Goal: Check status: Check status

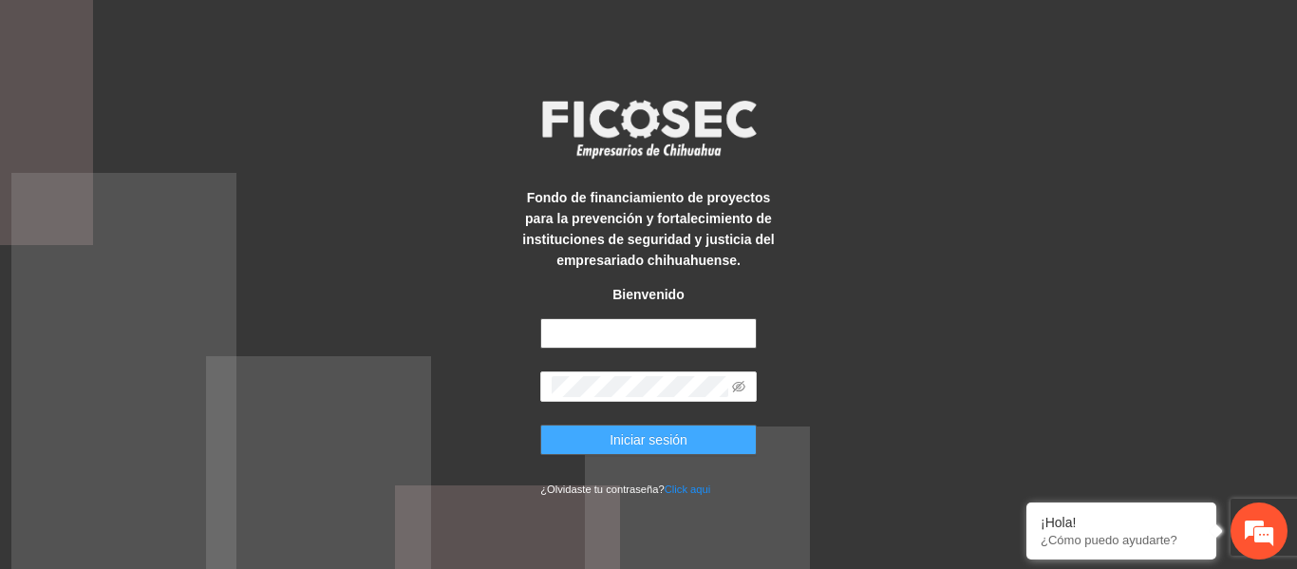
type input "**********"
click at [613, 432] on span "Iniciar sesión" at bounding box center [649, 439] width 78 height 21
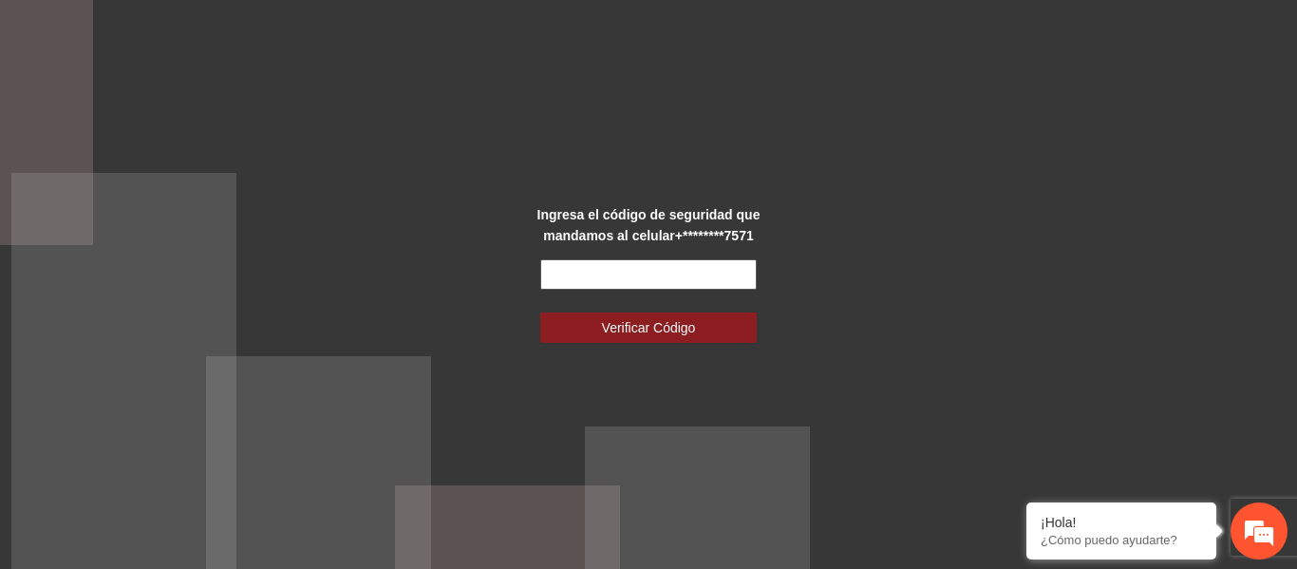
click at [574, 266] on input "text" at bounding box center [648, 274] width 216 height 30
click at [594, 275] on input "text" at bounding box center [648, 274] width 216 height 30
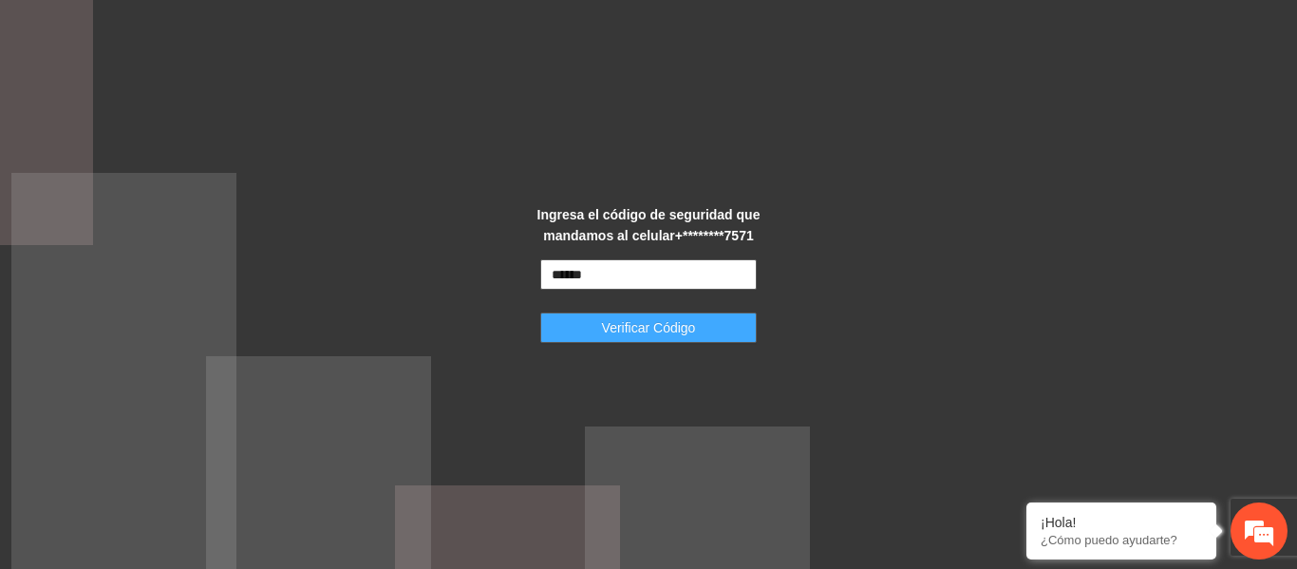
type input "******"
click at [615, 324] on span "Verificar Código" at bounding box center [649, 327] width 94 height 21
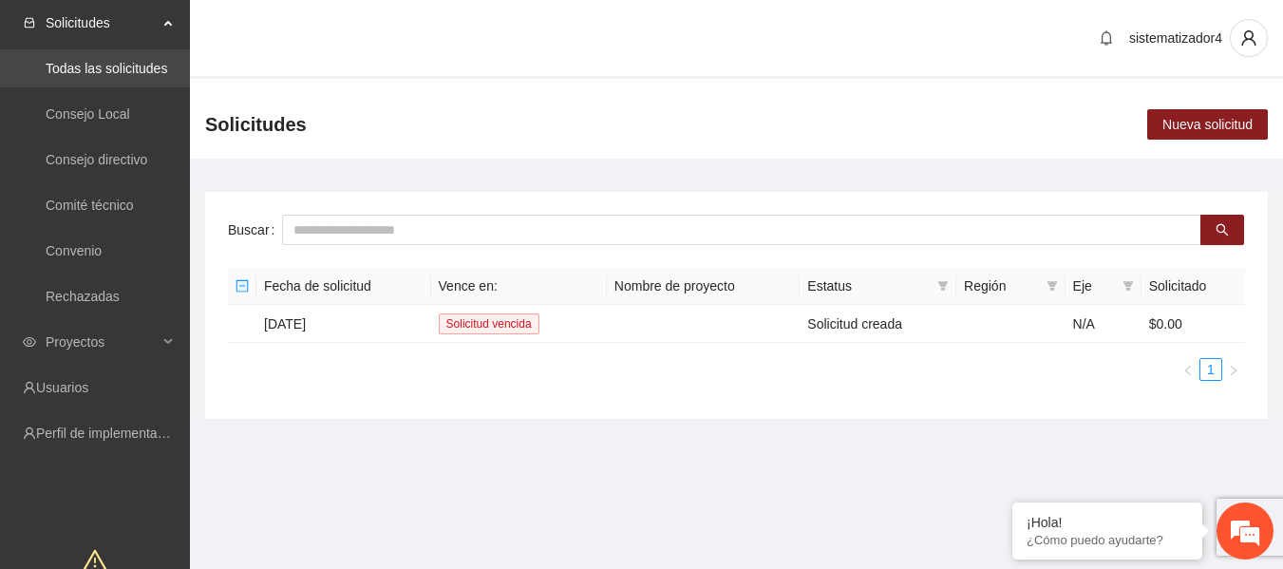
click at [135, 75] on link "Todas las solicitudes" at bounding box center [107, 68] width 122 height 15
click at [118, 72] on link "Todas las solicitudes" at bounding box center [107, 68] width 122 height 15
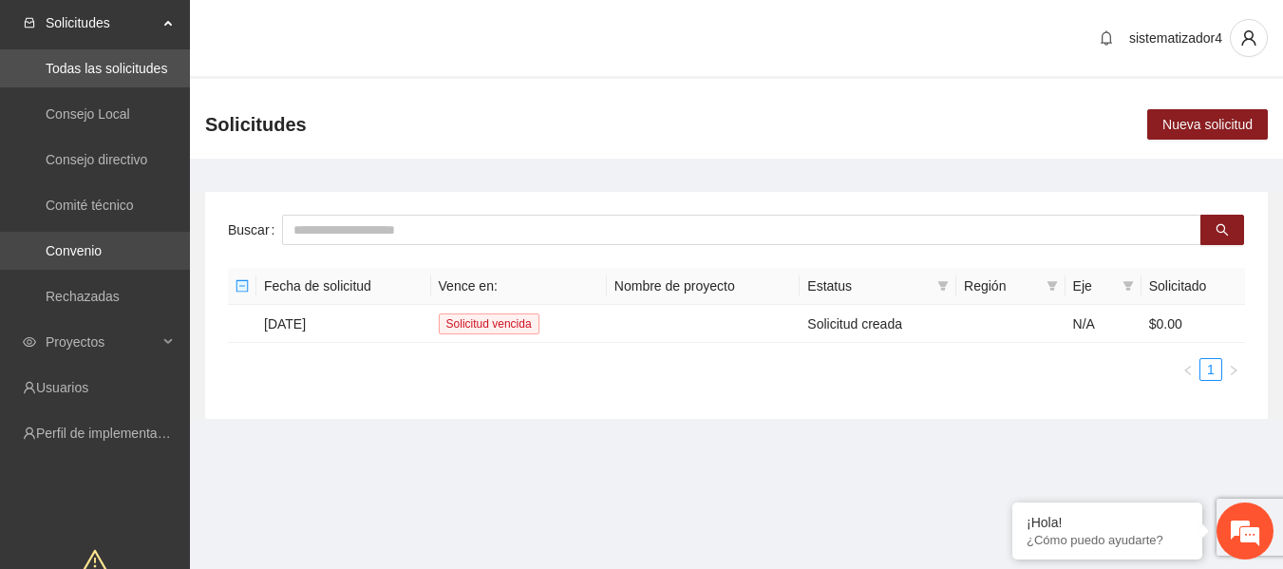
click at [82, 251] on link "Convenio" at bounding box center [74, 250] width 56 height 15
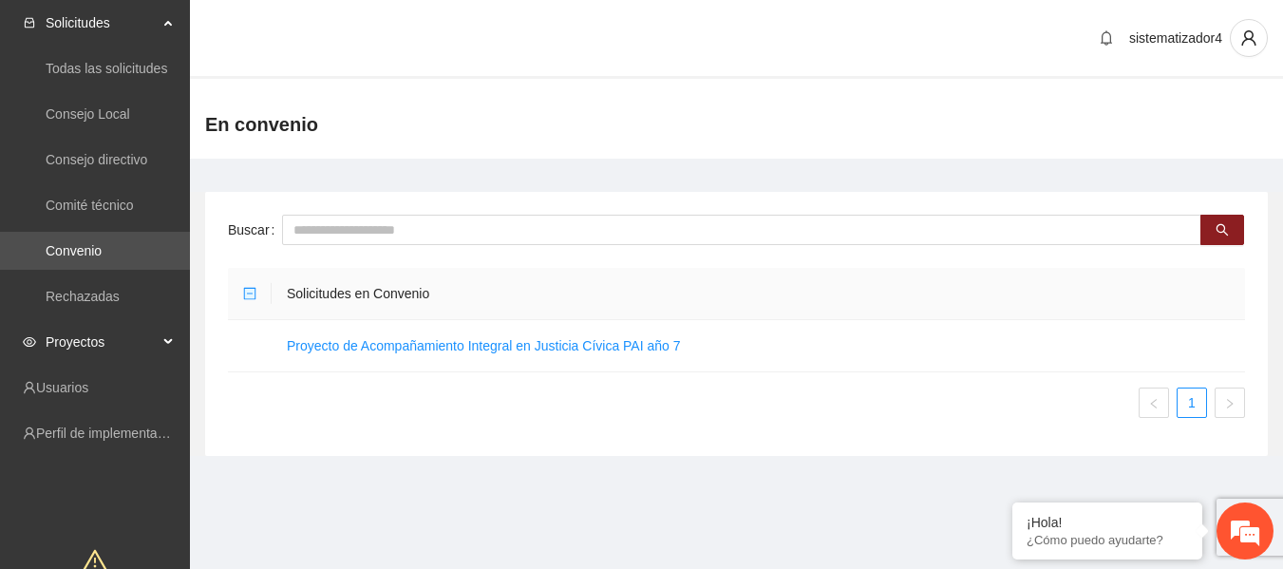
click at [98, 333] on span "Proyectos" at bounding box center [102, 342] width 112 height 38
click at [73, 425] on link "Concluidos" at bounding box center [79, 432] width 66 height 15
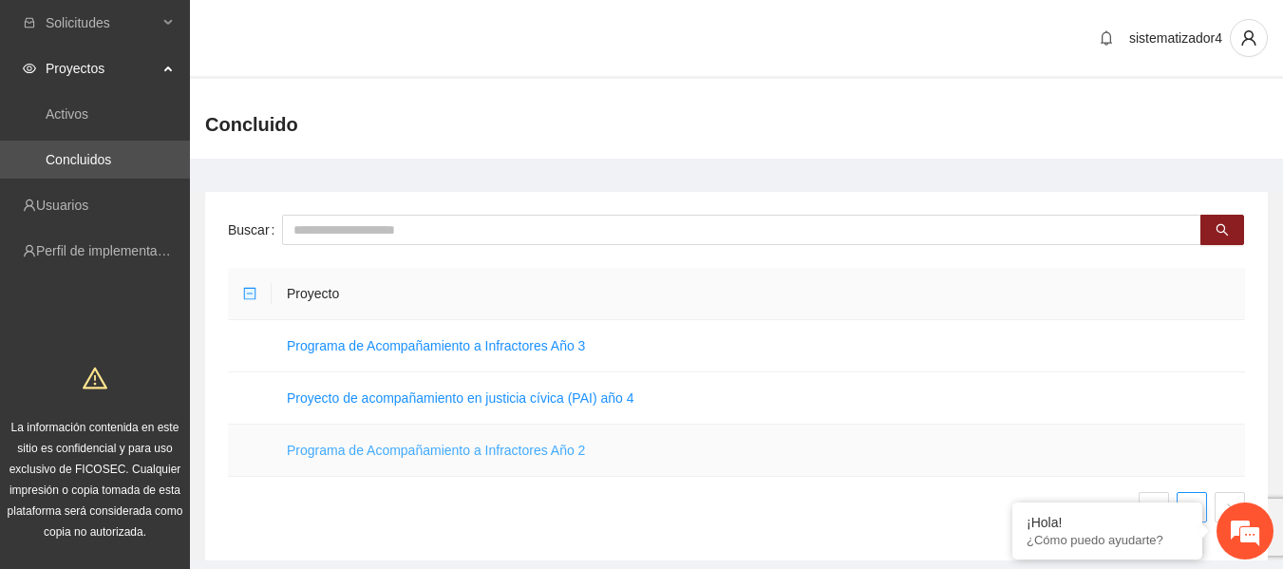
click at [480, 448] on link "Programa de Acompañamiento a Infractores Año 2" at bounding box center [436, 449] width 298 height 15
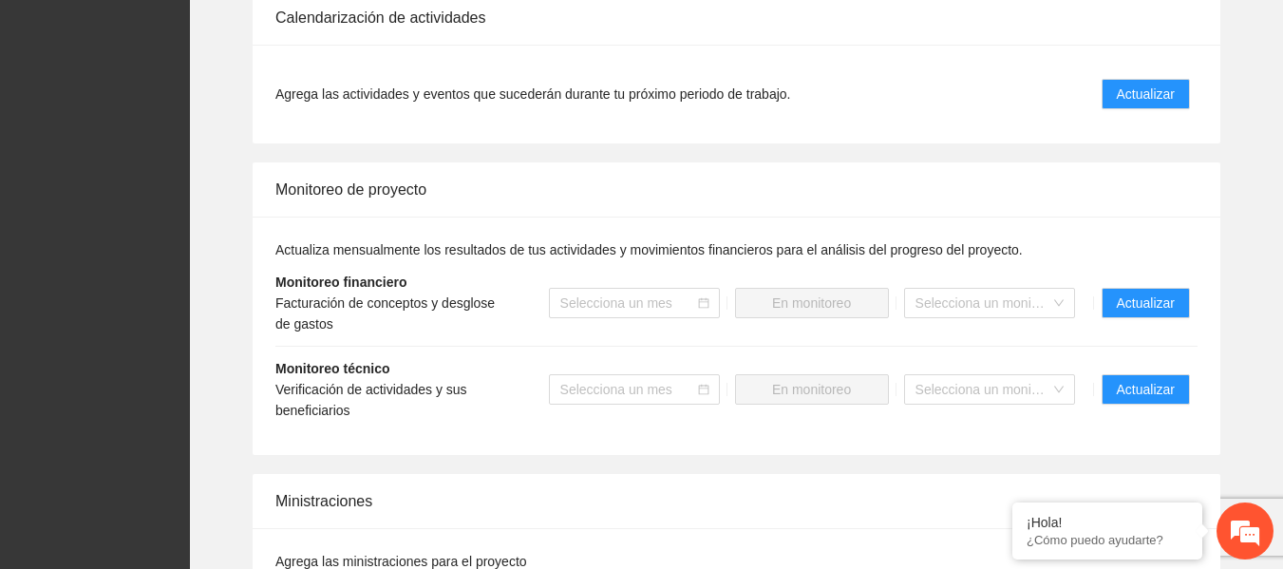
scroll to position [1313, 0]
click at [1125, 393] on span "Actualizar" at bounding box center [1146, 388] width 58 height 21
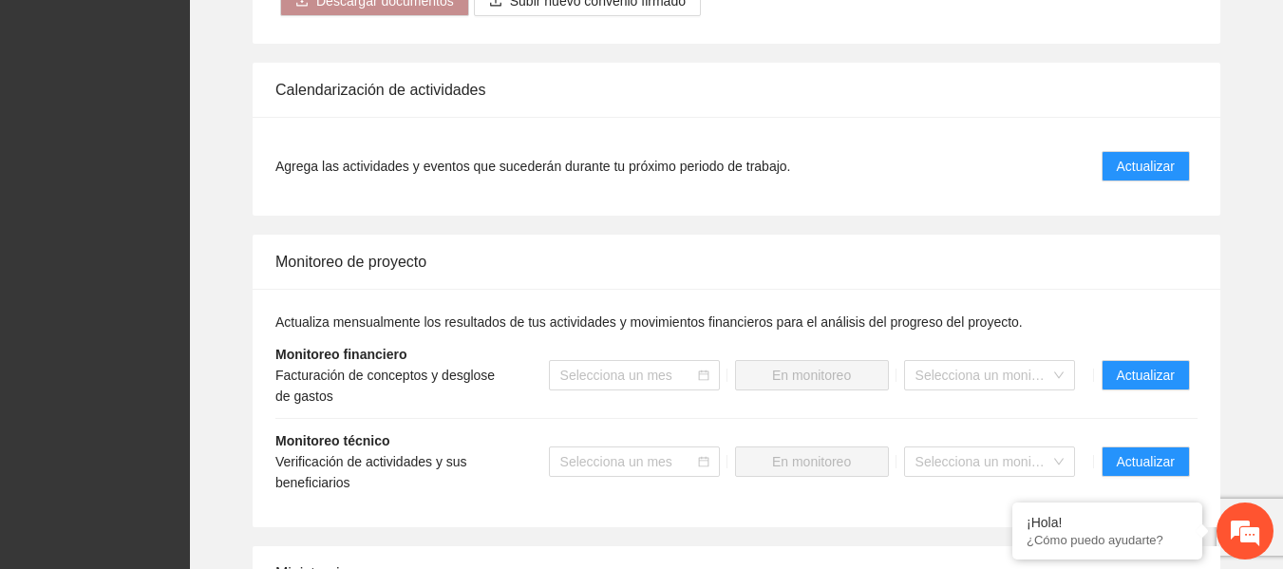
scroll to position [1246, 0]
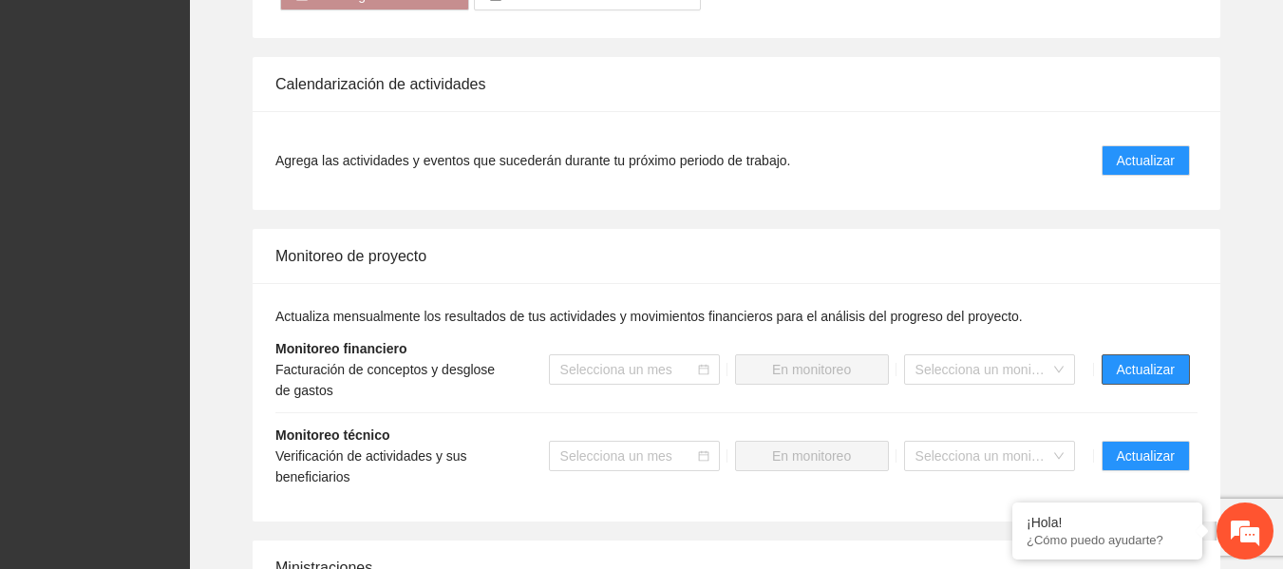
click at [1134, 367] on span "Actualizar" at bounding box center [1146, 369] width 58 height 21
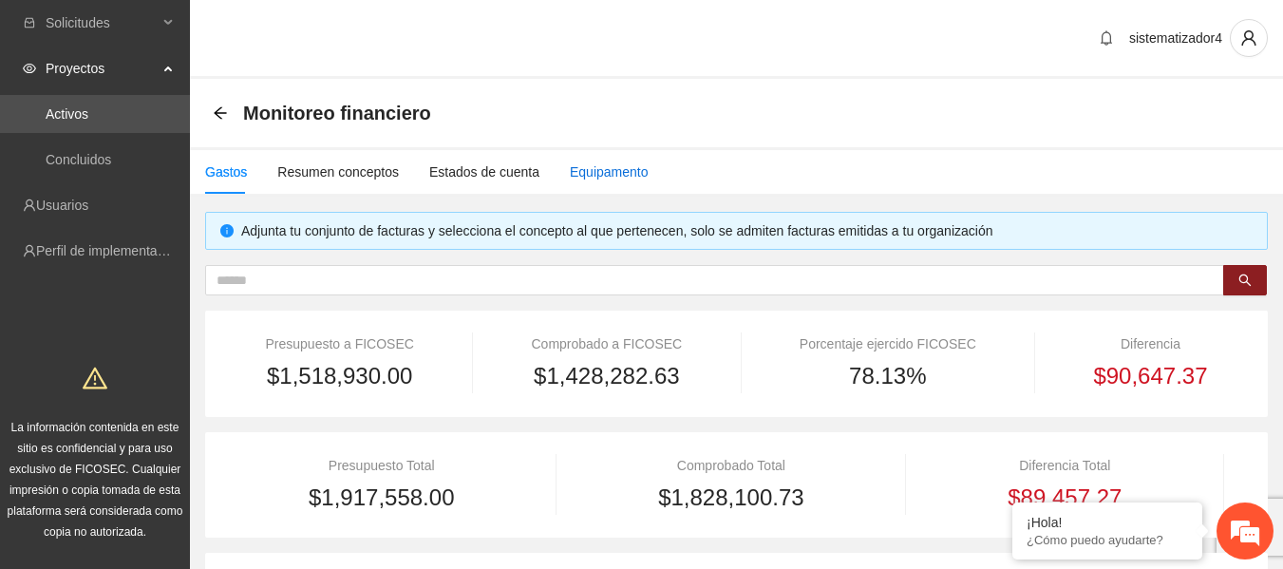
click at [570, 179] on div "Equipamento" at bounding box center [609, 171] width 79 height 21
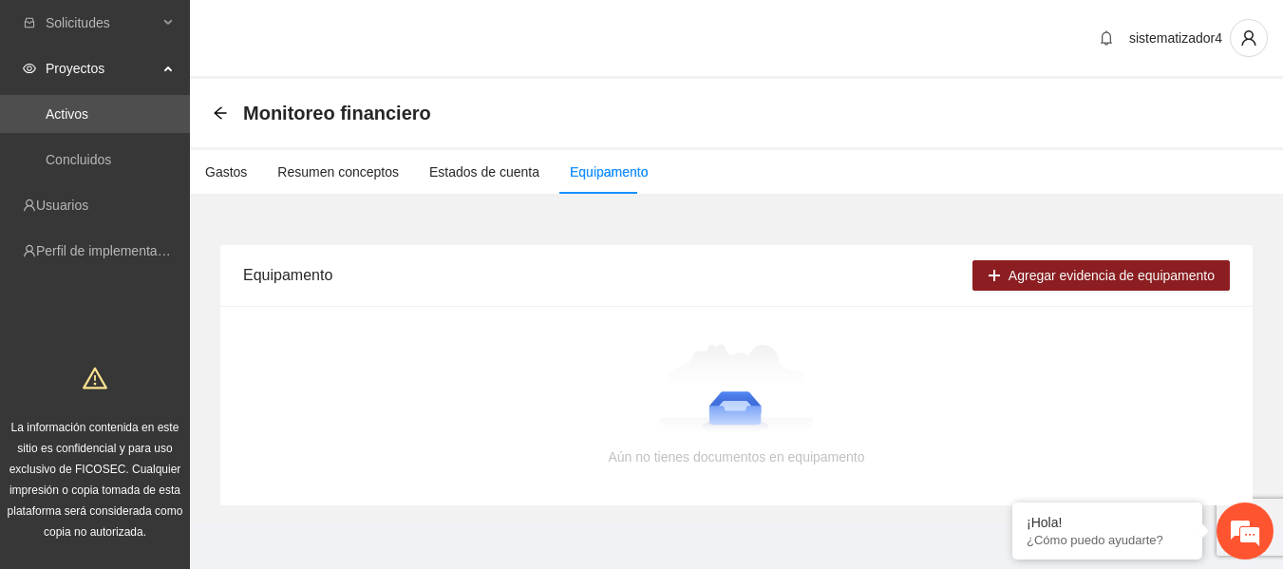
click at [799, 391] on img at bounding box center [736, 391] width 155 height 95
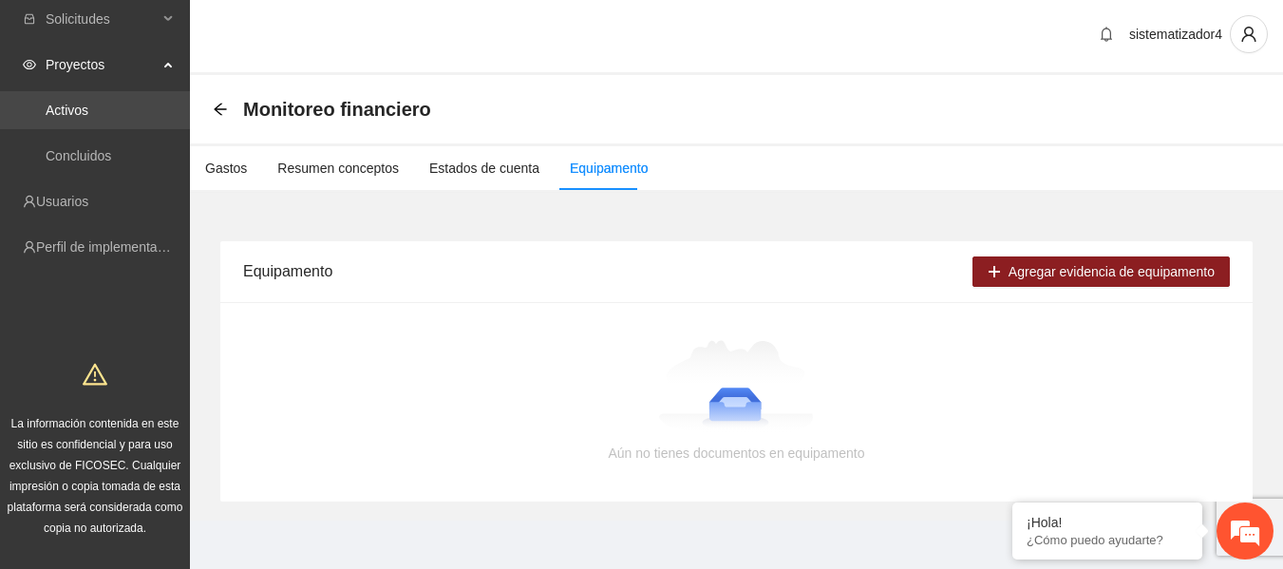
scroll to position [2, 0]
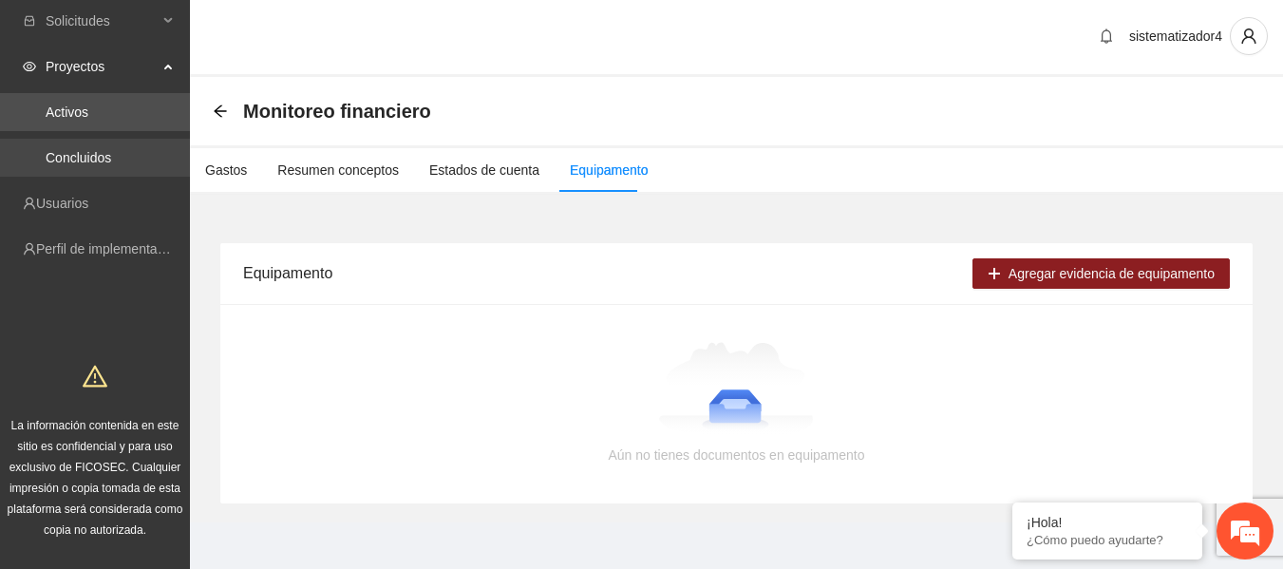
click at [78, 154] on link "Concluidos" at bounding box center [79, 157] width 66 height 15
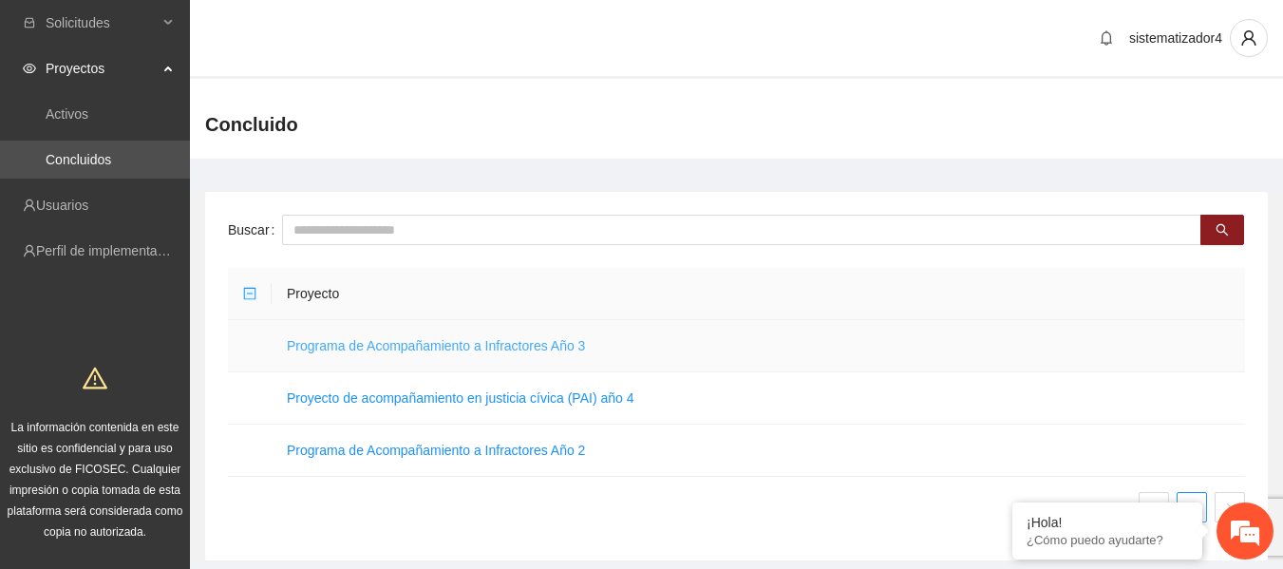
click at [492, 348] on link "Programa de Acompañamiento a Infractores Año 3" at bounding box center [436, 345] width 298 height 15
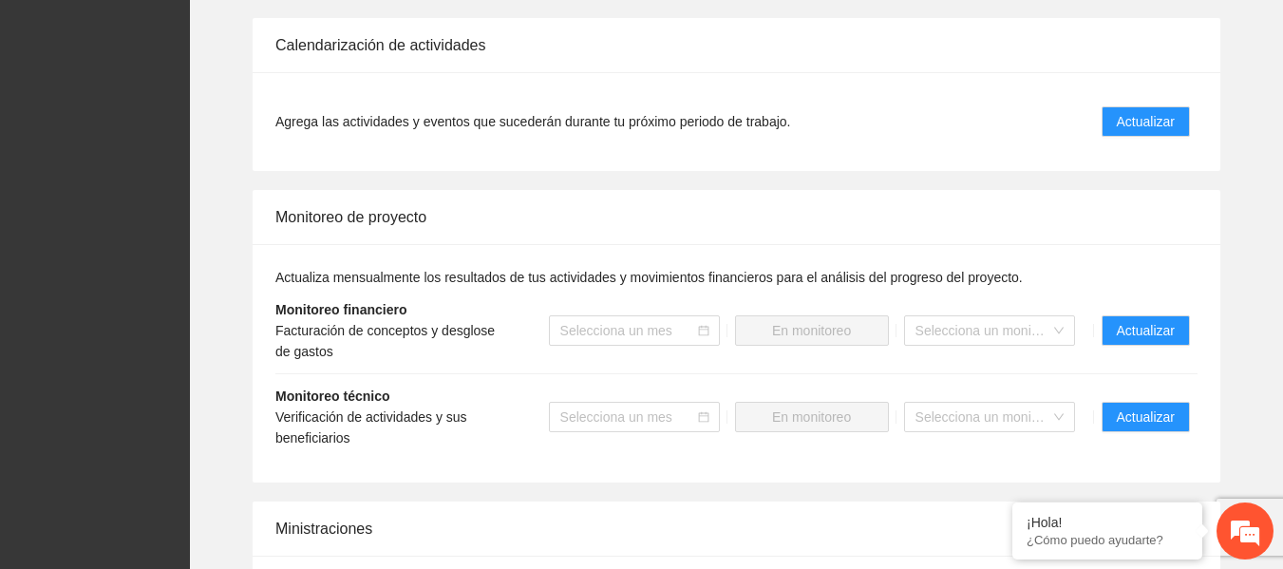
scroll to position [1369, 0]
click at [1159, 329] on span "Actualizar" at bounding box center [1146, 329] width 58 height 21
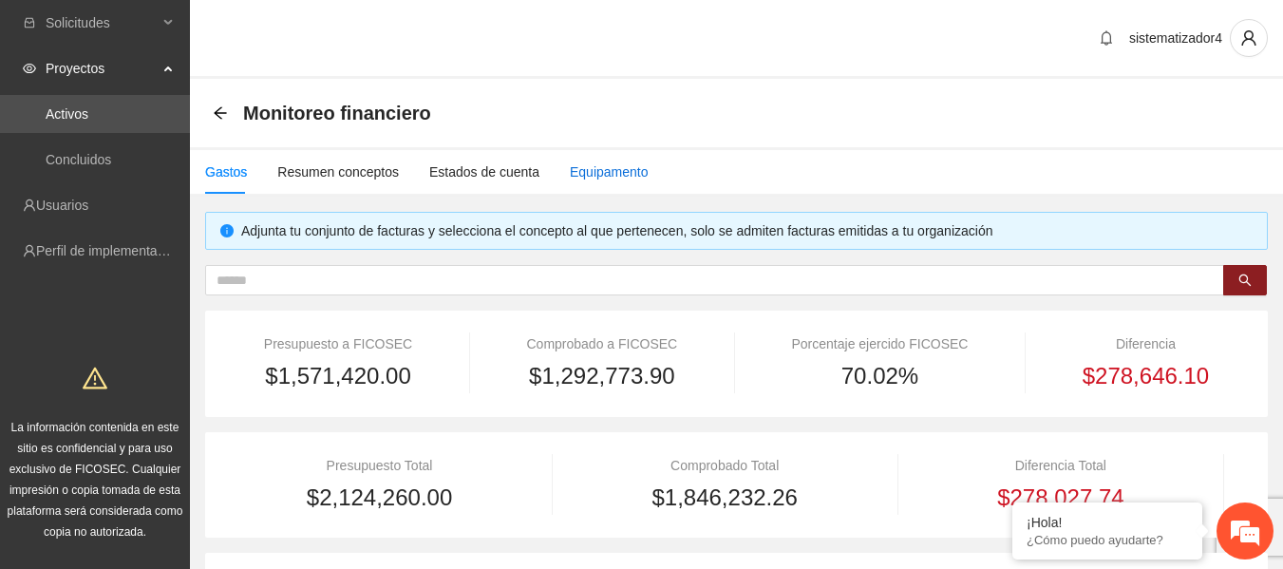
click at [586, 172] on div "Equipamento" at bounding box center [609, 171] width 79 height 21
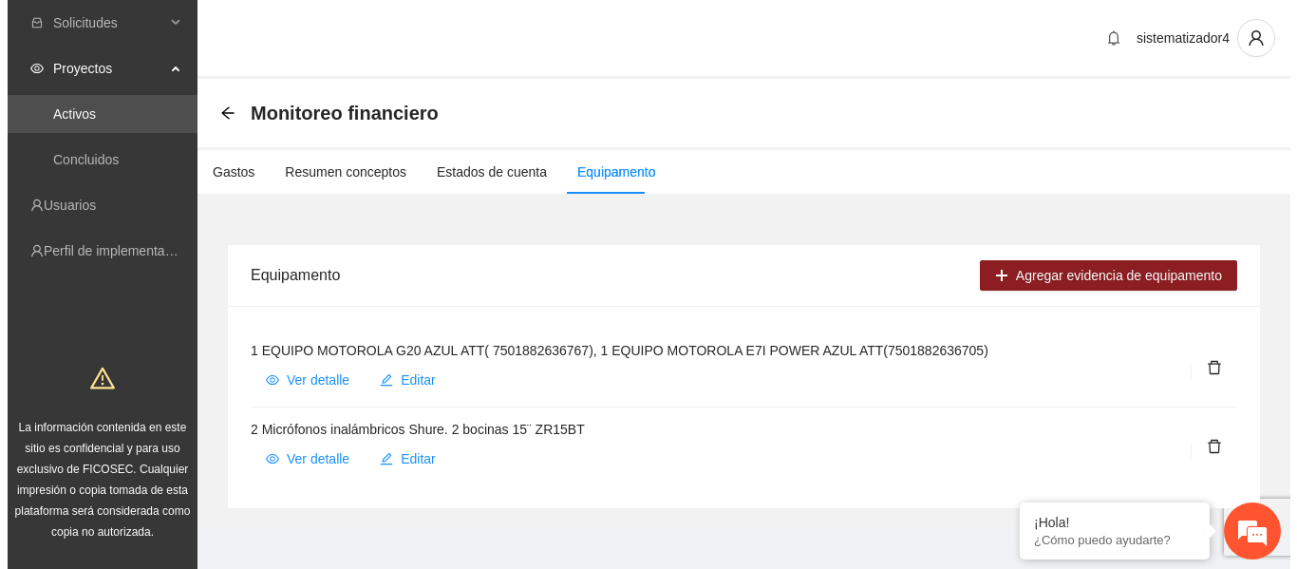
scroll to position [11, 0]
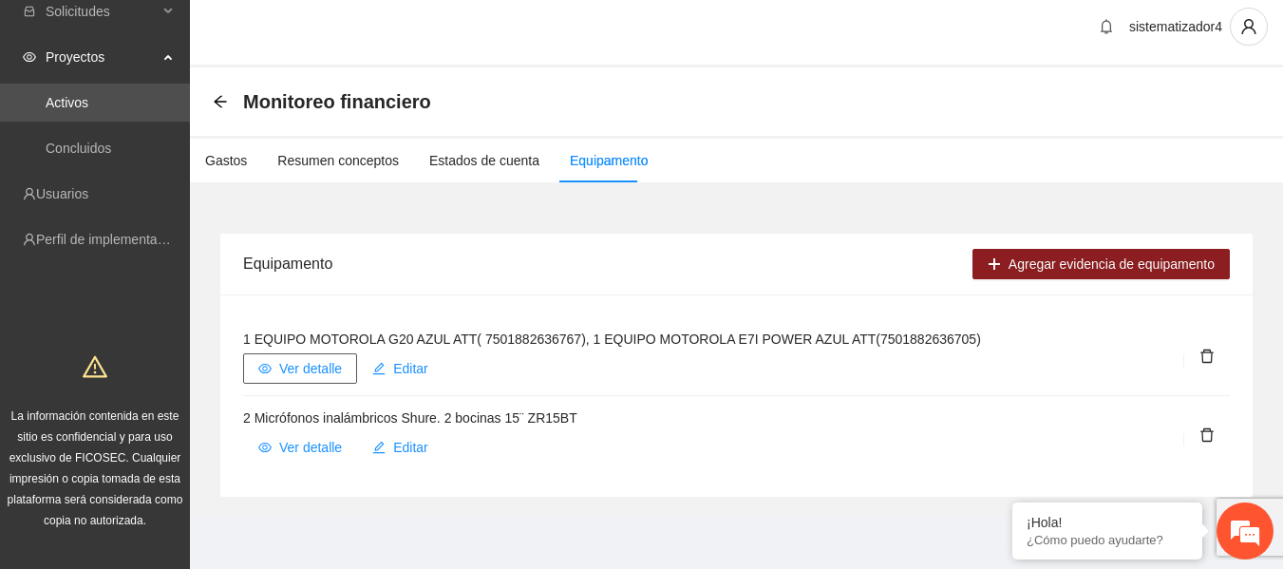
click at [303, 367] on span "Ver detalle" at bounding box center [310, 368] width 63 height 21
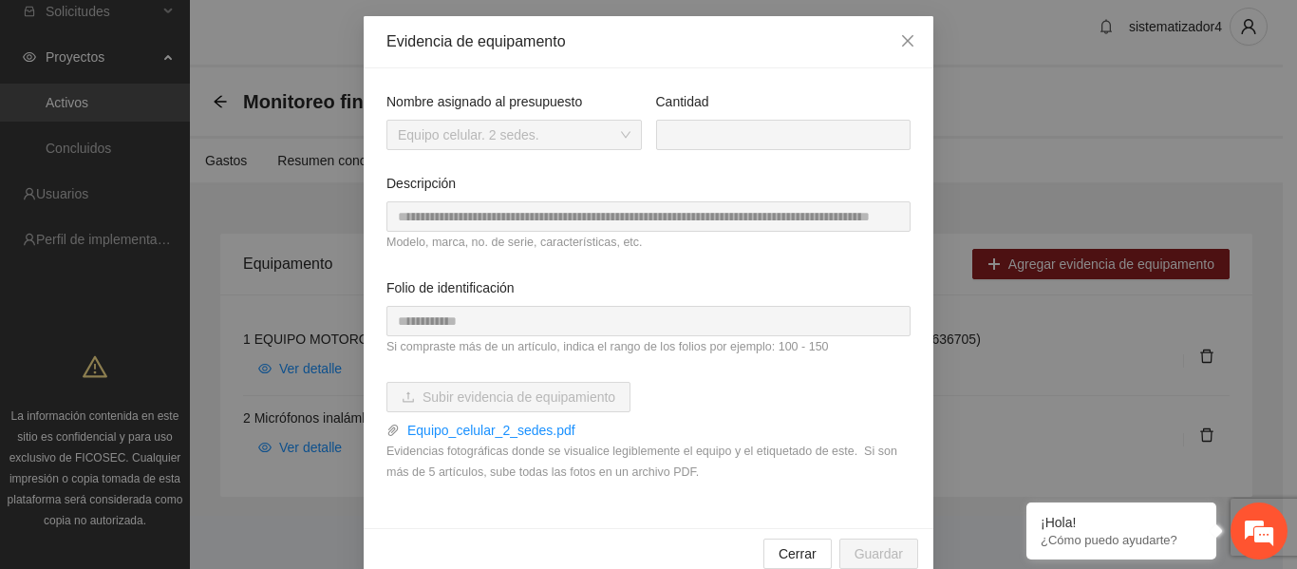
scroll to position [78, 0]
click at [532, 432] on link "Equipo_celular_2_sedes.pdf" at bounding box center [655, 431] width 511 height 21
click at [902, 36] on icon "close" at bounding box center [907, 41] width 15 height 15
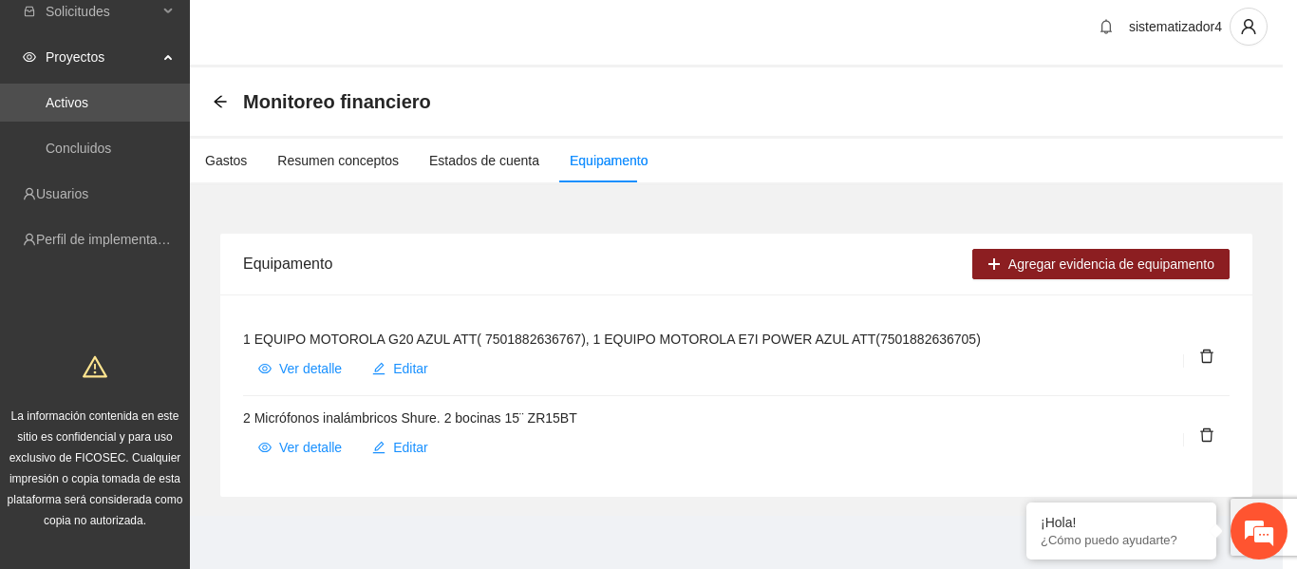
scroll to position [16, 0]
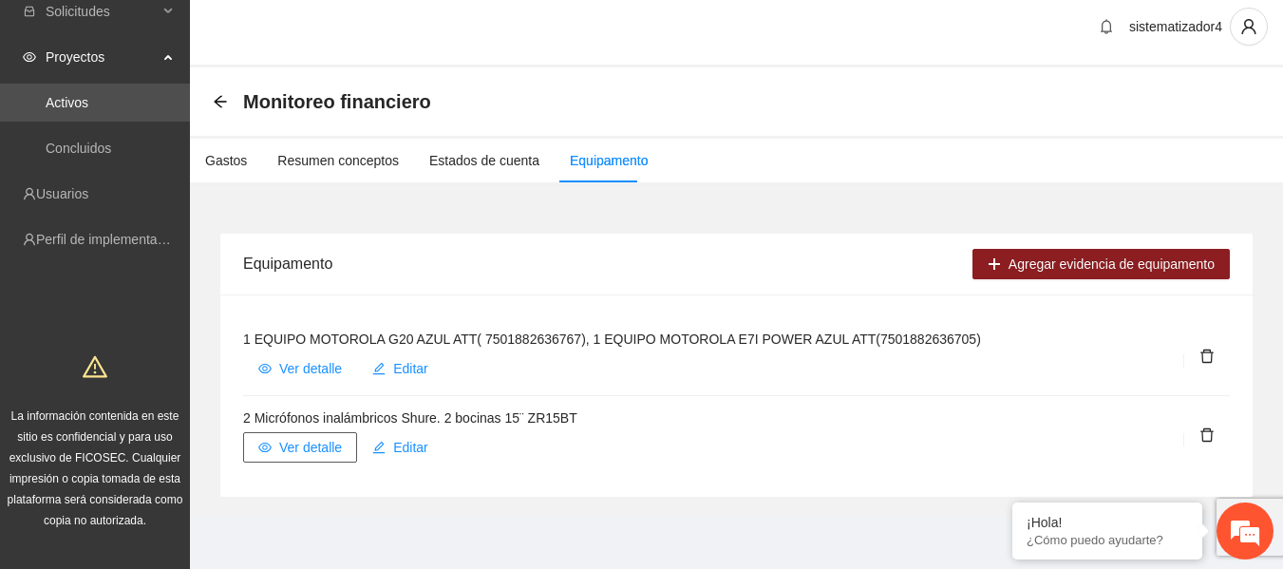
click at [294, 442] on span "Ver detalle" at bounding box center [310, 447] width 63 height 21
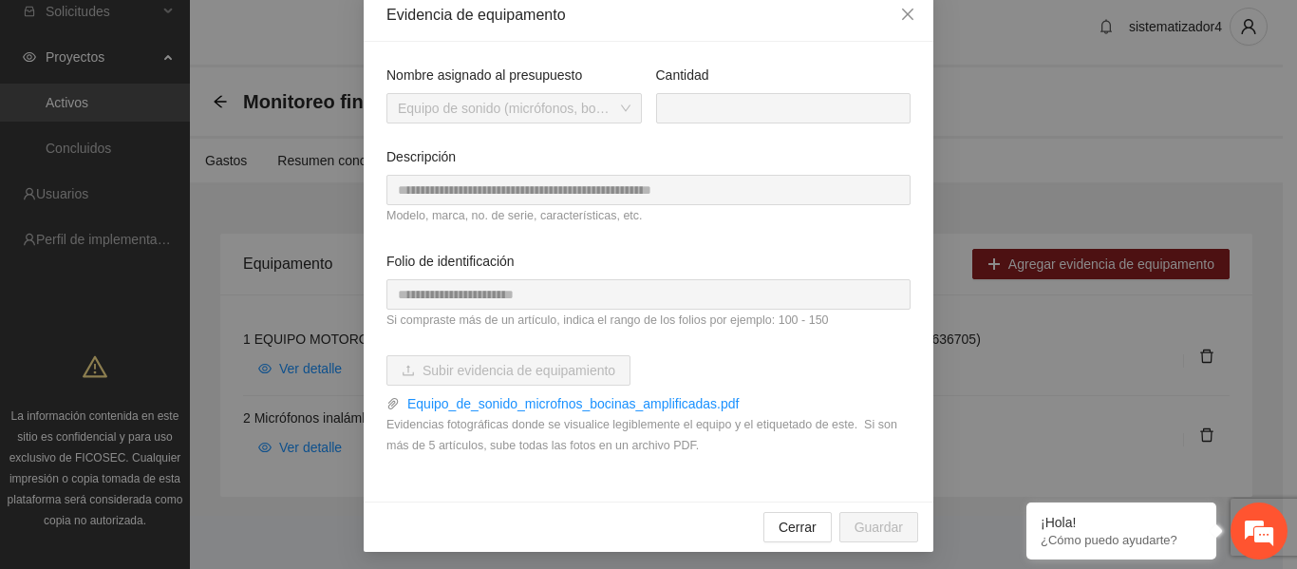
scroll to position [111, 0]
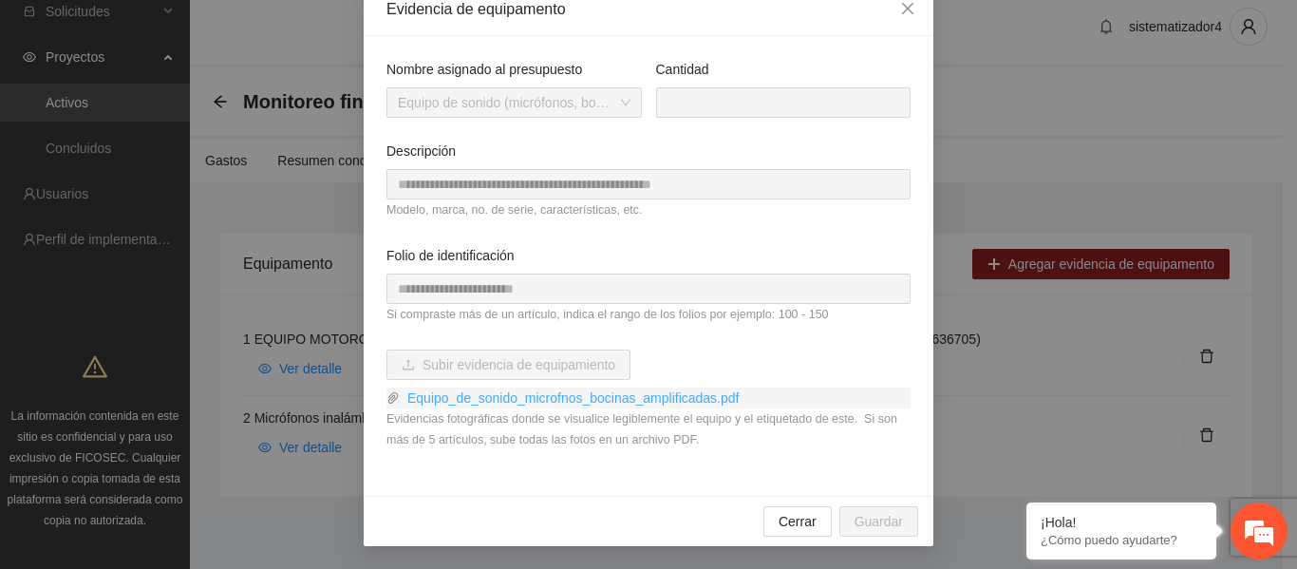
click at [629, 402] on link "Equipo_de_sonido_microfnos_bocinas_amplificadas.pdf" at bounding box center [655, 397] width 511 height 21
click at [900, 11] on icon "close" at bounding box center [907, 8] width 15 height 15
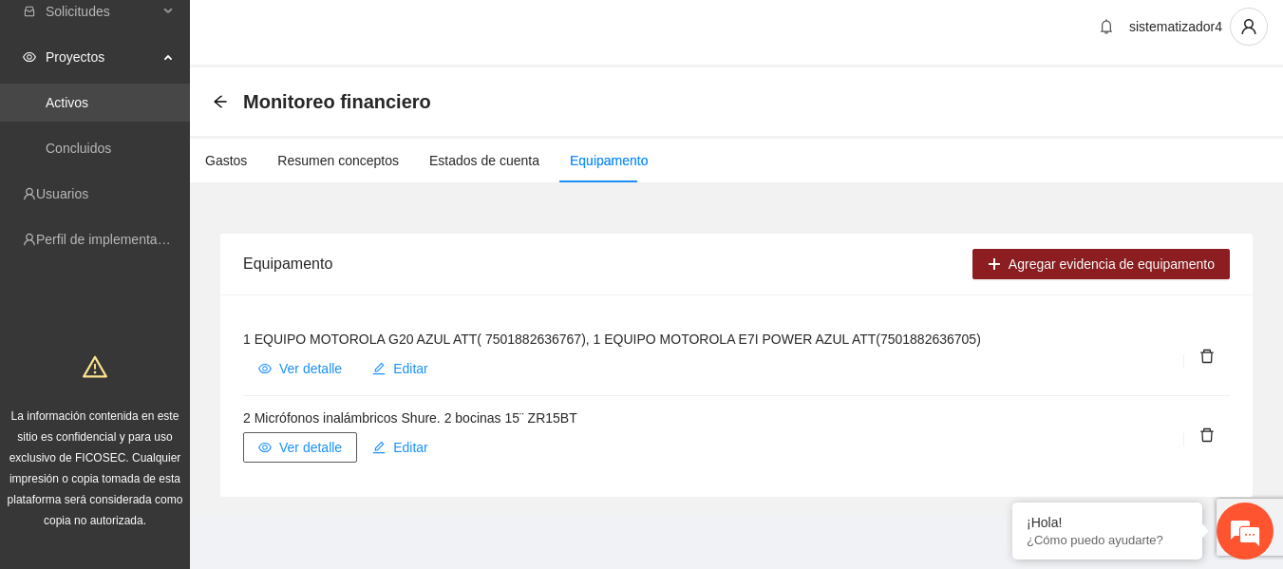
scroll to position [0, 0]
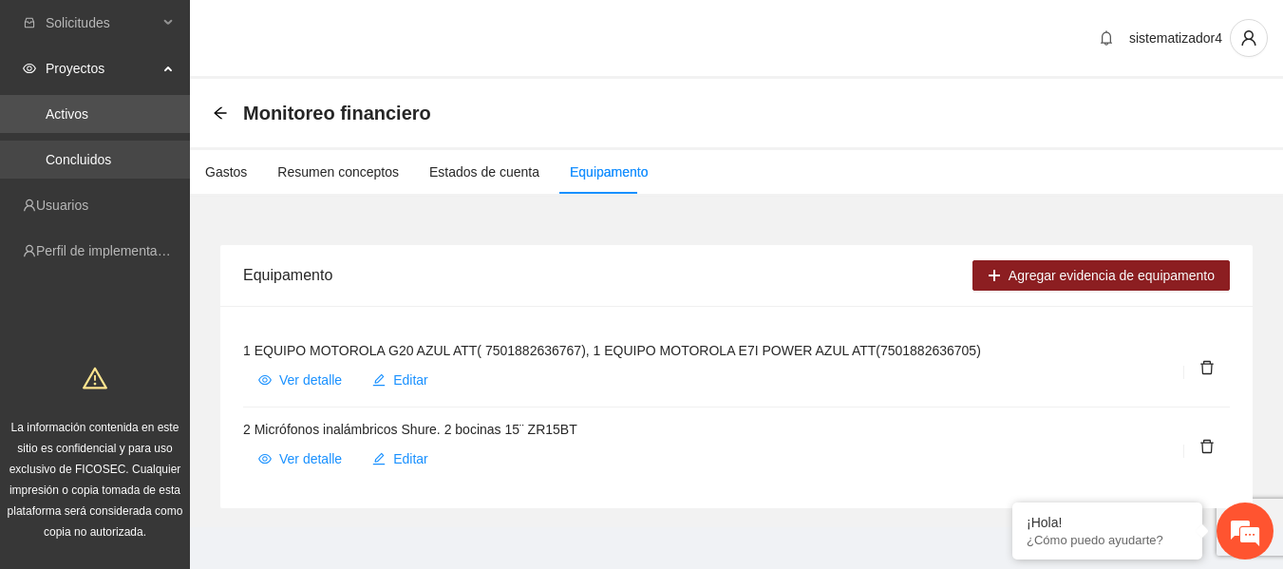
click at [88, 159] on link "Concluidos" at bounding box center [79, 159] width 66 height 15
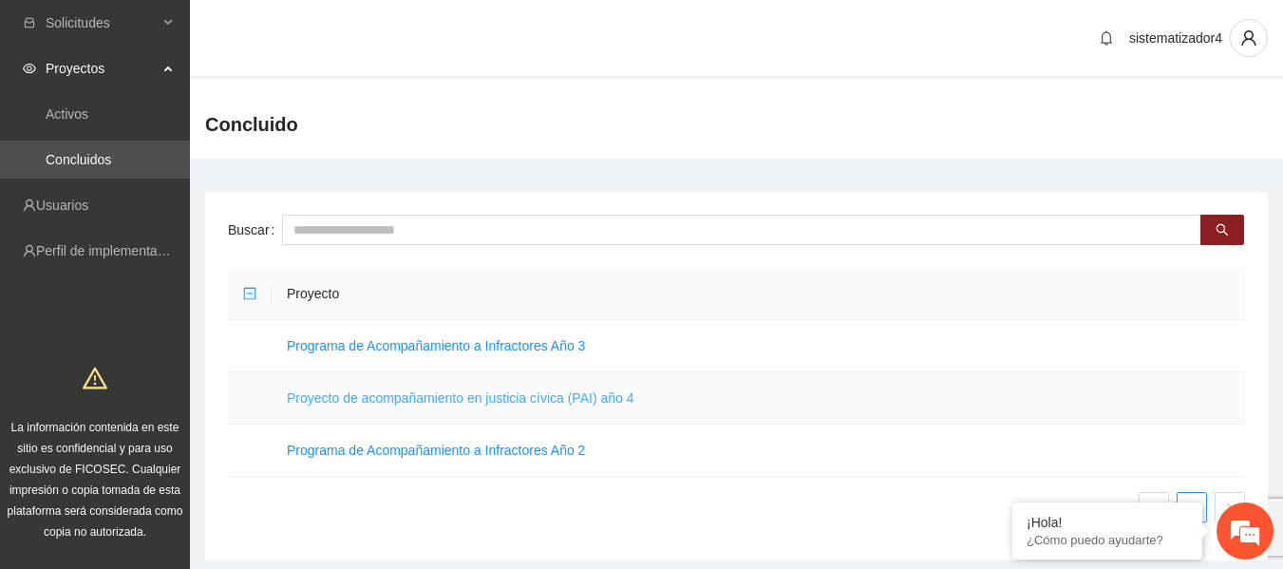
click at [465, 397] on link "Proyecto de acompañamiento en justicia cívica (PAI) año 4" at bounding box center [460, 397] width 347 height 15
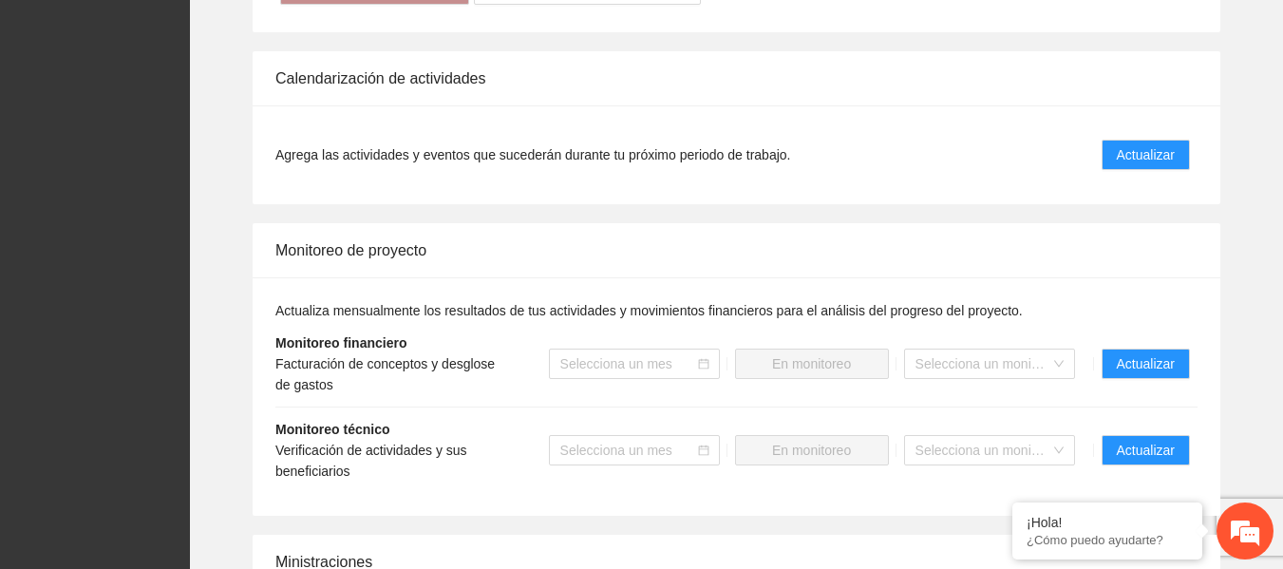
scroll to position [1420, 0]
click at [1149, 368] on span "Actualizar" at bounding box center [1146, 362] width 58 height 21
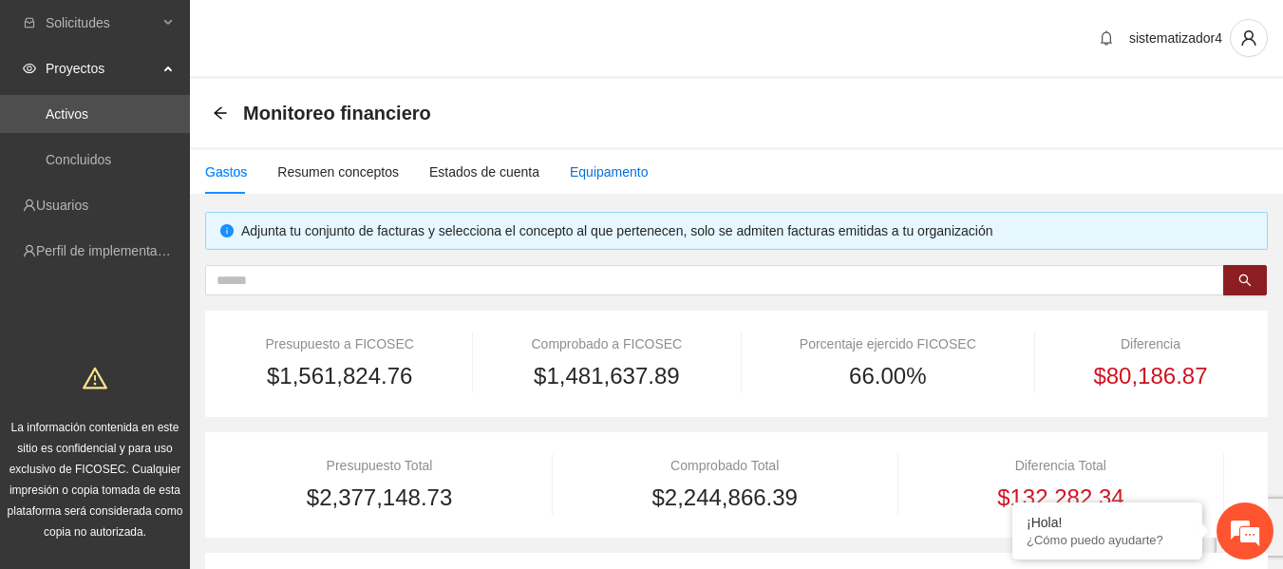
click at [590, 175] on div "Equipamento" at bounding box center [609, 171] width 79 height 21
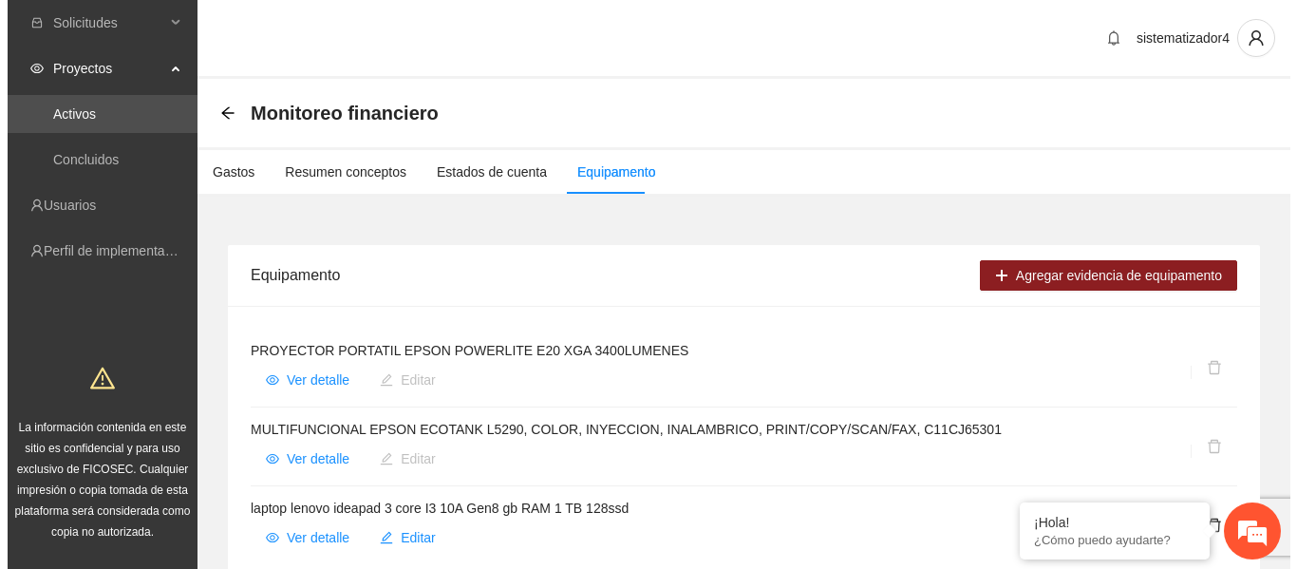
scroll to position [90, 0]
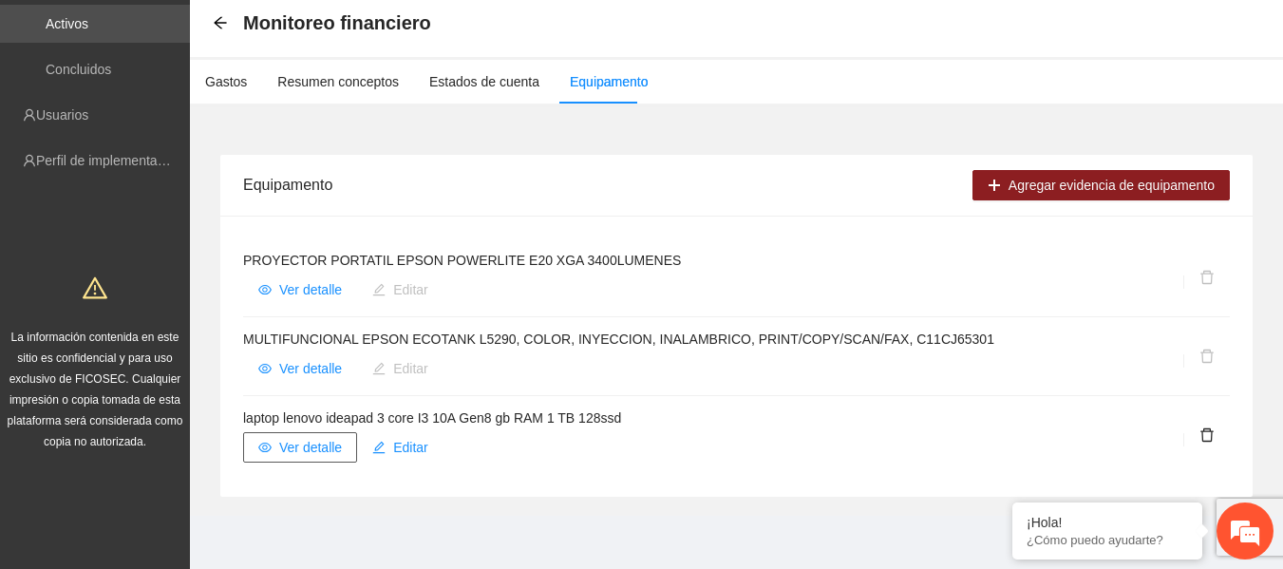
click at [307, 452] on span "Ver detalle" at bounding box center [310, 447] width 63 height 21
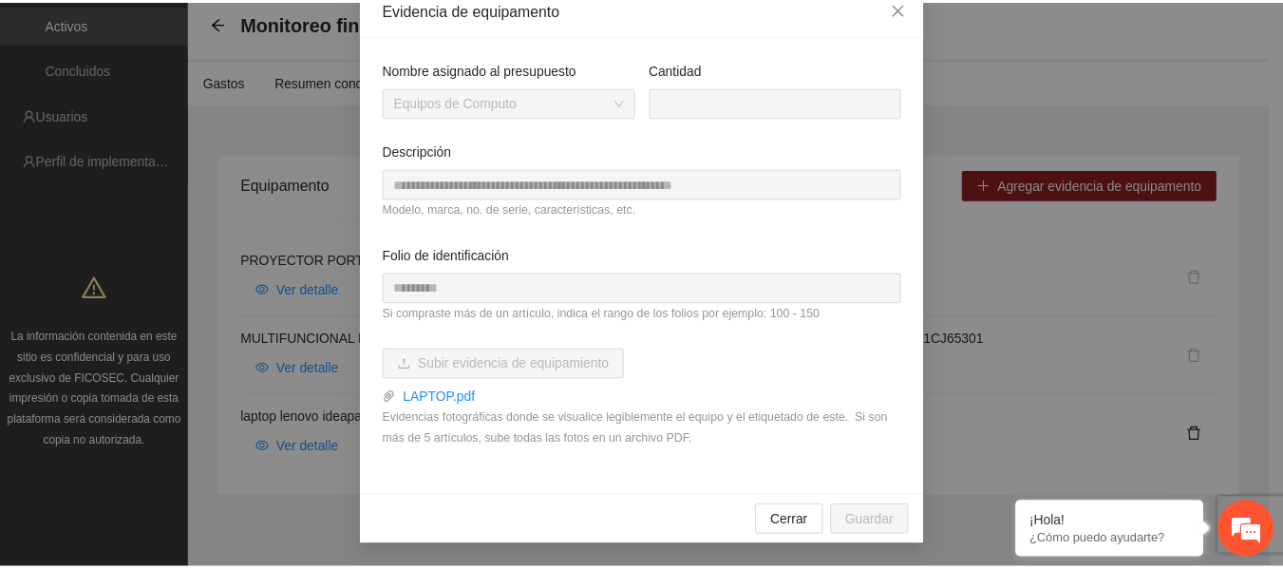
scroll to position [0, 0]
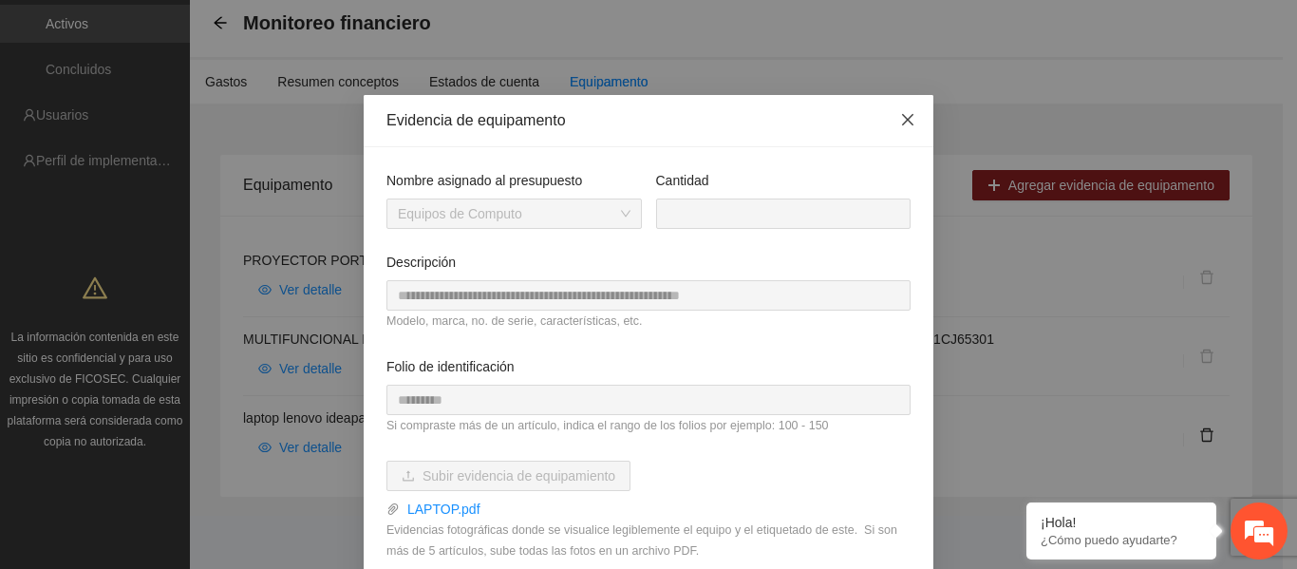
click at [900, 113] on icon "close" at bounding box center [907, 119] width 15 height 15
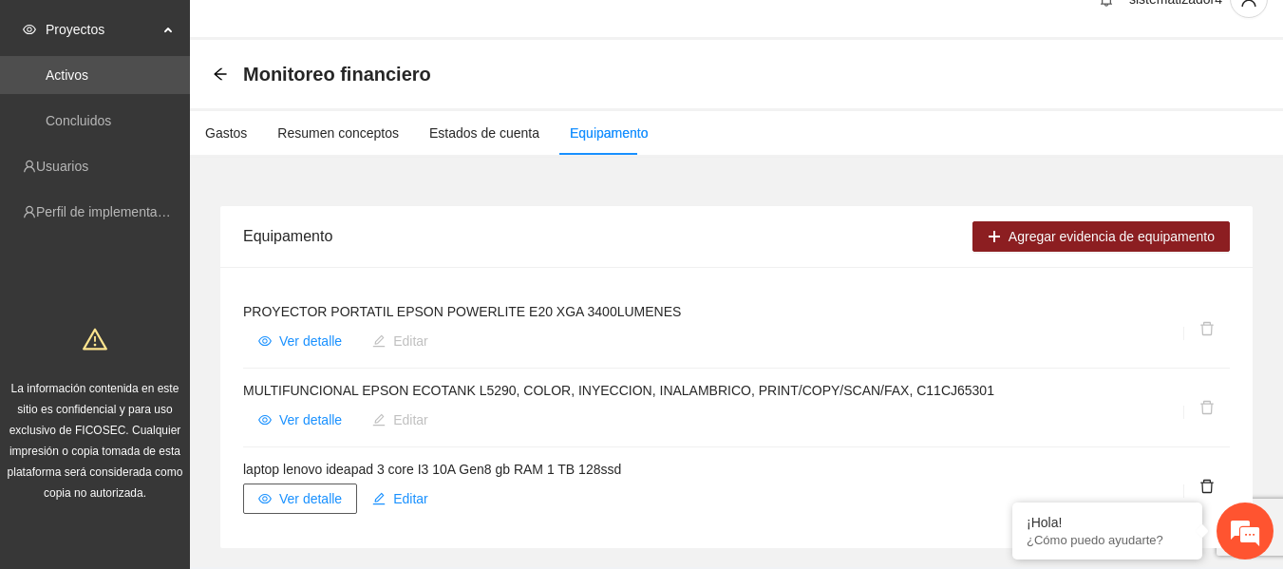
scroll to position [38, 0]
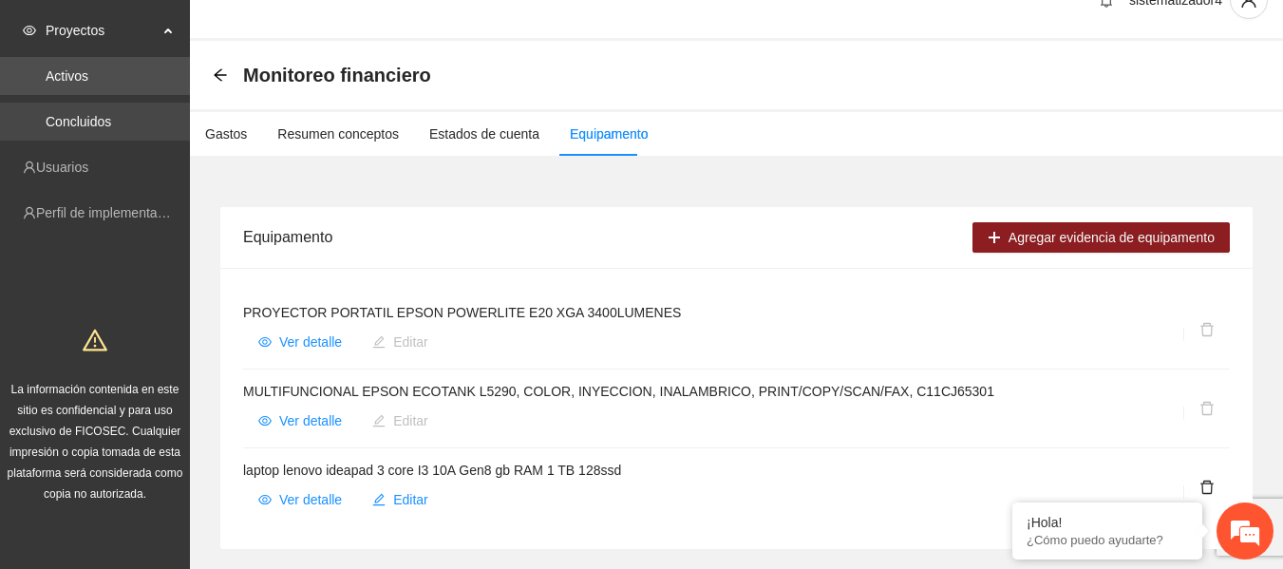
click at [78, 124] on link "Concluidos" at bounding box center [79, 121] width 66 height 15
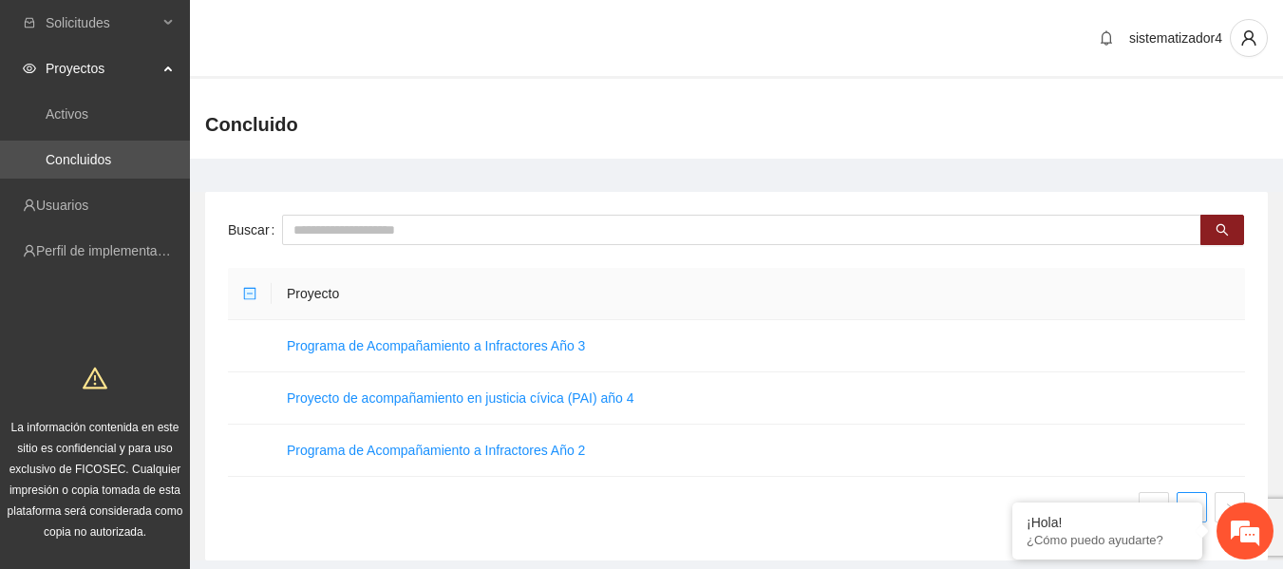
scroll to position [64, 0]
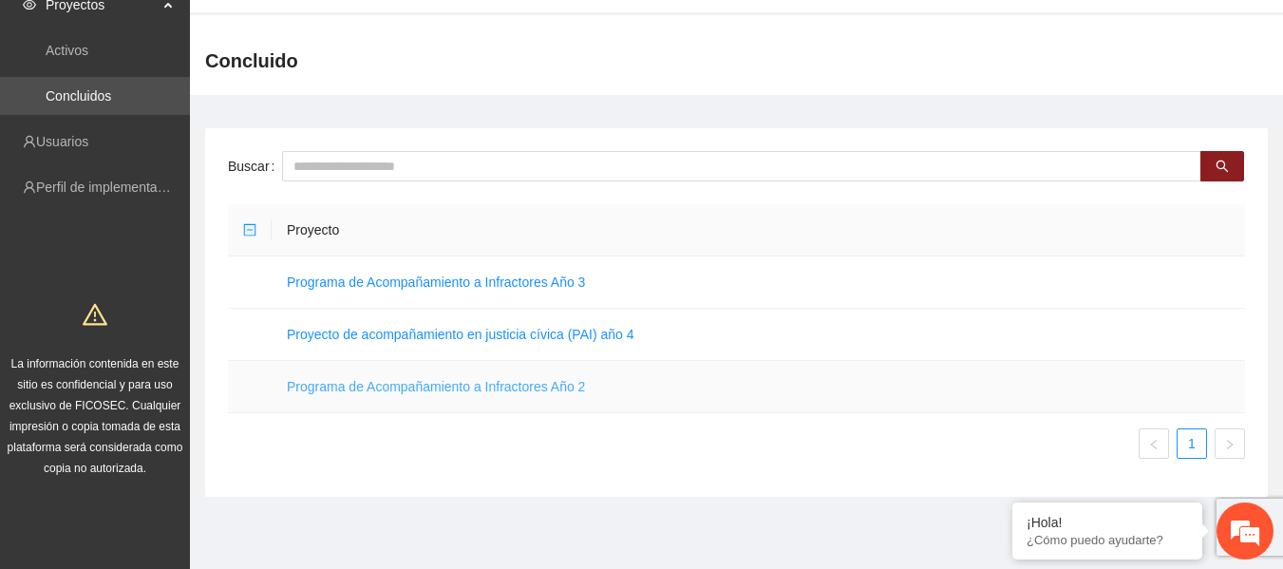
click at [563, 386] on link "Programa de Acompañamiento a Infractores Año 2" at bounding box center [436, 386] width 298 height 15
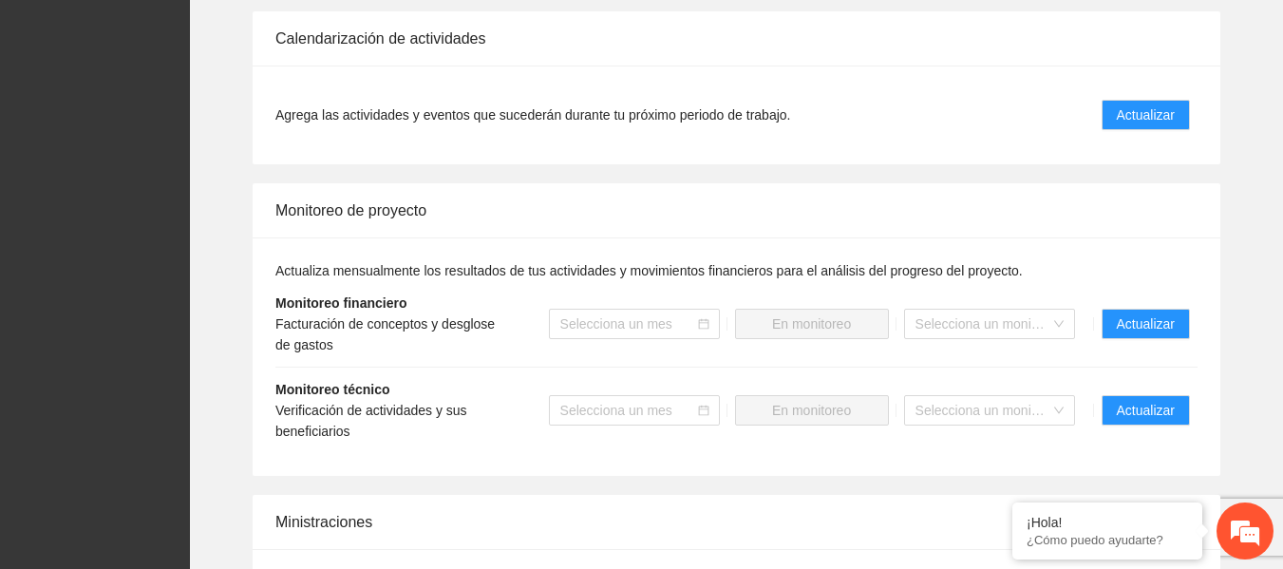
scroll to position [1296, 0]
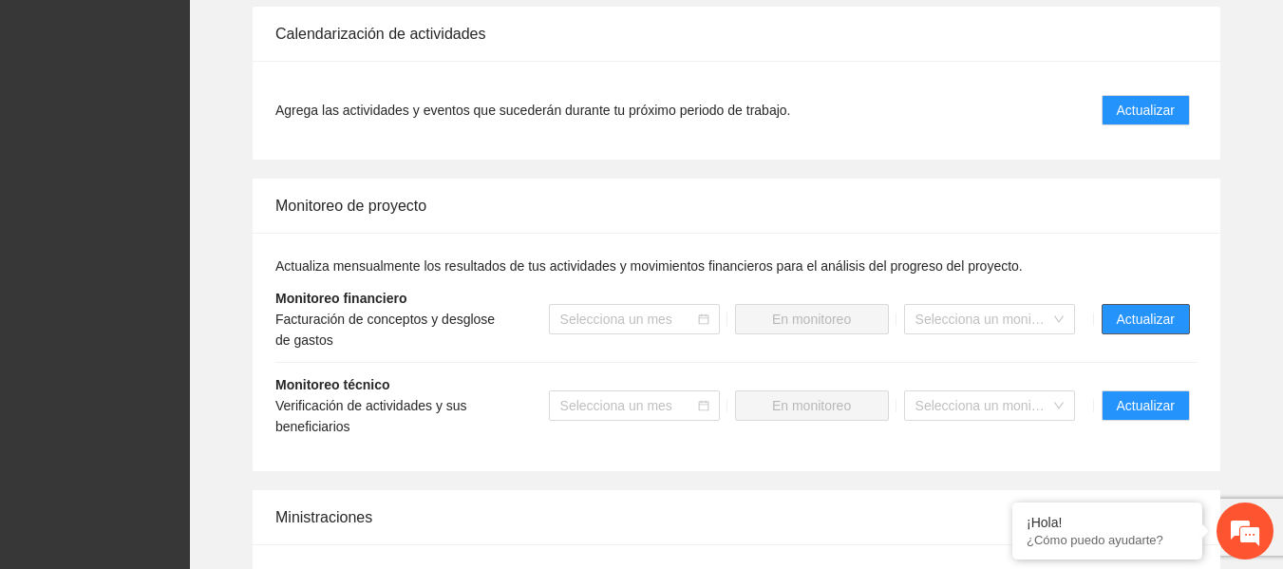
click at [1145, 315] on span "Actualizar" at bounding box center [1146, 319] width 58 height 21
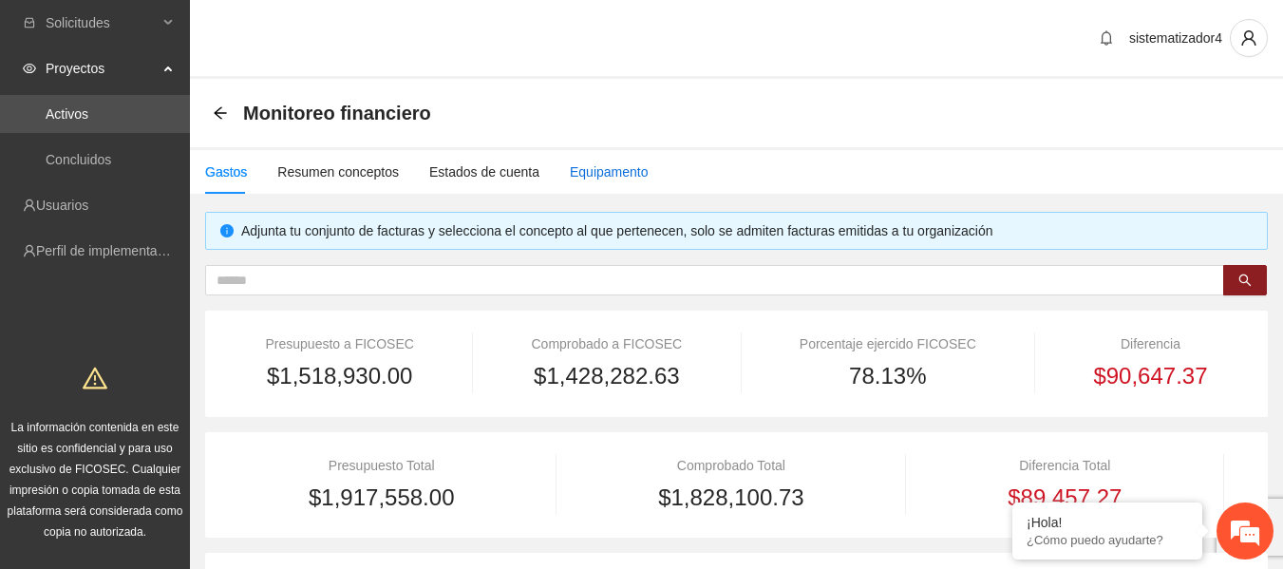
click at [570, 166] on div "Equipamento" at bounding box center [609, 171] width 79 height 21
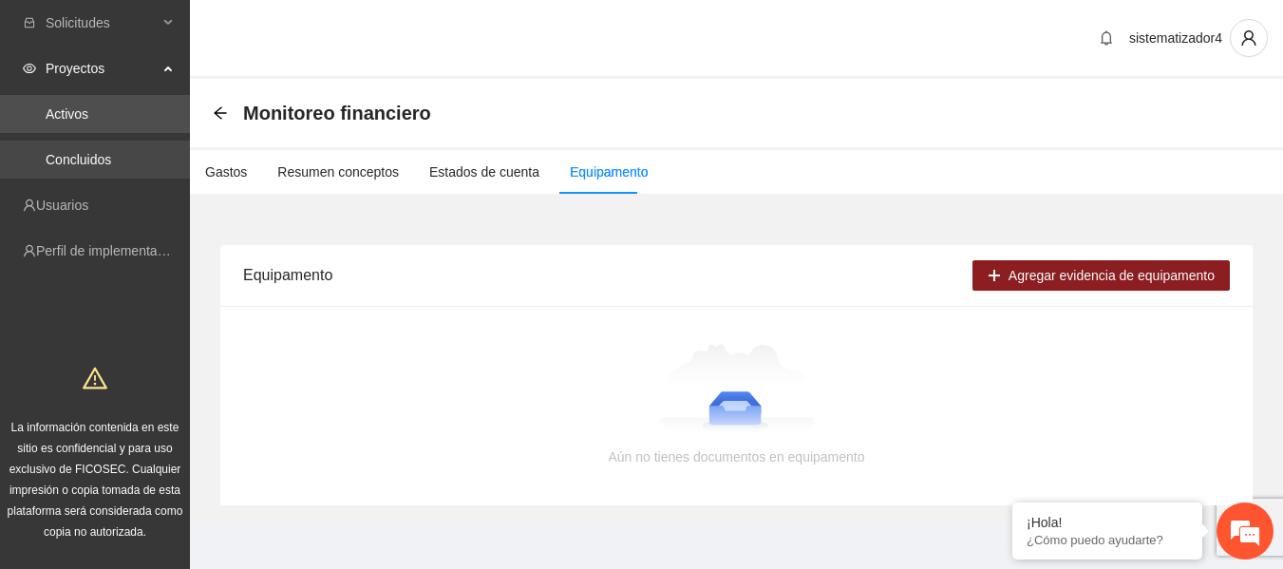
click at [78, 162] on link "Concluidos" at bounding box center [79, 159] width 66 height 15
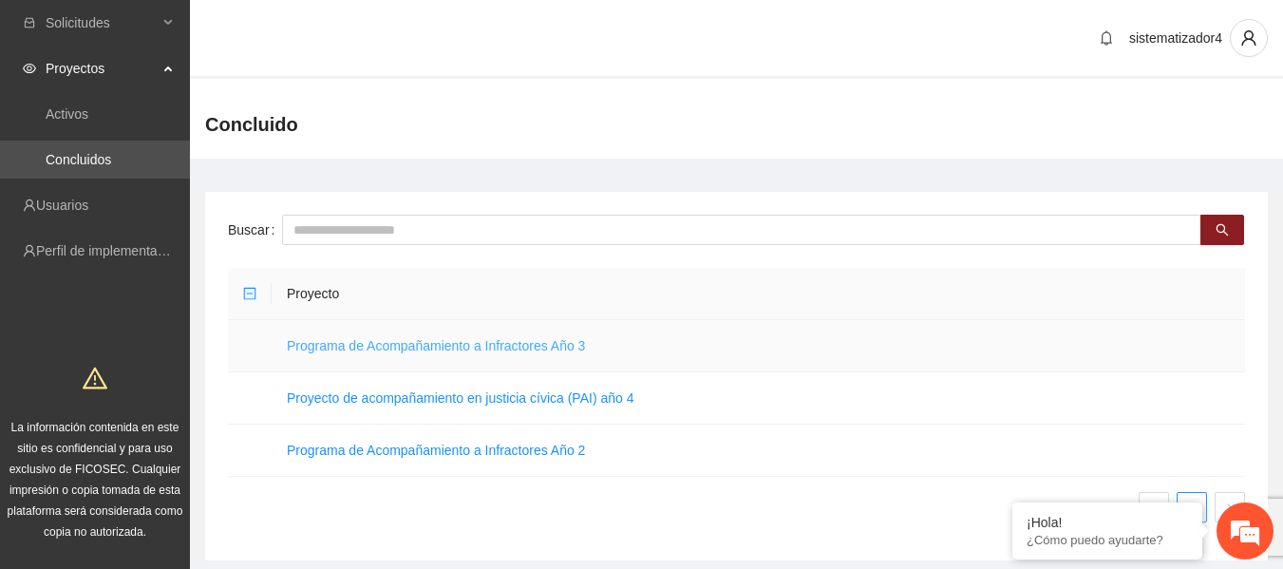
click at [466, 340] on link "Programa de Acompañamiento a Infractores Año 3" at bounding box center [436, 345] width 298 height 15
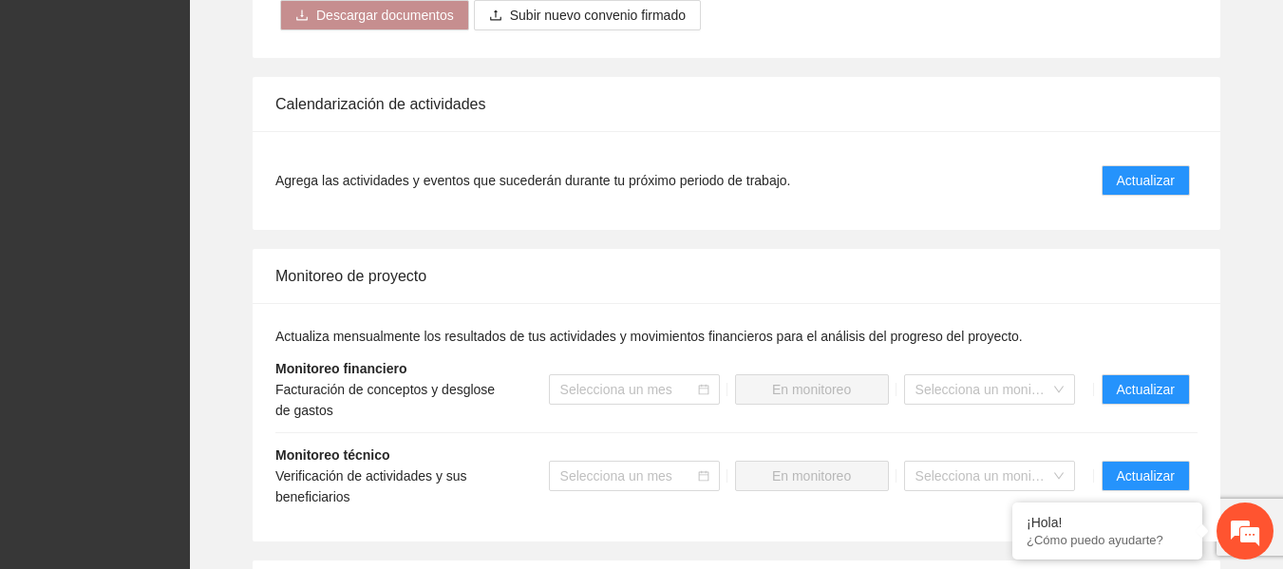
scroll to position [1310, 0]
click at [1121, 391] on span "Actualizar" at bounding box center [1146, 388] width 58 height 21
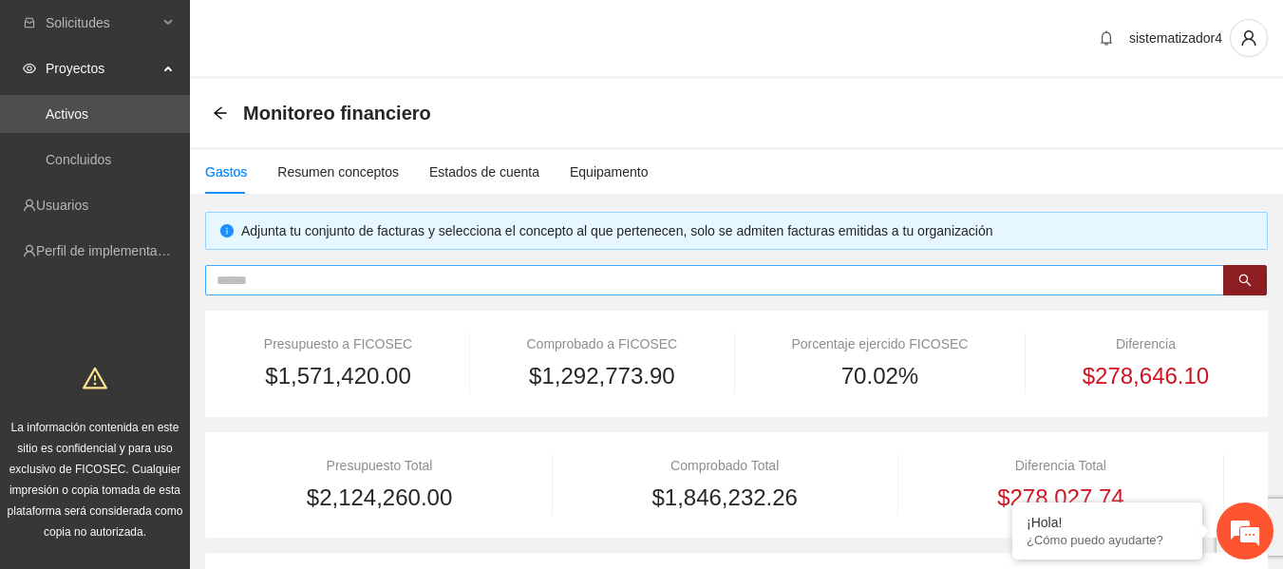
scroll to position [3, 0]
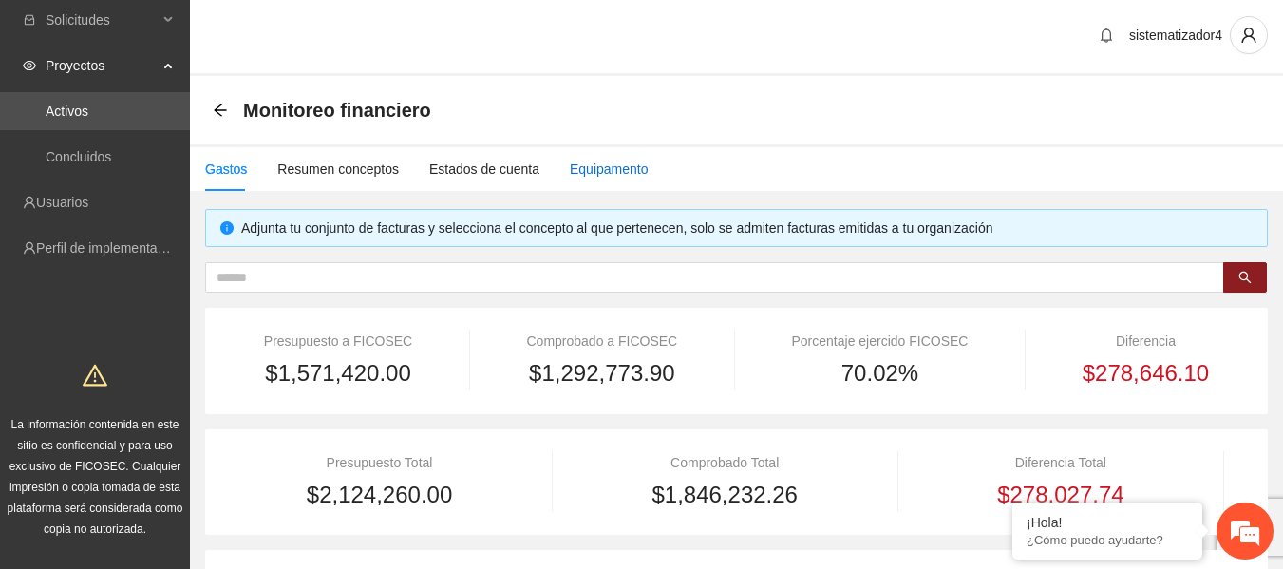
click at [586, 172] on div "Equipamento" at bounding box center [609, 169] width 79 height 21
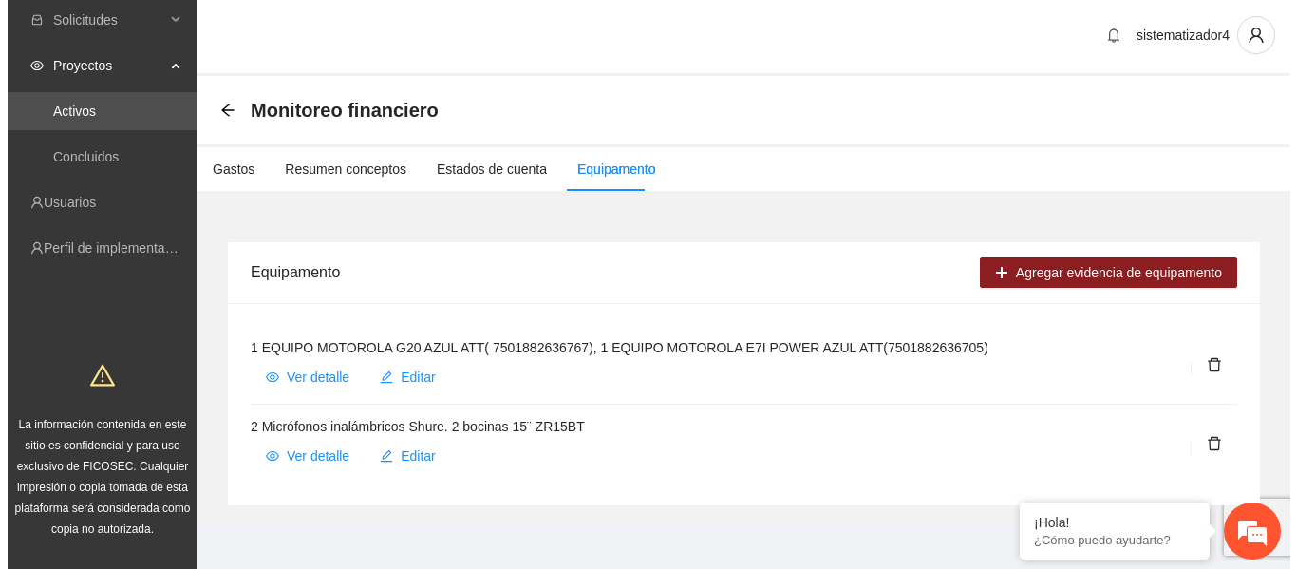
scroll to position [11, 0]
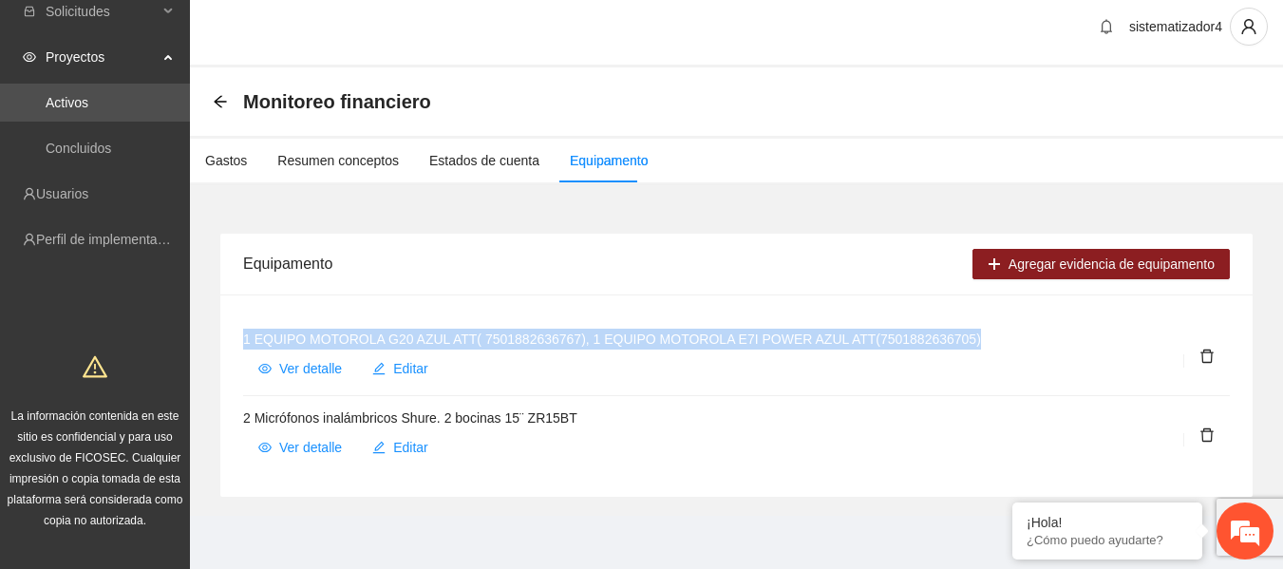
drag, startPoint x: 961, startPoint y: 336, endPoint x: 221, endPoint y: 333, distance: 739.7
click at [221, 333] on div "1 EQUIPO MOTOROLA G20 AZUL ATT( 7501882636767), 1 EQUIPO MOTOROLA E7I POWER AZU…" at bounding box center [736, 395] width 1032 height 202
copy h4 "1 EQUIPO MOTOROLA G20 AZUL ATT( 7501882636767), 1 EQUIPO MOTOROLA E7I POWER AZU…"
click at [329, 370] on span "Ver detalle" at bounding box center [310, 368] width 63 height 21
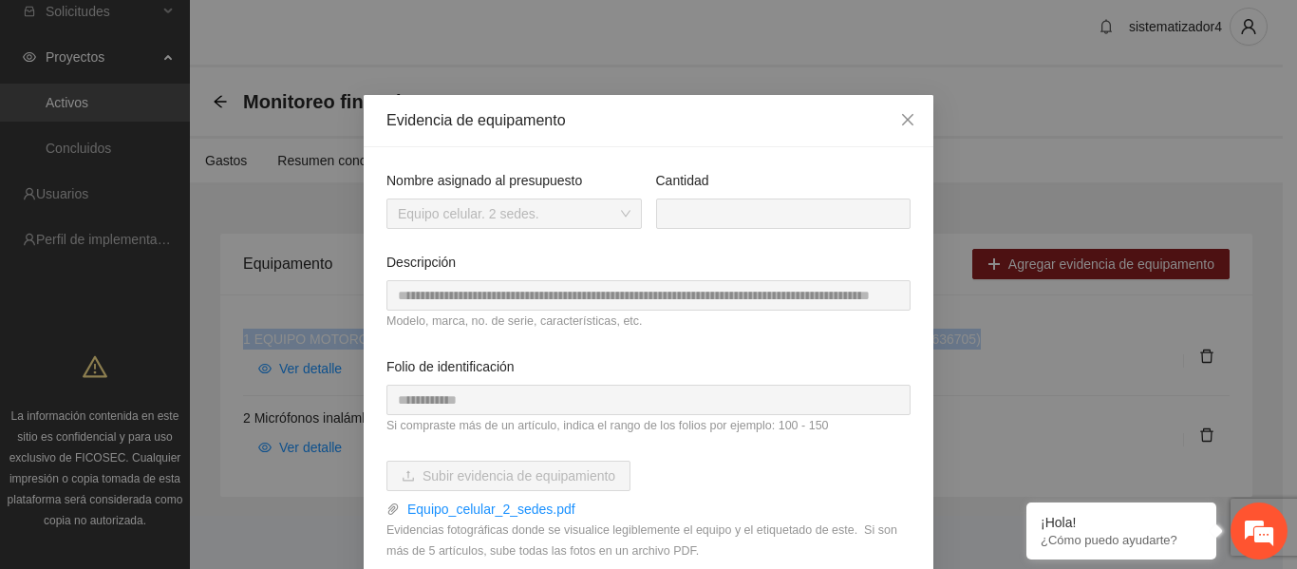
scroll to position [111, 0]
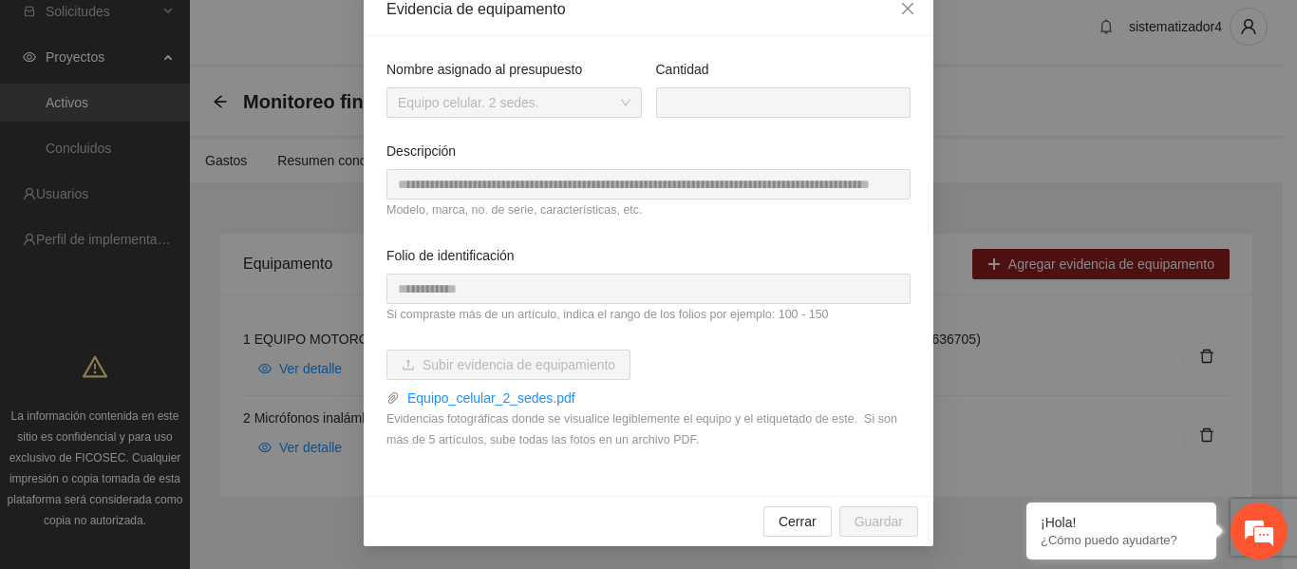
click at [305, 289] on div "**********" at bounding box center [648, 284] width 1297 height 569
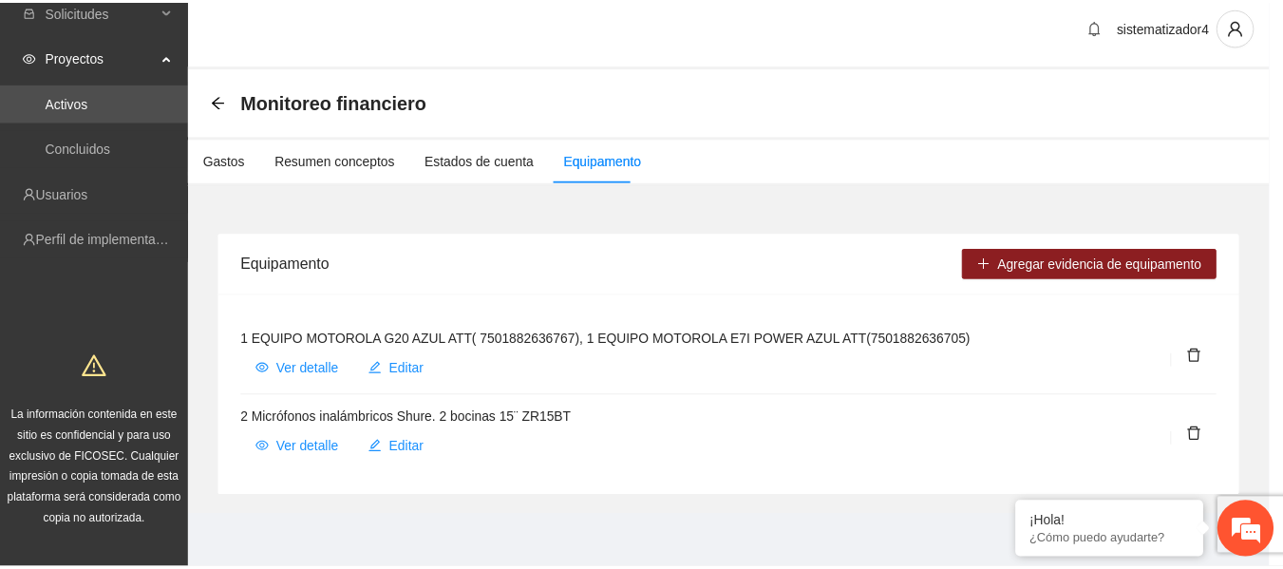
scroll to position [16, 0]
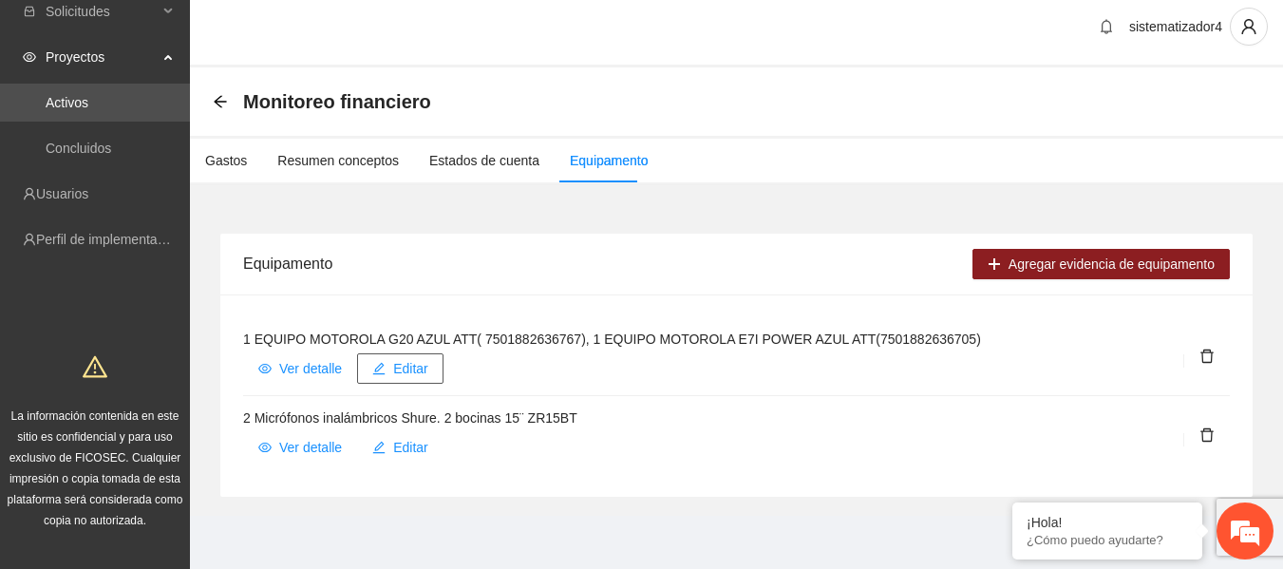
click at [407, 368] on span "Editar" at bounding box center [410, 368] width 35 height 21
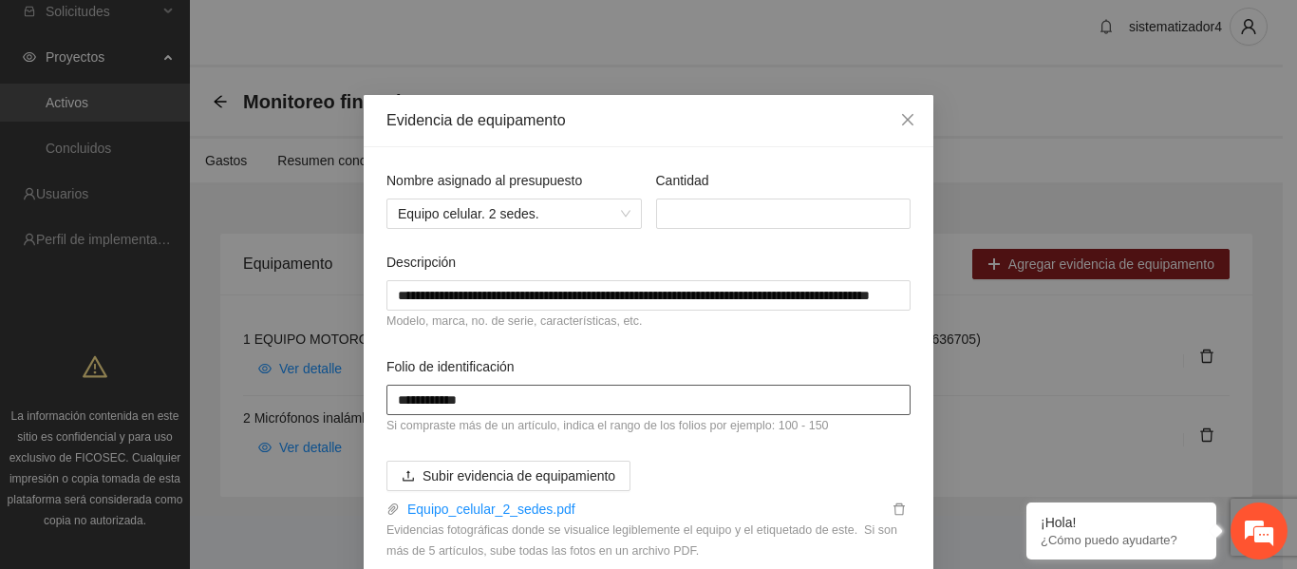
drag, startPoint x: 508, startPoint y: 405, endPoint x: 344, endPoint y: 408, distance: 164.3
click at [344, 408] on div "**********" at bounding box center [648, 284] width 1297 height 569
click at [900, 118] on icon "close" at bounding box center [907, 119] width 15 height 15
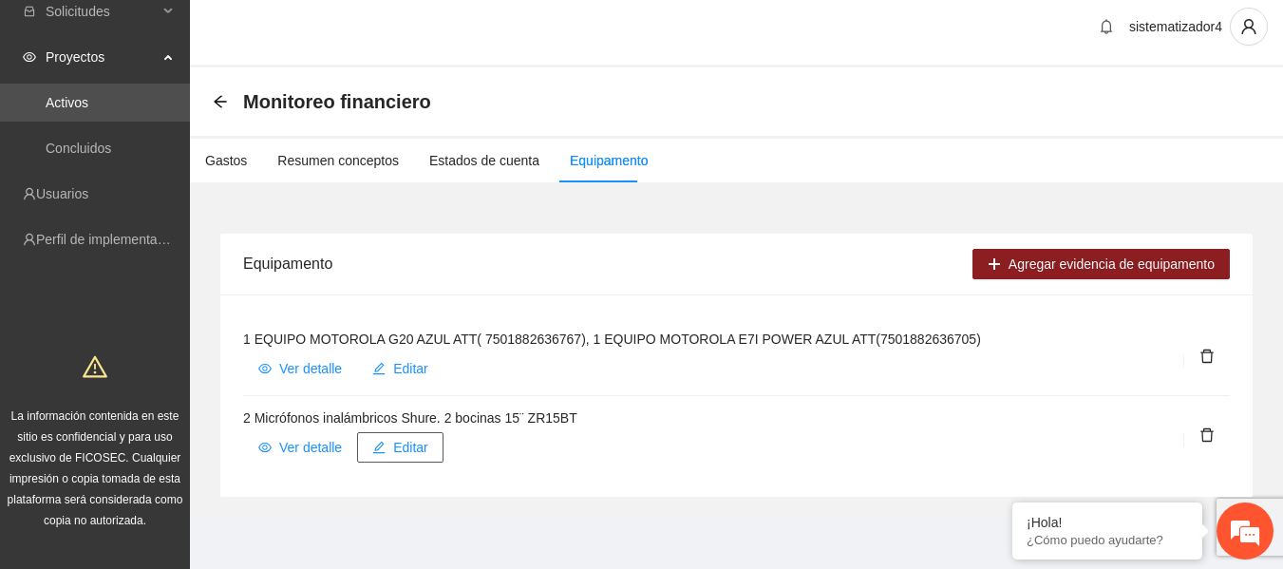
click at [400, 449] on span "Editar" at bounding box center [410, 447] width 35 height 21
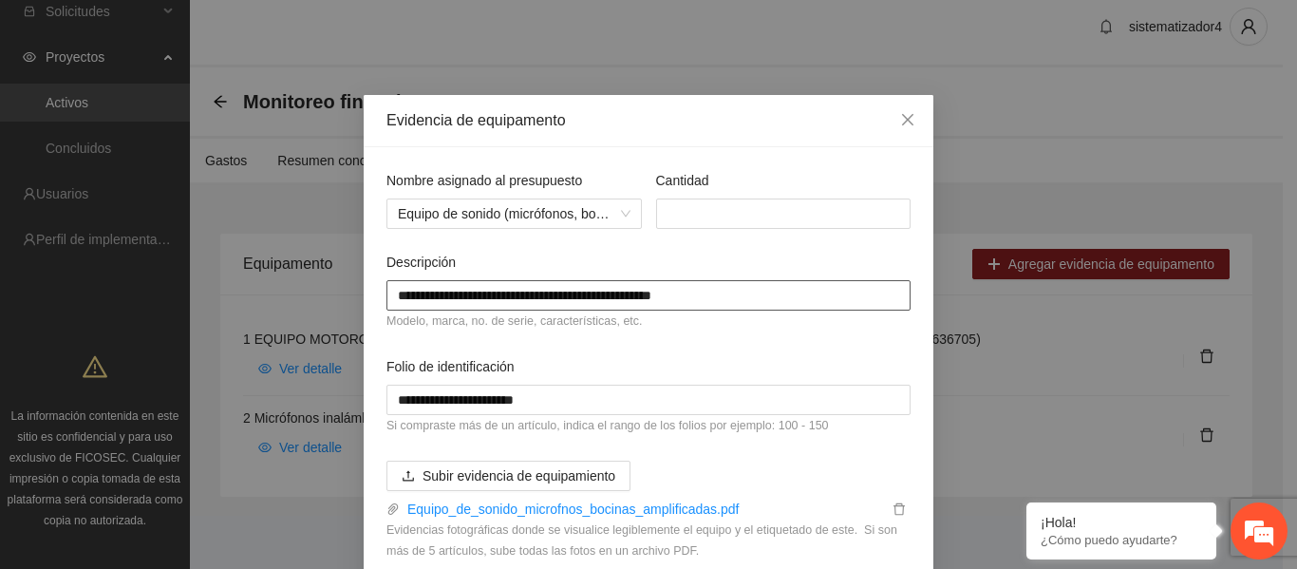
drag, startPoint x: 732, startPoint y: 297, endPoint x: 354, endPoint y: 272, distance: 378.8
click at [354, 272] on div "**********" at bounding box center [648, 284] width 1297 height 569
drag, startPoint x: 574, startPoint y: 395, endPoint x: 350, endPoint y: 358, distance: 226.2
click at [350, 358] on div "**********" at bounding box center [648, 284] width 1297 height 569
click at [906, 114] on icon "close" at bounding box center [907, 119] width 15 height 15
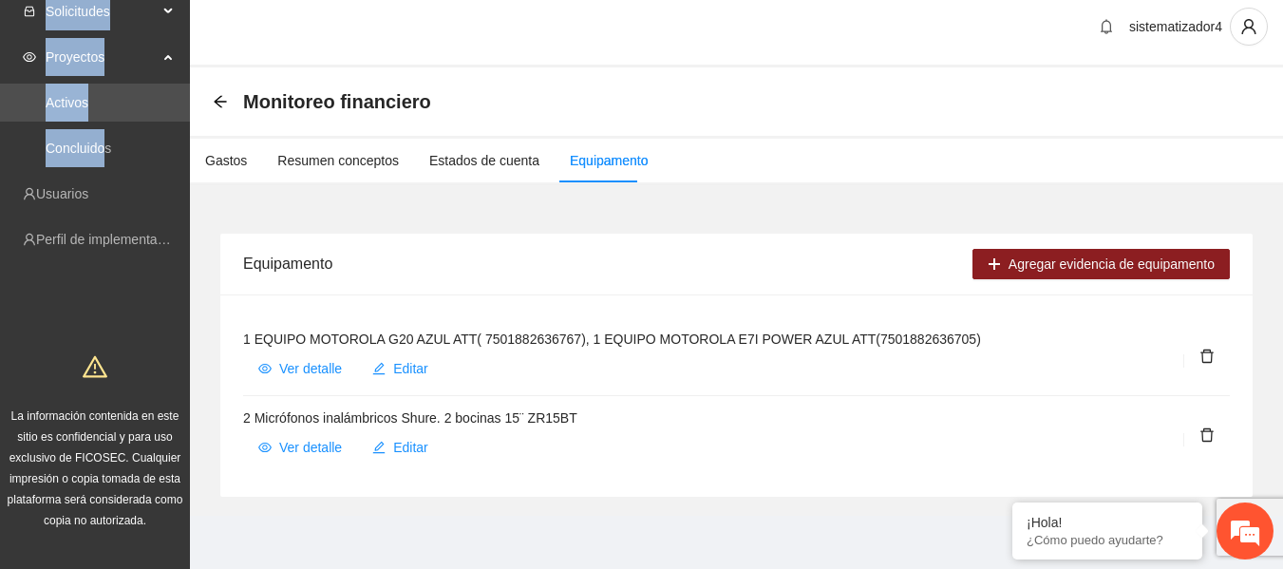
scroll to position [0, 0]
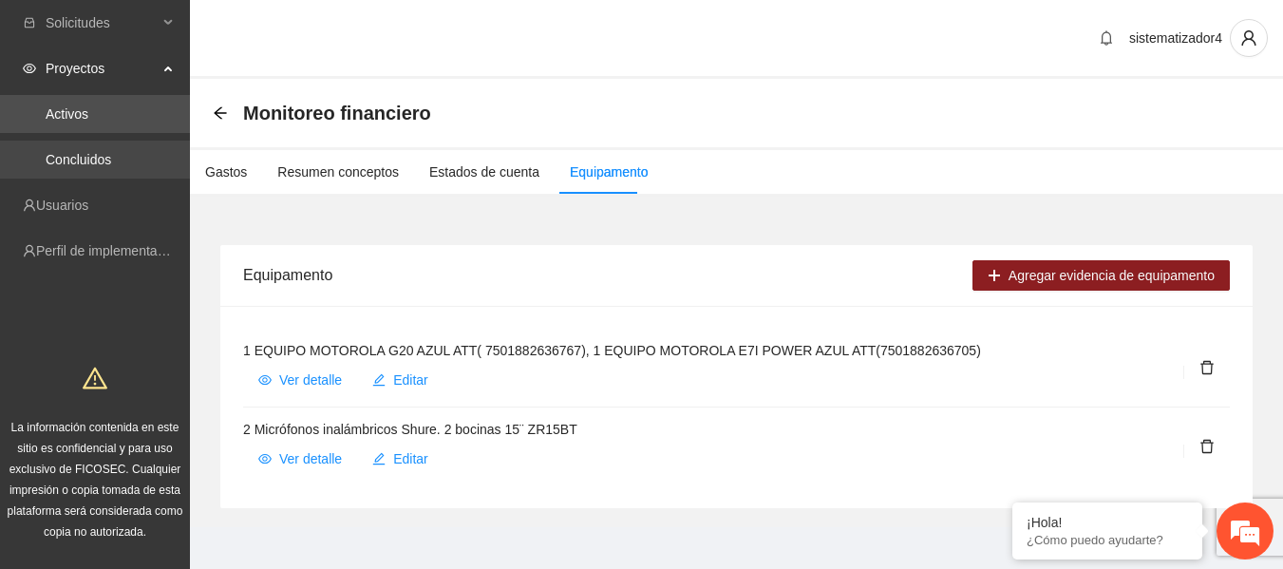
drag, startPoint x: 59, startPoint y: 141, endPoint x: 66, endPoint y: 168, distance: 27.7
click at [66, 160] on link "Concluidos" at bounding box center [79, 159] width 66 height 15
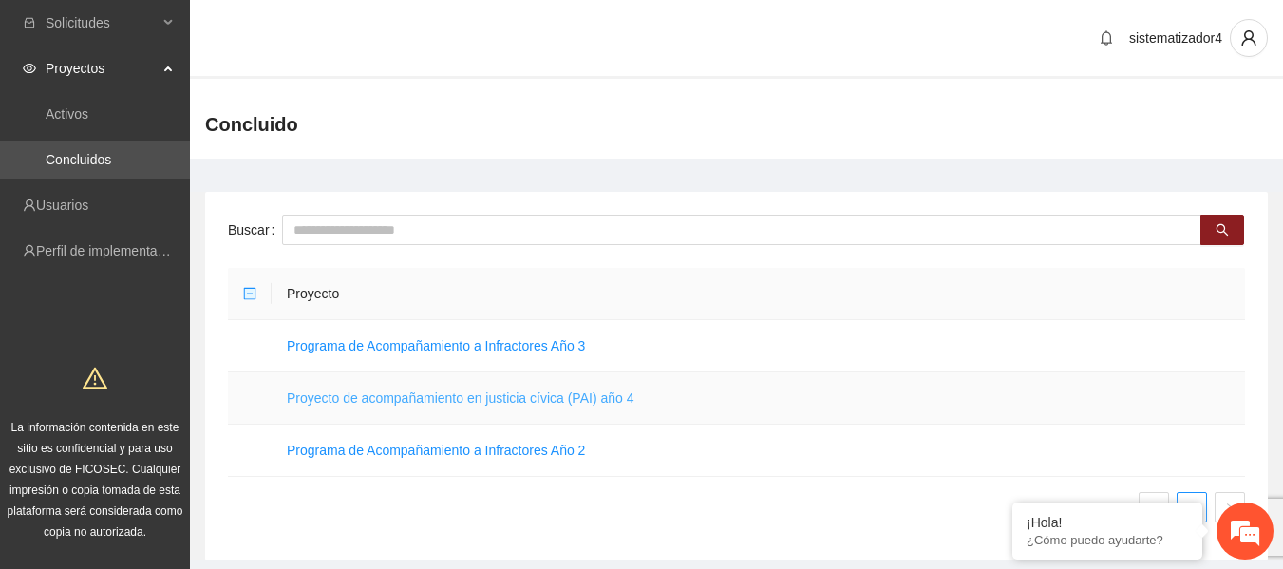
click at [422, 405] on link "Proyecto de acompañamiento en justicia cívica (PAI) año 4" at bounding box center [460, 397] width 347 height 15
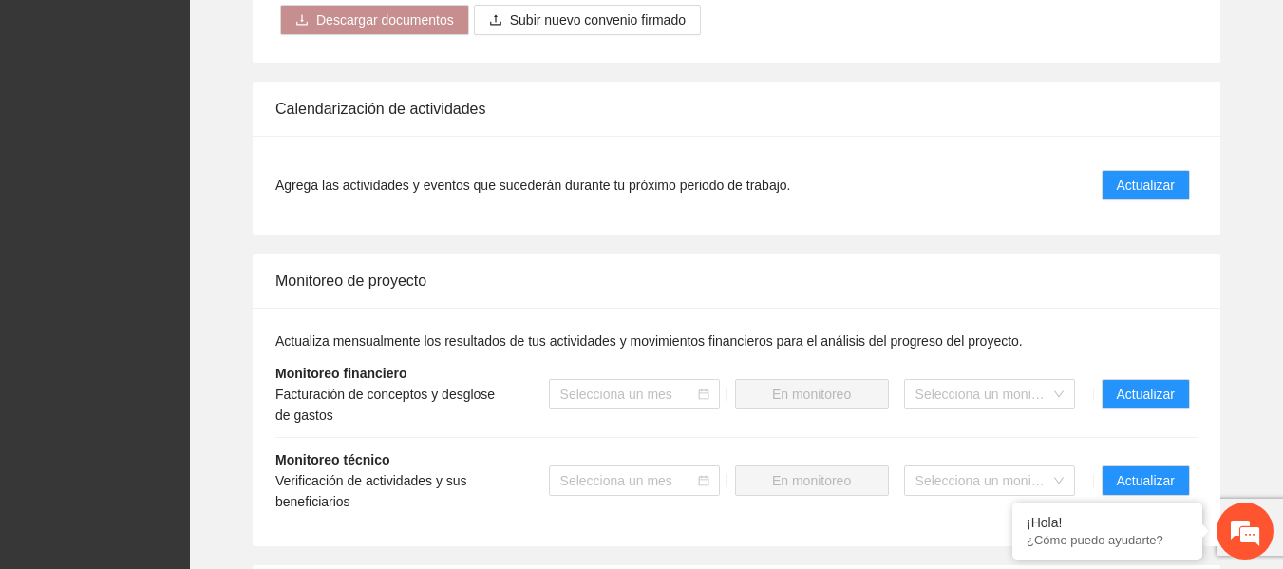
scroll to position [1397, 0]
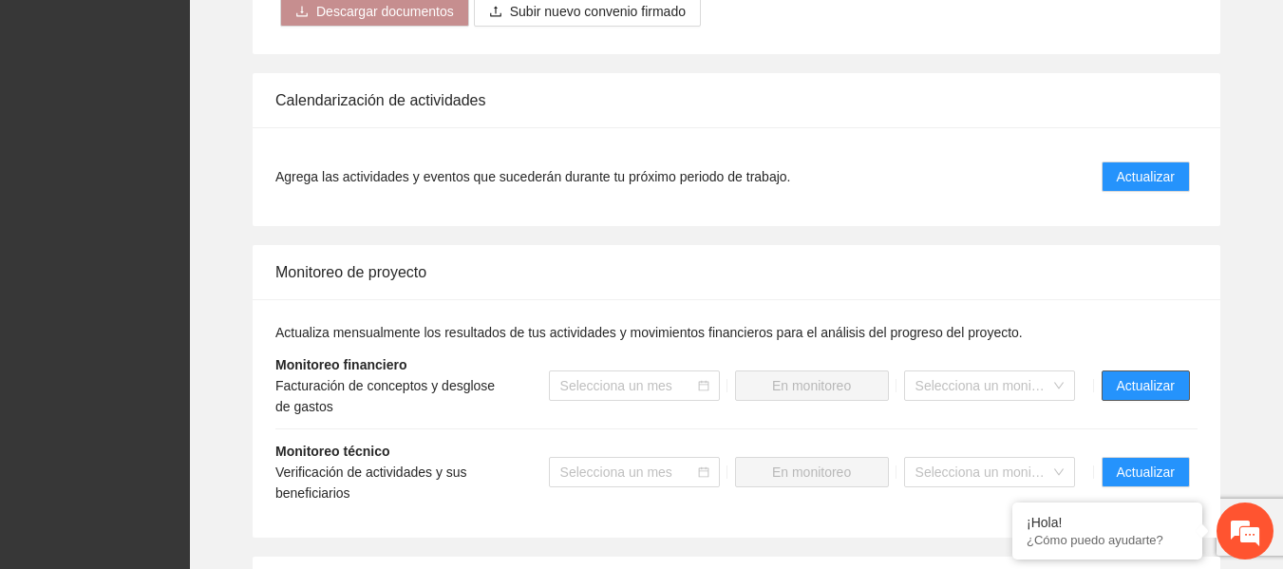
click at [1119, 385] on span "Actualizar" at bounding box center [1146, 385] width 58 height 21
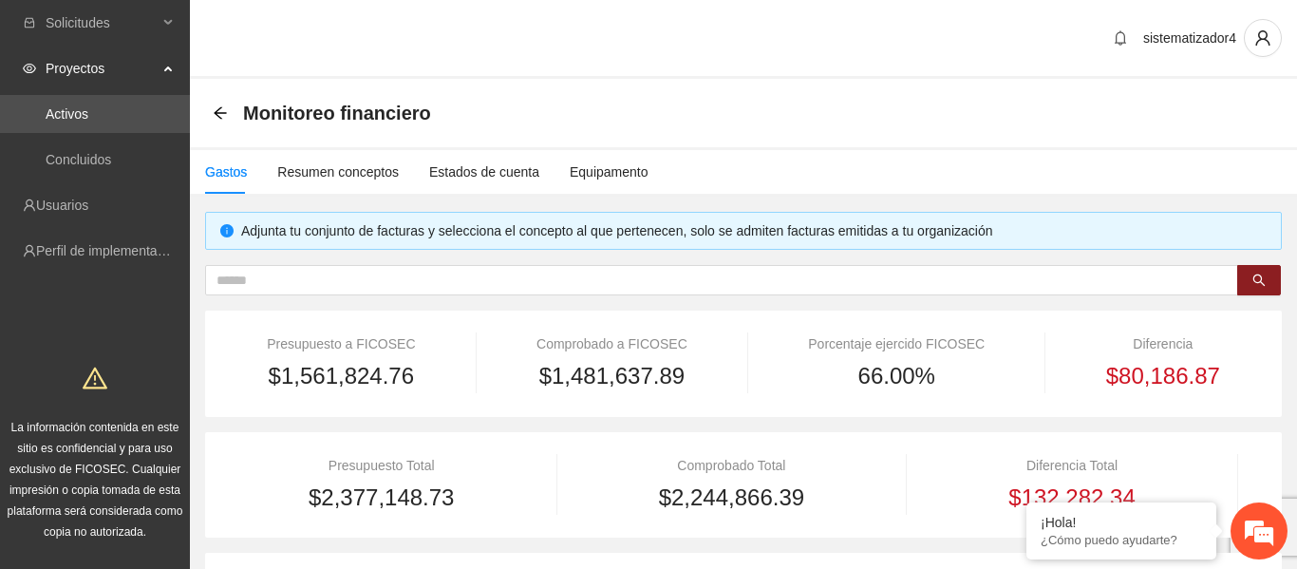
type input "**********"
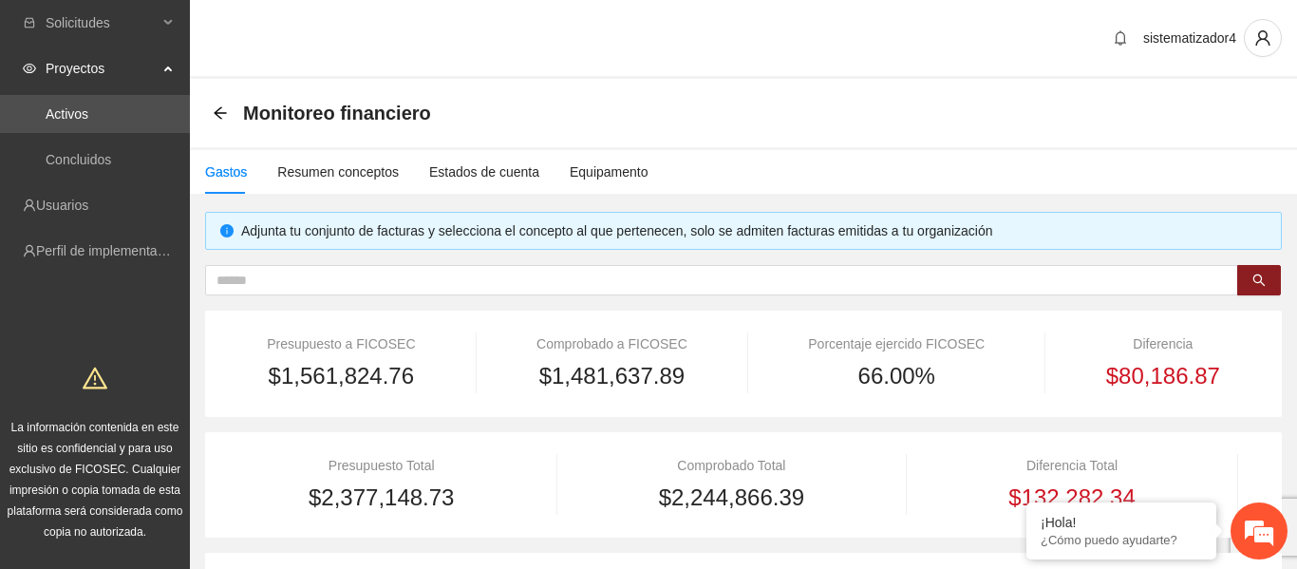
type input "**********"
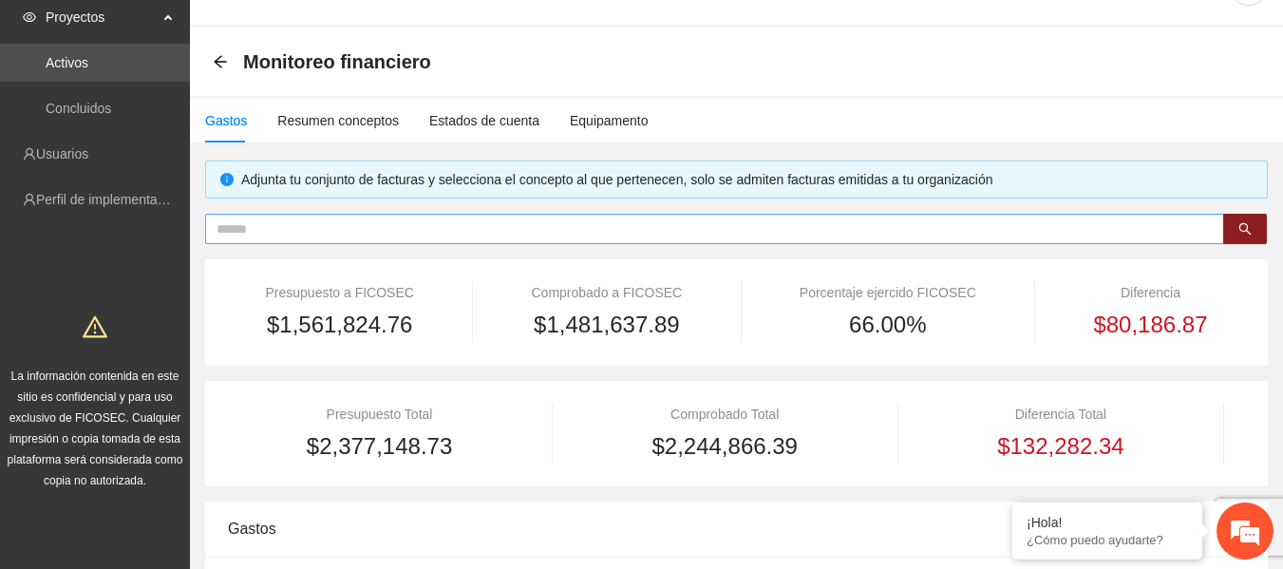
scroll to position [49, 0]
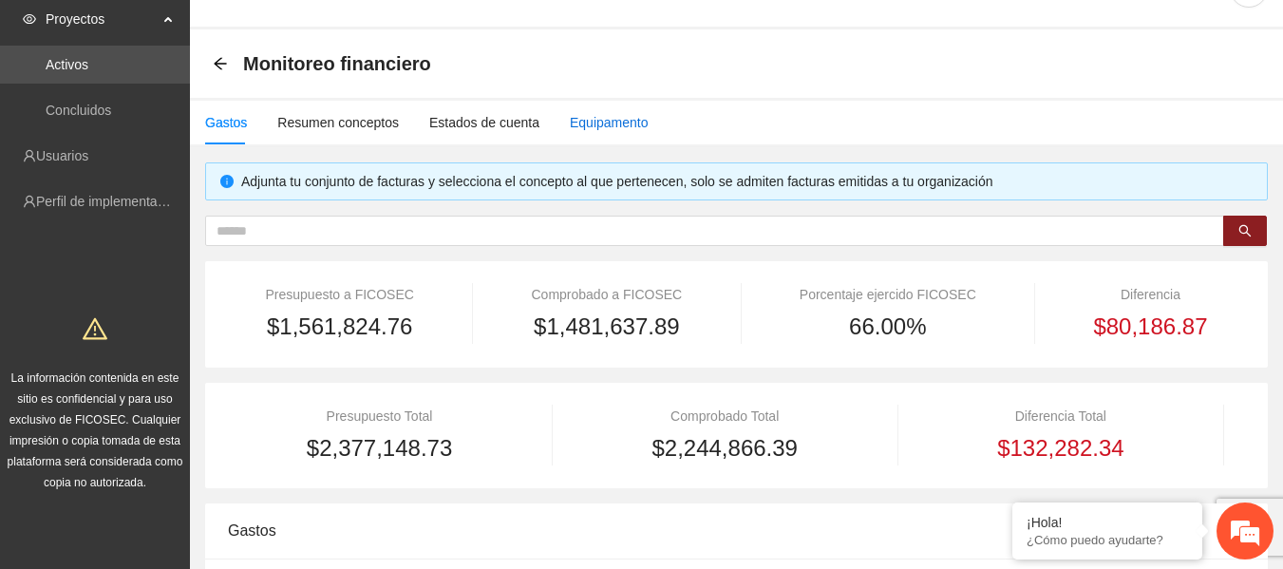
click at [601, 129] on div "Equipamento" at bounding box center [609, 122] width 79 height 21
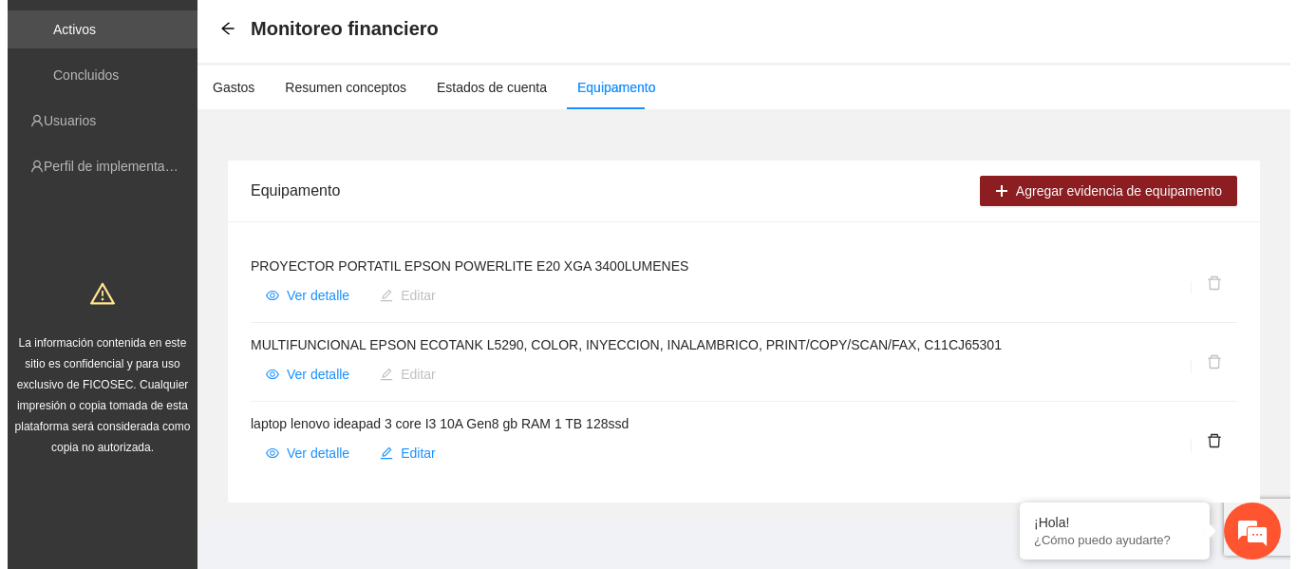
scroll to position [90, 0]
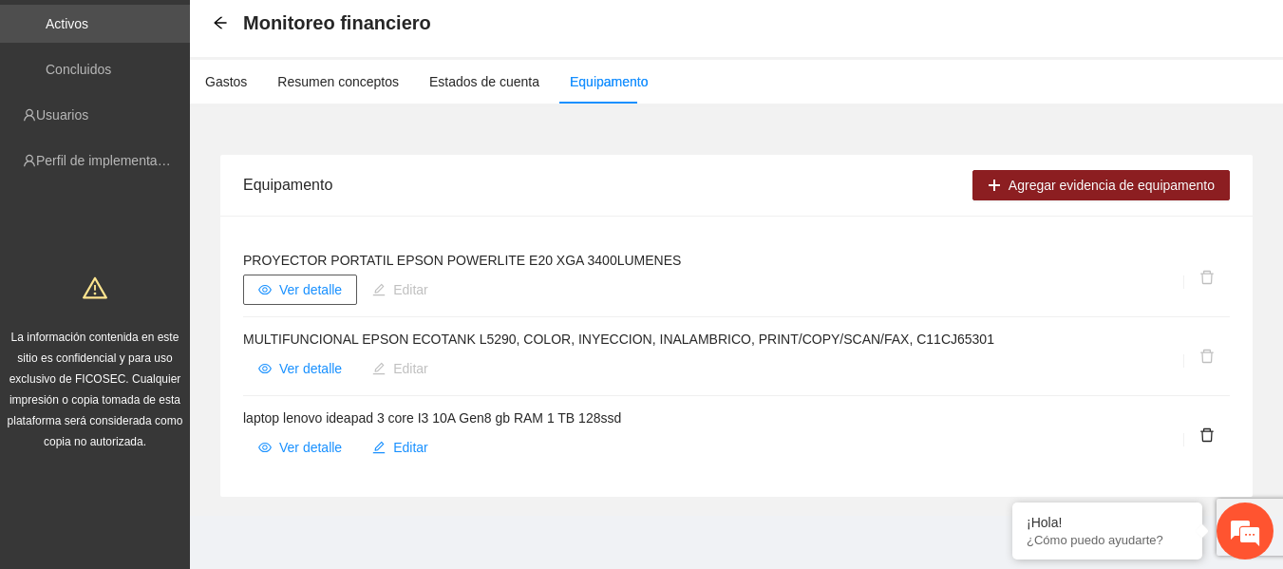
click at [328, 292] on span "Ver detalle" at bounding box center [310, 289] width 63 height 21
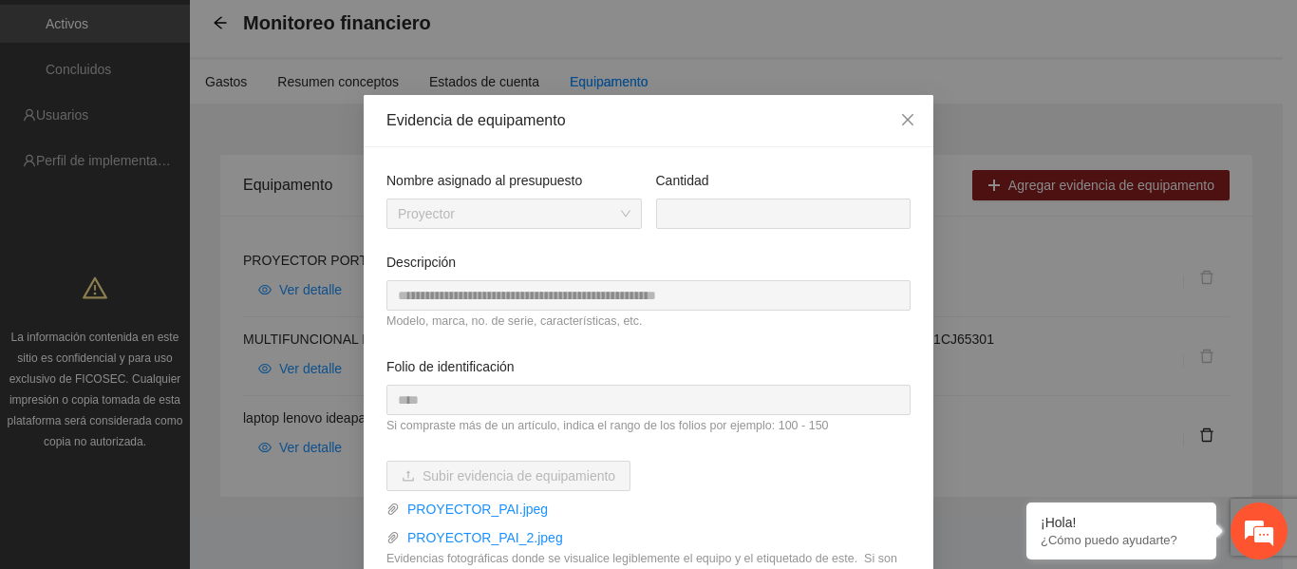
click at [351, 264] on div "**********" at bounding box center [648, 284] width 1297 height 569
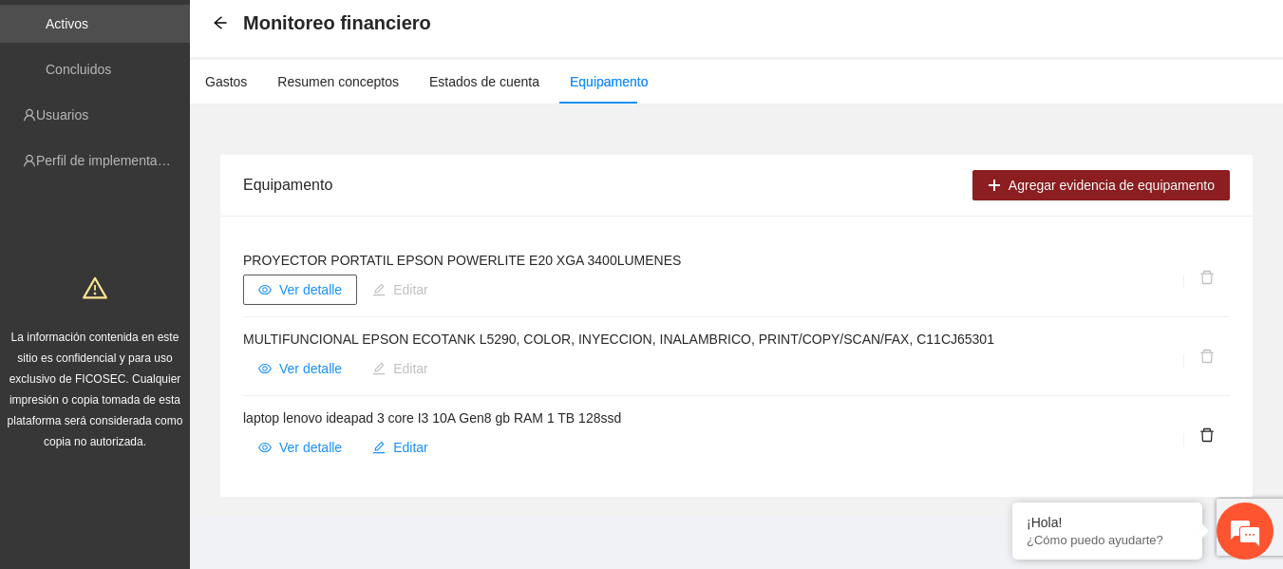
click at [333, 292] on span "Ver detalle" at bounding box center [310, 289] width 63 height 21
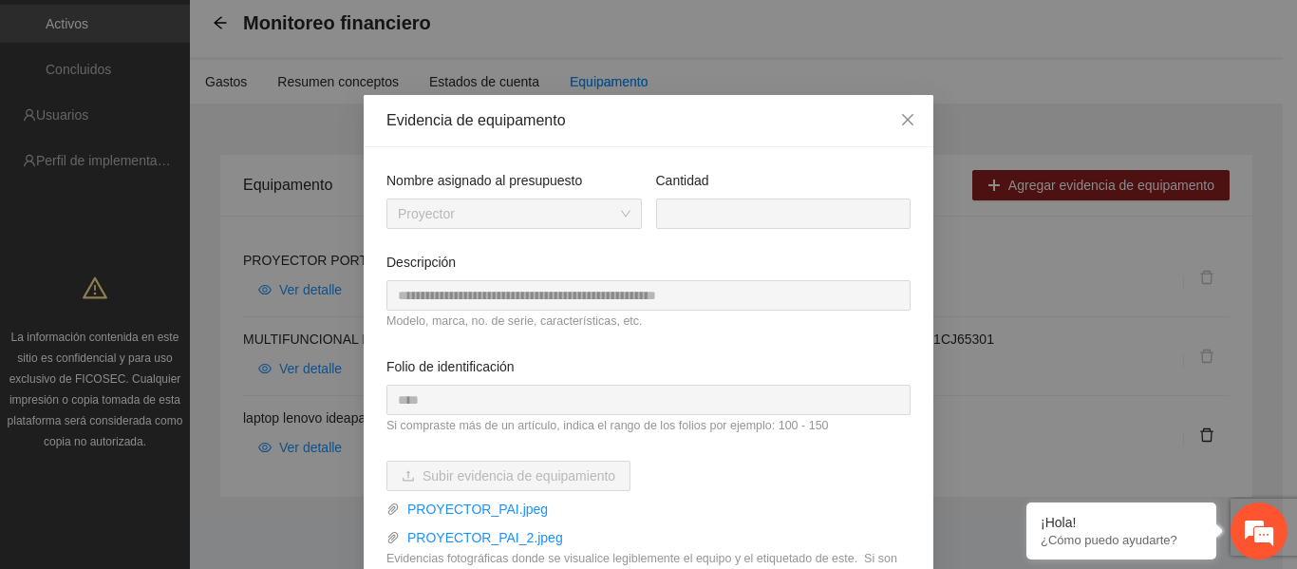
click at [364, 270] on div "**********" at bounding box center [649, 391] width 570 height 488
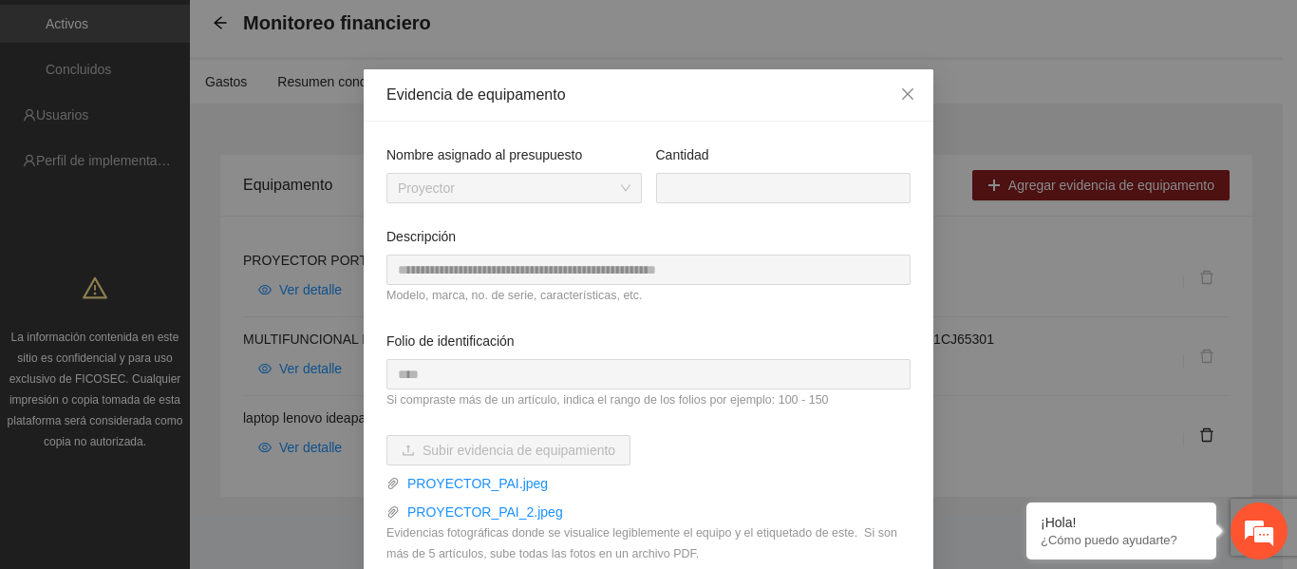
scroll to position [27, 0]
click at [366, 367] on div "**********" at bounding box center [649, 365] width 570 height 488
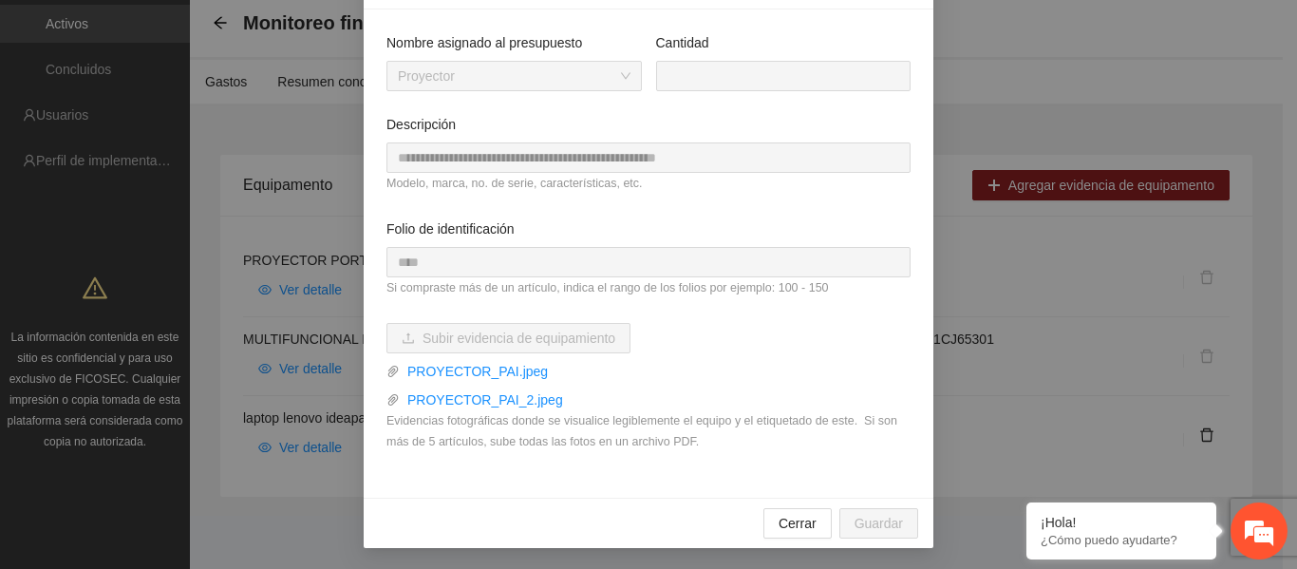
scroll to position [139, 0]
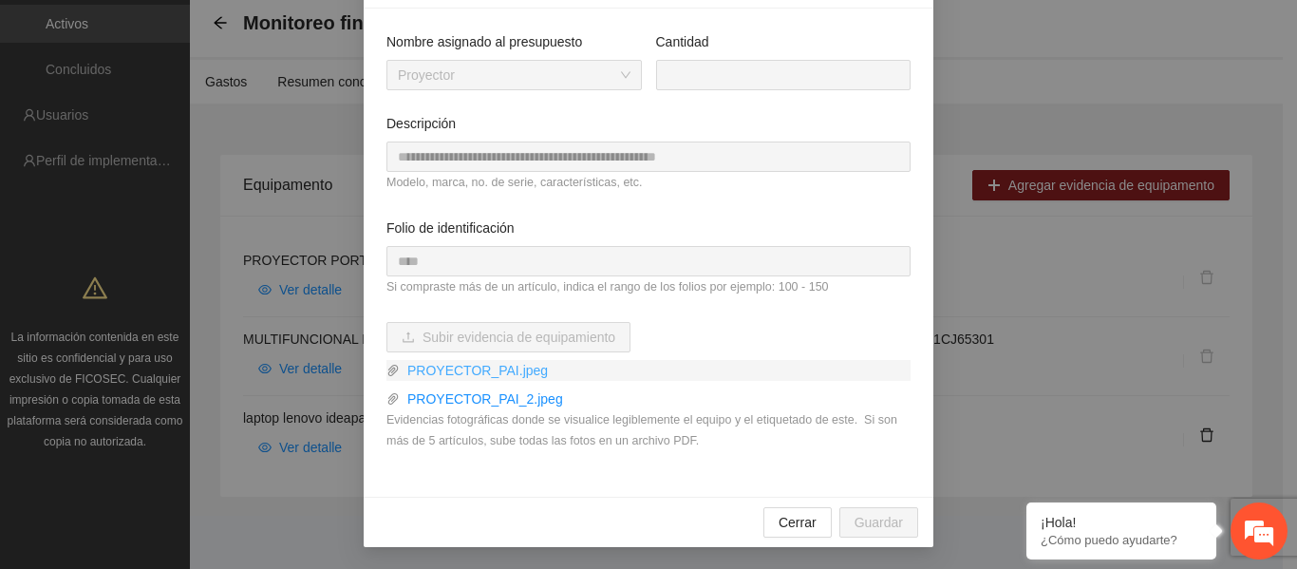
click at [484, 375] on link "PROYECTOR_PAI.jpeg" at bounding box center [655, 370] width 511 height 21
click at [1060, 292] on div "**********" at bounding box center [648, 284] width 1297 height 569
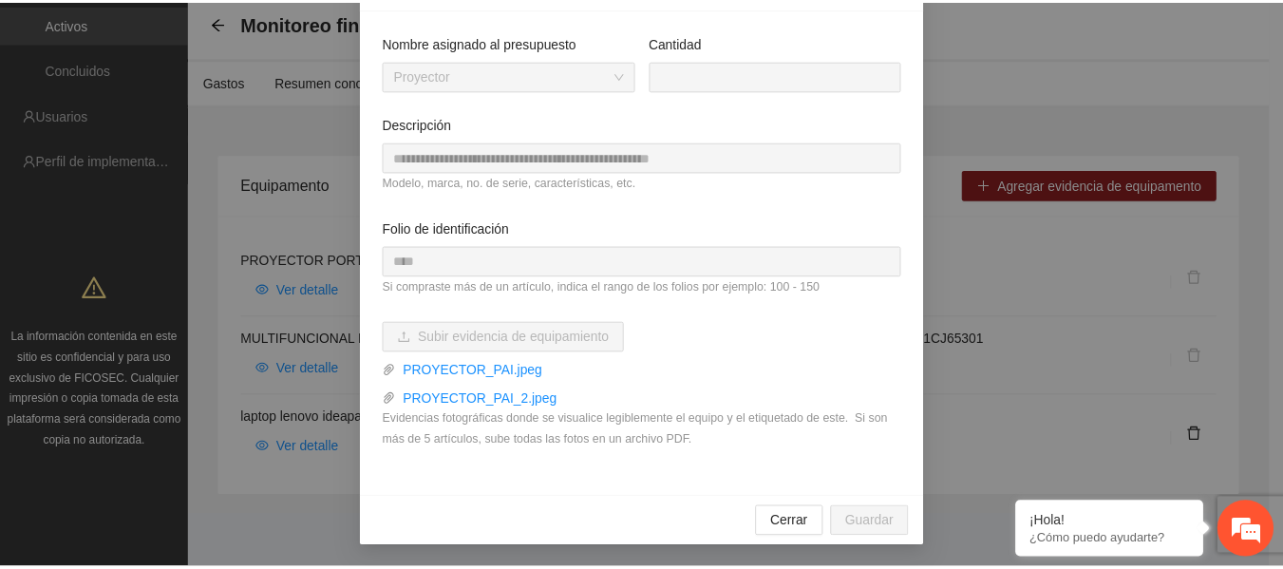
scroll to position [45, 0]
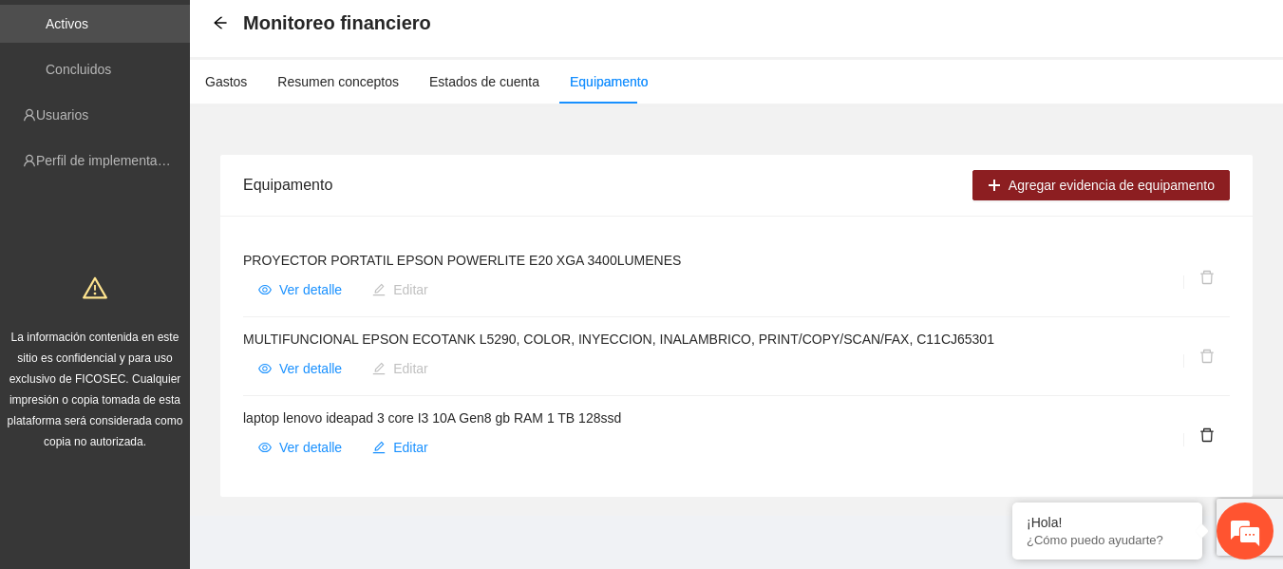
drag, startPoint x: 322, startPoint y: 453, endPoint x: 279, endPoint y: 412, distance: 59.1
click at [279, 412] on h4 "laptop lenovo ideapad 3 core I3 10A Gen8 gb RAM 1 TB 128ssd" at bounding box center [687, 417] width 888 height 21
click at [310, 440] on span "Ver detalle" at bounding box center [310, 447] width 63 height 21
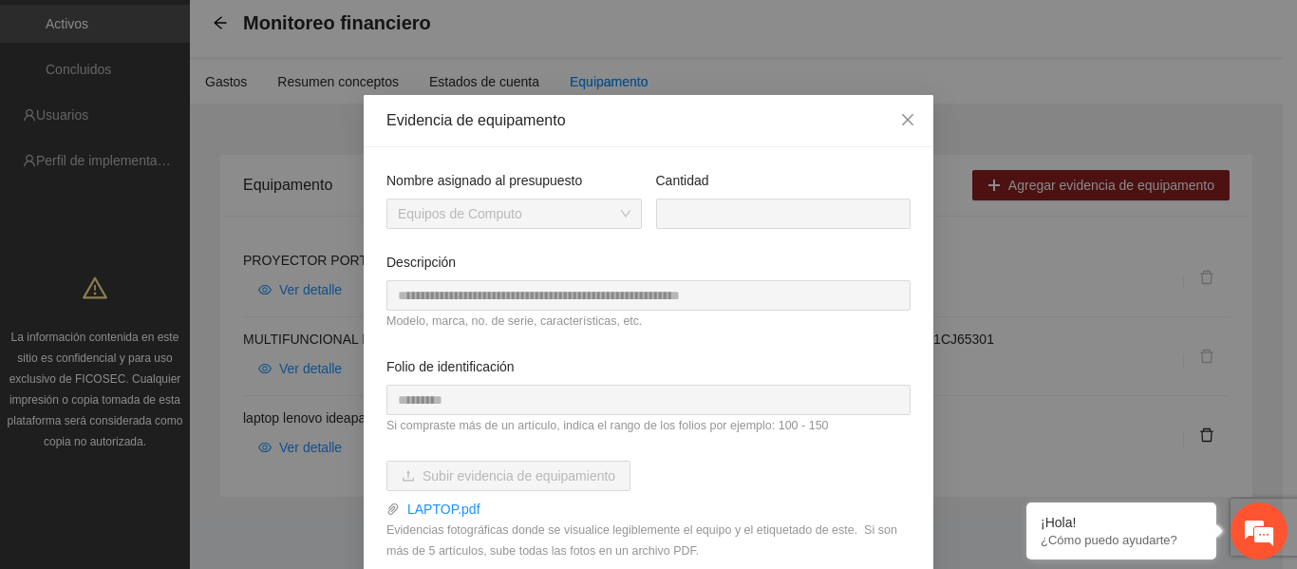
click at [349, 231] on div "**********" at bounding box center [648, 284] width 1297 height 569
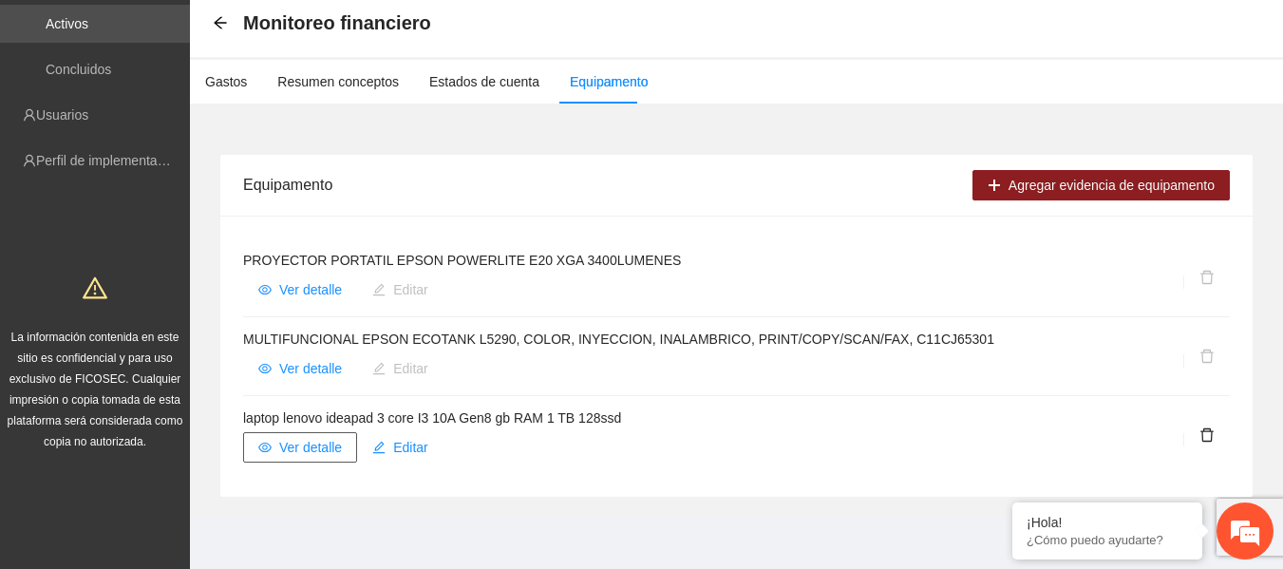
click at [319, 433] on button "Ver detalle" at bounding box center [300, 447] width 114 height 30
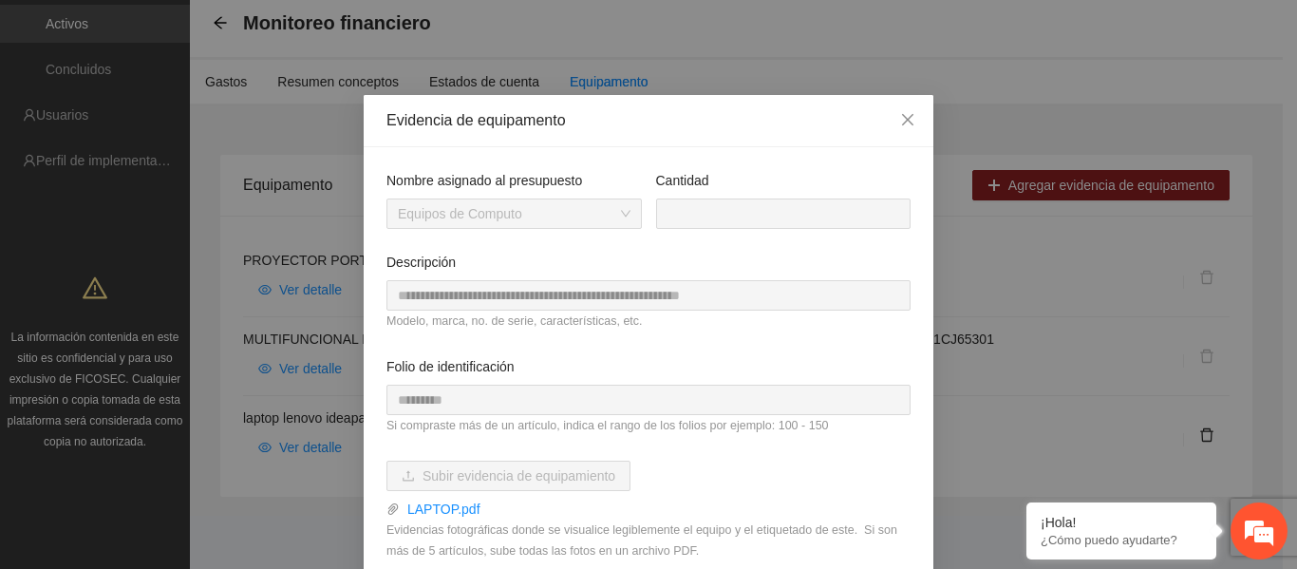
click at [316, 406] on div "**********" at bounding box center [648, 284] width 1297 height 569
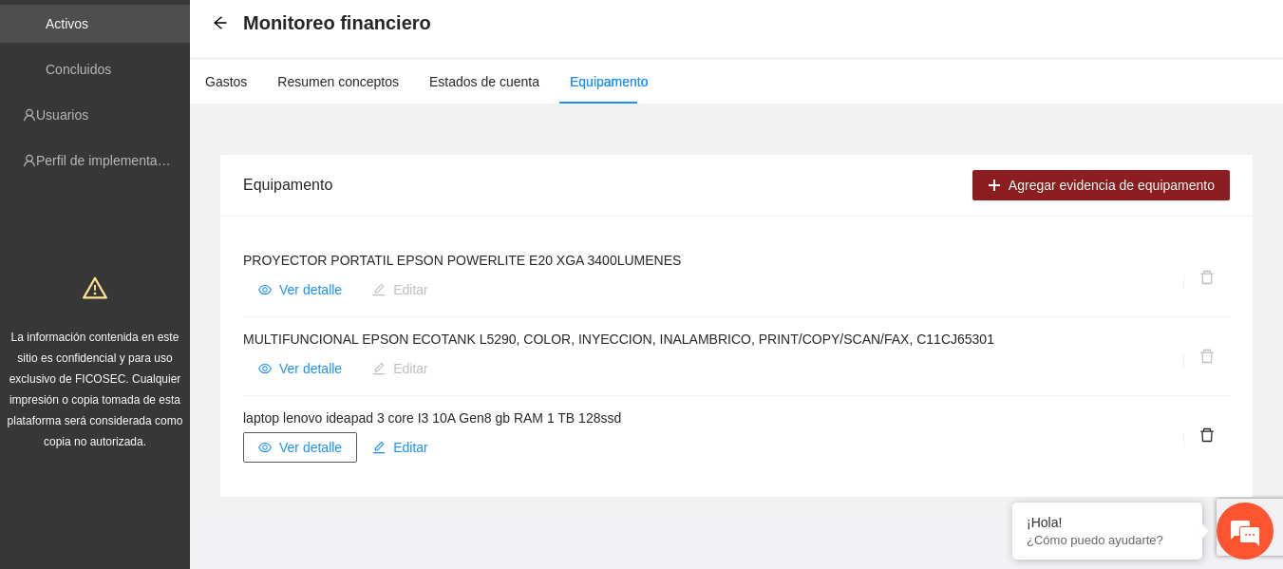
click at [309, 453] on span "Ver detalle" at bounding box center [310, 447] width 63 height 21
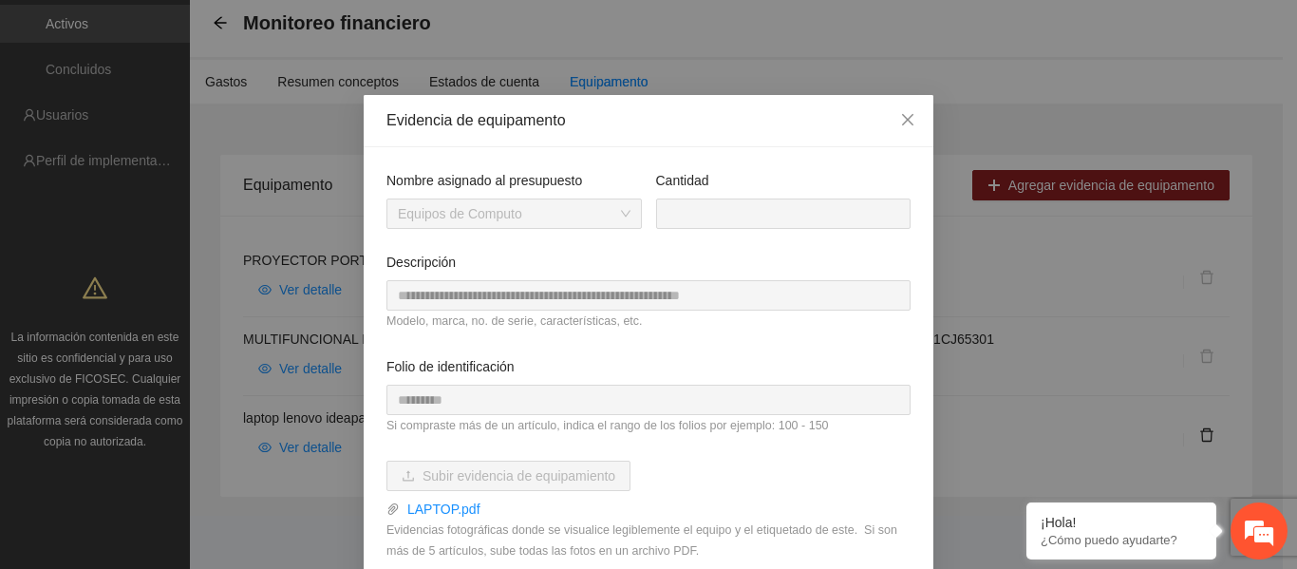
click at [370, 387] on div "**********" at bounding box center [649, 377] width 570 height 460
click at [909, 125] on span "Close" at bounding box center [907, 120] width 51 height 51
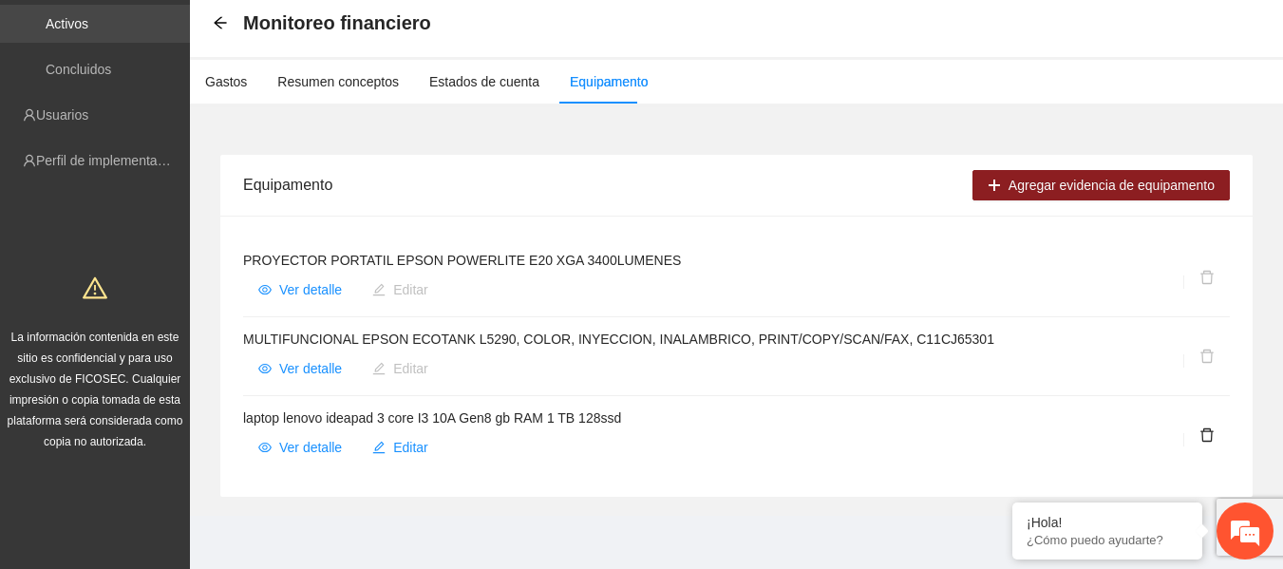
click at [88, 27] on link "Activos" at bounding box center [67, 23] width 43 height 15
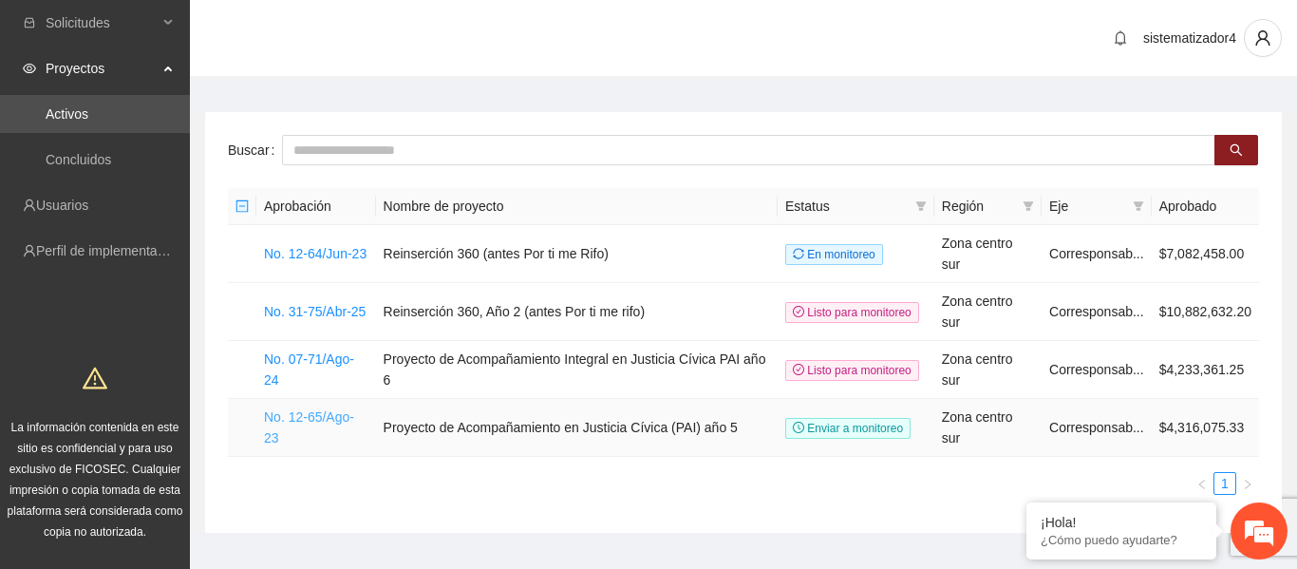
click at [298, 409] on link "No. 12-65/Ago-23" at bounding box center [309, 427] width 90 height 36
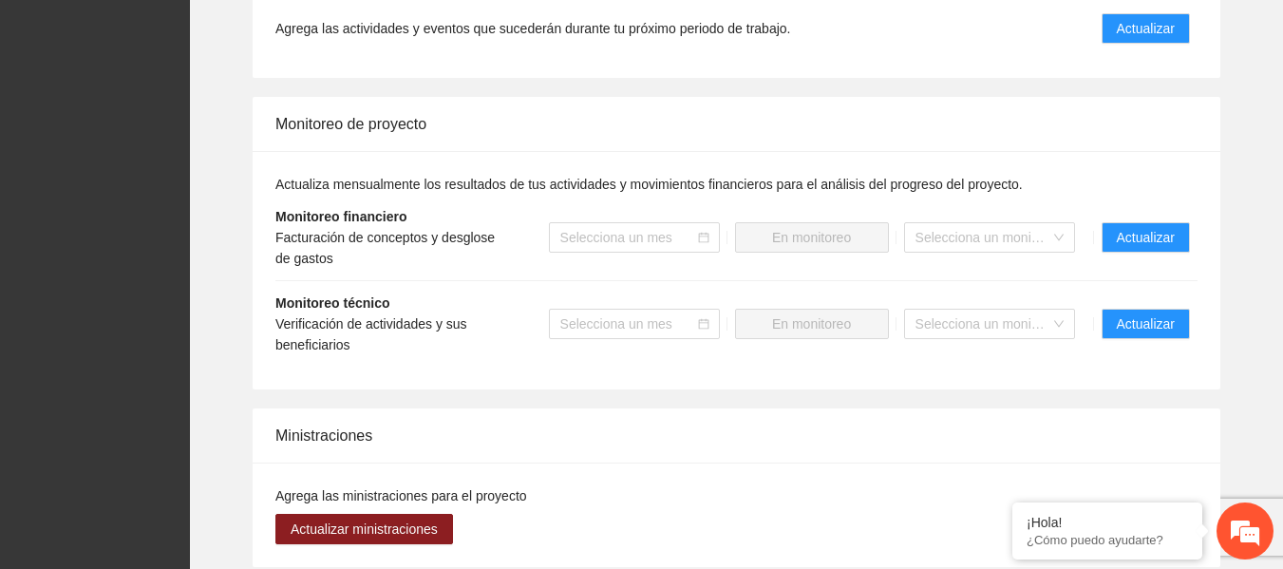
scroll to position [1839, 0]
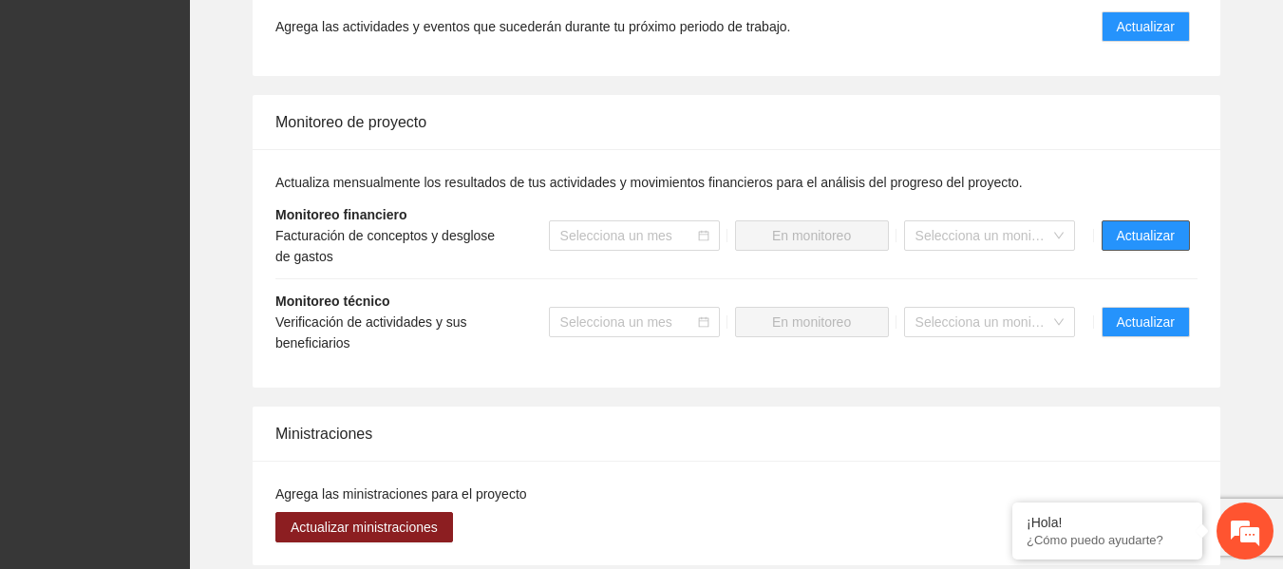
click at [1155, 225] on span "Actualizar" at bounding box center [1146, 235] width 58 height 21
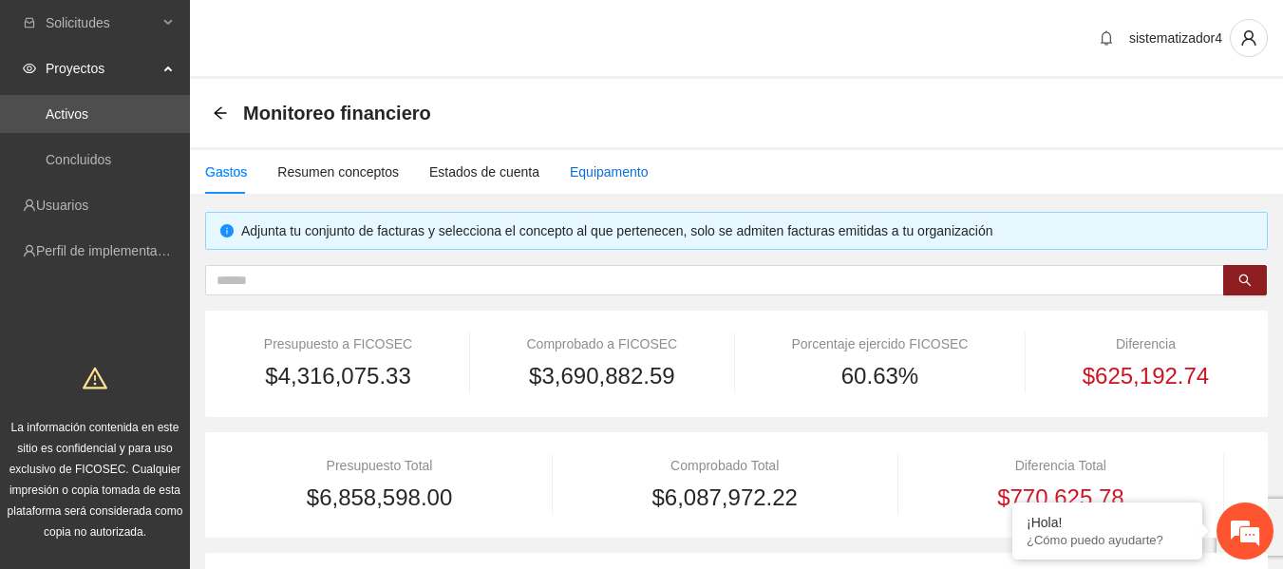
click at [588, 179] on div "Equipamento" at bounding box center [609, 171] width 79 height 21
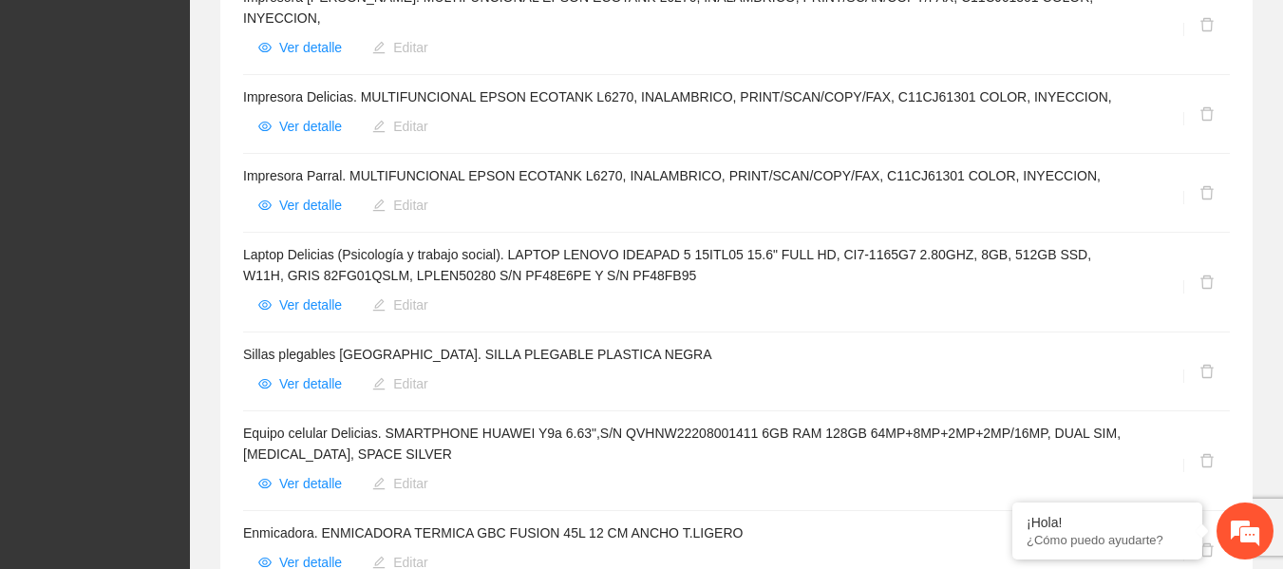
scroll to position [554, 0]
click at [275, 367] on button "Ver detalle" at bounding box center [300, 382] width 114 height 30
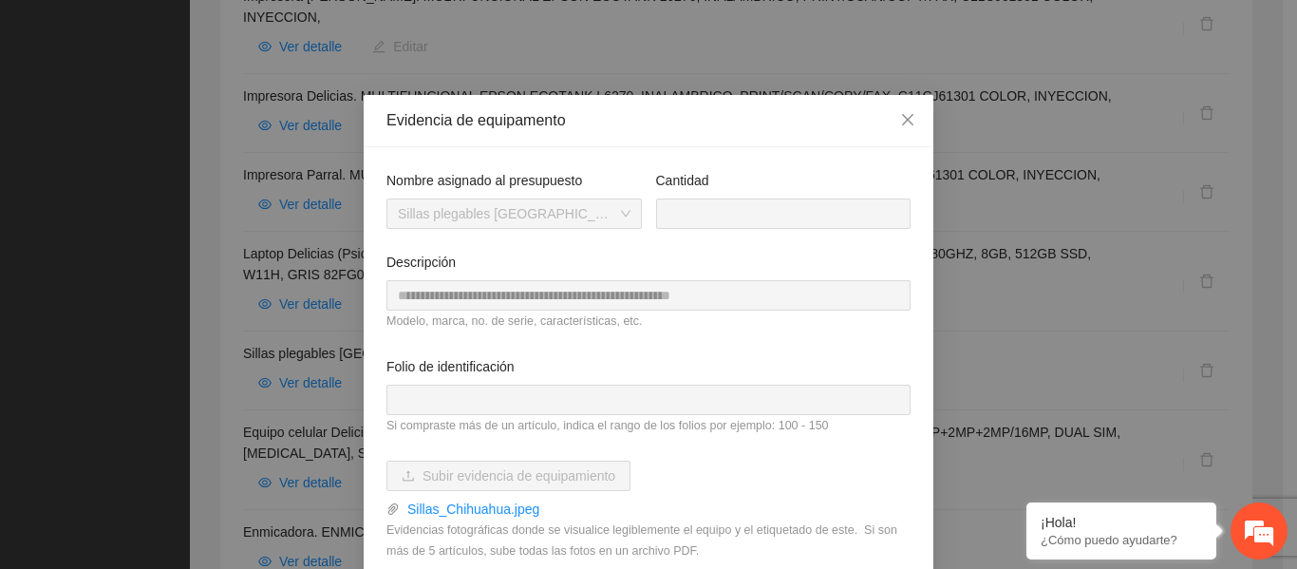
click at [649, 216] on div "Cantidad **" at bounding box center [784, 211] width 270 height 82
click at [364, 295] on div "**********" at bounding box center [649, 377] width 570 height 460
click at [903, 112] on span "Close" at bounding box center [907, 120] width 51 height 51
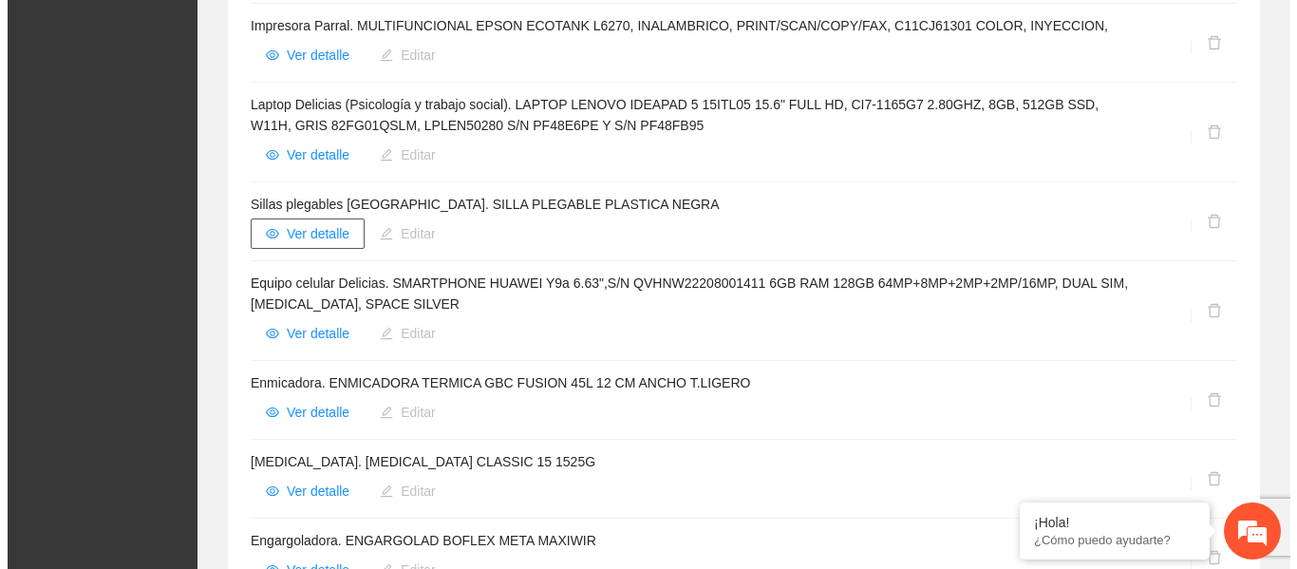
scroll to position [706, 0]
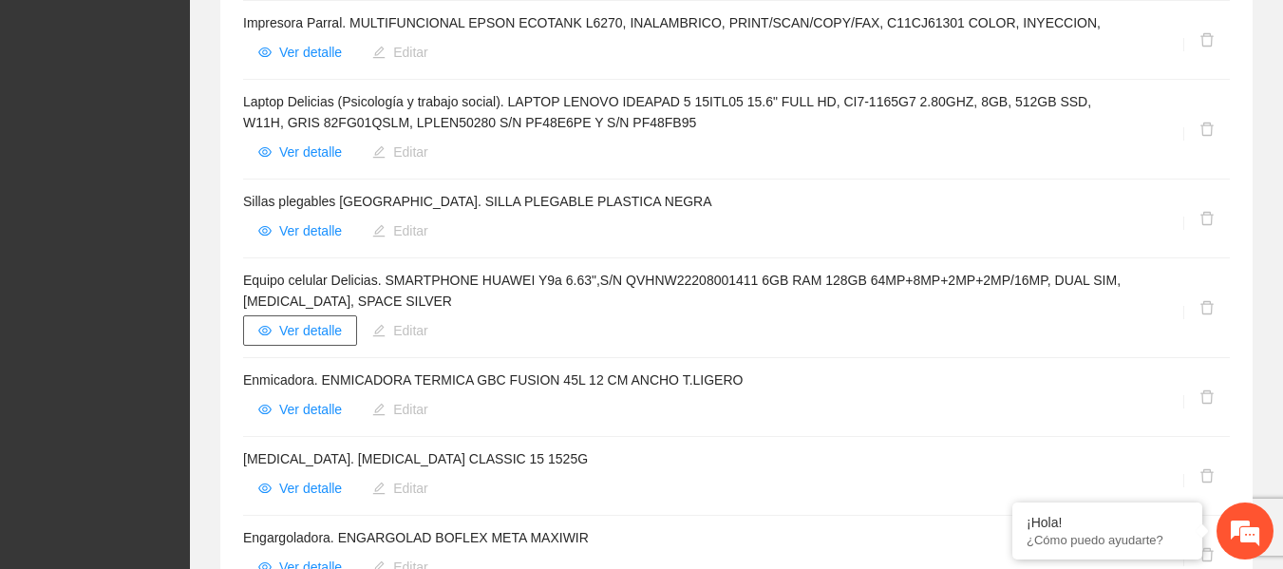
click at [297, 320] on span "Ver detalle" at bounding box center [310, 330] width 63 height 21
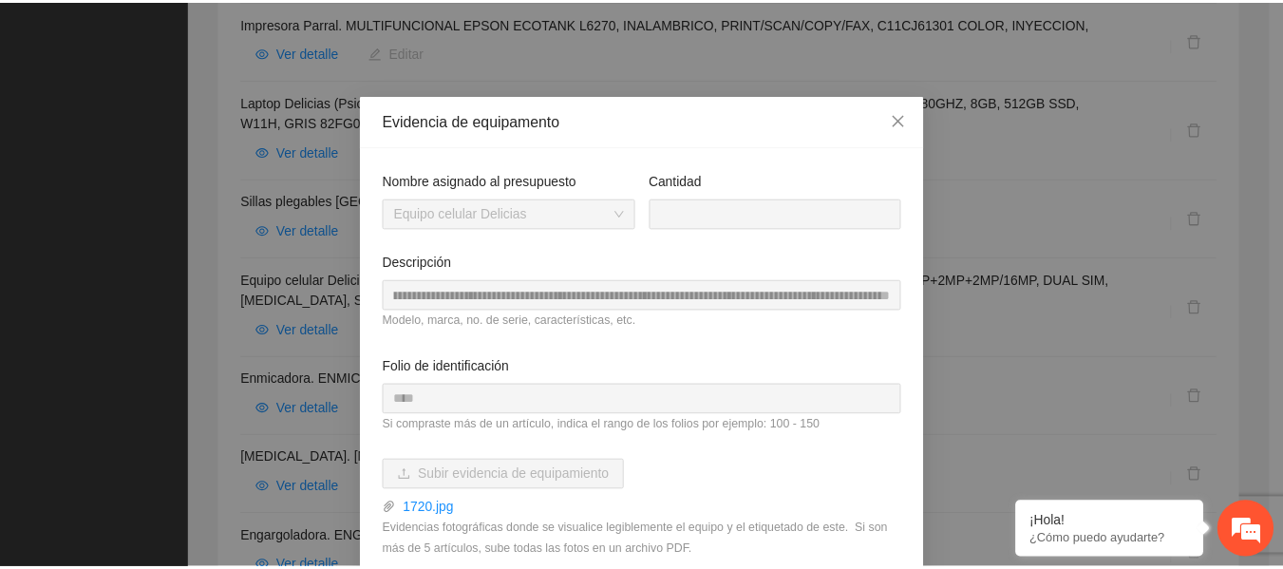
scroll to position [0, 519]
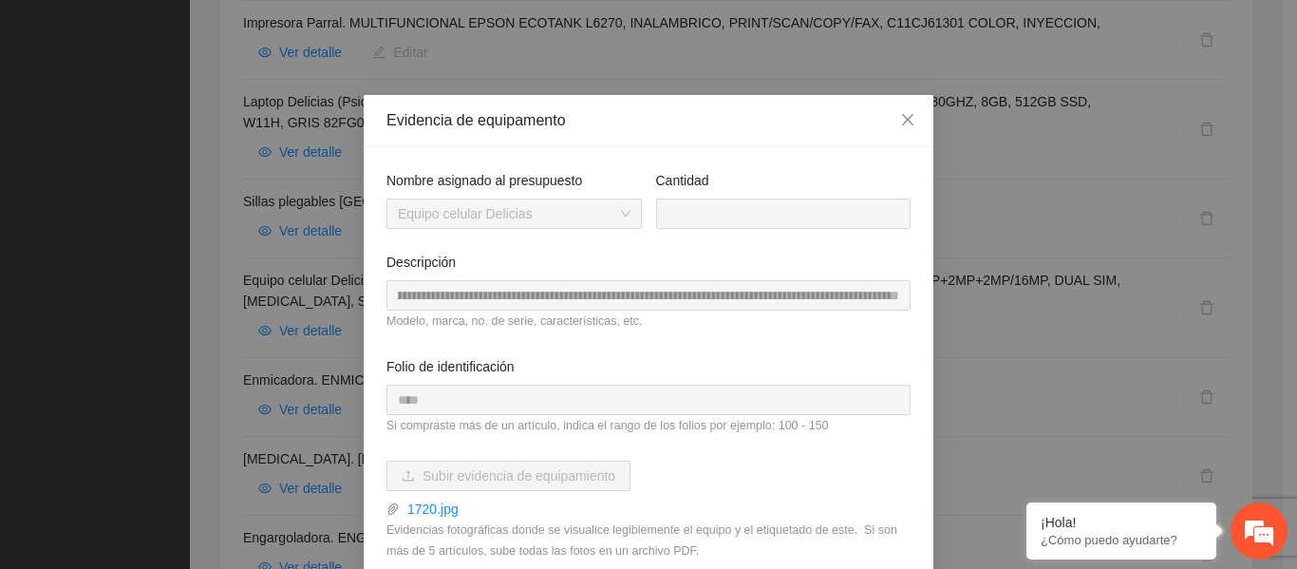
click at [1057, 292] on div "**********" at bounding box center [648, 284] width 1297 height 569
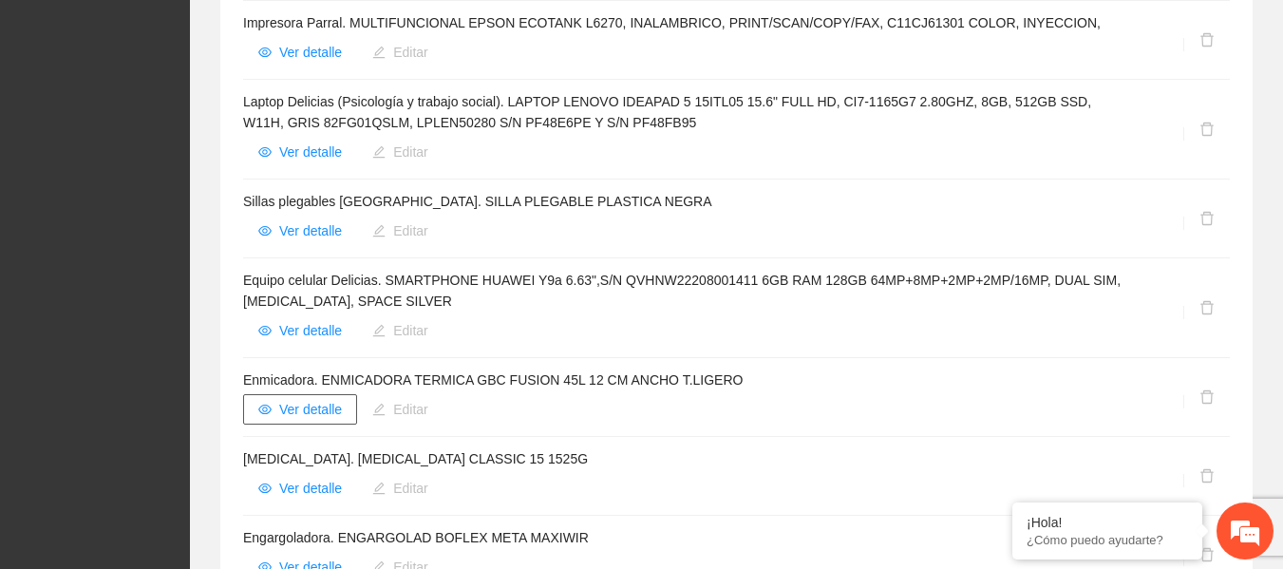
click at [304, 399] on span "Ver detalle" at bounding box center [310, 409] width 63 height 21
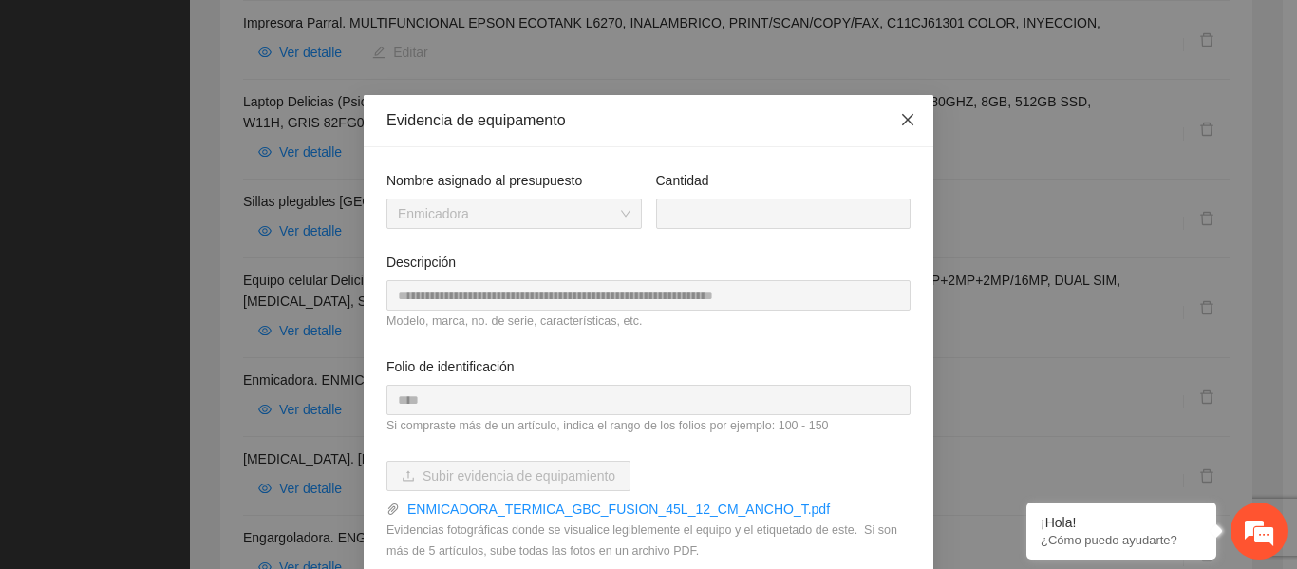
click at [905, 129] on span "Close" at bounding box center [907, 120] width 51 height 51
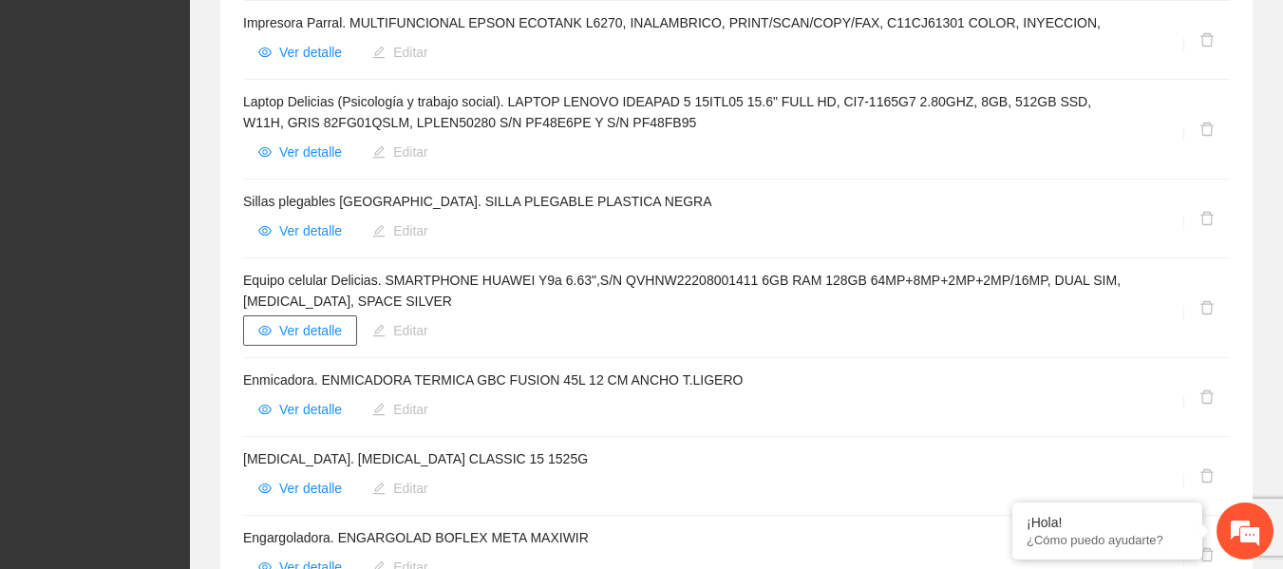
click at [312, 320] on span "Ver detalle" at bounding box center [310, 330] width 63 height 21
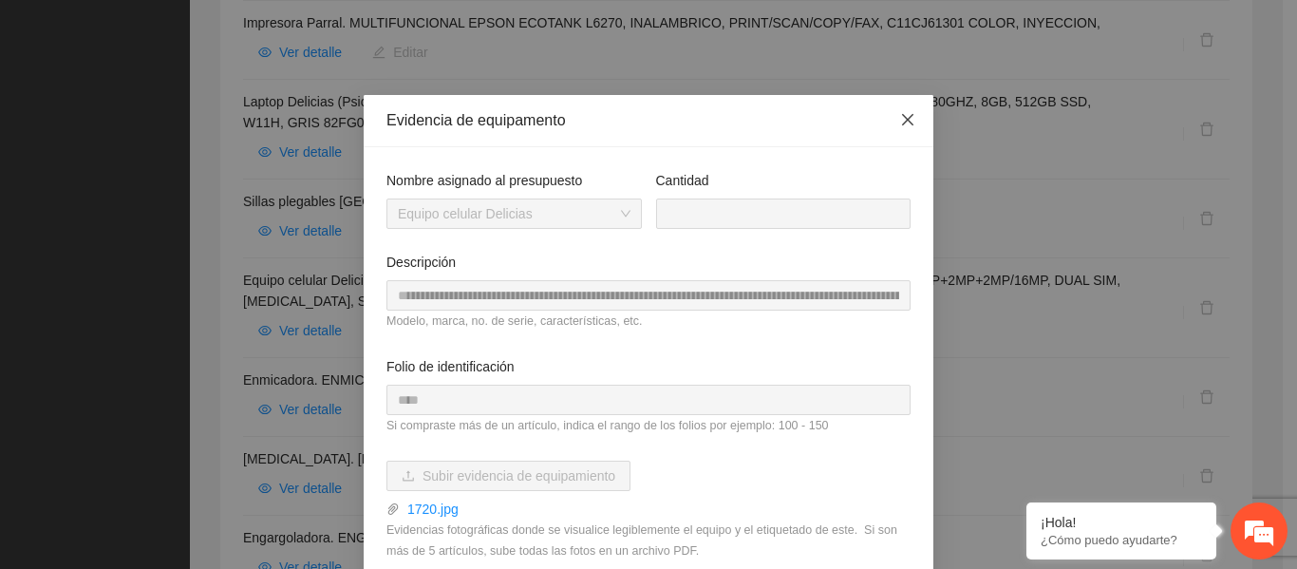
click at [900, 116] on icon "close" at bounding box center [907, 119] width 15 height 15
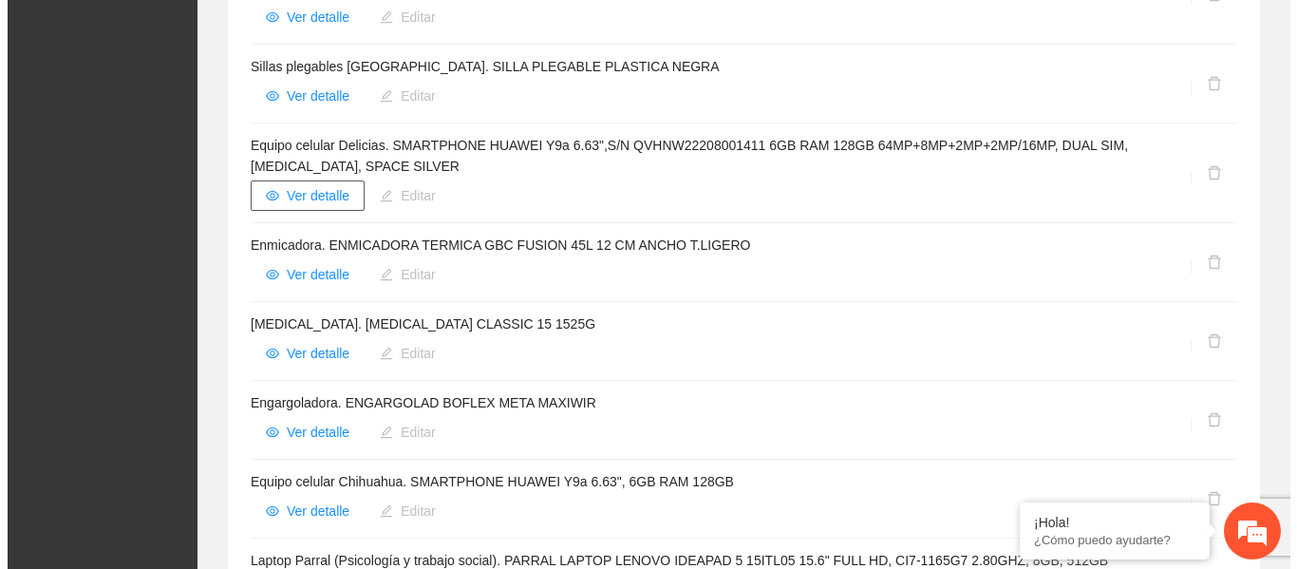
scroll to position [841, 0]
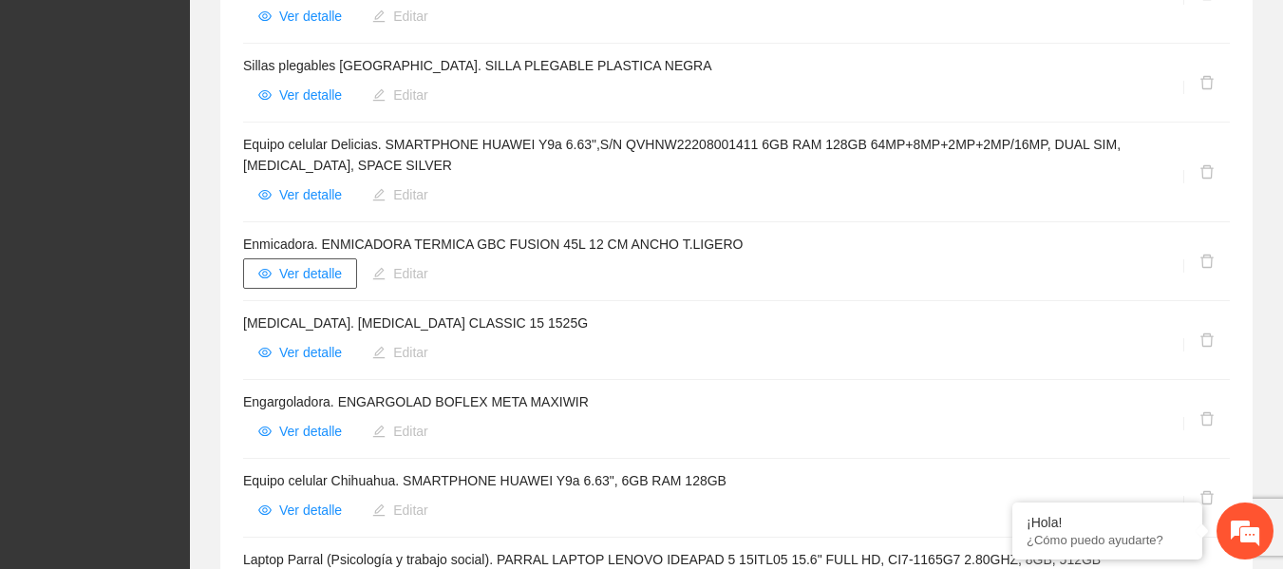
click at [323, 263] on span "Ver detalle" at bounding box center [310, 273] width 63 height 21
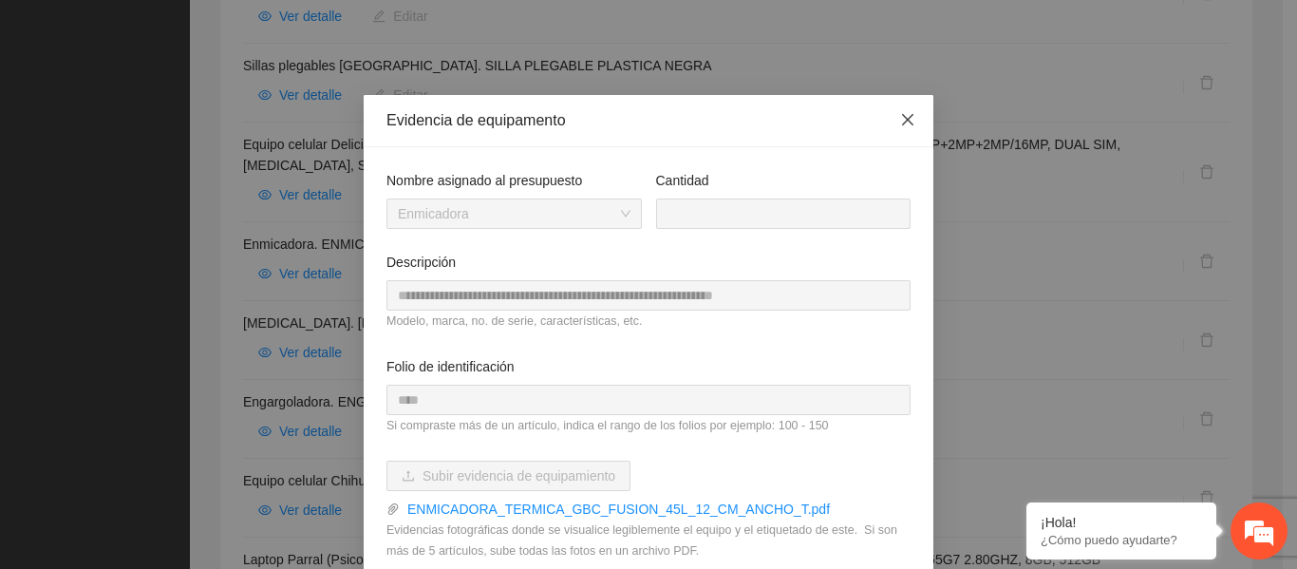
click at [903, 115] on icon "close" at bounding box center [907, 119] width 15 height 15
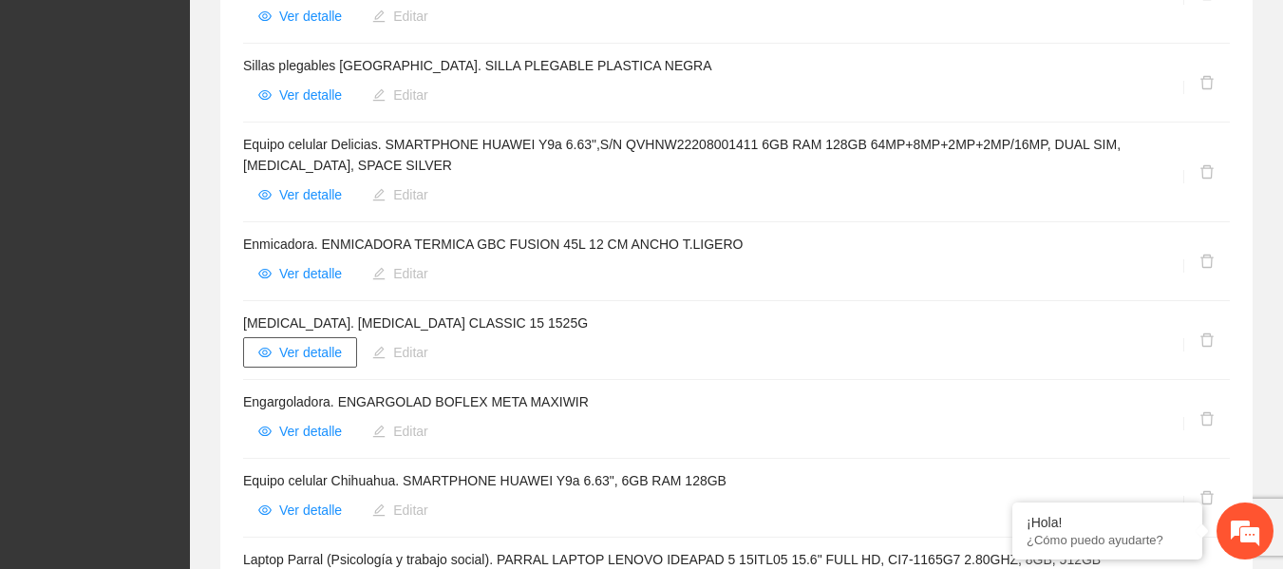
click at [324, 337] on button "Ver detalle" at bounding box center [300, 352] width 114 height 30
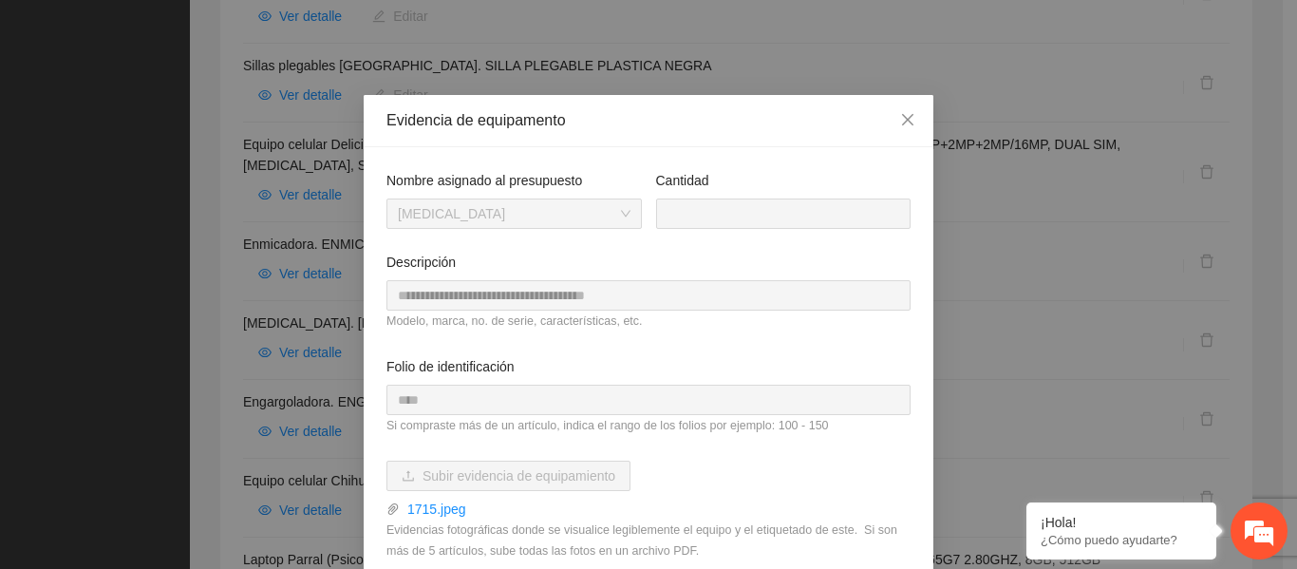
click at [248, 292] on div "**********" at bounding box center [648, 284] width 1297 height 569
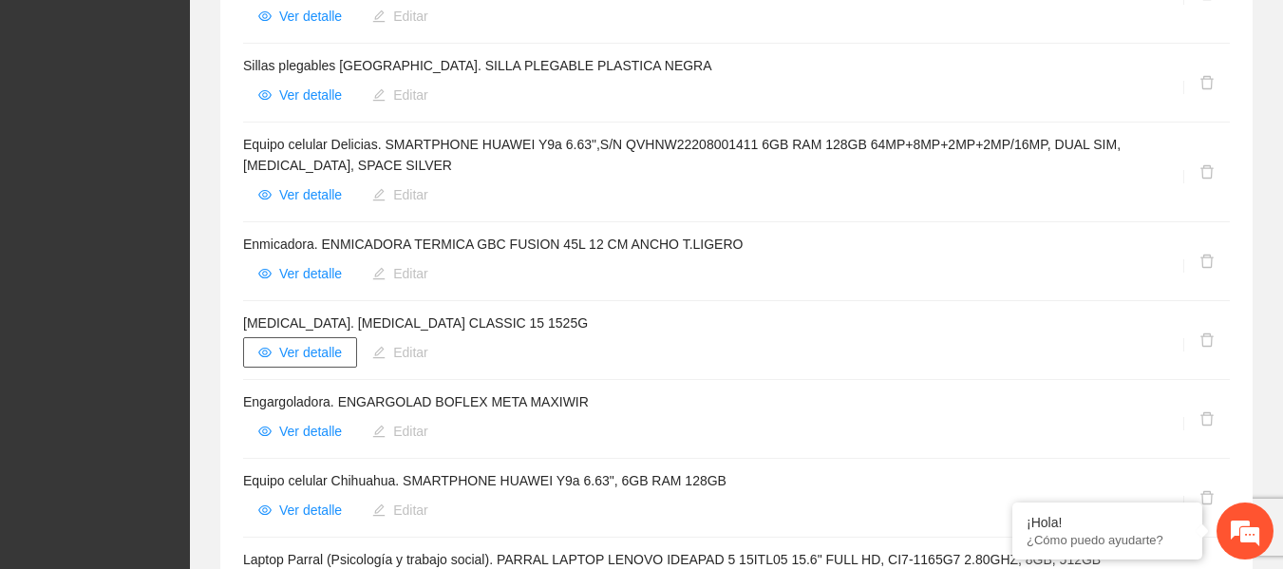
click at [333, 342] on span "Ver detalle" at bounding box center [310, 352] width 63 height 21
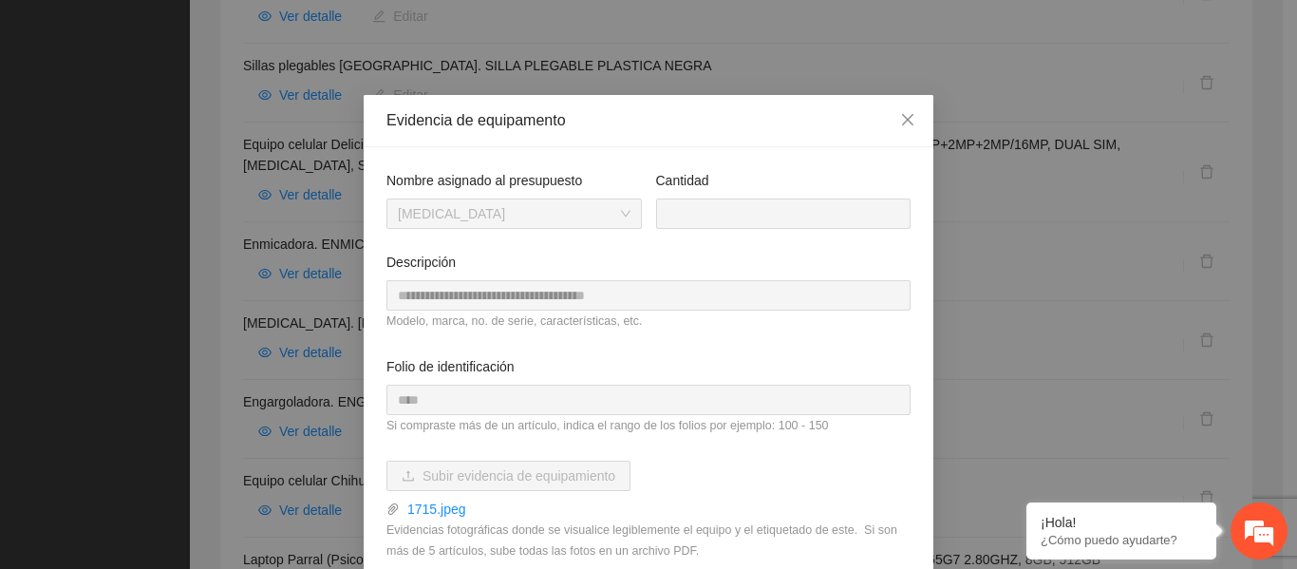
click at [302, 291] on div "**********" at bounding box center [648, 284] width 1297 height 569
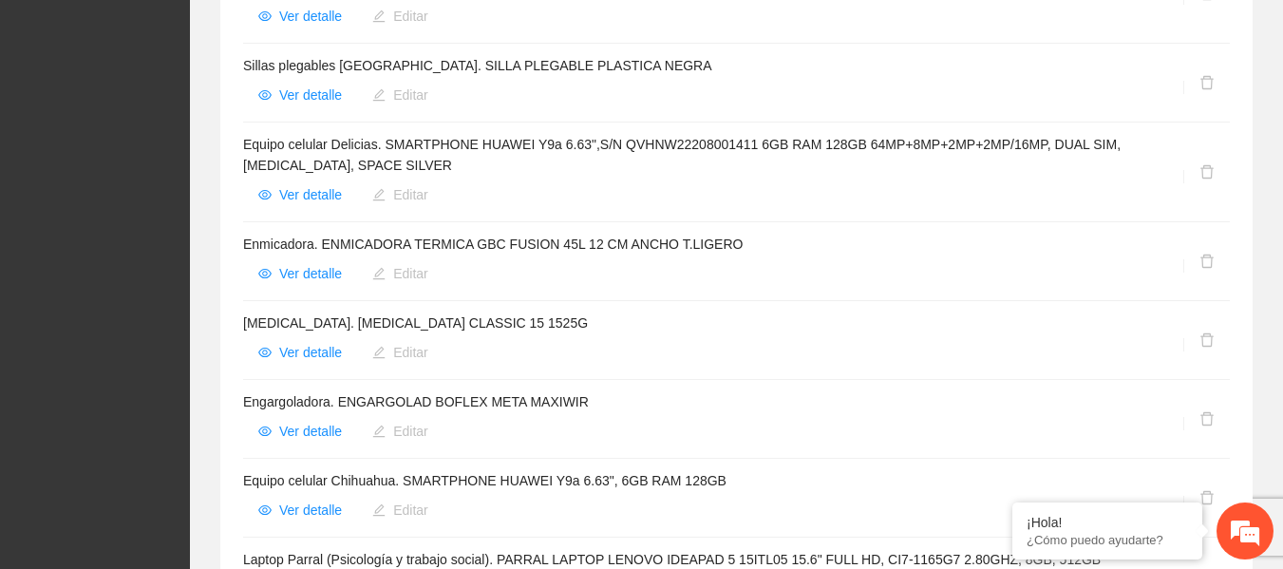
click at [298, 353] on li "[MEDICAL_DATA]. [MEDICAL_DATA] CLASSIC 15 1525G Ver detalle Editar" at bounding box center [736, 340] width 987 height 79
click at [318, 342] on span "Ver detalle" at bounding box center [310, 352] width 63 height 21
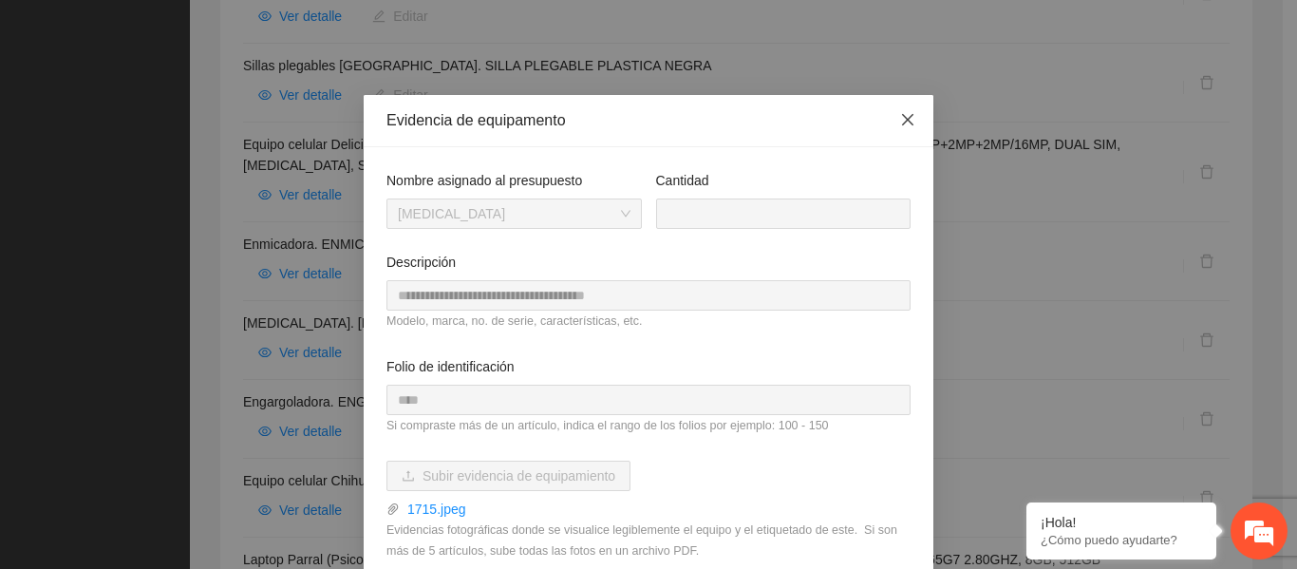
click at [907, 118] on icon "close" at bounding box center [907, 119] width 15 height 15
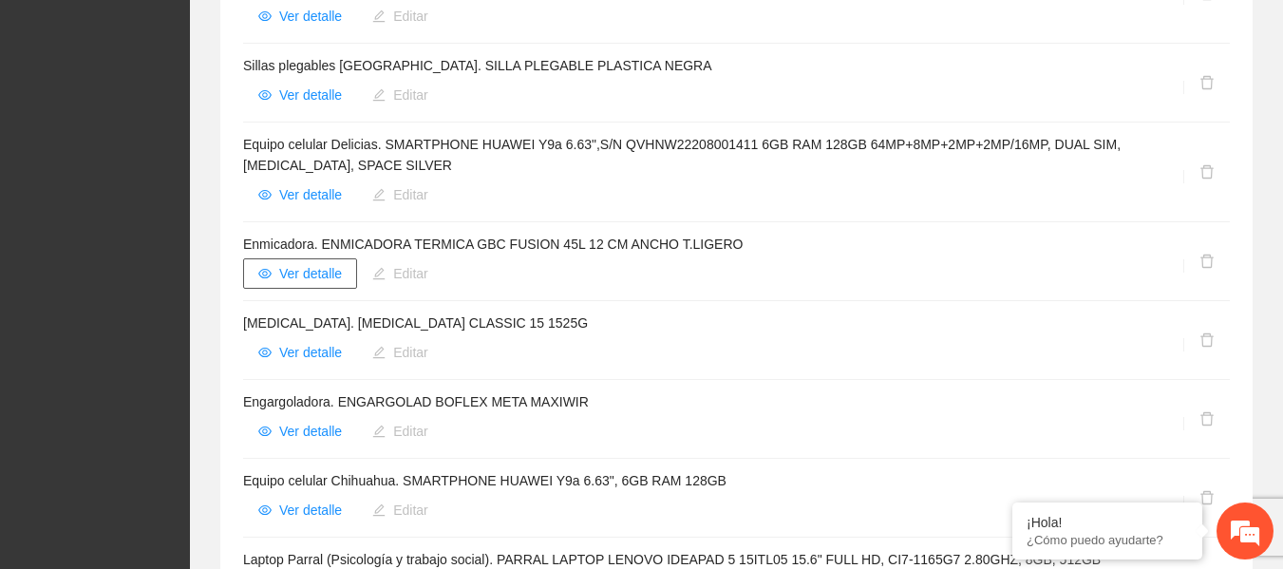
click at [324, 263] on span "Ver detalle" at bounding box center [310, 273] width 63 height 21
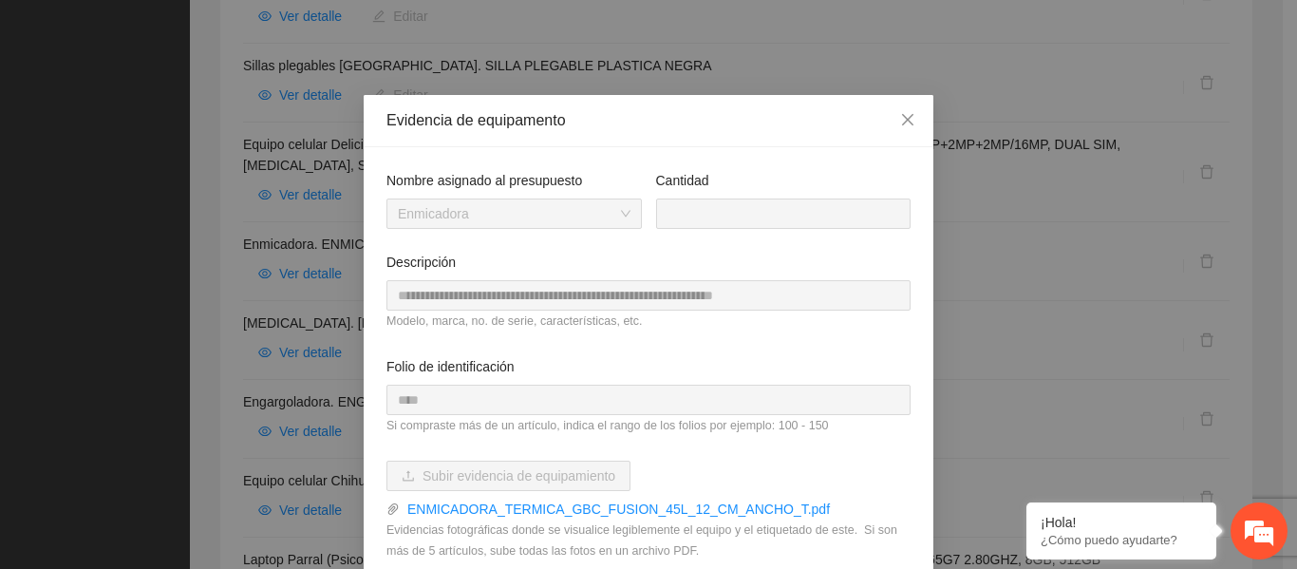
scroll to position [111, 0]
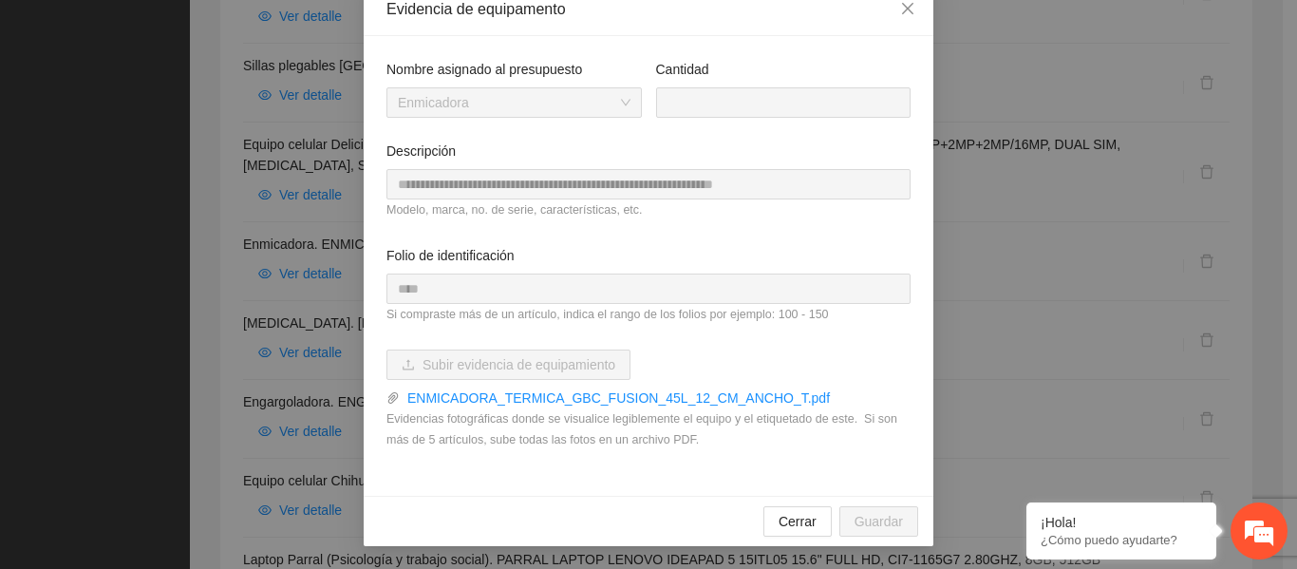
click at [212, 290] on div "**********" at bounding box center [648, 284] width 1297 height 569
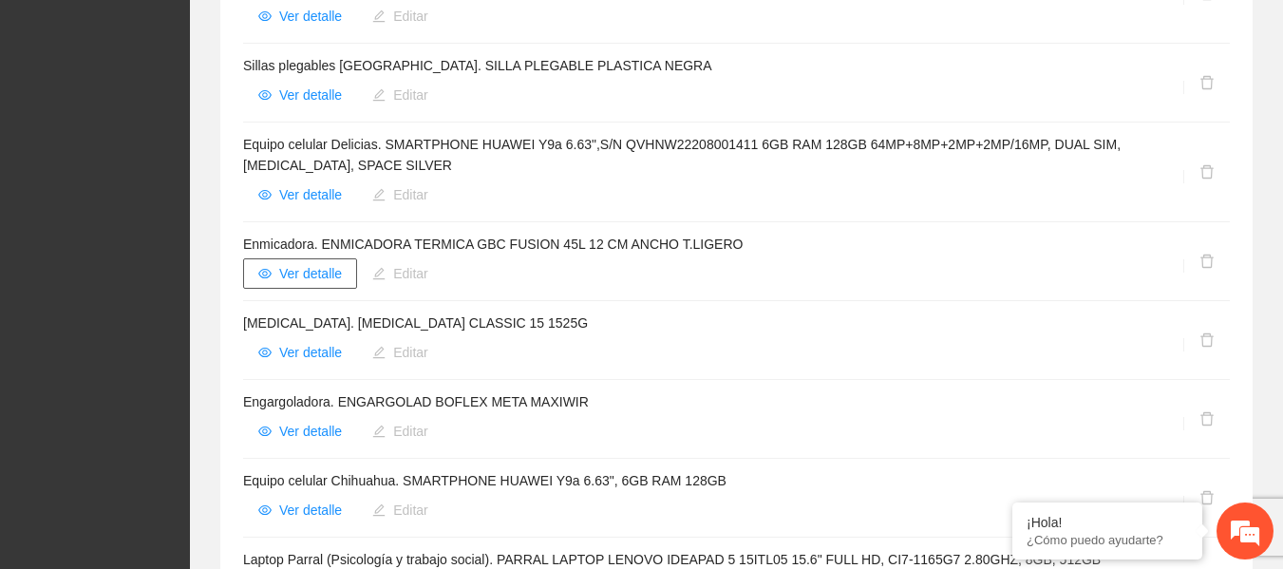
click at [316, 263] on span "Ver detalle" at bounding box center [310, 273] width 63 height 21
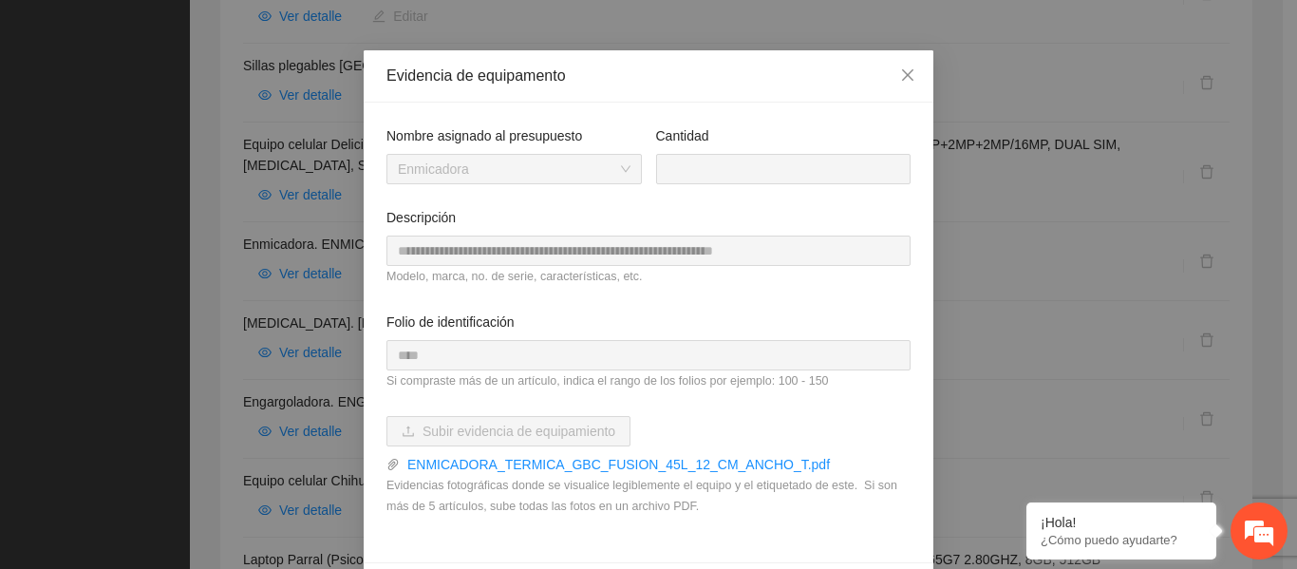
scroll to position [46, 0]
click at [900, 75] on icon "close" at bounding box center [907, 73] width 15 height 15
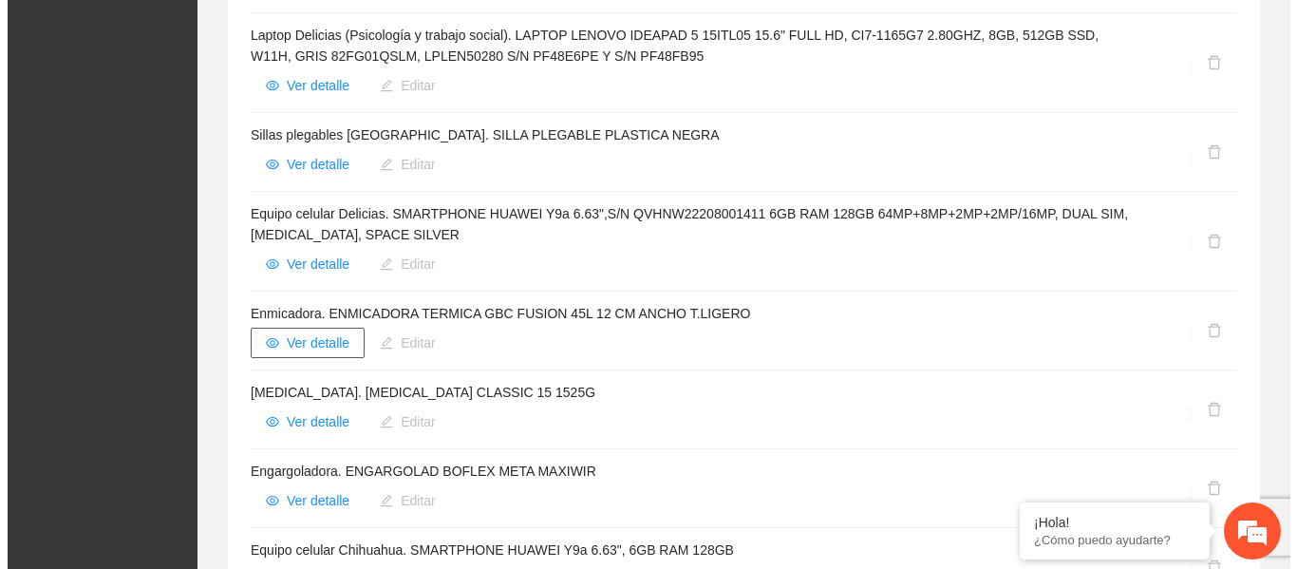
scroll to position [762, 0]
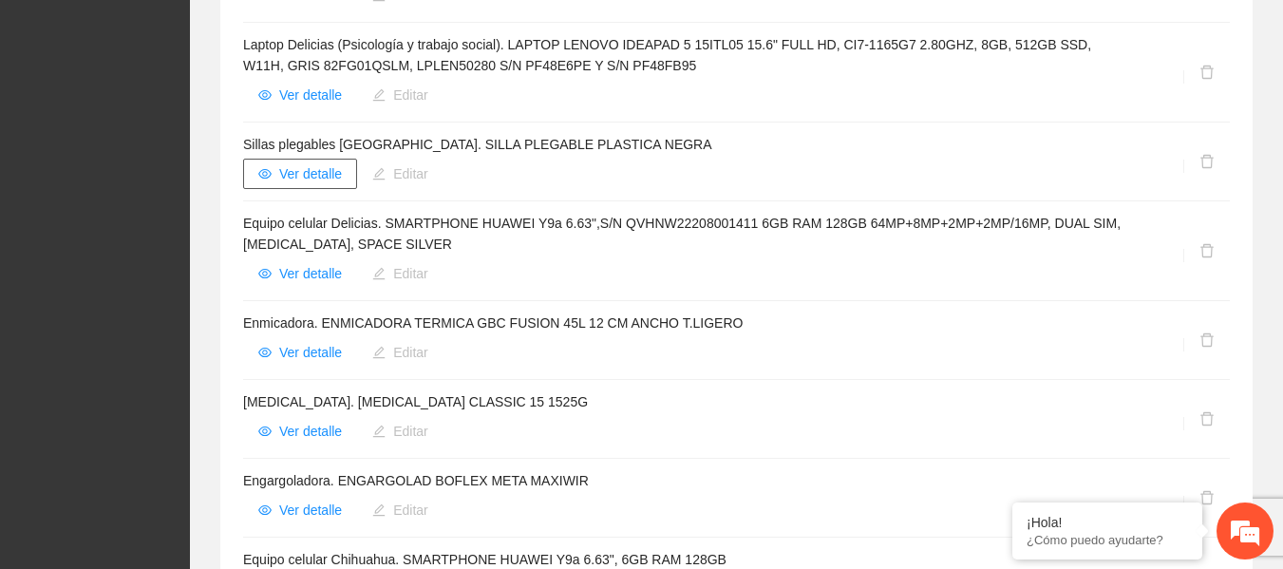
click at [338, 163] on span "Ver detalle" at bounding box center [310, 173] width 63 height 21
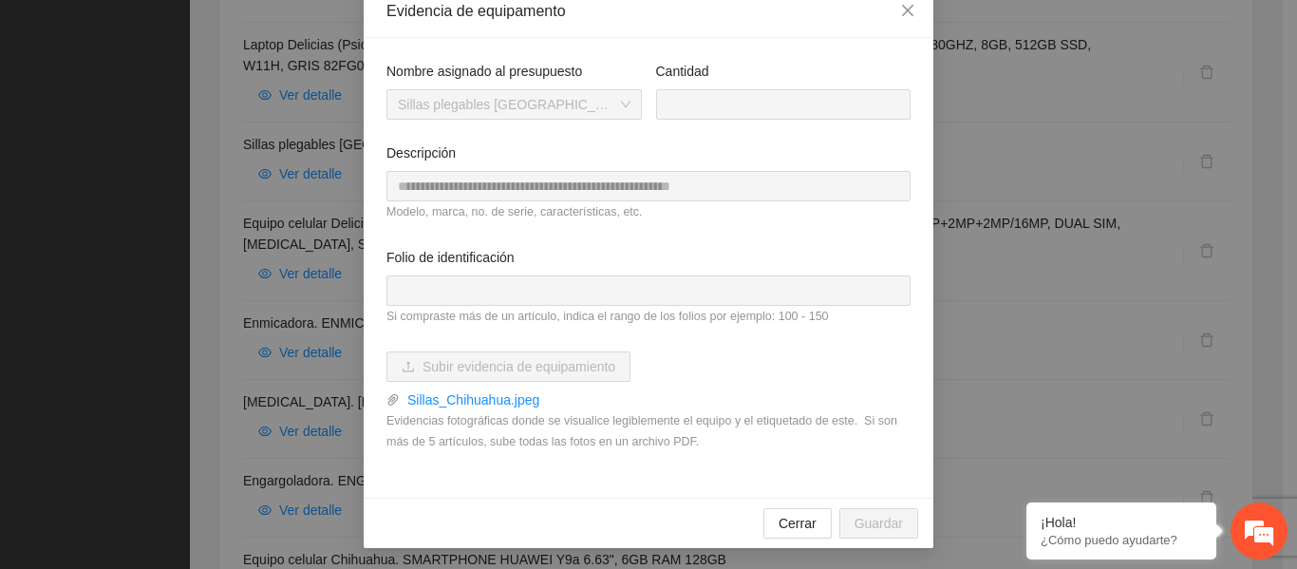
scroll to position [110, 0]
click at [509, 400] on link "Sillas_Chihuahua.jpeg" at bounding box center [655, 398] width 511 height 21
click at [900, 14] on icon "close" at bounding box center [907, 9] width 15 height 15
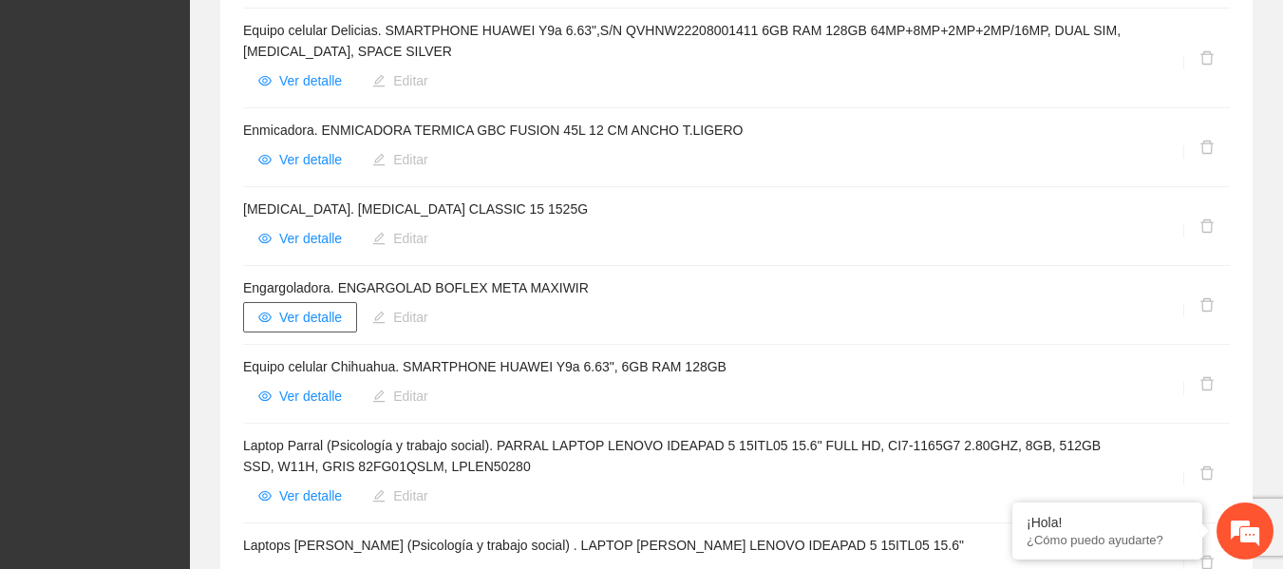
scroll to position [956, 0]
click at [314, 385] on span "Ver detalle" at bounding box center [310, 395] width 63 height 21
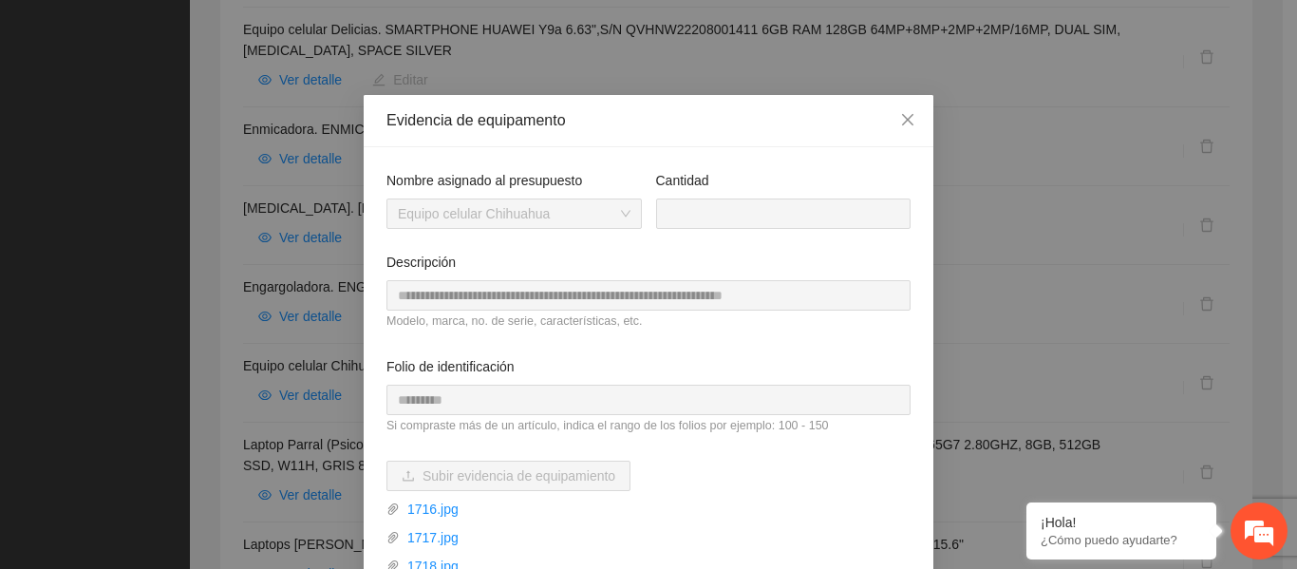
click at [288, 404] on div "**********" at bounding box center [648, 284] width 1297 height 569
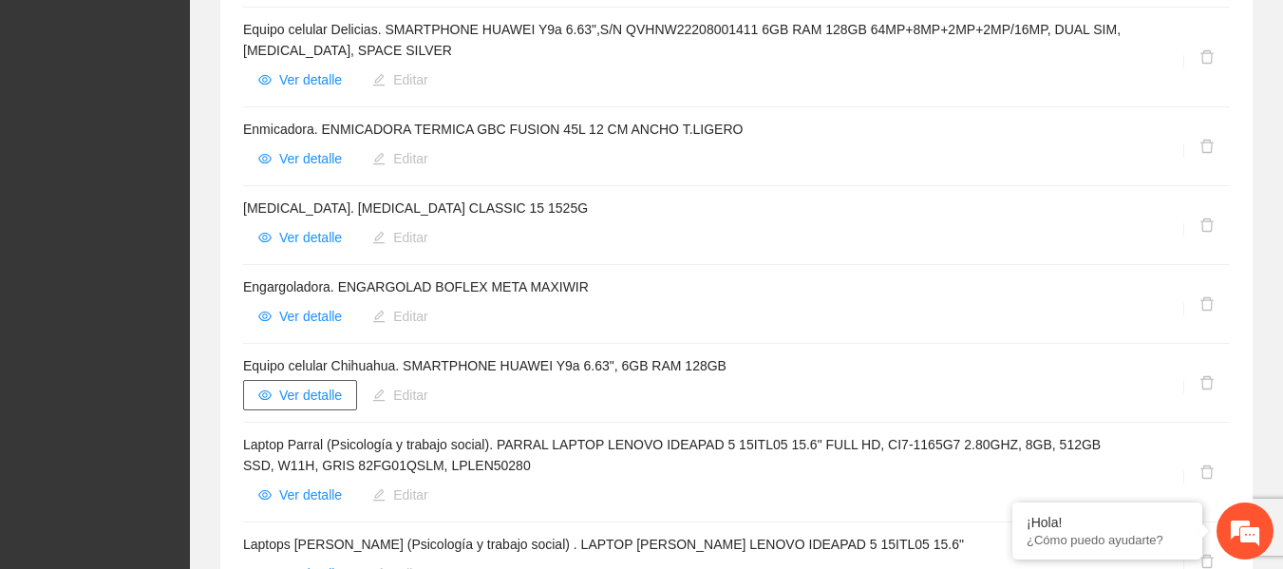
click at [332, 385] on span "Ver detalle" at bounding box center [310, 395] width 63 height 21
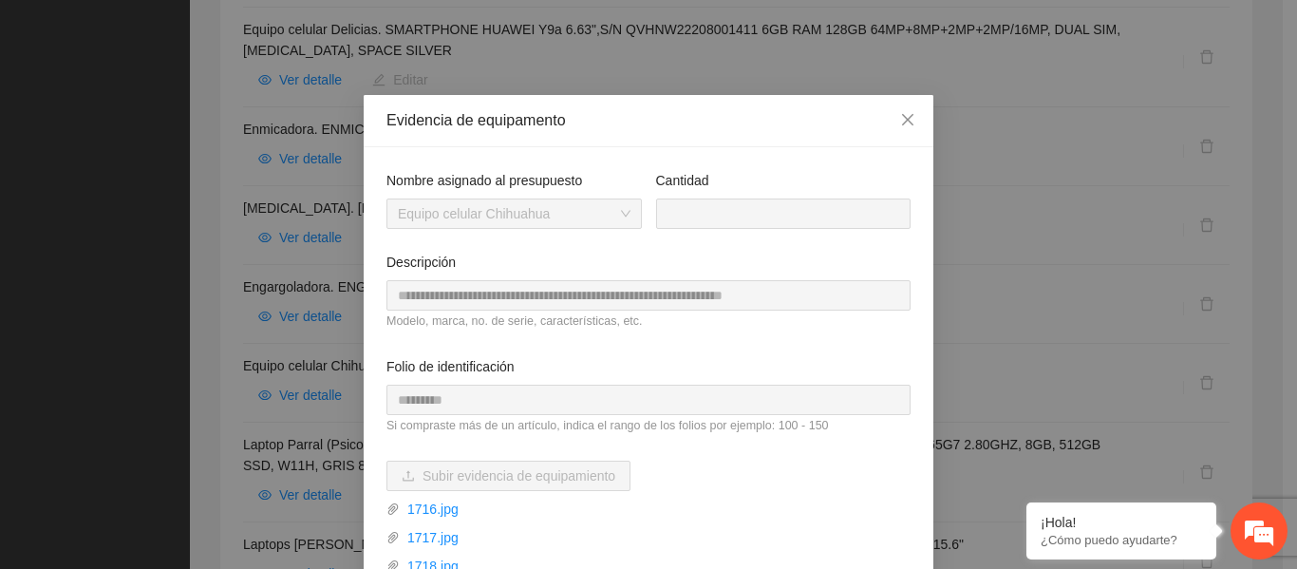
click at [306, 387] on div "**********" at bounding box center [648, 284] width 1297 height 569
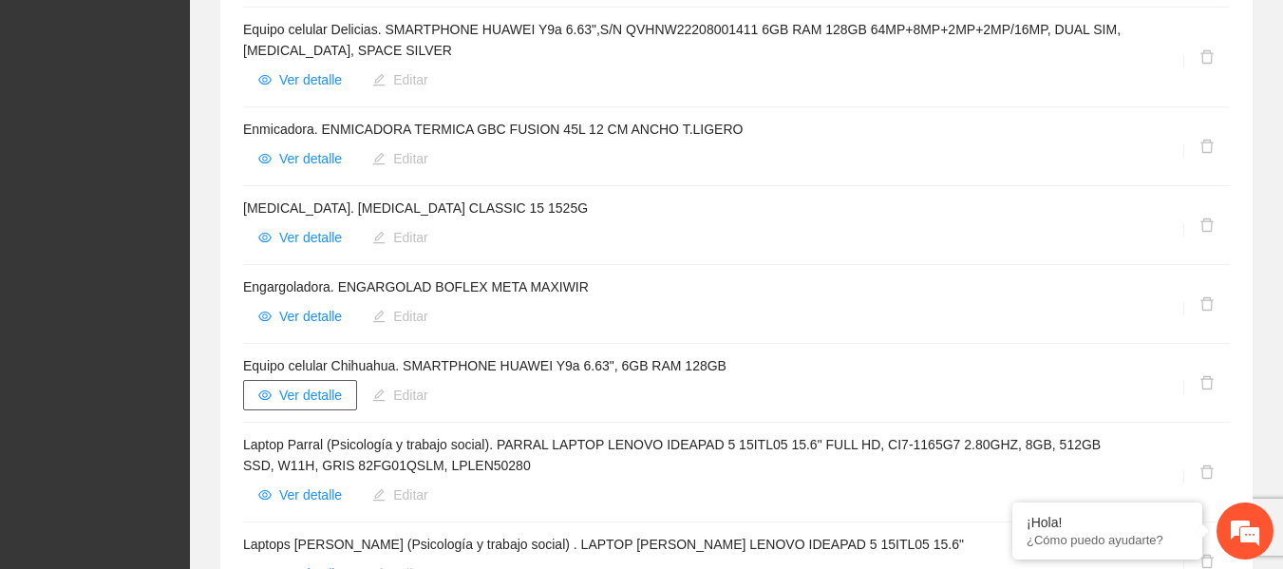
click at [317, 385] on span "Ver detalle" at bounding box center [310, 395] width 63 height 21
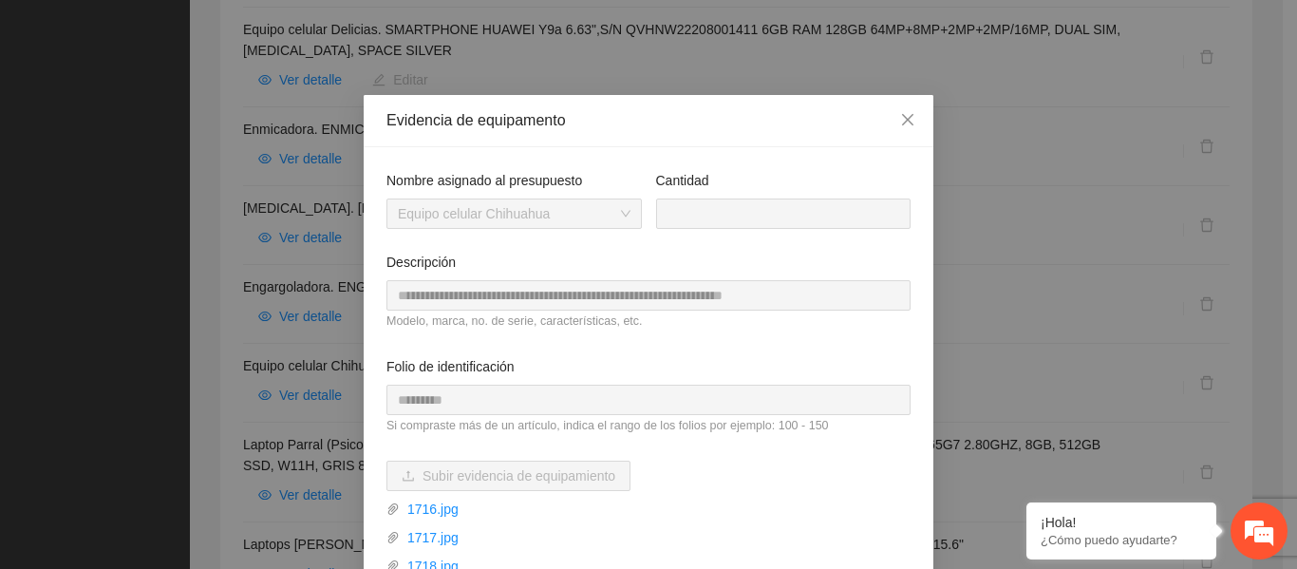
click at [325, 352] on div "**********" at bounding box center [648, 284] width 1297 height 569
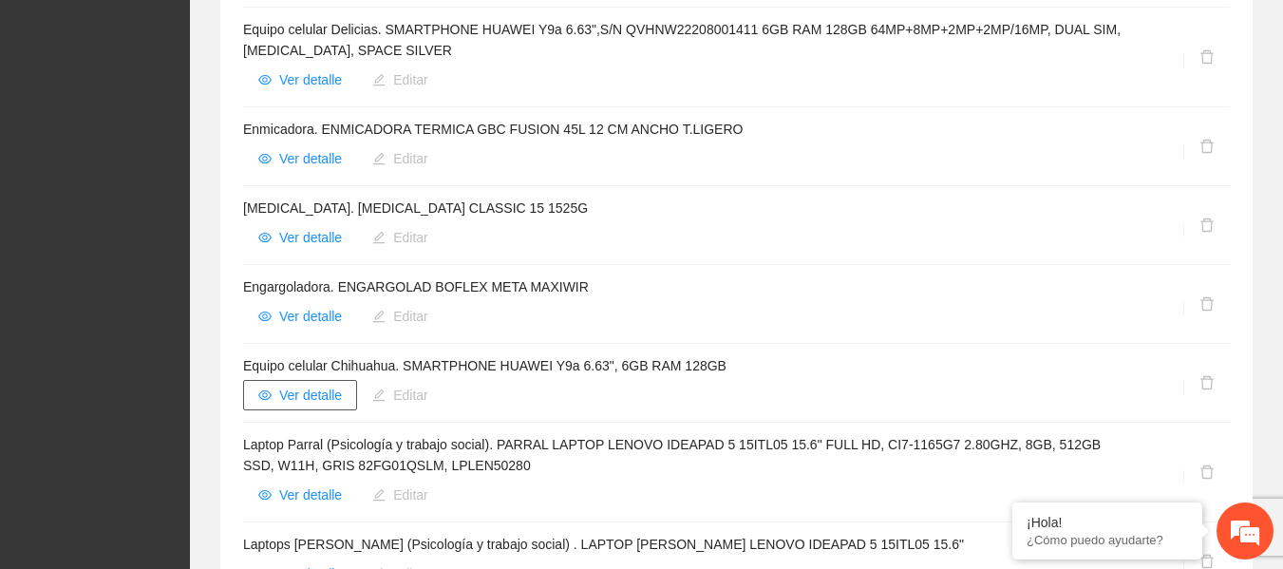
click at [309, 385] on span "Ver detalle" at bounding box center [310, 395] width 63 height 21
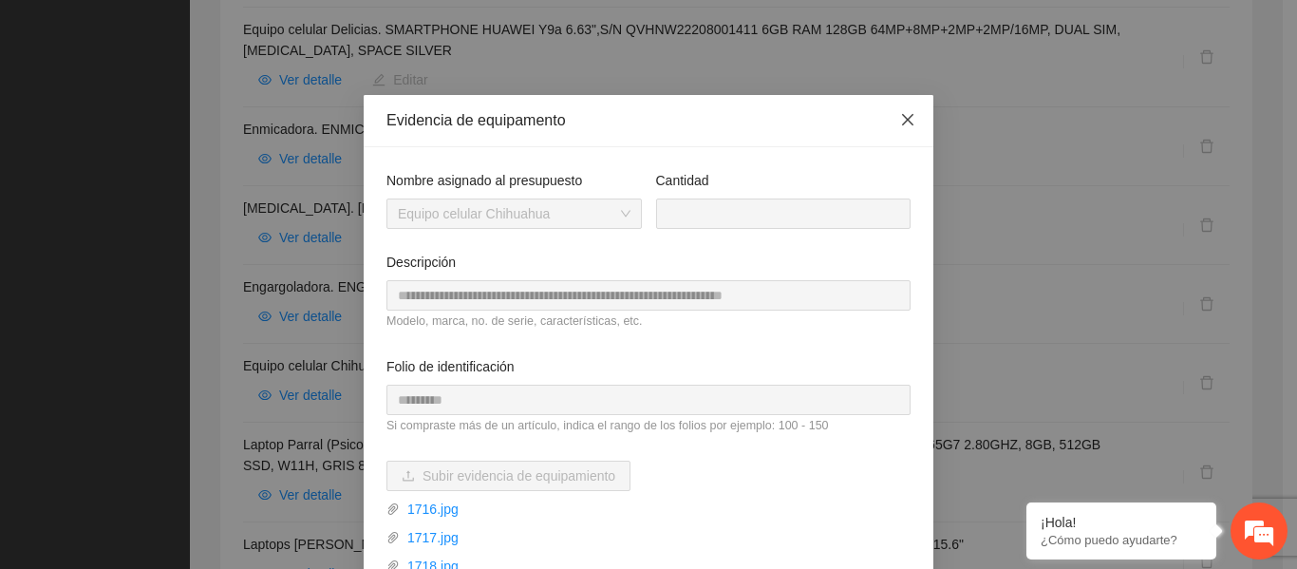
click at [908, 122] on icon "close" at bounding box center [907, 119] width 15 height 15
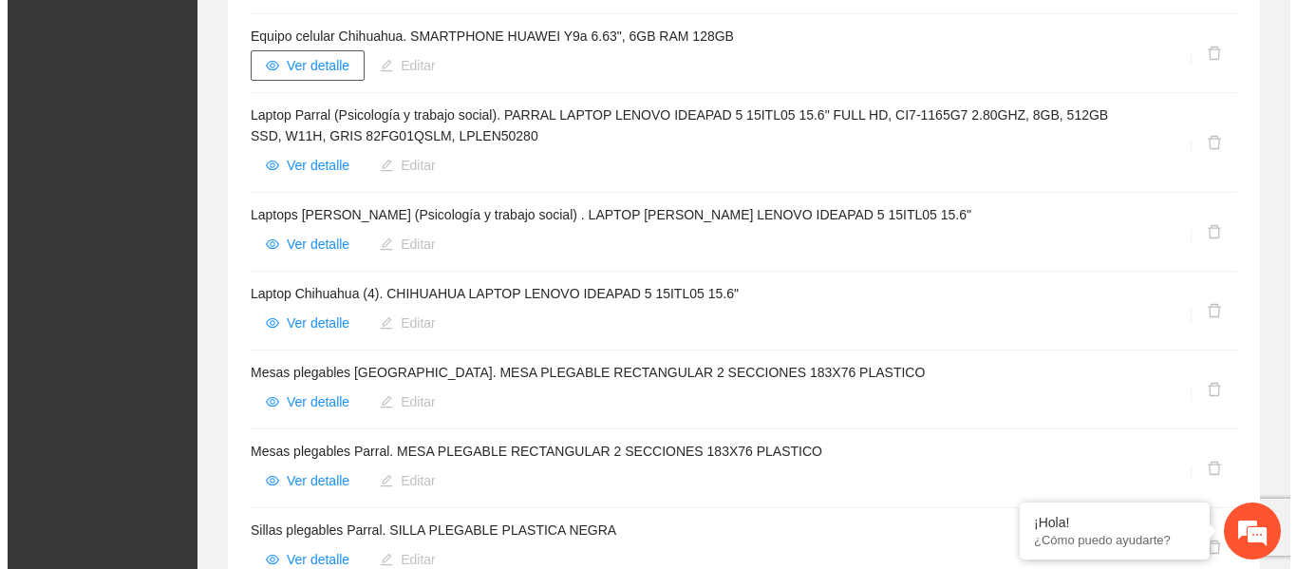
scroll to position [1287, 0]
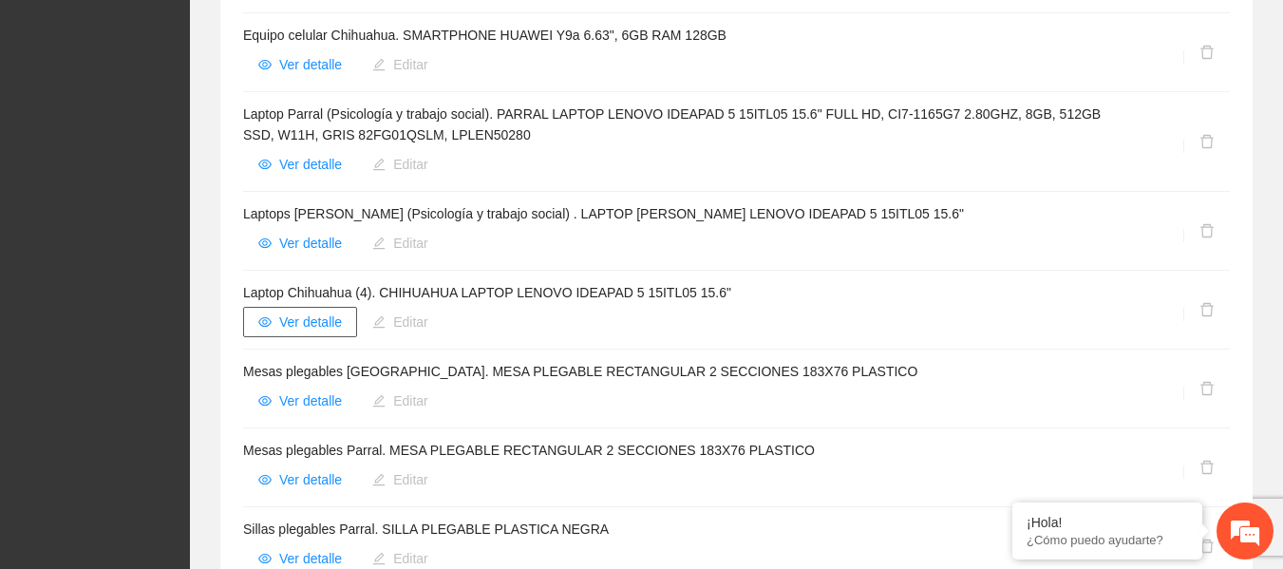
click at [300, 311] on span "Ver detalle" at bounding box center [310, 321] width 63 height 21
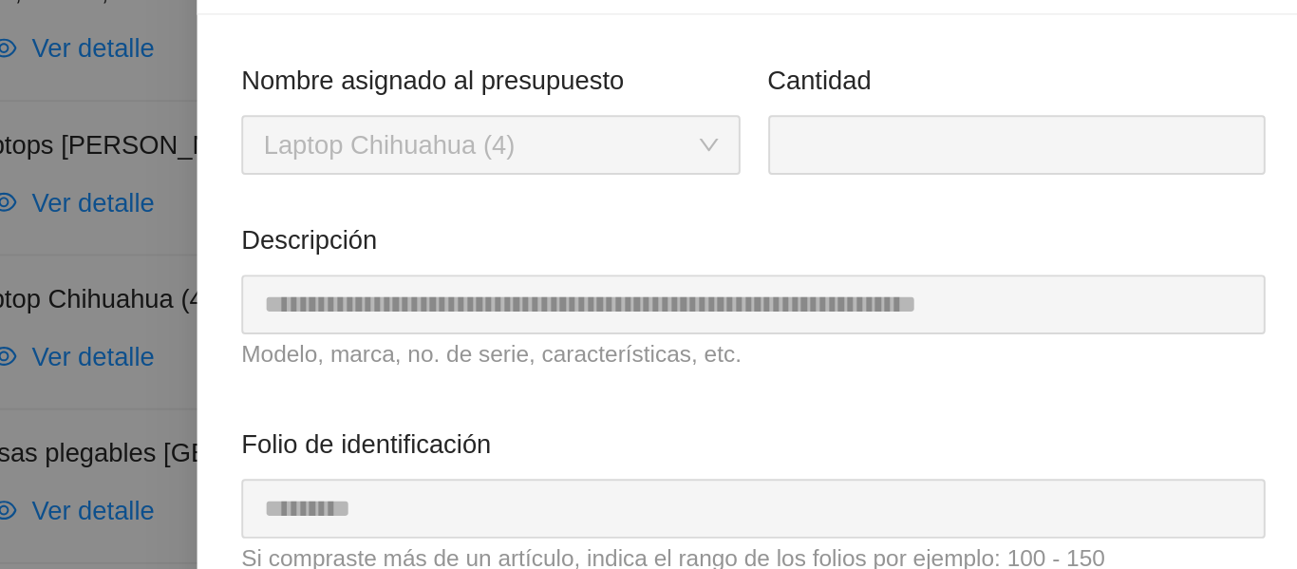
click at [337, 294] on div "**********" at bounding box center [648, 284] width 1297 height 569
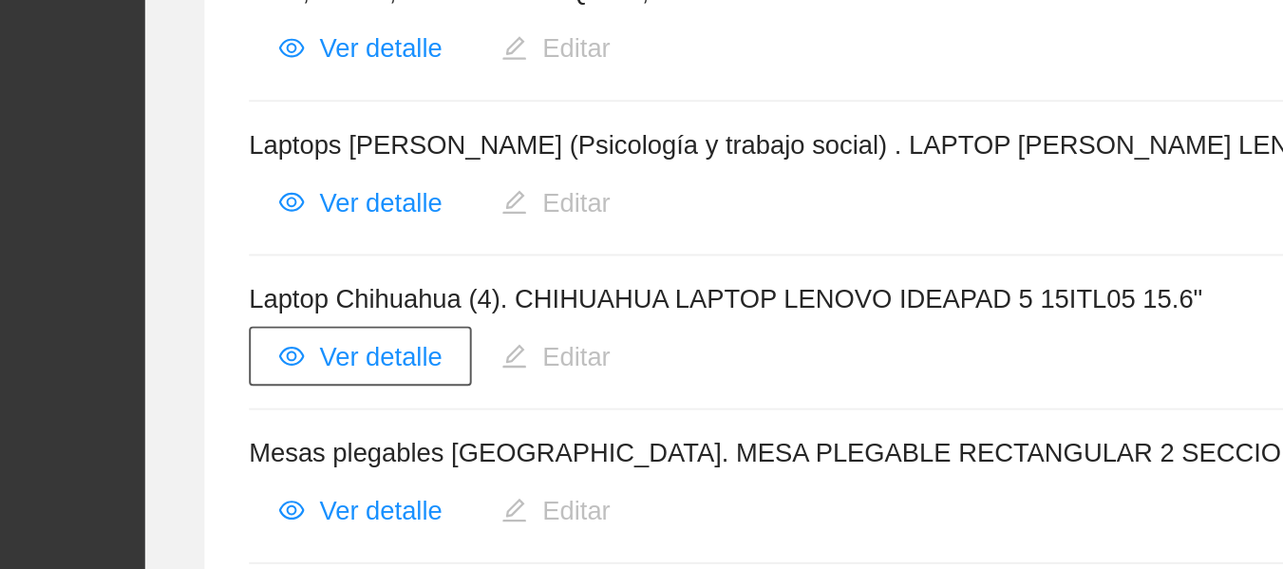
click at [308, 311] on span "Ver detalle" at bounding box center [310, 321] width 63 height 21
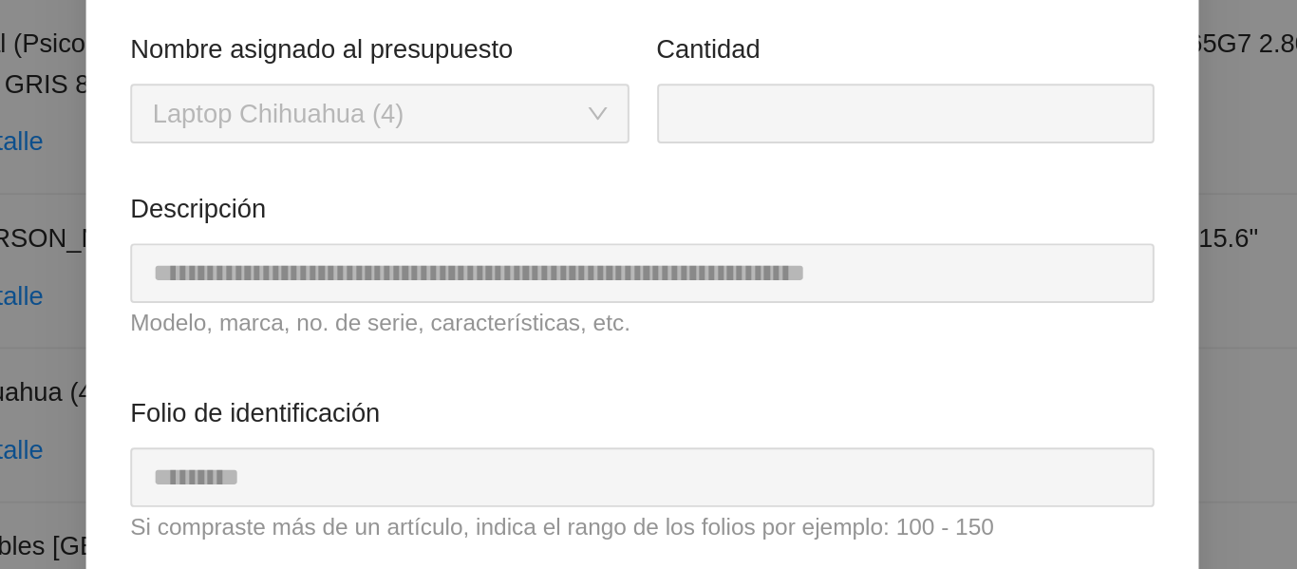
scroll to position [66, 0]
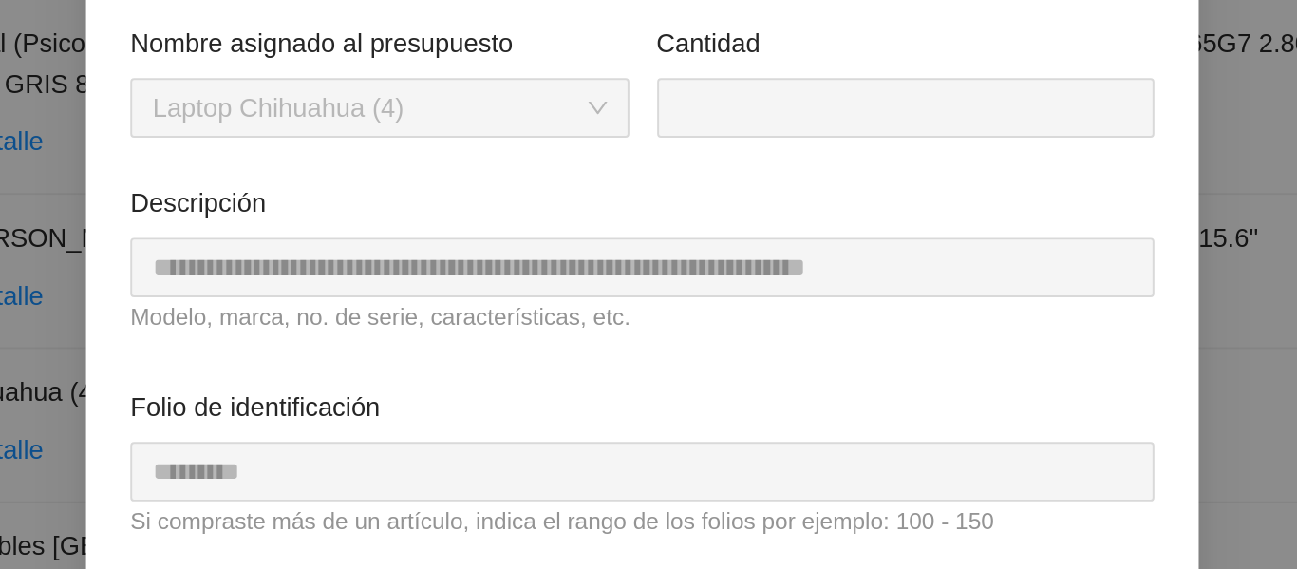
click at [341, 314] on div "**********" at bounding box center [648, 284] width 1297 height 569
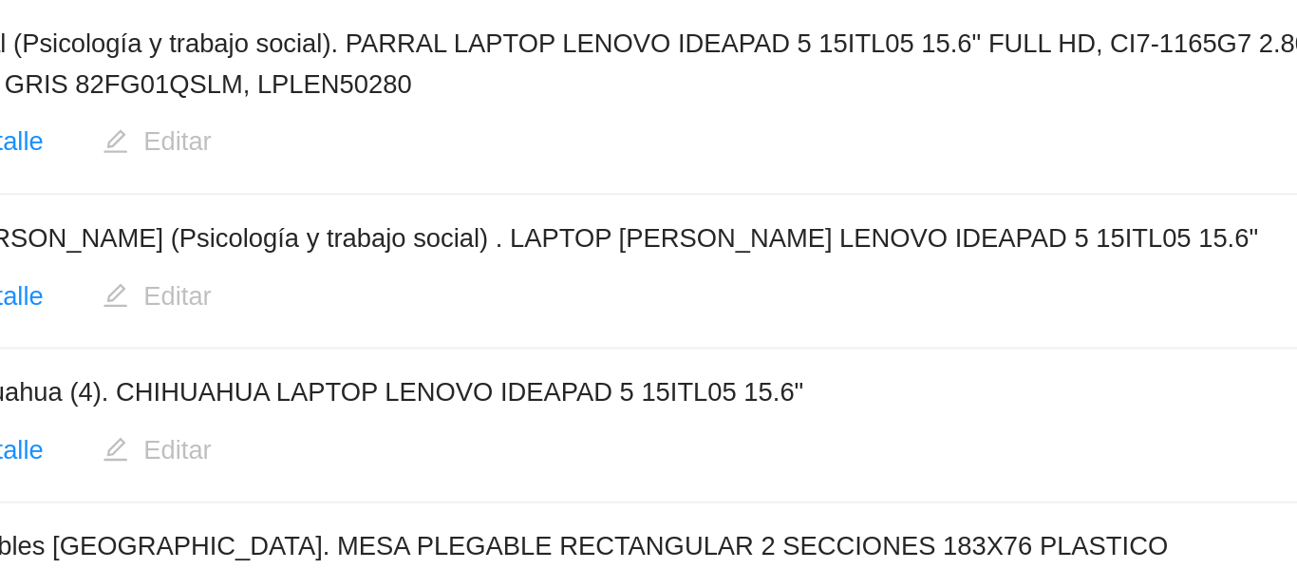
scroll to position [16, 0]
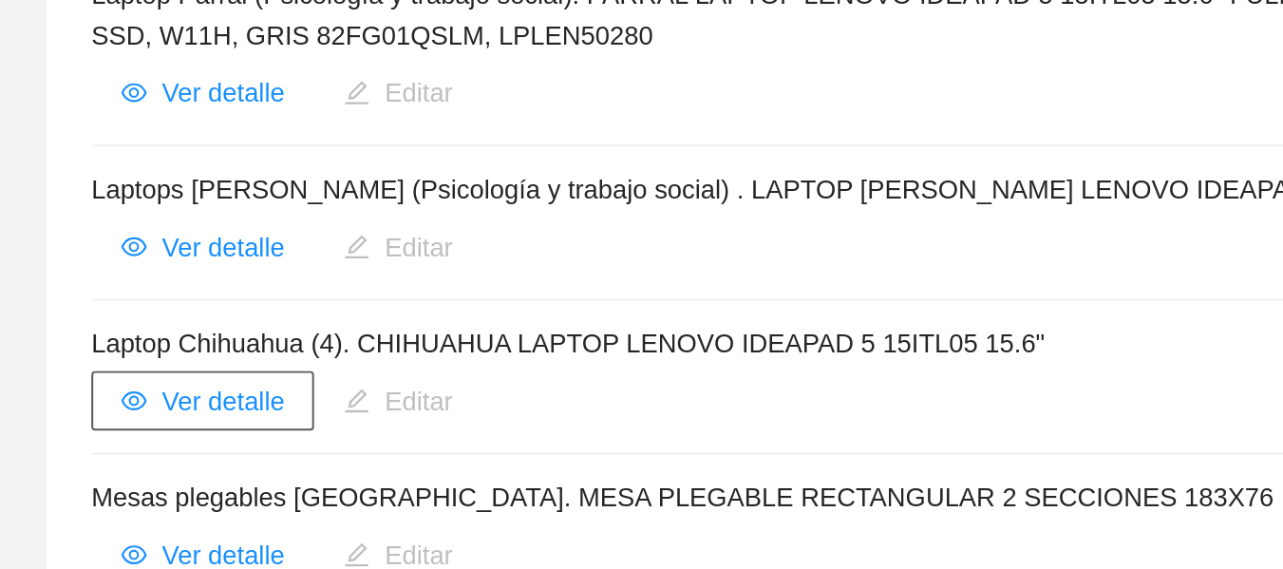
click at [312, 311] on span "Ver detalle" at bounding box center [310, 321] width 63 height 21
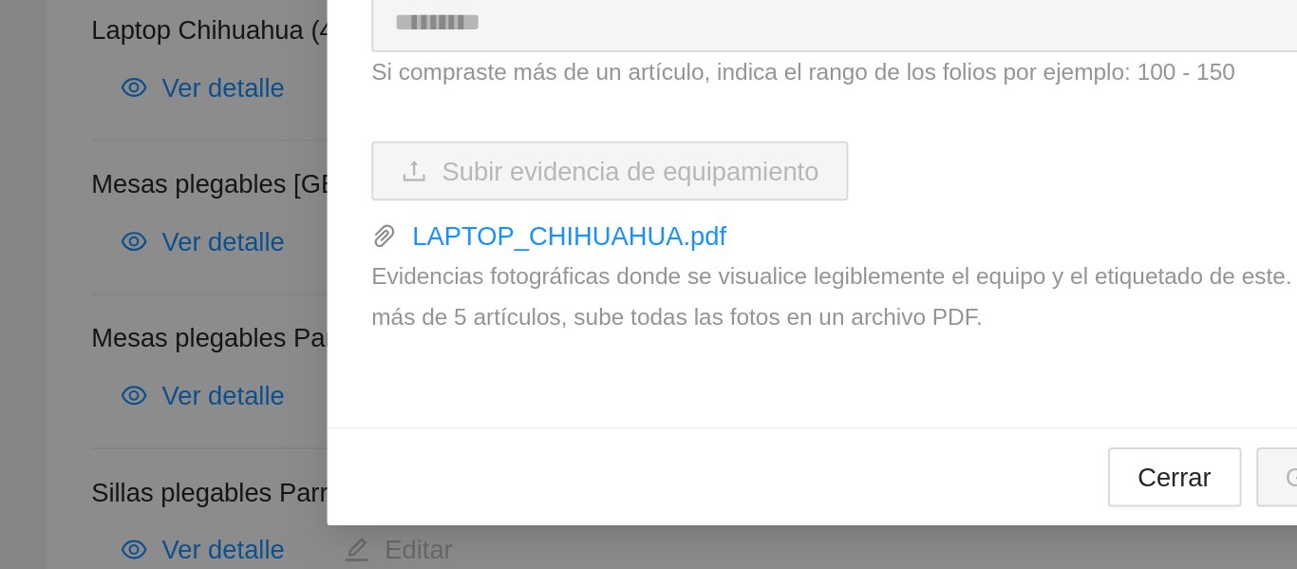
scroll to position [0, 0]
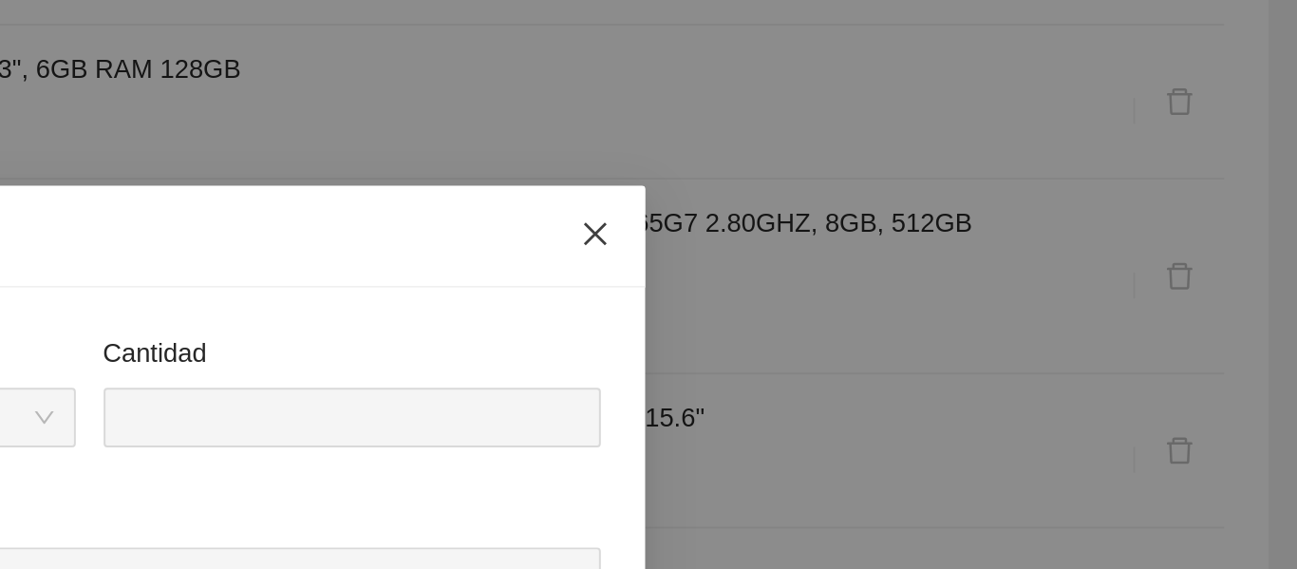
click at [900, 117] on icon "close" at bounding box center [907, 119] width 15 height 15
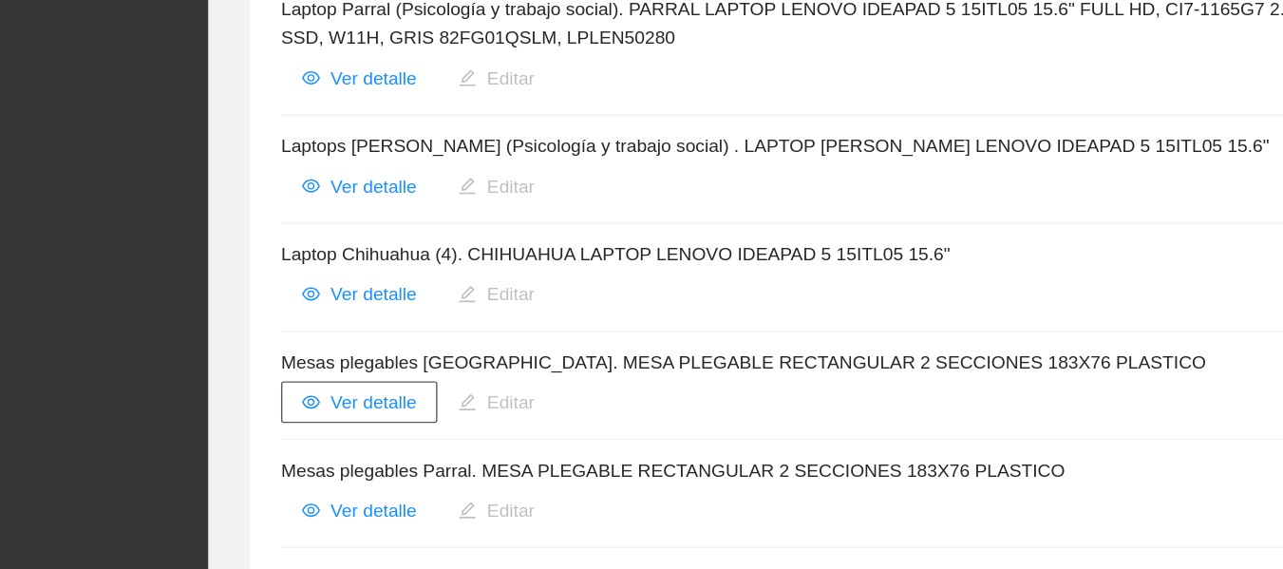
click at [324, 390] on span "Ver detalle" at bounding box center [310, 400] width 63 height 21
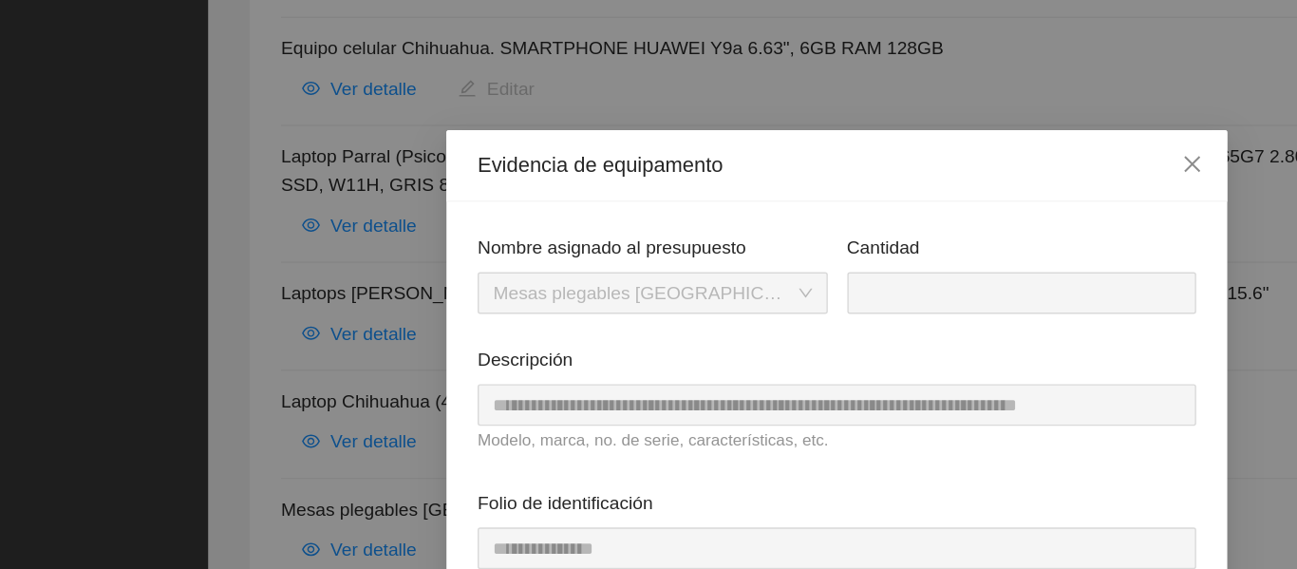
scroll to position [140, 0]
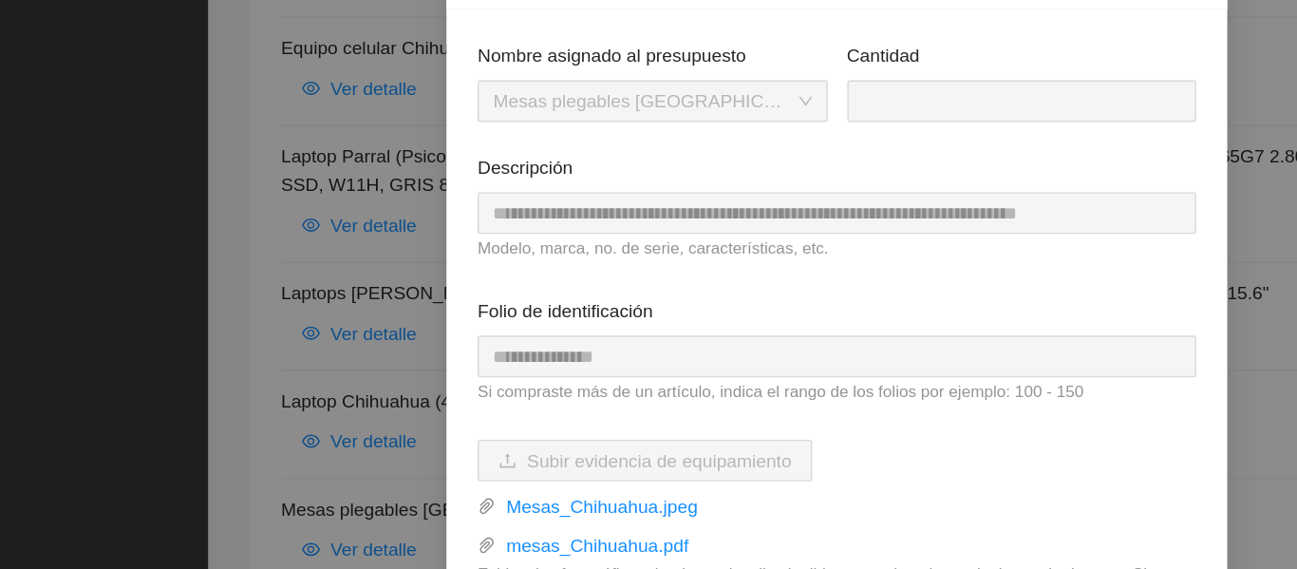
click at [380, 263] on div "**********" at bounding box center [649, 268] width 538 height 104
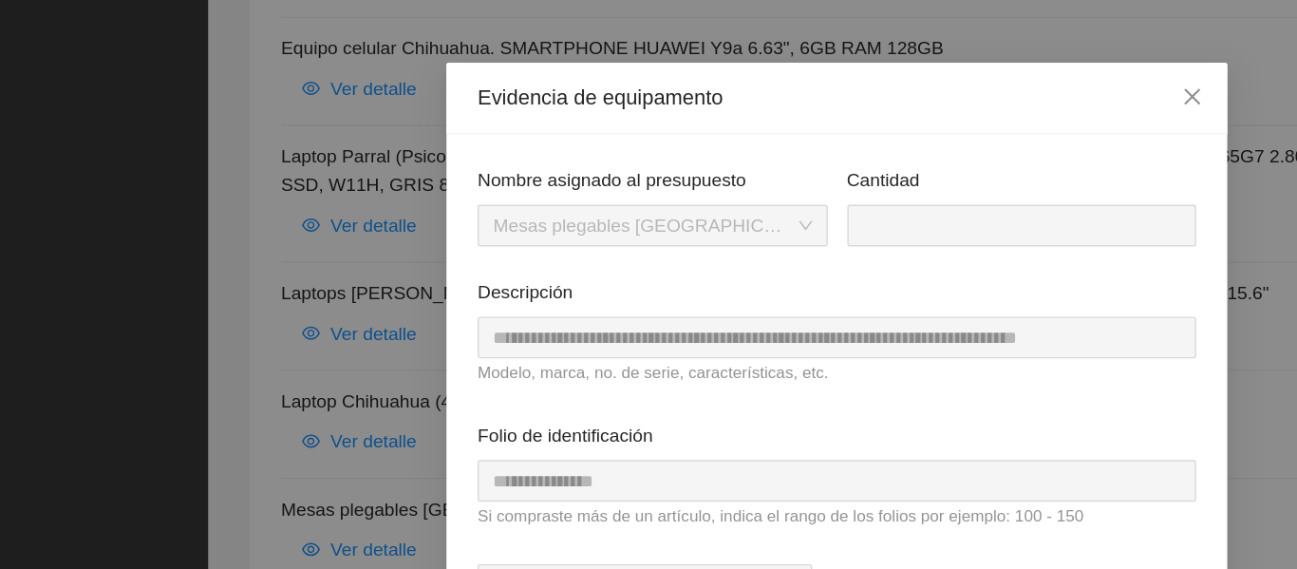
scroll to position [48, 0]
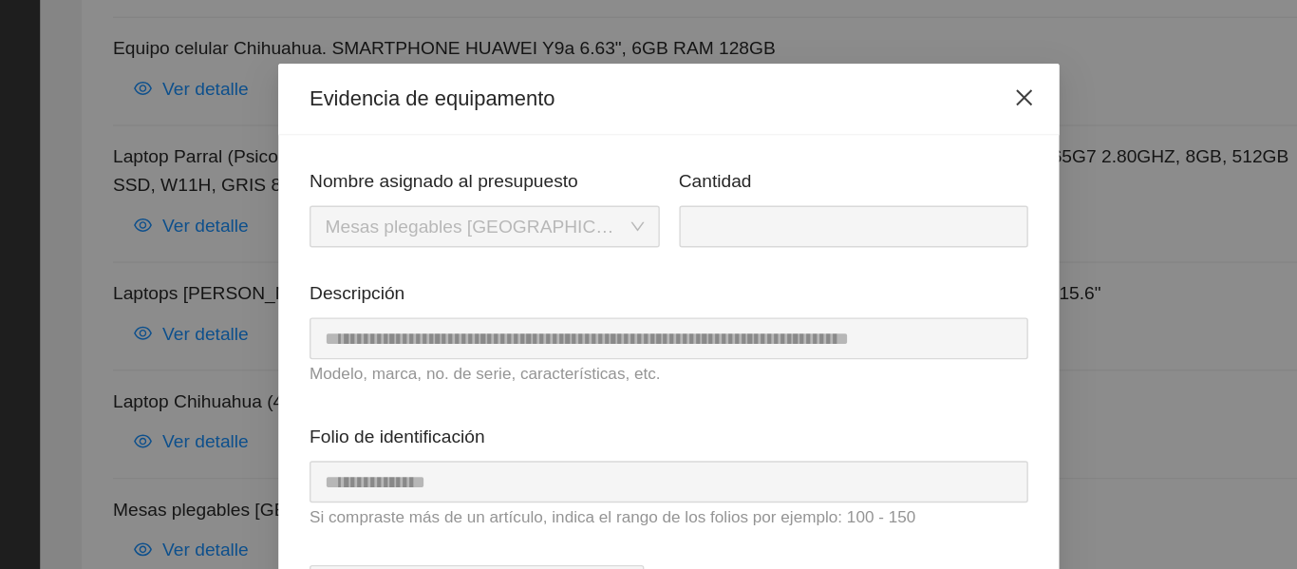
click at [900, 66] on icon "close" at bounding box center [907, 71] width 15 height 15
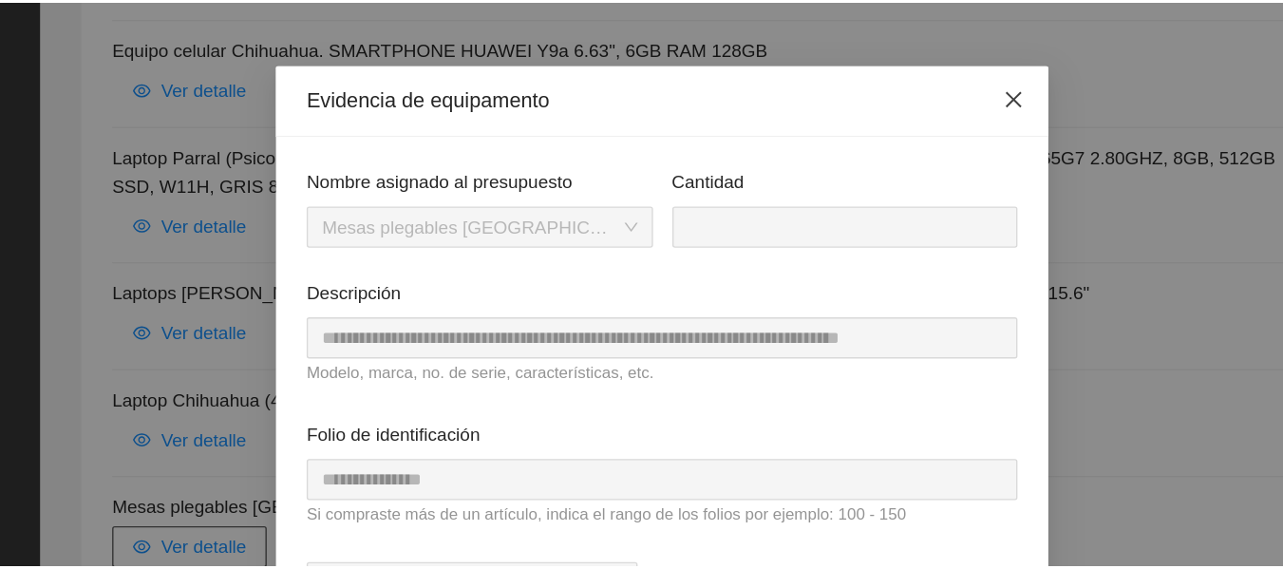
scroll to position [0, 0]
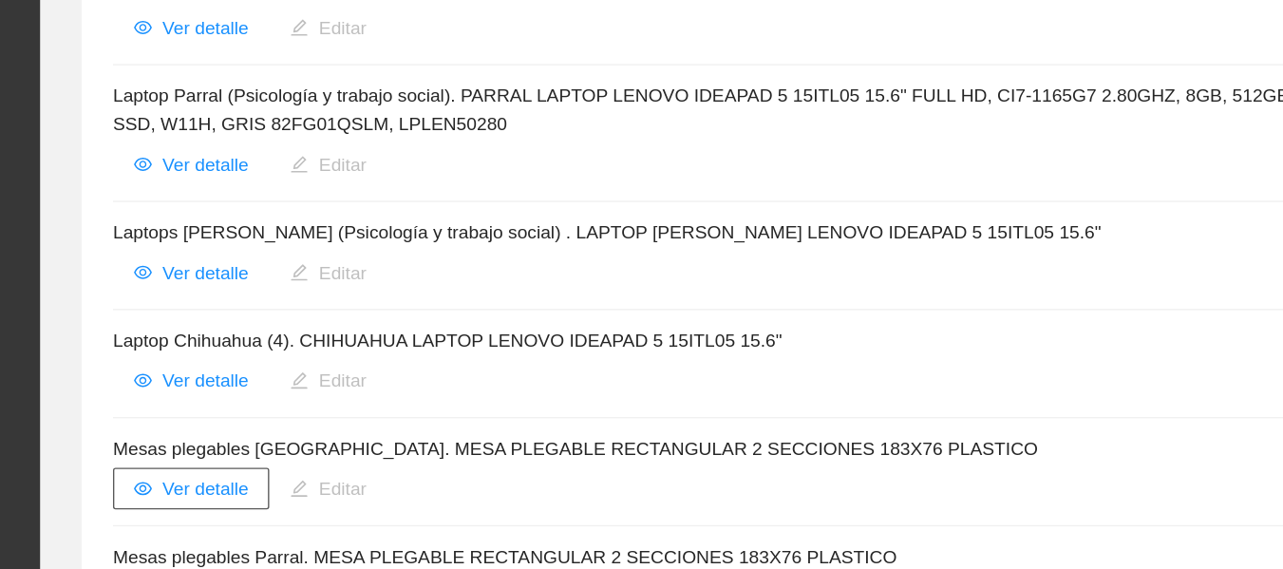
click at [284, 390] on span "Ver detalle" at bounding box center [310, 400] width 63 height 21
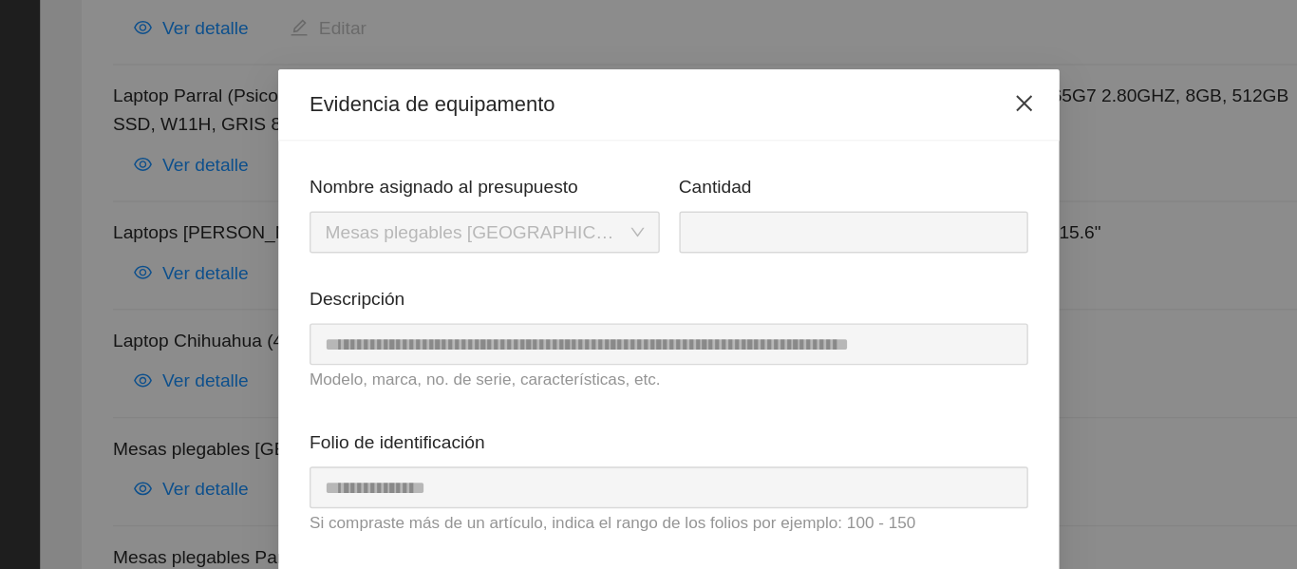
click at [905, 120] on icon "close" at bounding box center [907, 119] width 15 height 15
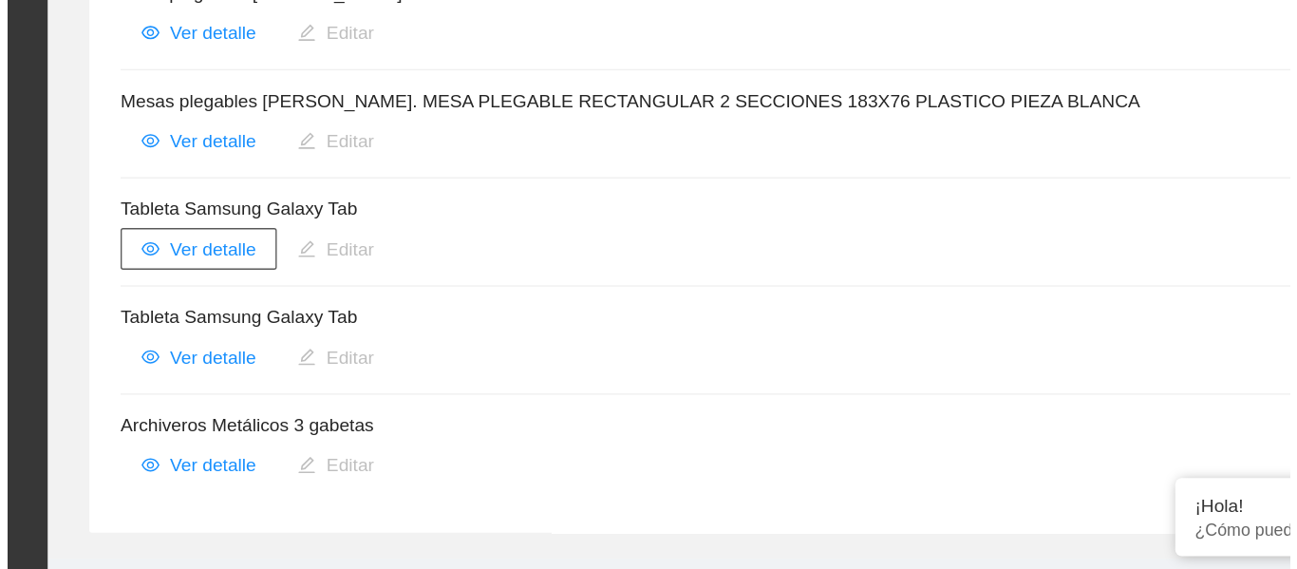
scroll to position [1905, 0]
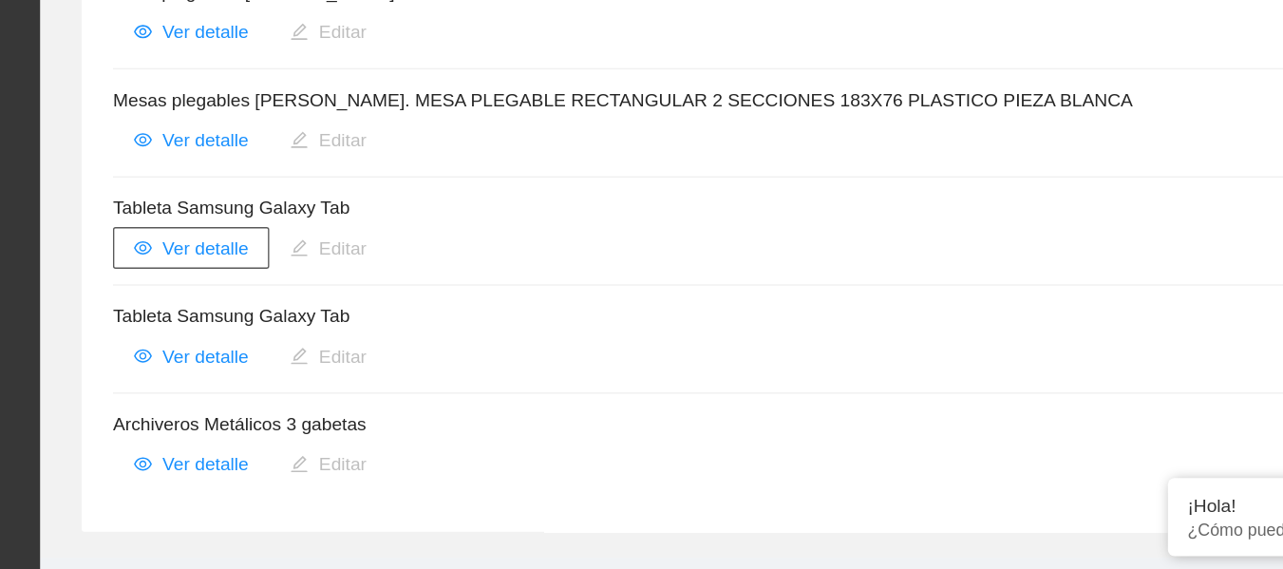
click at [322, 324] on span "Ver detalle" at bounding box center [310, 334] width 63 height 21
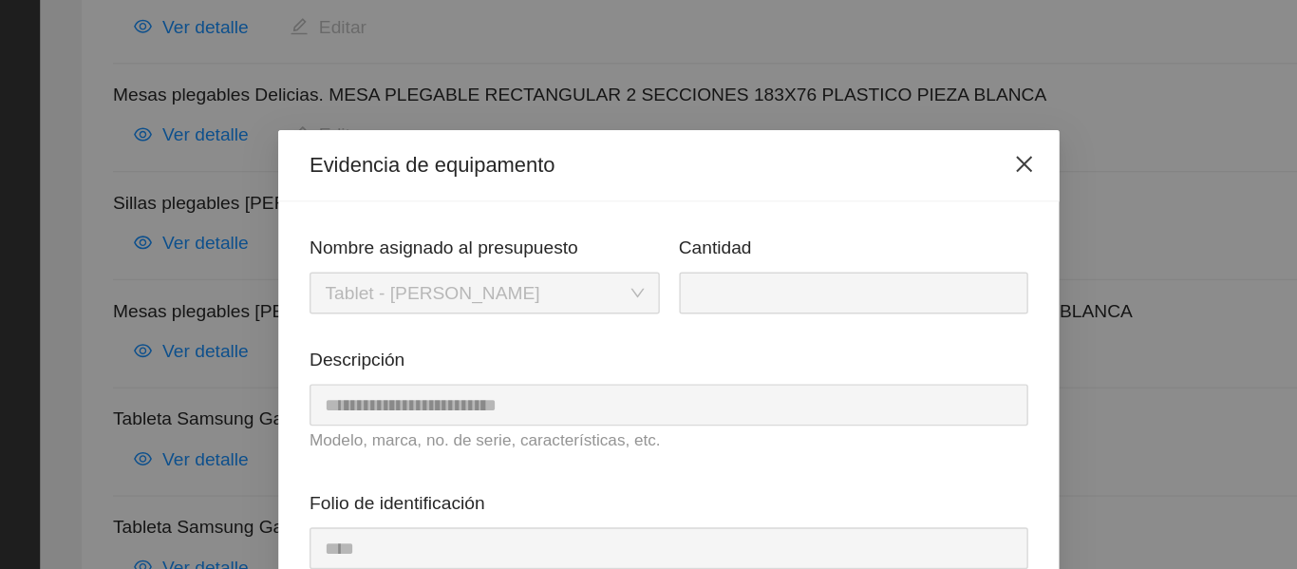
click at [900, 122] on icon "close" at bounding box center [907, 119] width 15 height 15
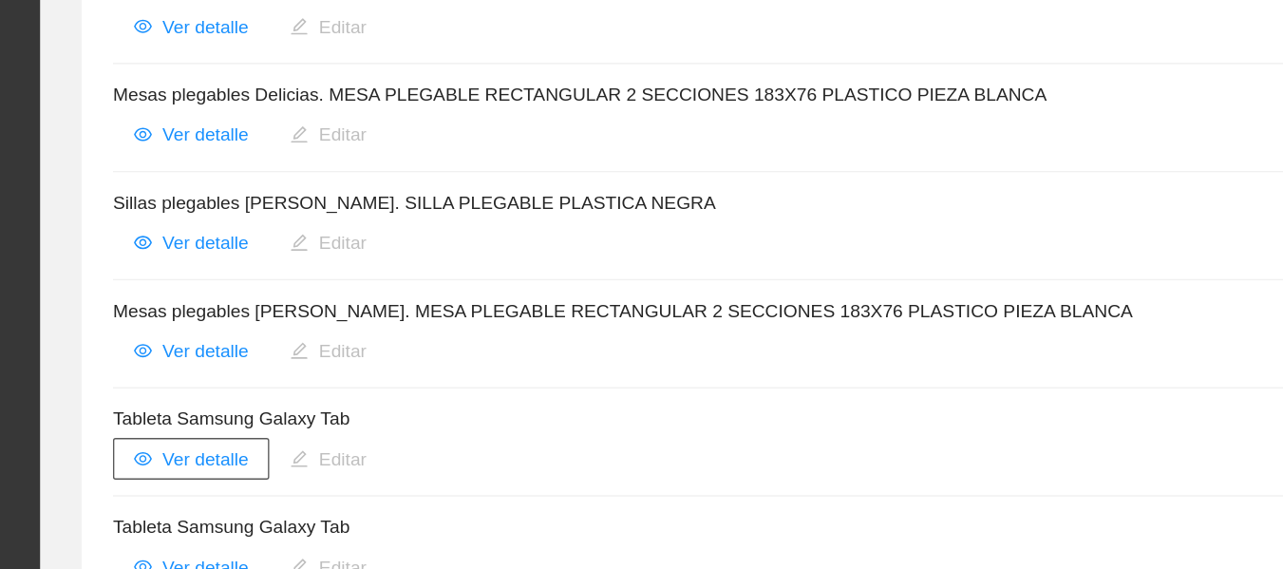
click at [329, 324] on span "Ver detalle" at bounding box center [310, 334] width 63 height 21
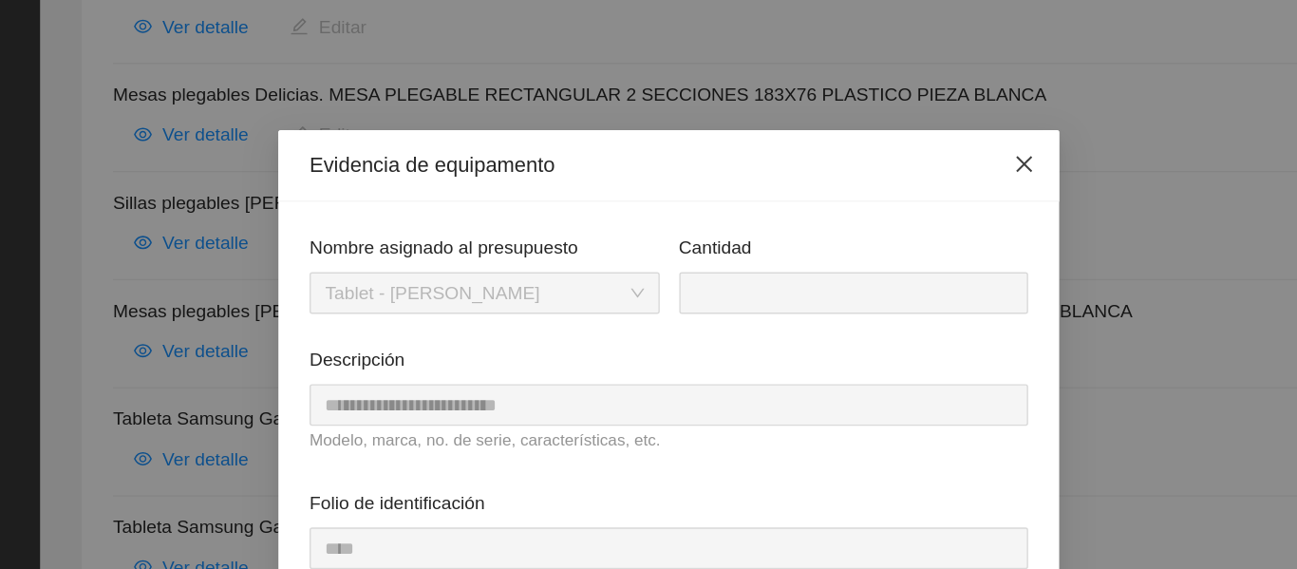
click at [900, 122] on icon "close" at bounding box center [907, 119] width 15 height 15
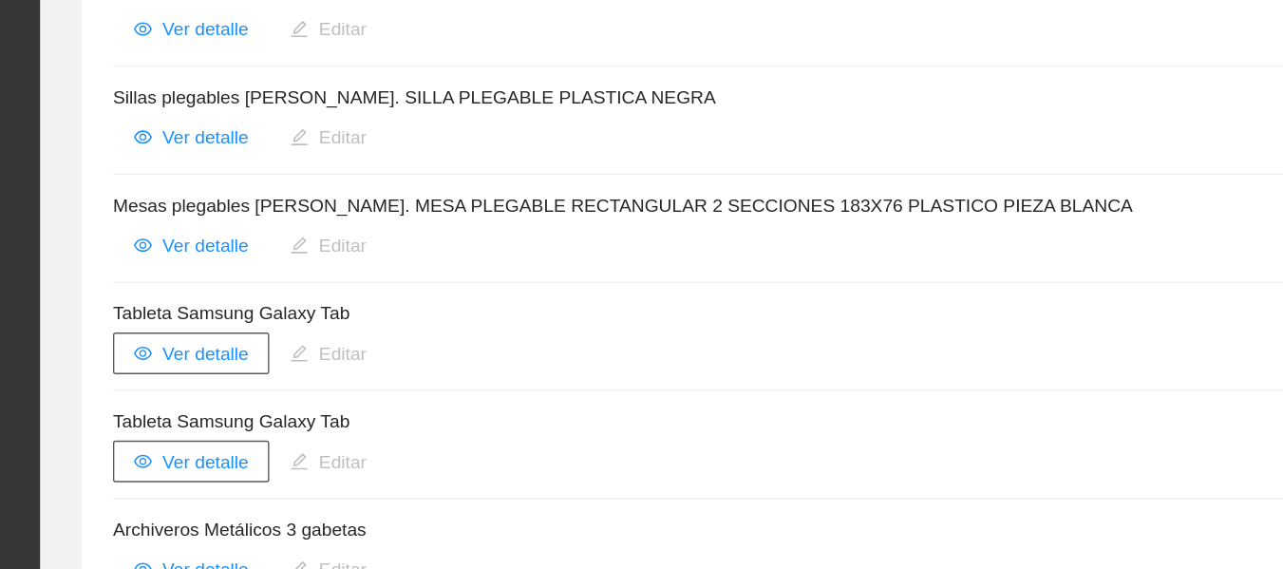
click at [315, 403] on span "Ver detalle" at bounding box center [310, 413] width 63 height 21
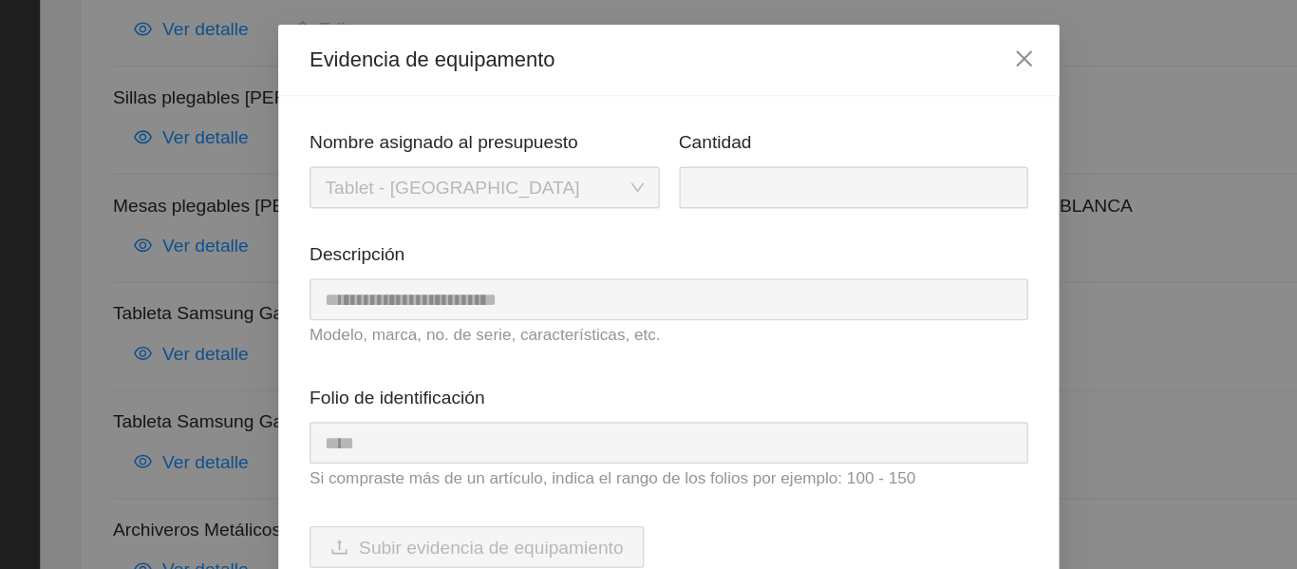
click at [367, 271] on div "**********" at bounding box center [649, 405] width 570 height 517
click at [900, 118] on icon "close" at bounding box center [907, 119] width 15 height 15
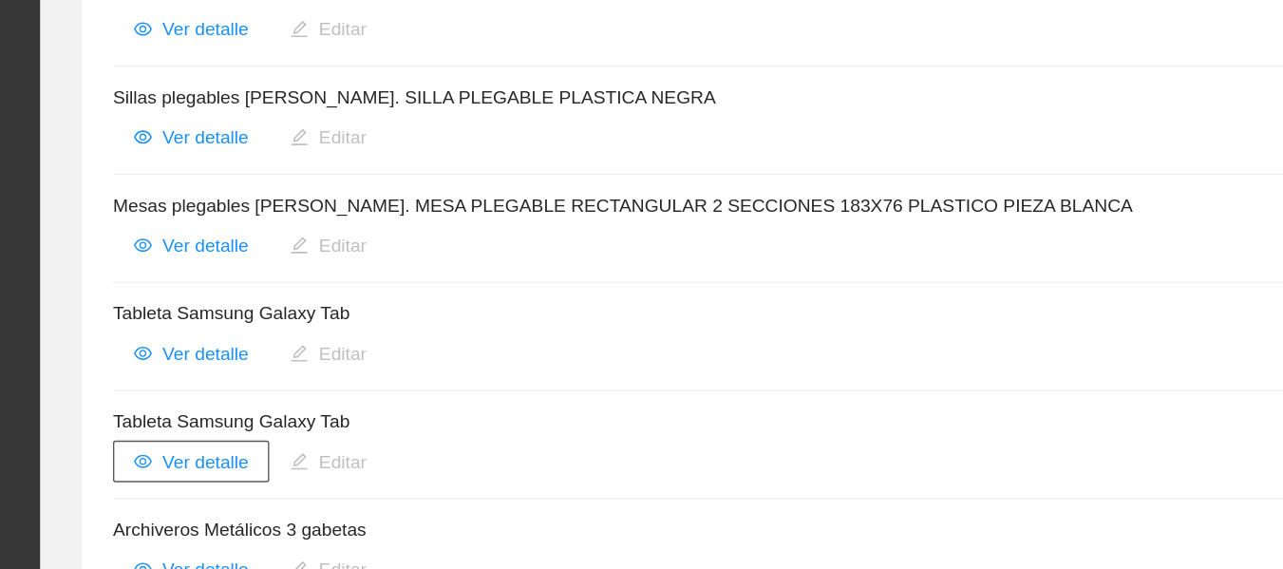
click at [328, 403] on span "Ver detalle" at bounding box center [310, 413] width 63 height 21
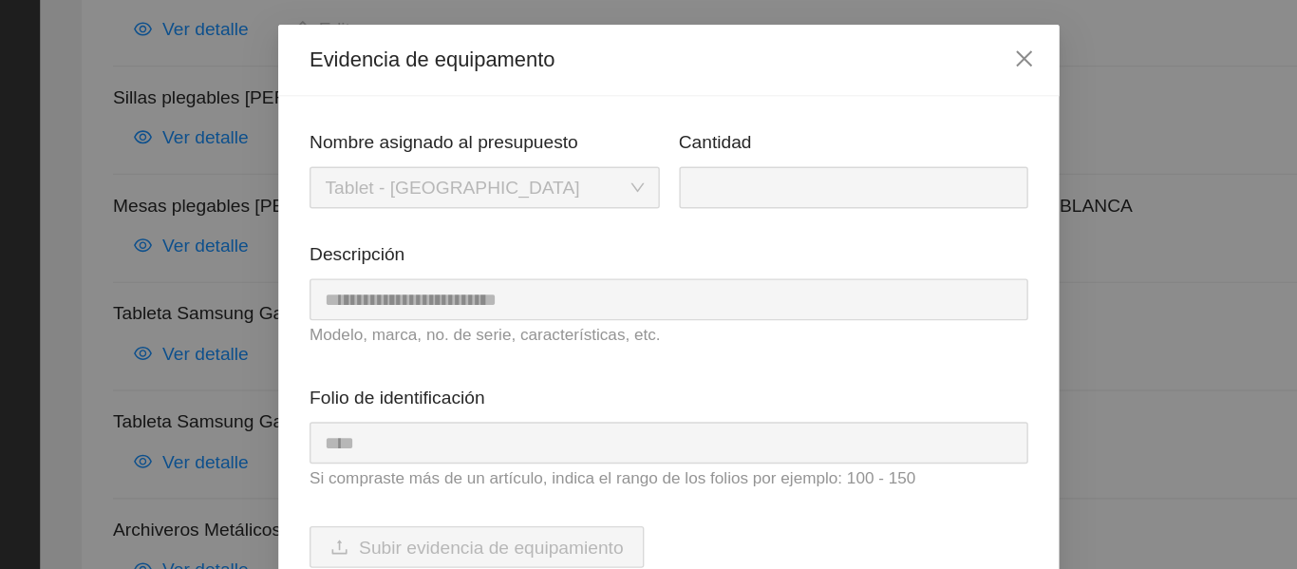
scroll to position [42, 0]
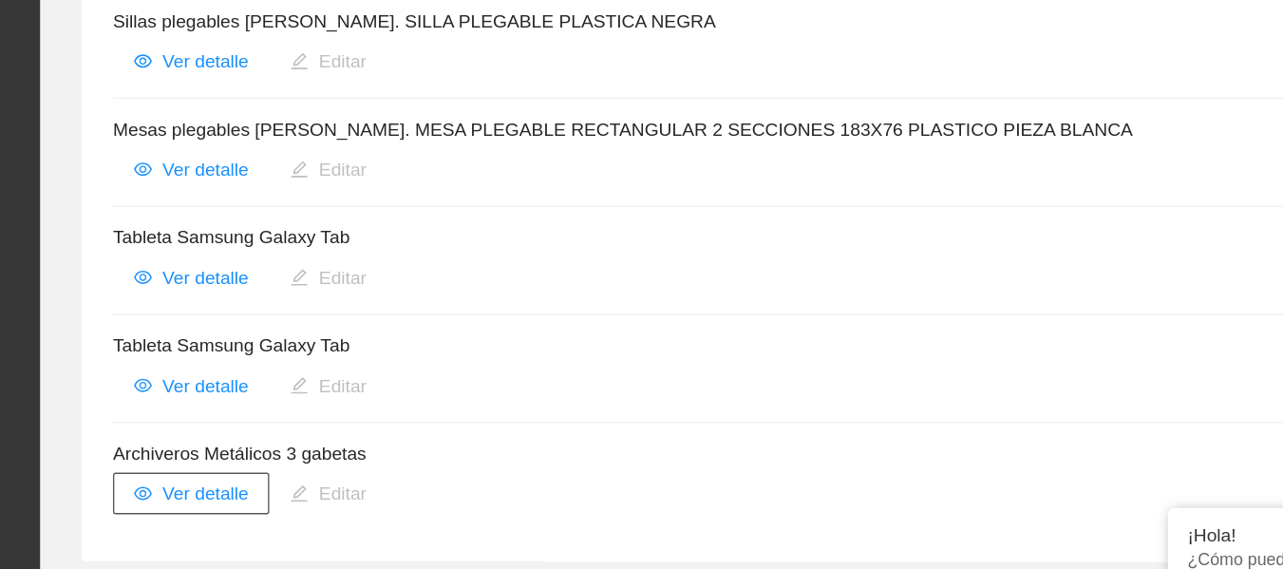
click at [333, 481] on span "Ver detalle" at bounding box center [310, 491] width 63 height 21
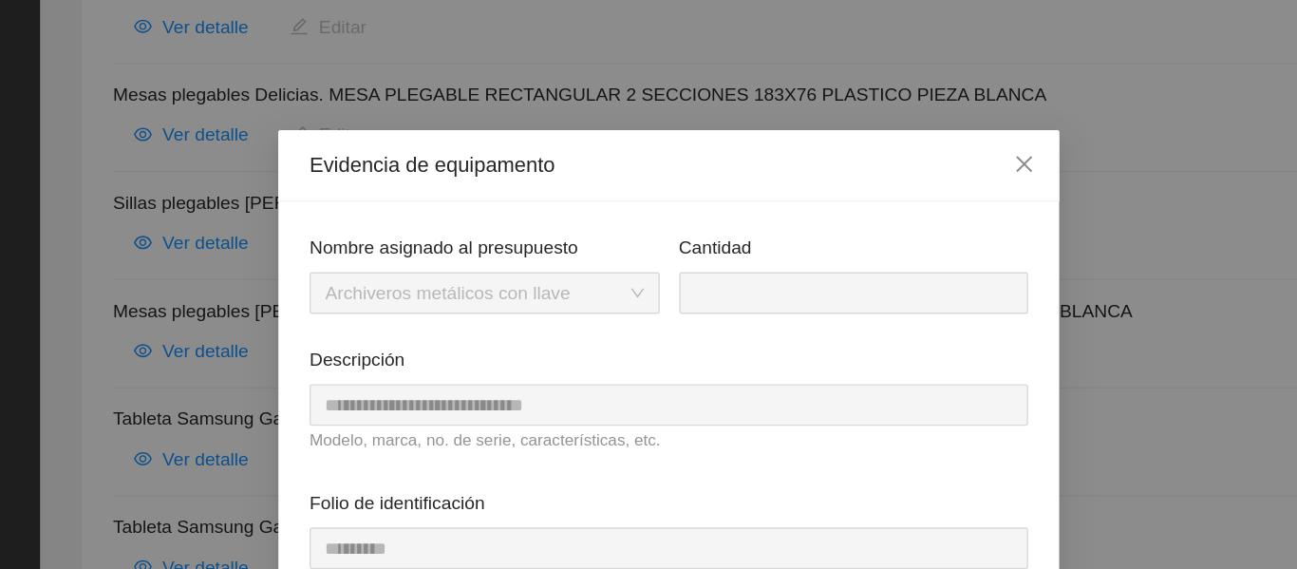
click at [380, 274] on div "**********" at bounding box center [649, 304] width 538 height 104
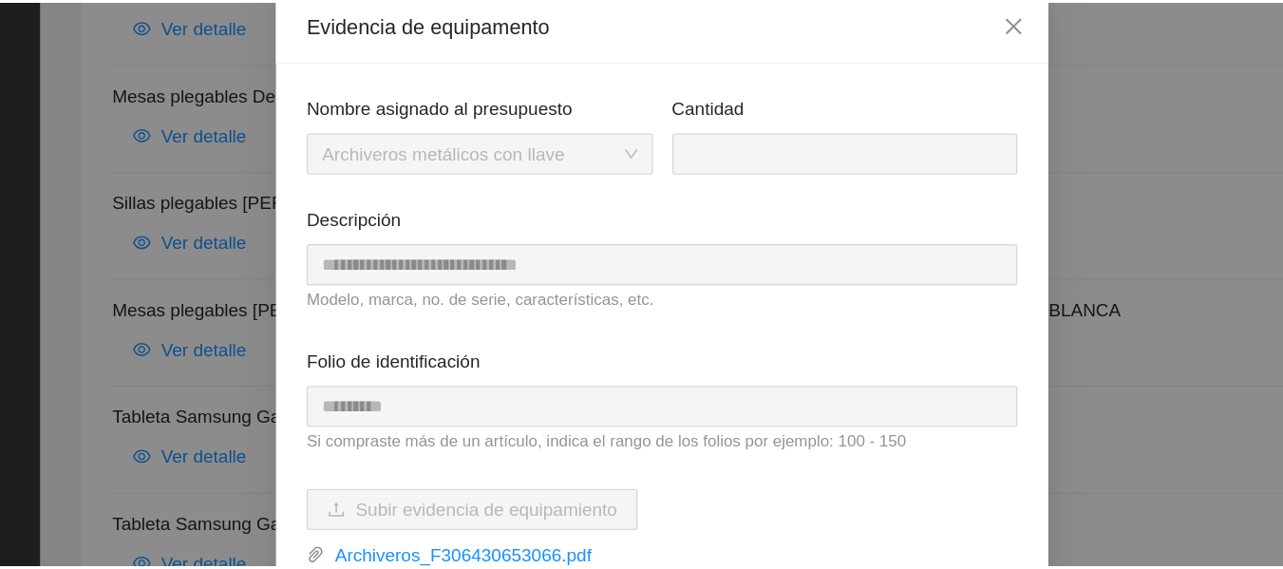
scroll to position [0, 0]
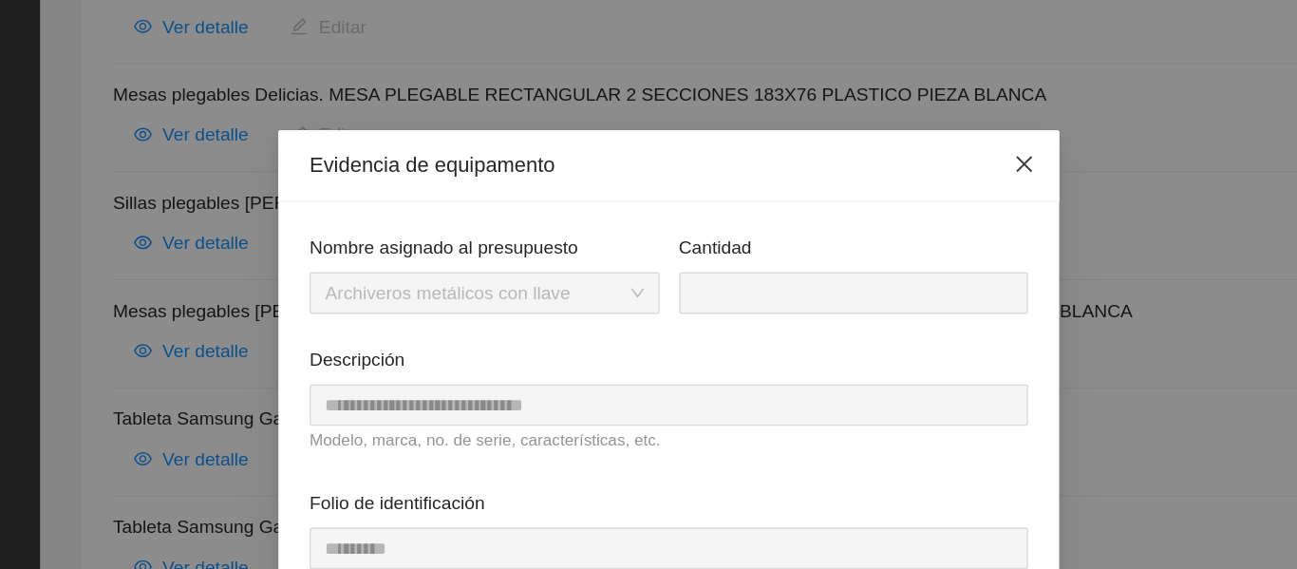
click at [907, 117] on icon "close" at bounding box center [907, 119] width 15 height 15
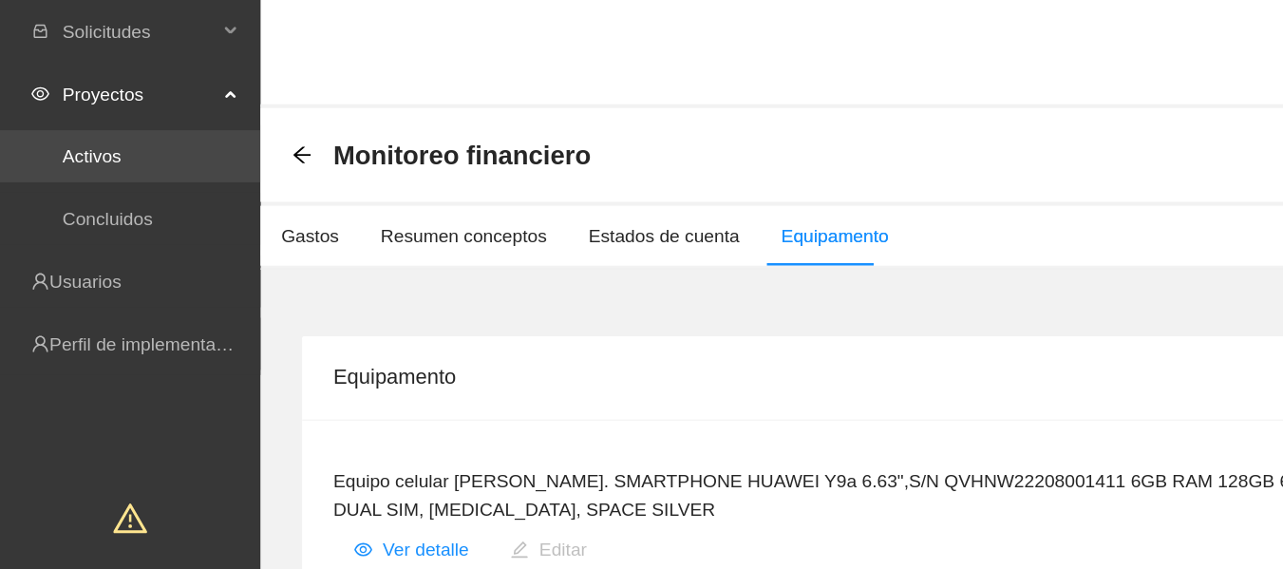
click at [86, 122] on link "Activos" at bounding box center [67, 113] width 43 height 15
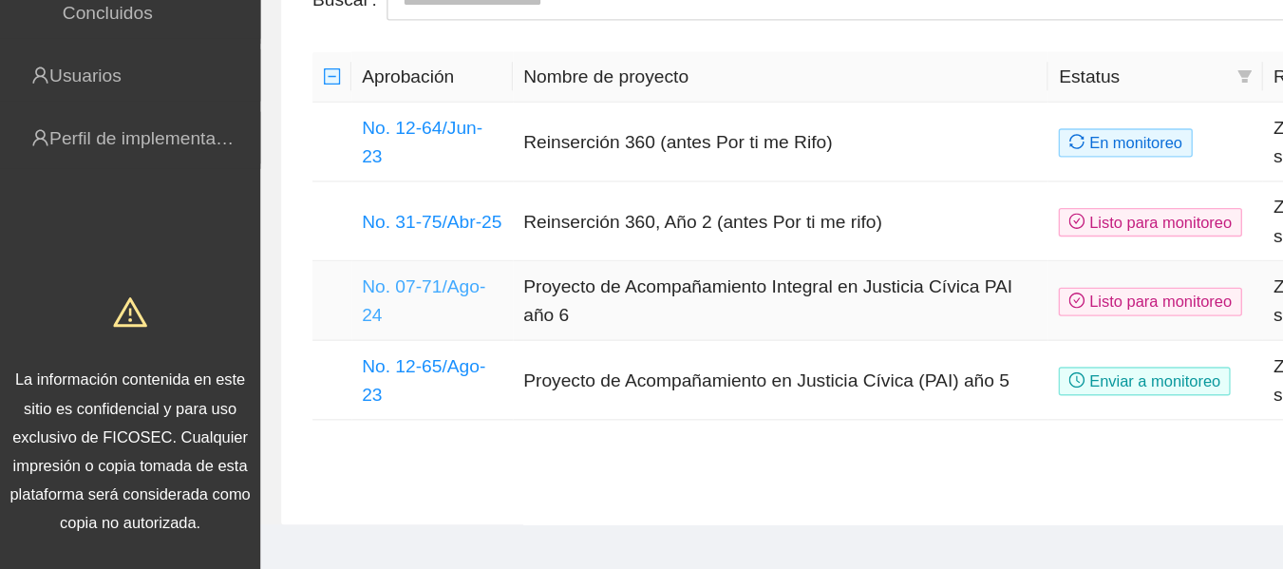
click at [314, 357] on link "No. 07-71/Ago-24" at bounding box center [309, 369] width 90 height 36
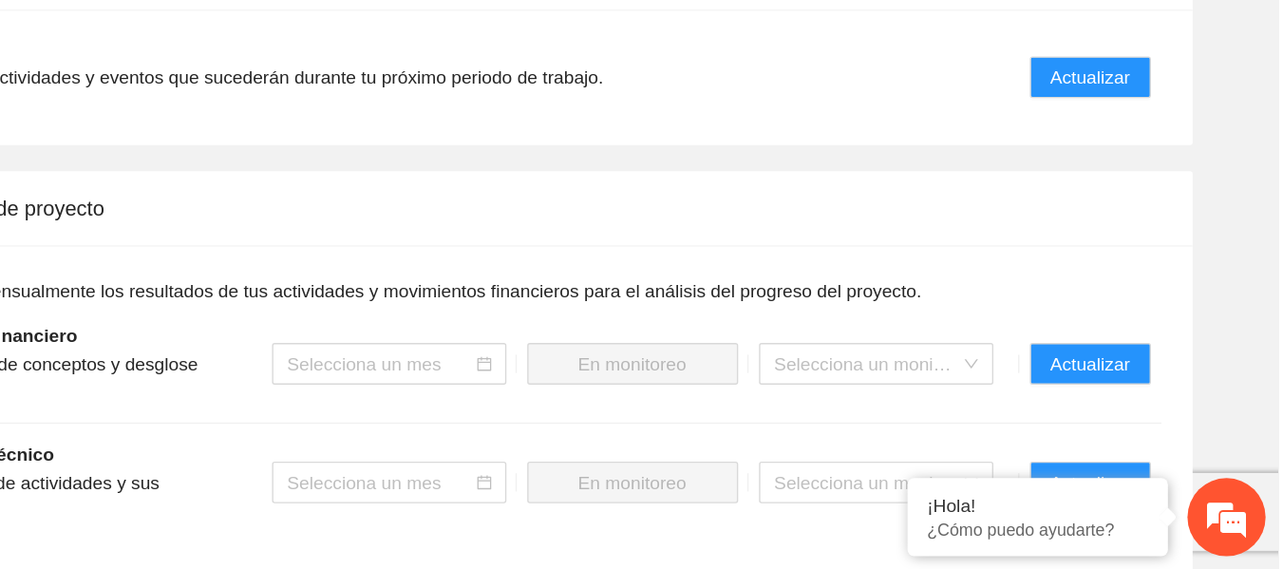
scroll to position [1824, 0]
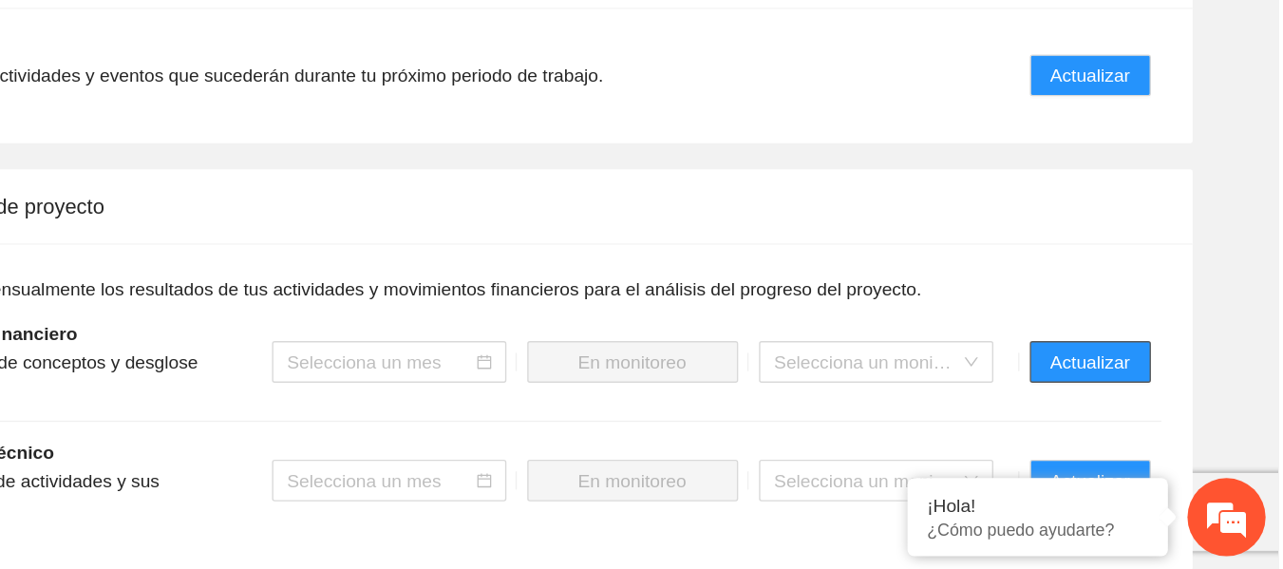
drag, startPoint x: 1125, startPoint y: 406, endPoint x: 1136, endPoint y: 416, distance: 14.1
click at [1136, 416] on span "Actualizar" at bounding box center [1146, 417] width 58 height 21
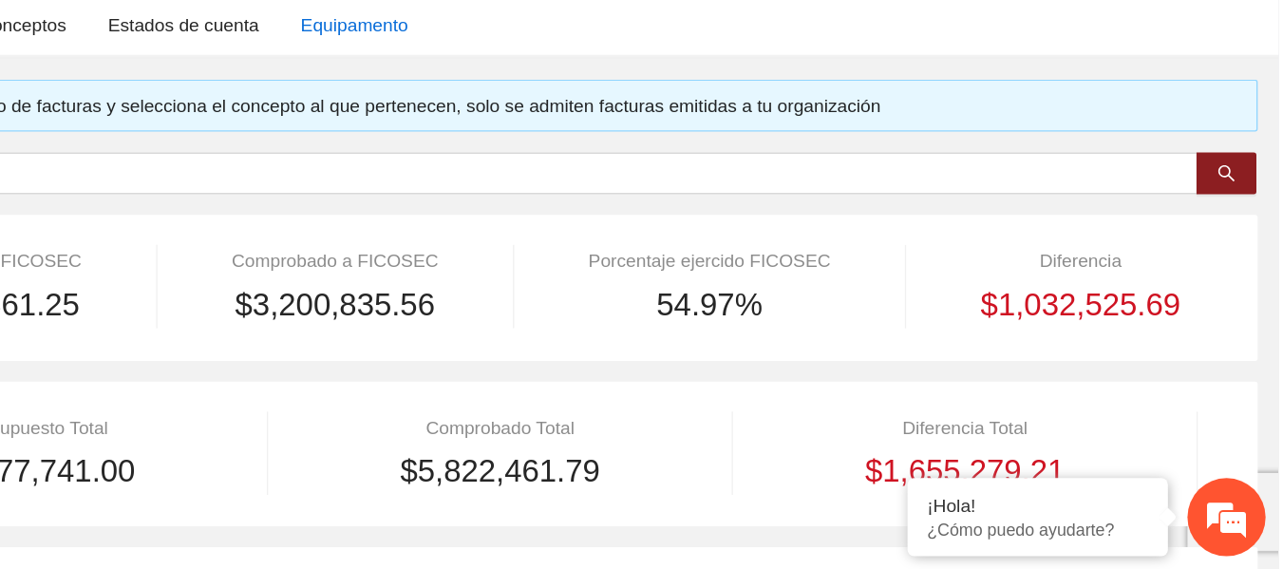
click at [609, 170] on div "Equipamento" at bounding box center [609, 171] width 79 height 21
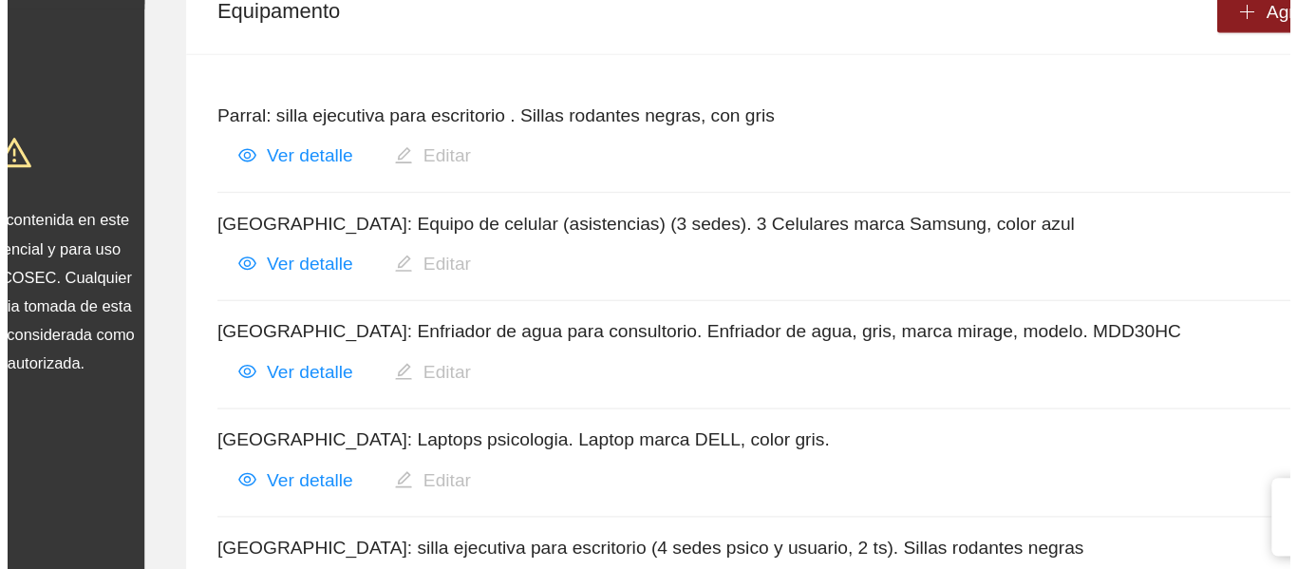
scroll to position [120, 0]
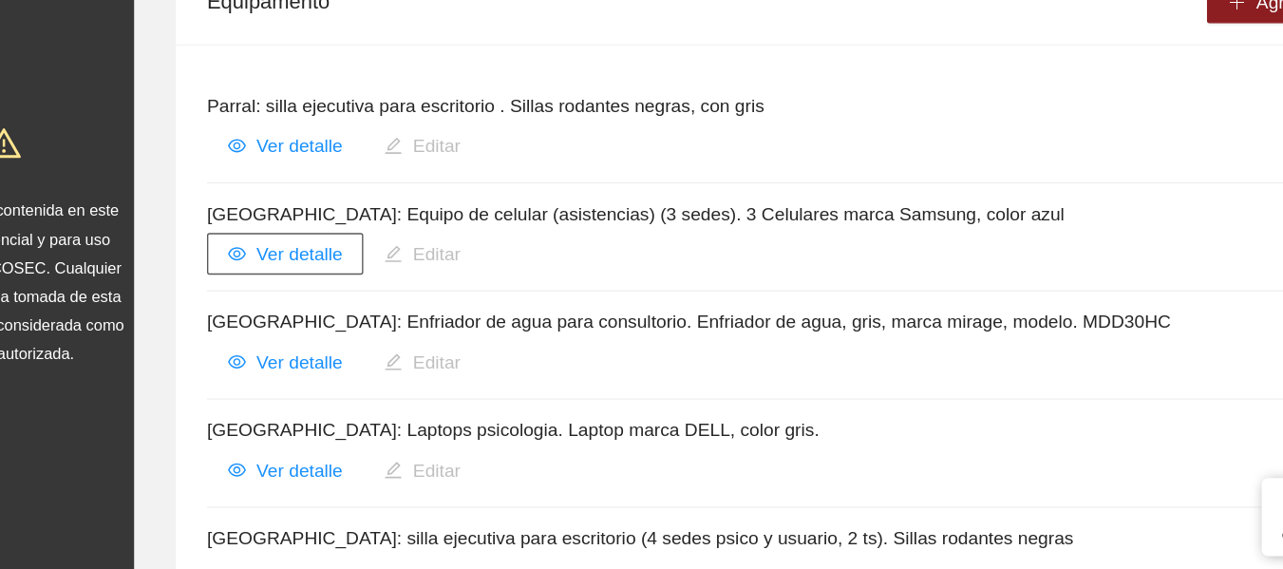
drag, startPoint x: 299, startPoint y: 332, endPoint x: 273, endPoint y: 339, distance: 26.5
click at [273, 339] on button "Ver detalle" at bounding box center [300, 339] width 114 height 30
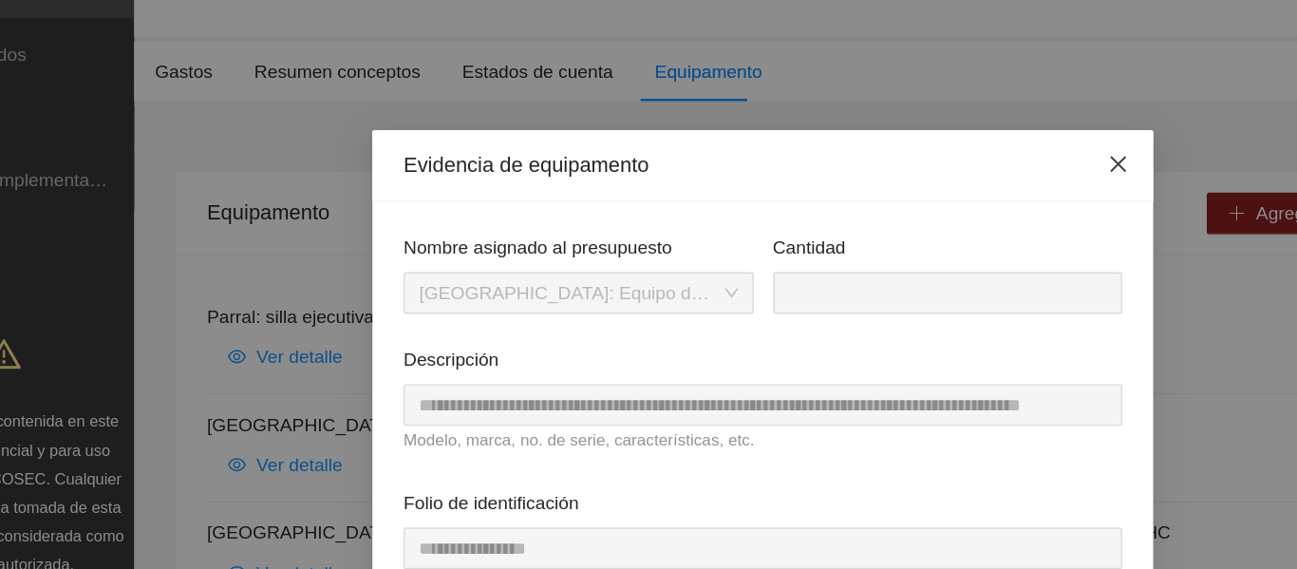
click at [902, 118] on icon "close" at bounding box center [907, 119] width 11 height 11
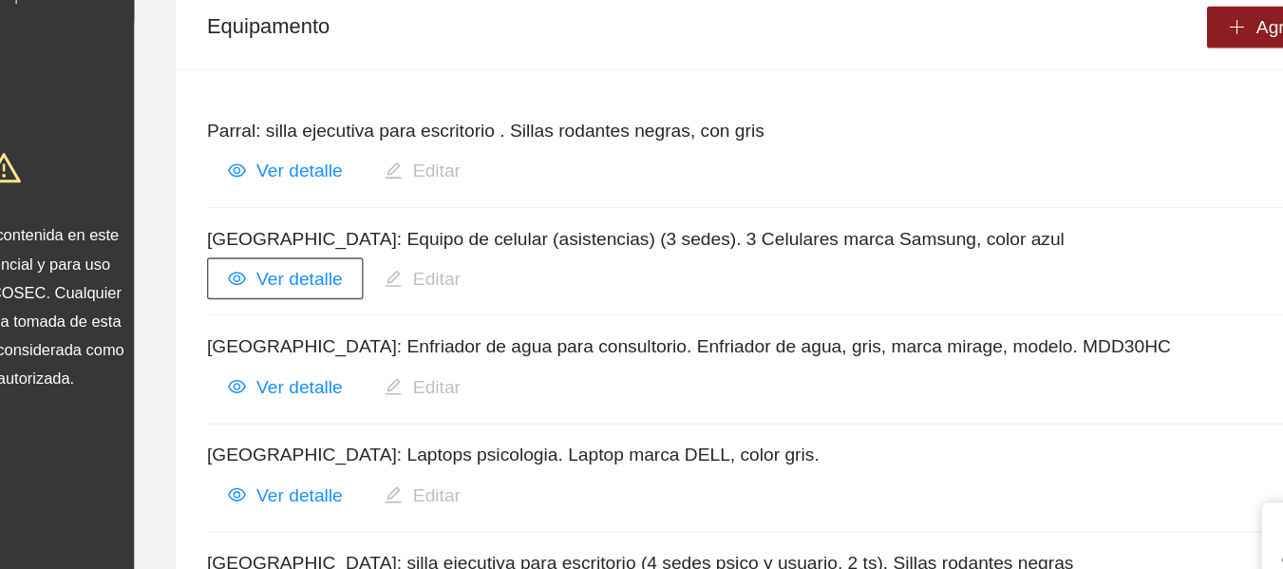
click at [276, 345] on button "Ver detalle" at bounding box center [300, 339] width 114 height 30
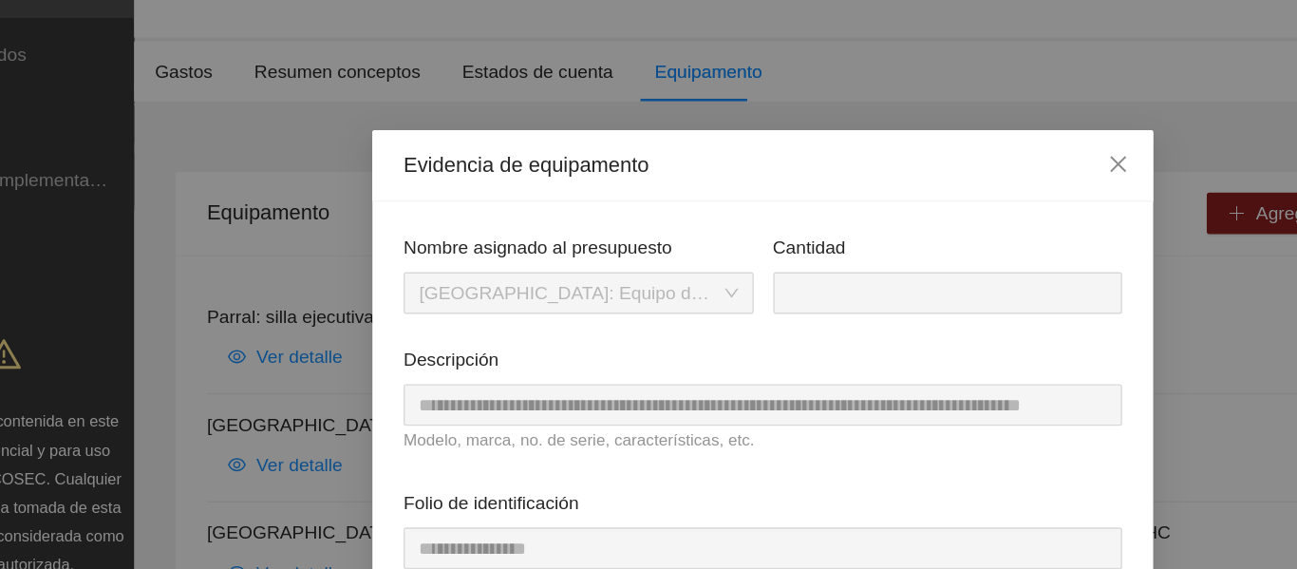
scroll to position [58, 0]
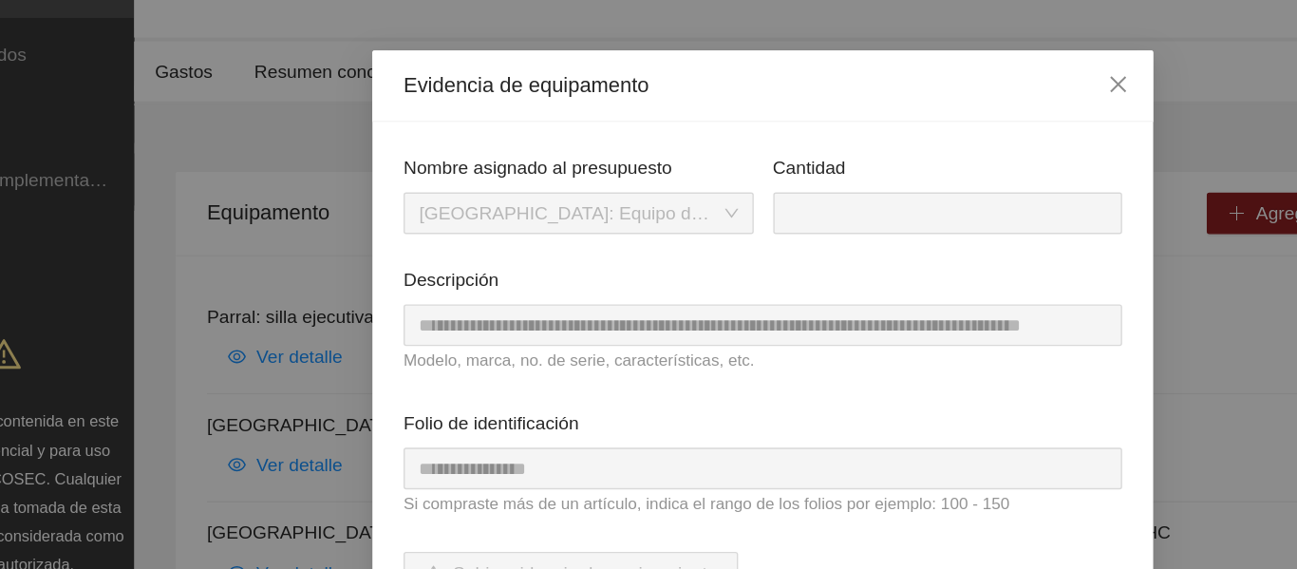
click at [335, 299] on div "**********" at bounding box center [648, 284] width 1297 height 569
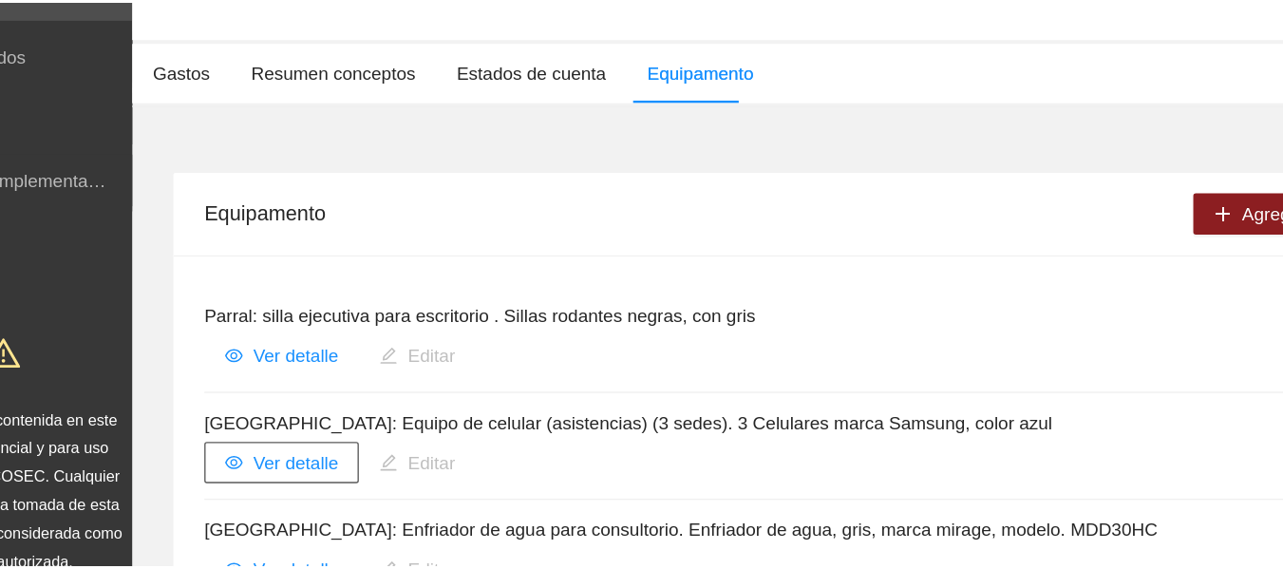
scroll to position [0, 0]
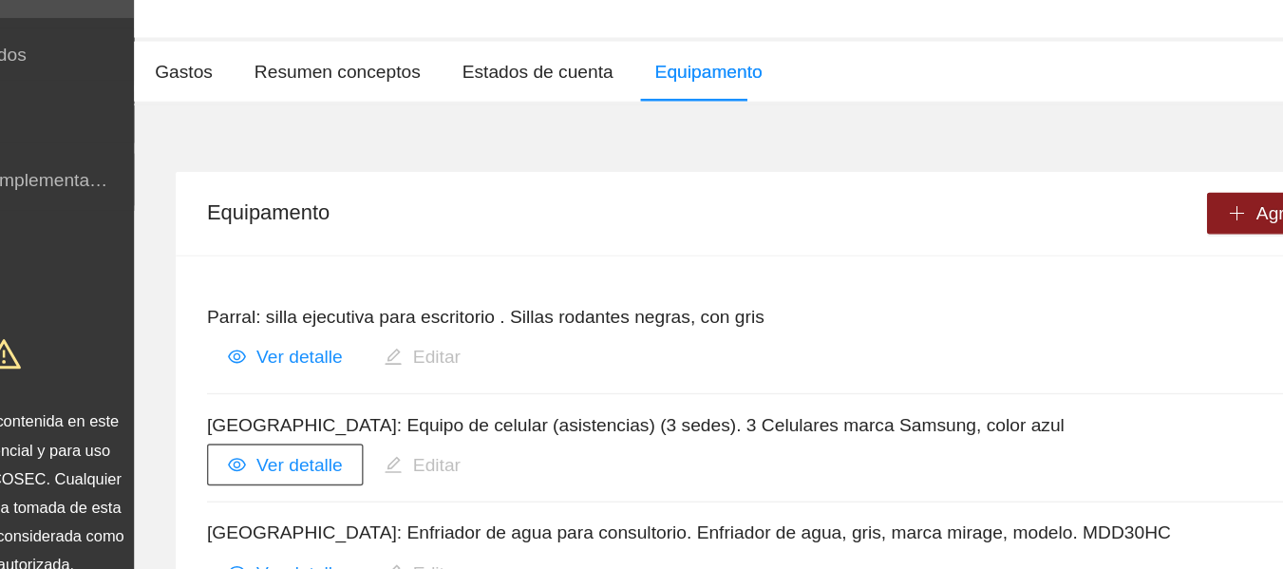
click at [322, 340] on span "Ver detalle" at bounding box center [310, 339] width 63 height 21
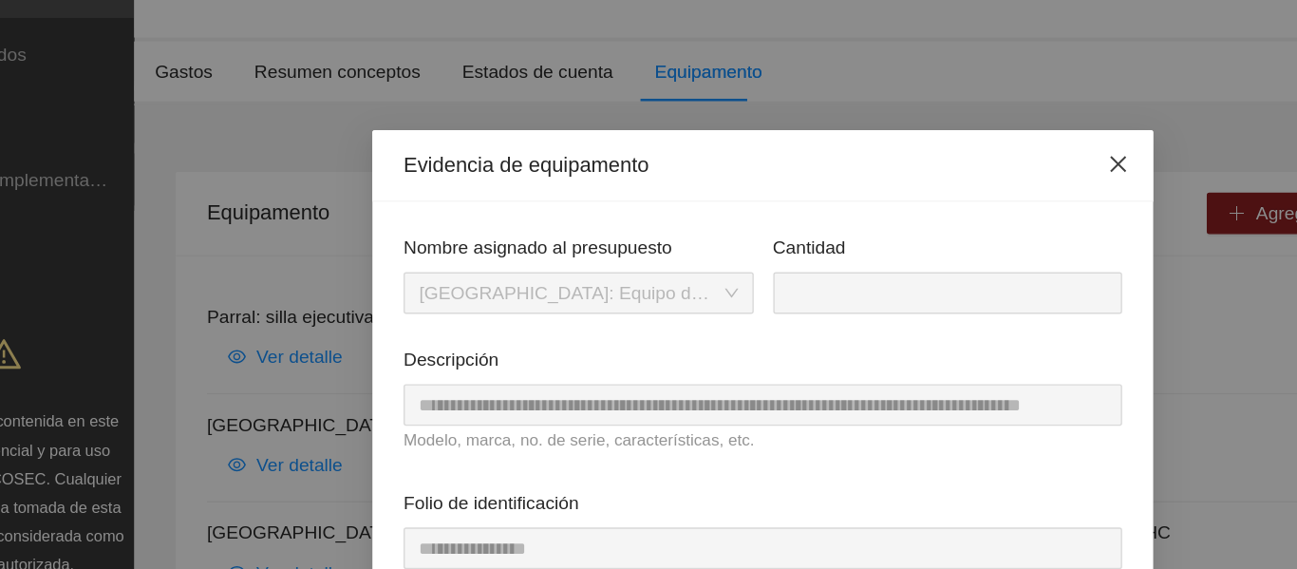
click at [900, 123] on icon "close" at bounding box center [907, 119] width 15 height 15
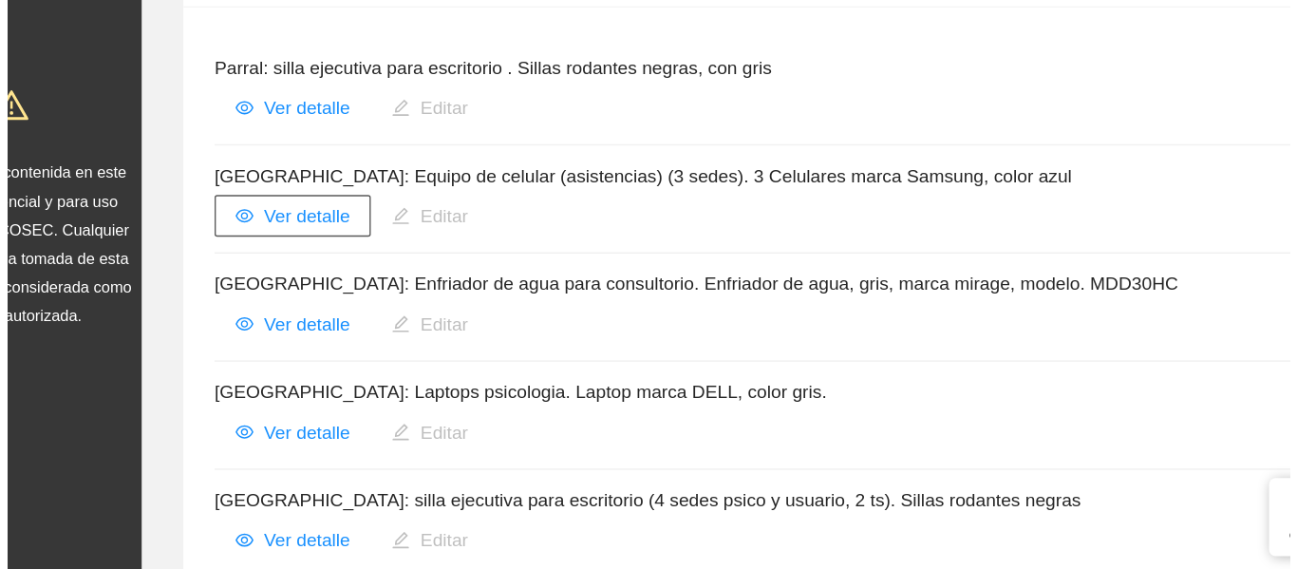
scroll to position [150, 0]
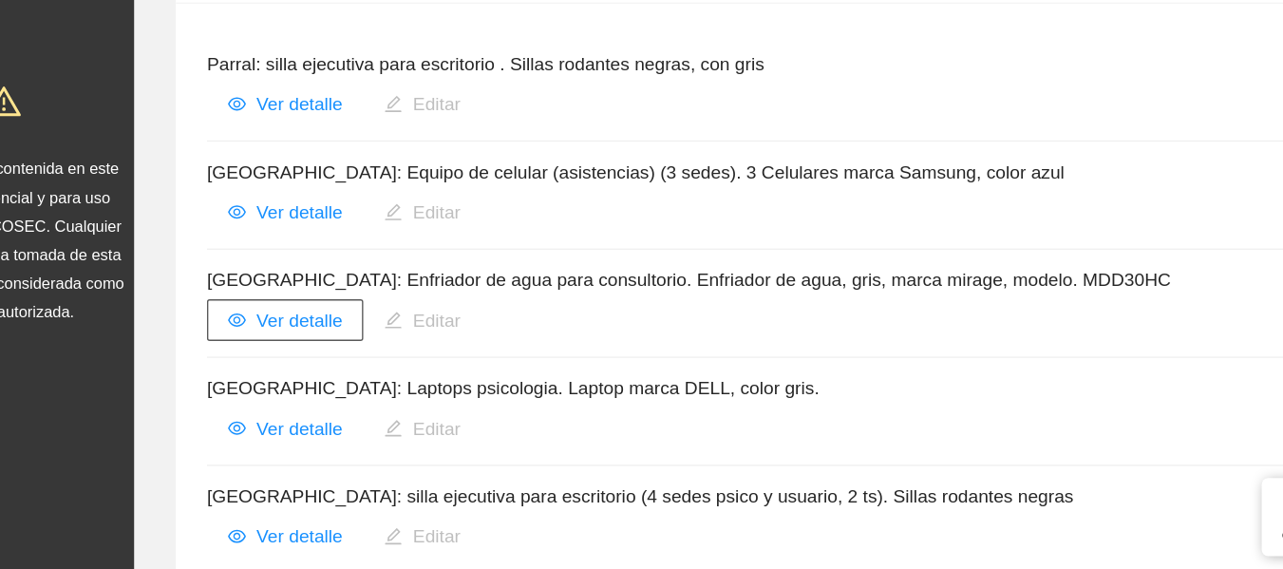
click at [324, 378] on span "Ver detalle" at bounding box center [310, 387] width 63 height 21
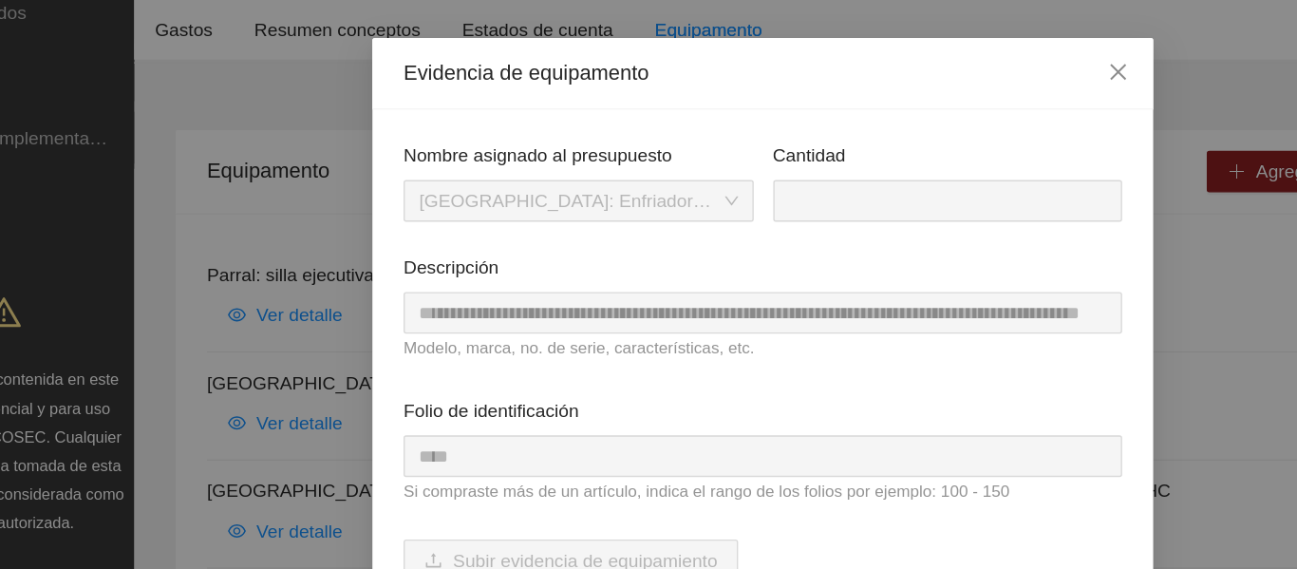
scroll to position [68, 0]
click at [380, 325] on div "Folio de identificación **** Si compraste más de un artículo, indica el rango d…" at bounding box center [649, 340] width 538 height 104
click at [910, 48] on span "Close" at bounding box center [907, 52] width 51 height 51
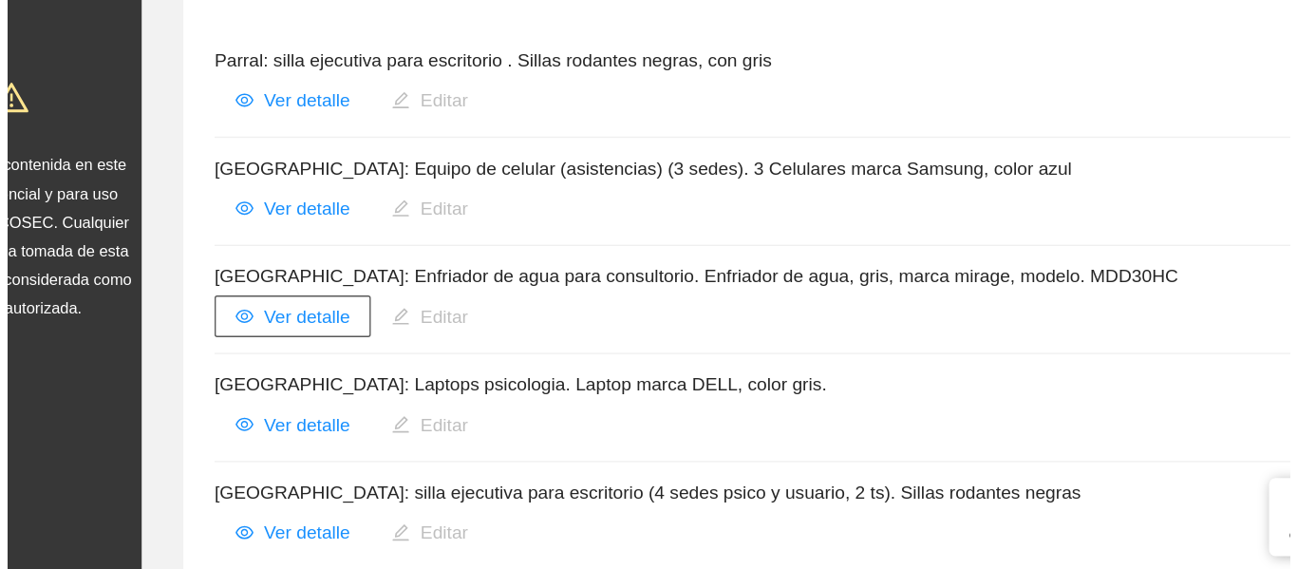
scroll to position [154, 0]
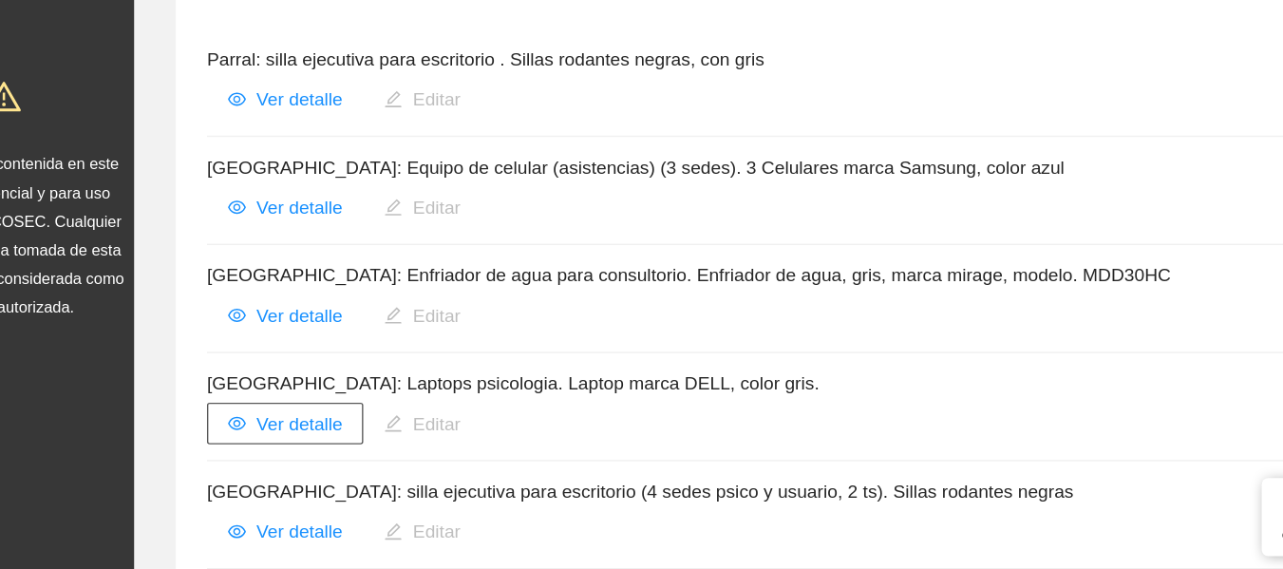
drag, startPoint x: 283, startPoint y: 457, endPoint x: 310, endPoint y: 462, distance: 27.2
click at [310, 462] on span "Ver detalle" at bounding box center [310, 462] width 63 height 21
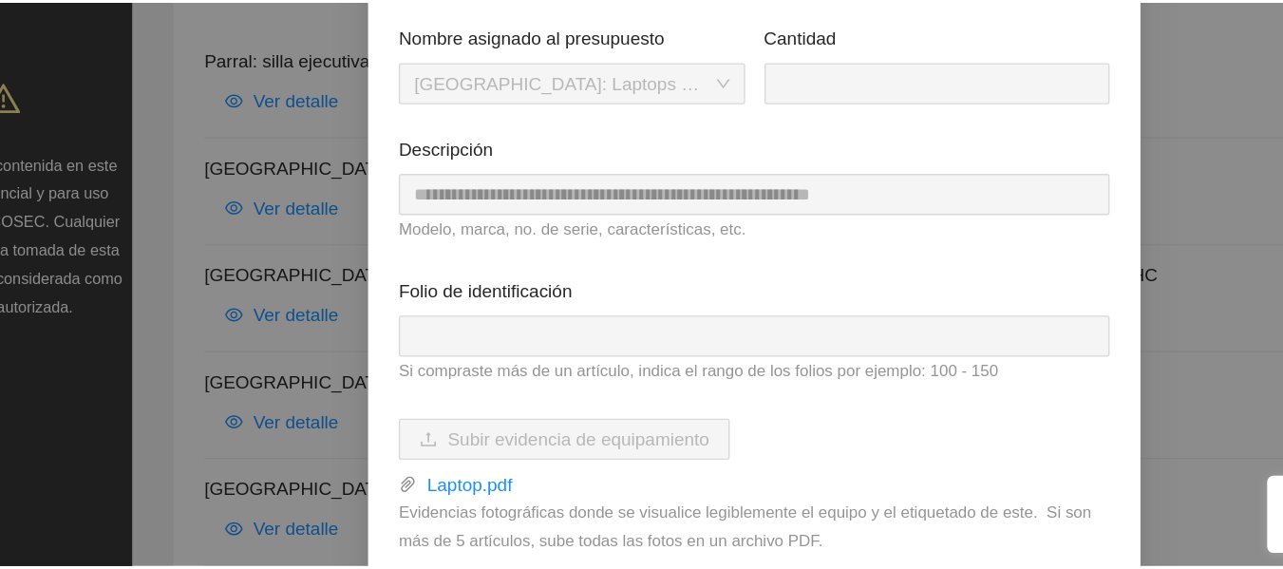
scroll to position [153, 0]
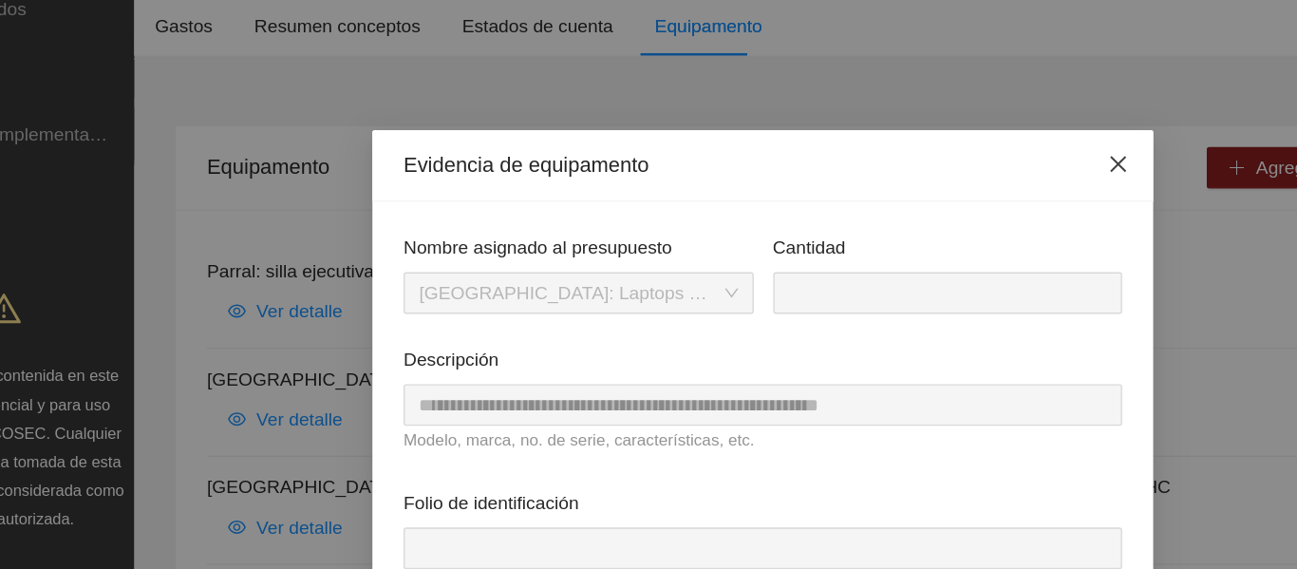
click at [902, 115] on icon "close" at bounding box center [907, 119] width 15 height 15
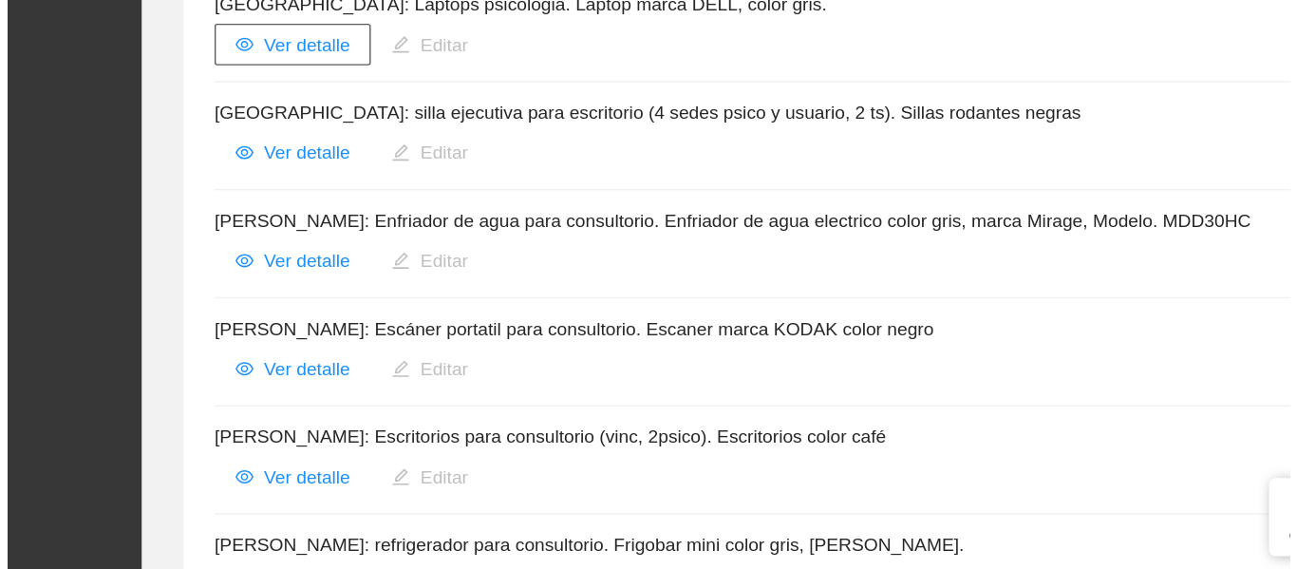
scroll to position [431, 0]
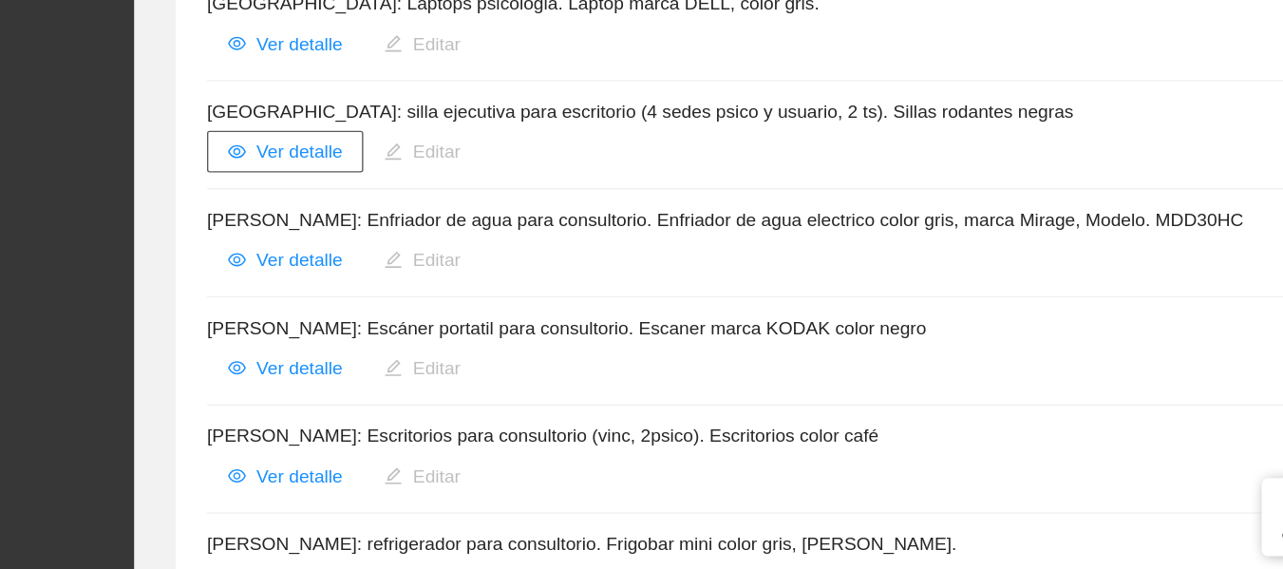
click at [307, 262] on span "Ver detalle" at bounding box center [310, 264] width 63 height 21
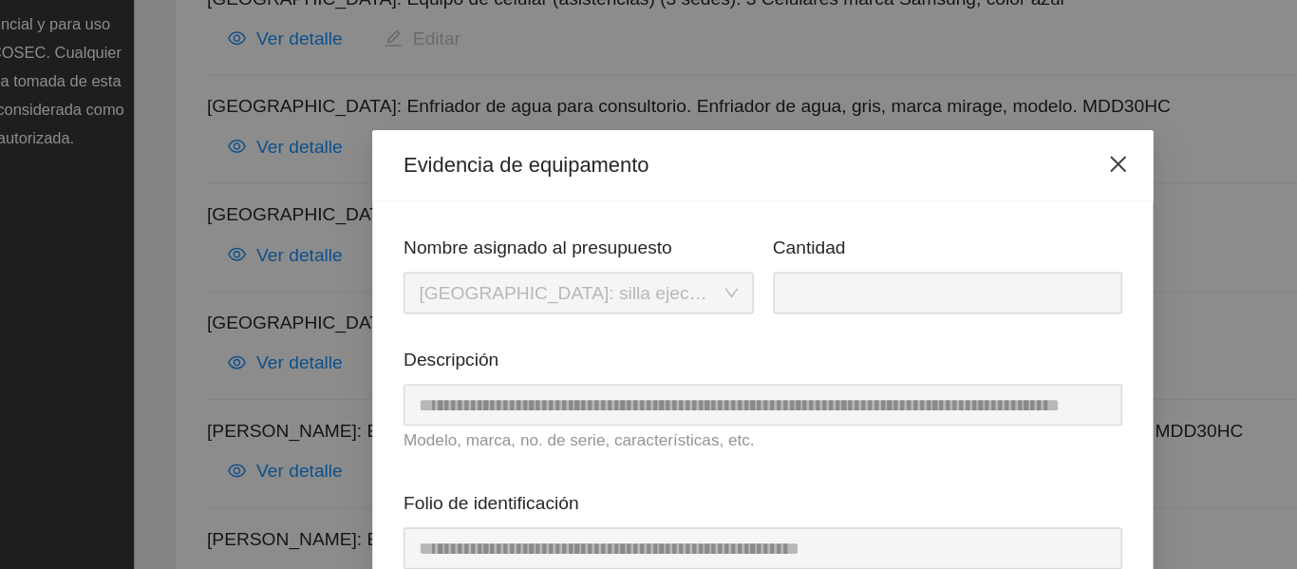
click at [904, 118] on icon "close" at bounding box center [907, 119] width 15 height 15
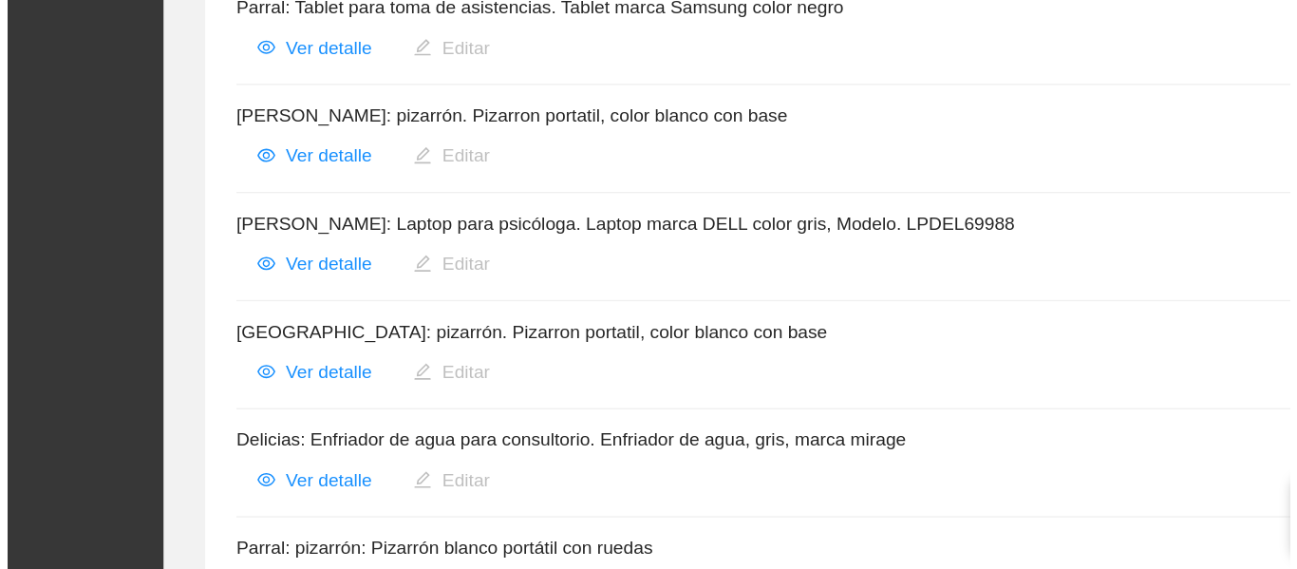
scroll to position [1624, 0]
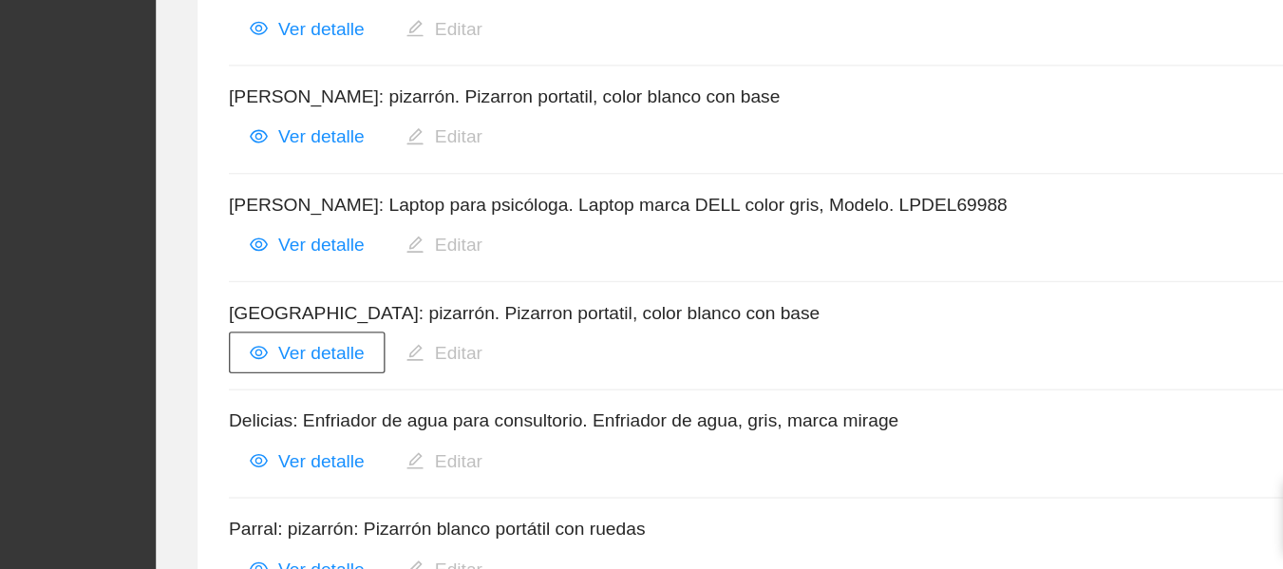
click at [309, 416] on span "Ver detalle" at bounding box center [310, 411] width 63 height 21
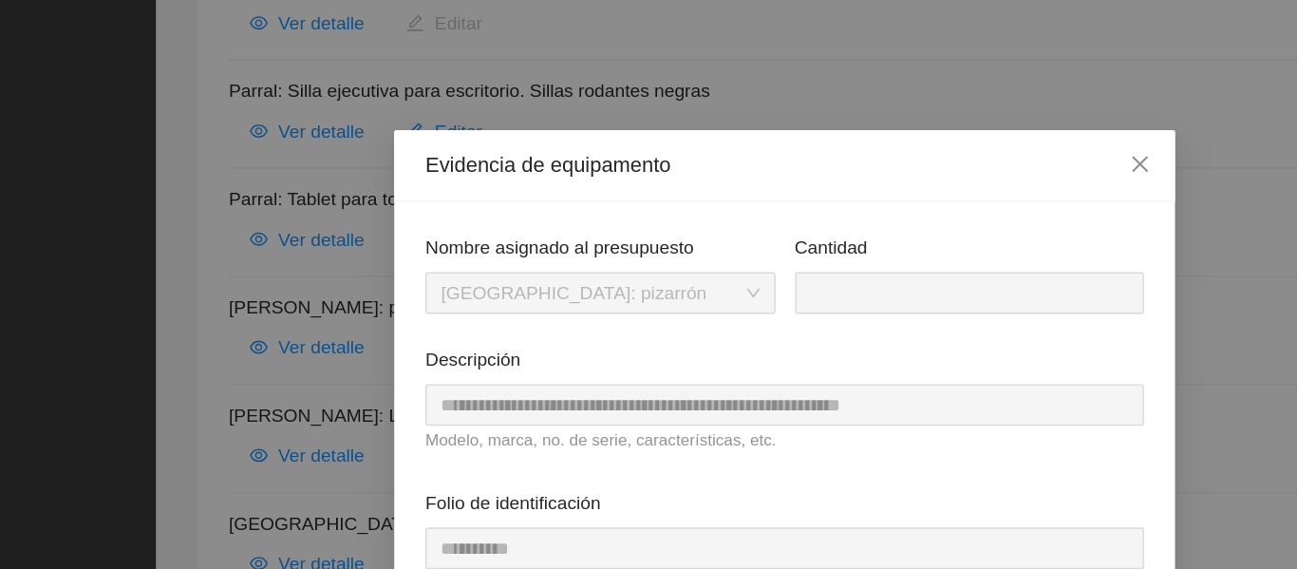
scroll to position [29, 0]
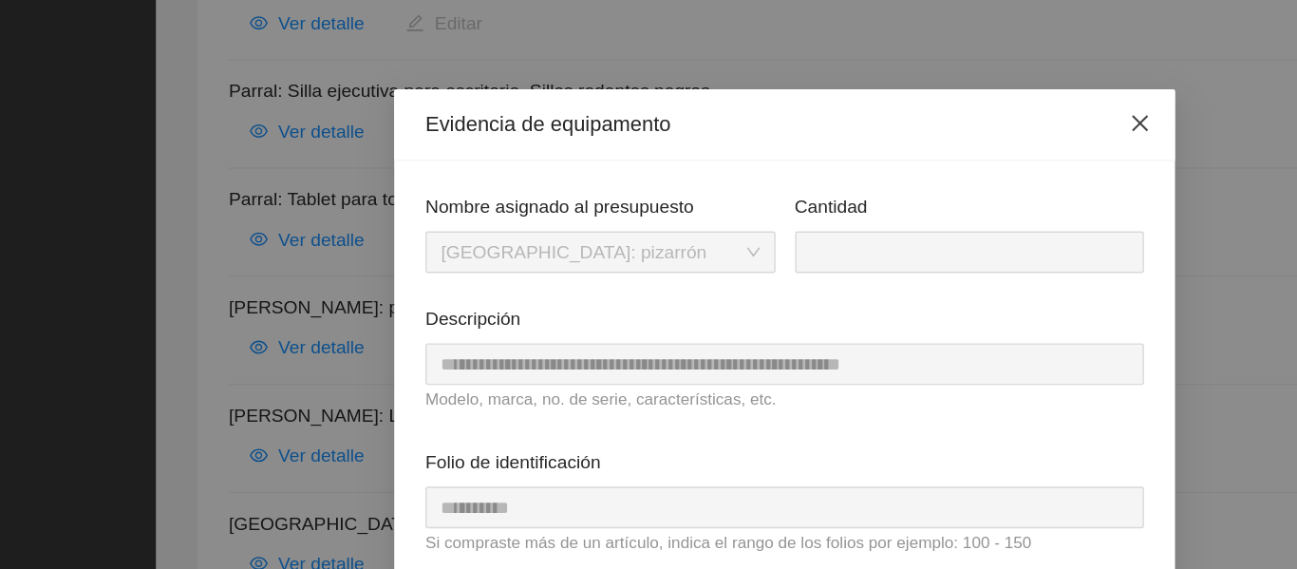
click at [902, 92] on icon "close" at bounding box center [907, 90] width 11 height 11
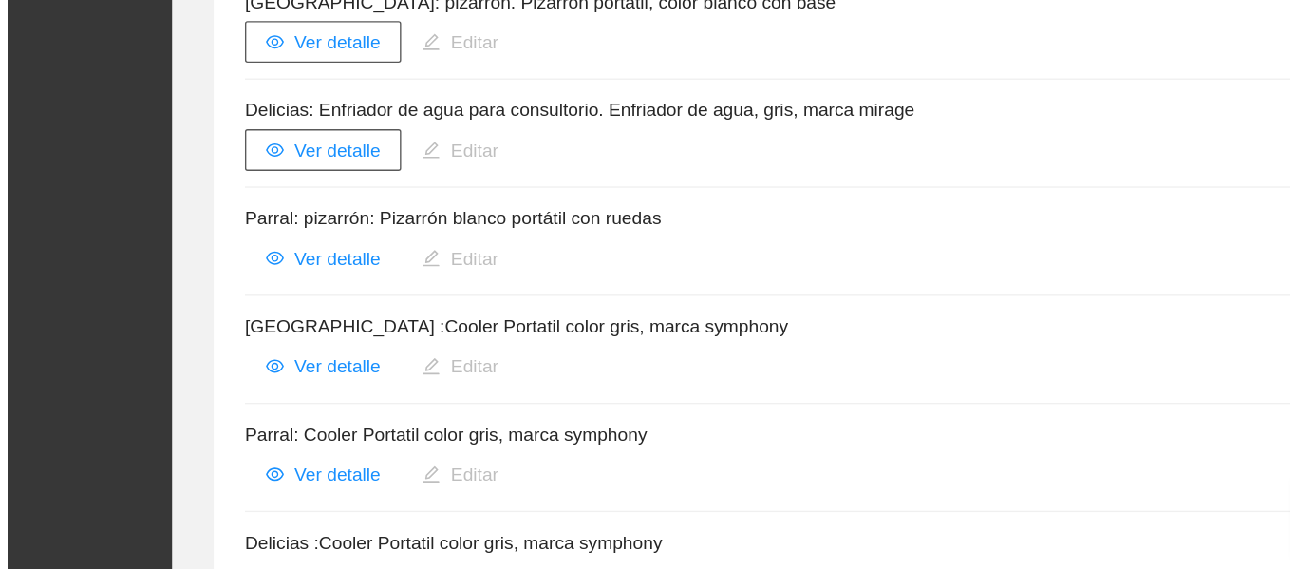
scroll to position [1853, 0]
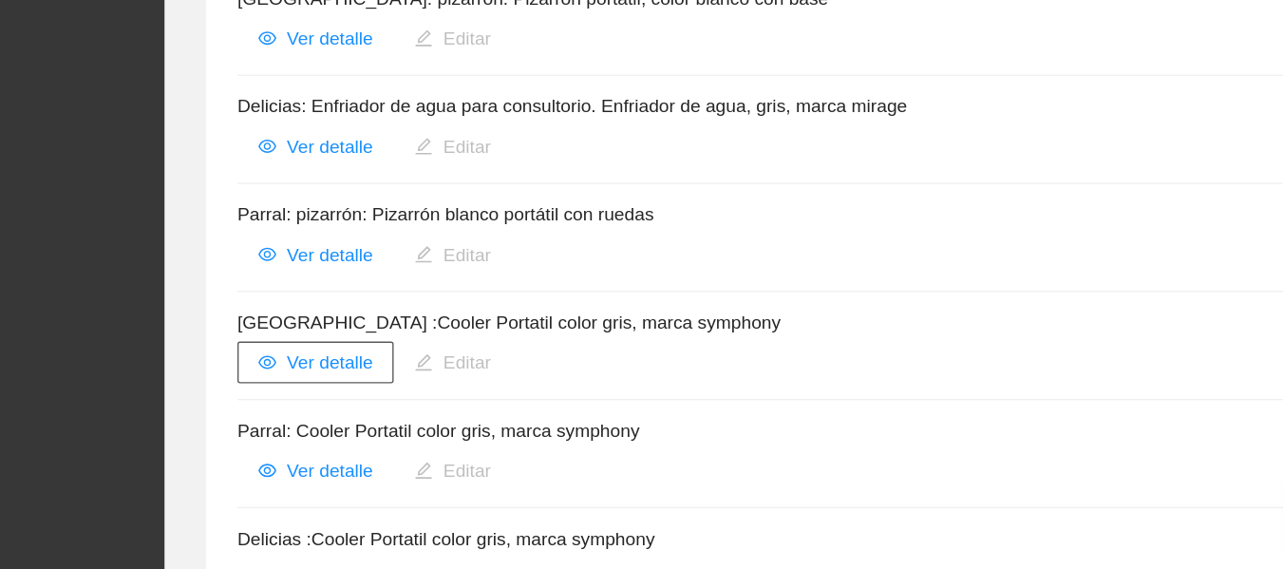
click at [307, 416] on span "Ver detalle" at bounding box center [310, 417] width 63 height 21
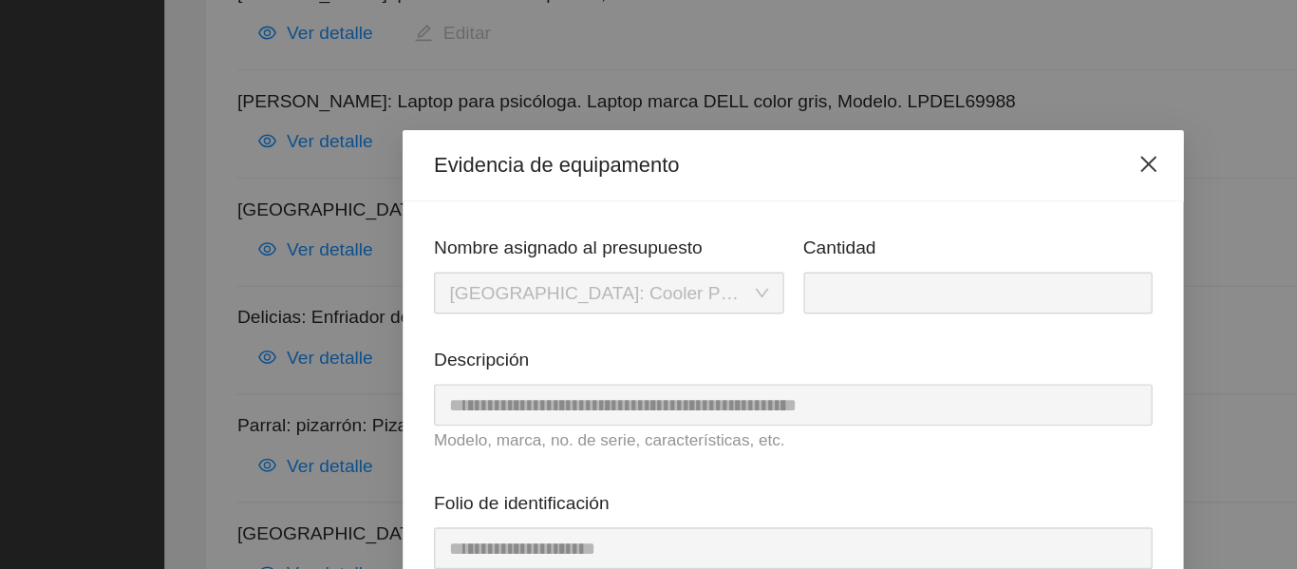
click at [891, 122] on span "Close" at bounding box center [907, 120] width 51 height 51
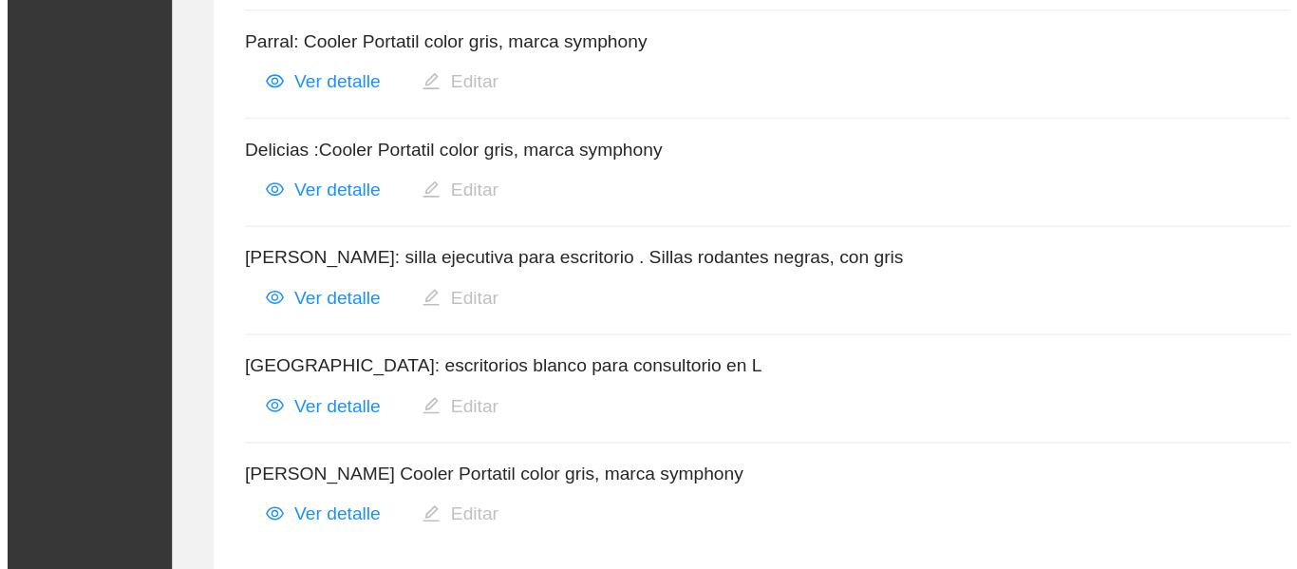
scroll to position [2138, 0]
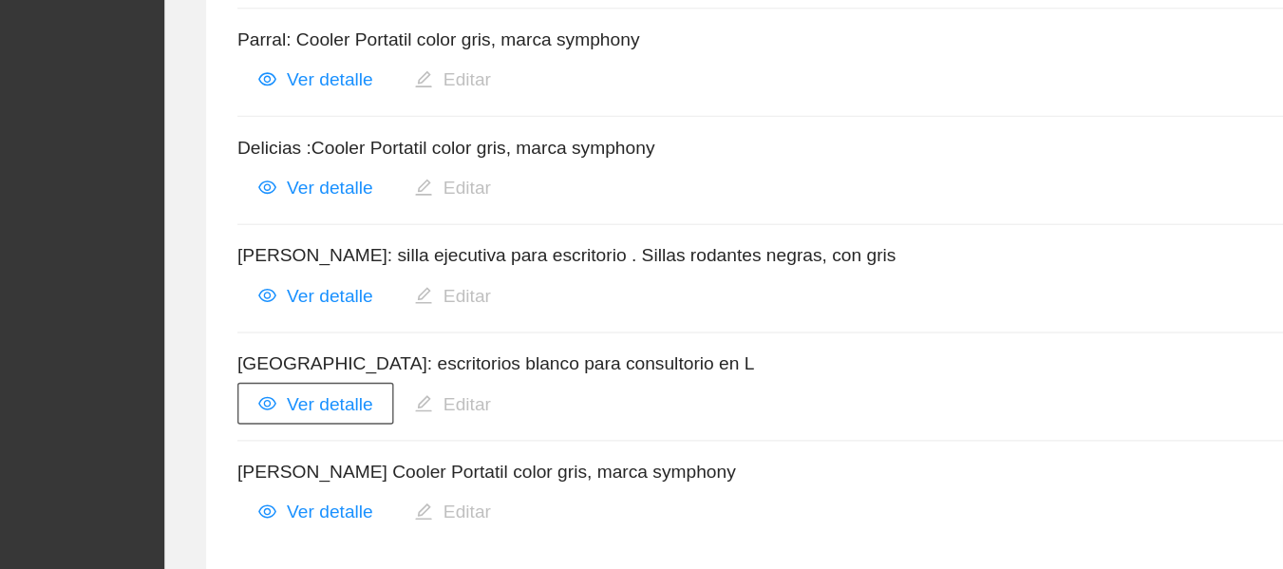
click at [313, 446] on span "Ver detalle" at bounding box center [310, 448] width 63 height 21
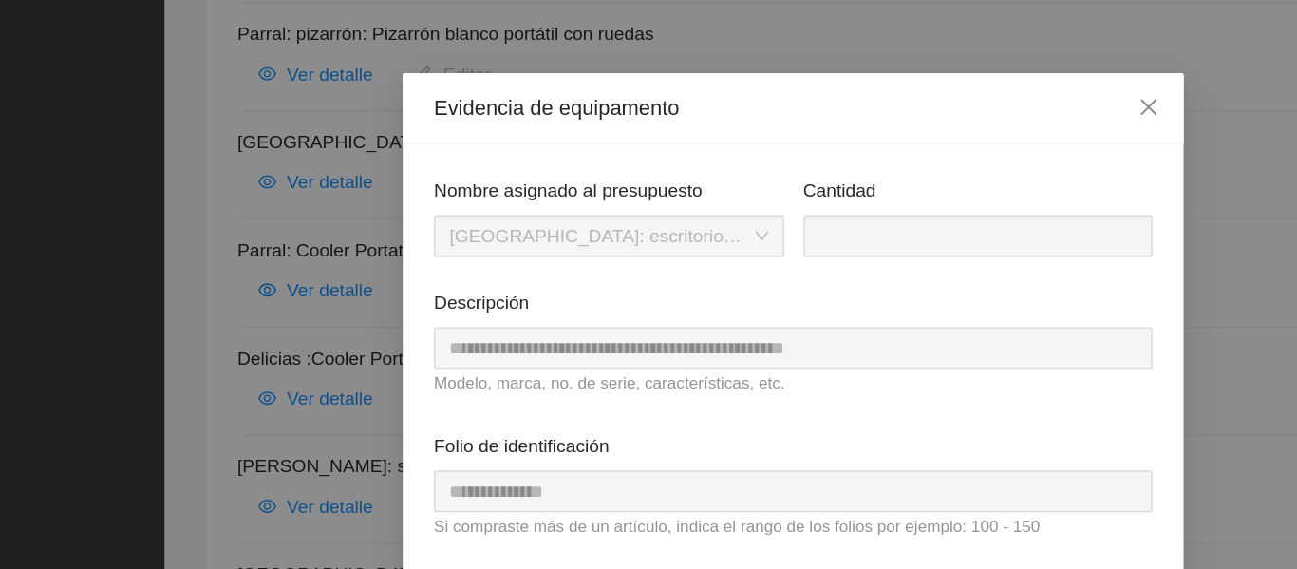
scroll to position [43, 0]
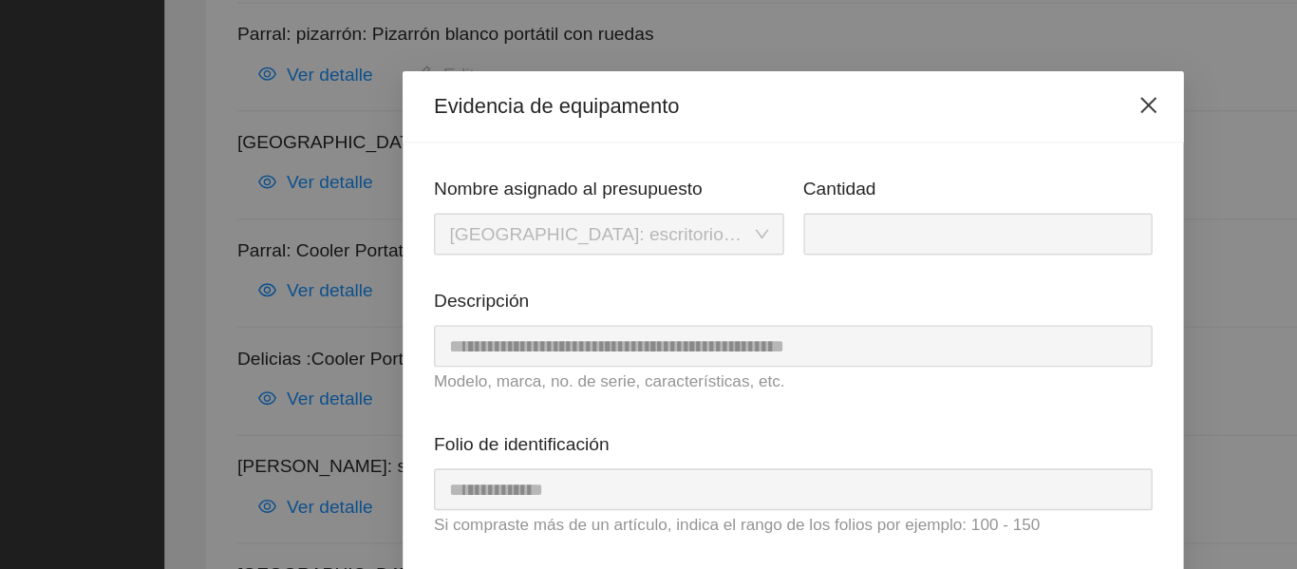
click at [905, 81] on icon "close" at bounding box center [907, 76] width 15 height 15
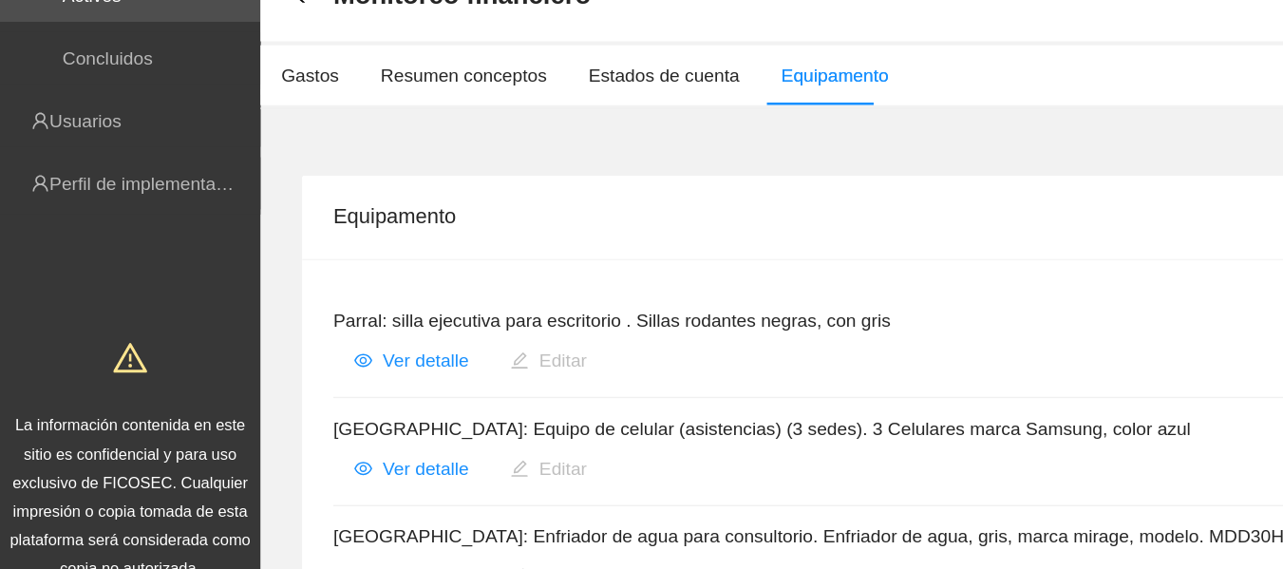
scroll to position [0, 0]
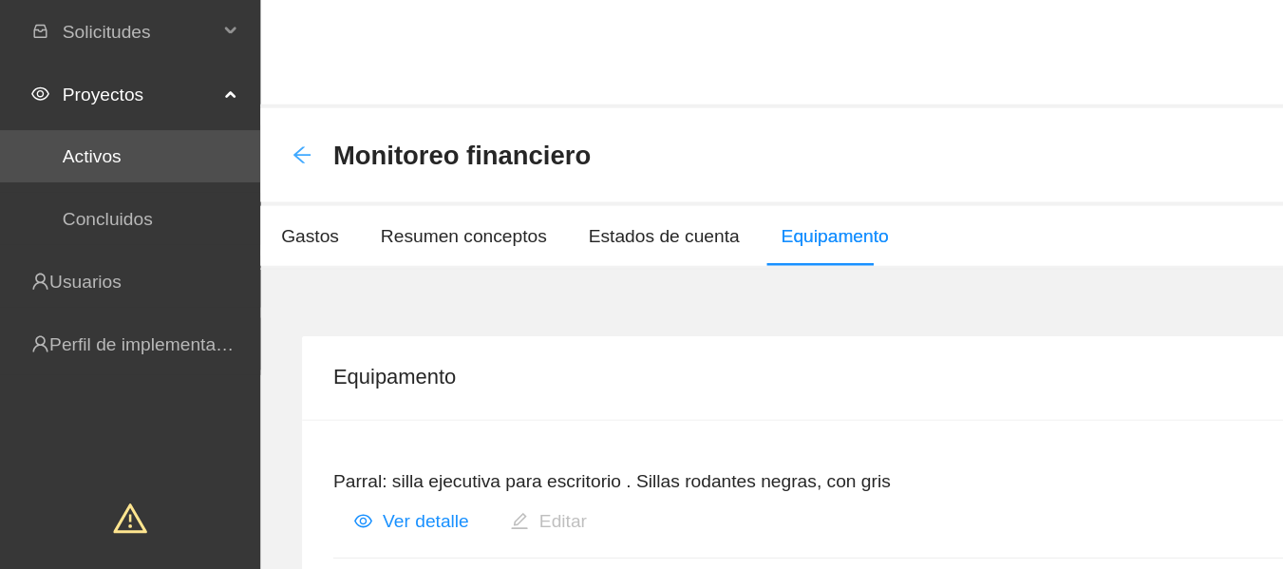
click at [215, 116] on icon "arrow-left" at bounding box center [220, 112] width 15 height 15
